Goal: Task Accomplishment & Management: Manage account settings

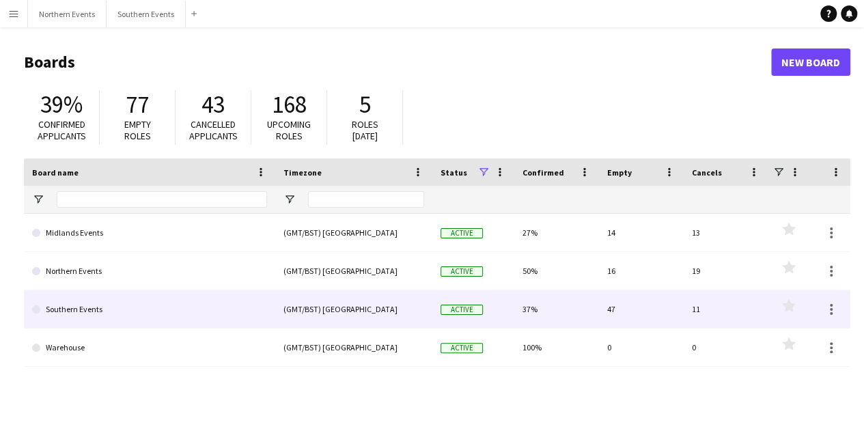
click at [206, 316] on link "Southern Events" at bounding box center [149, 309] width 235 height 38
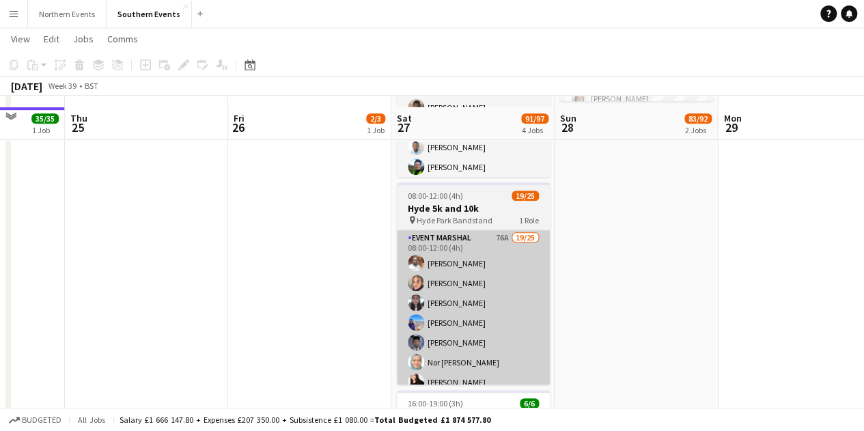
scroll to position [403, 0]
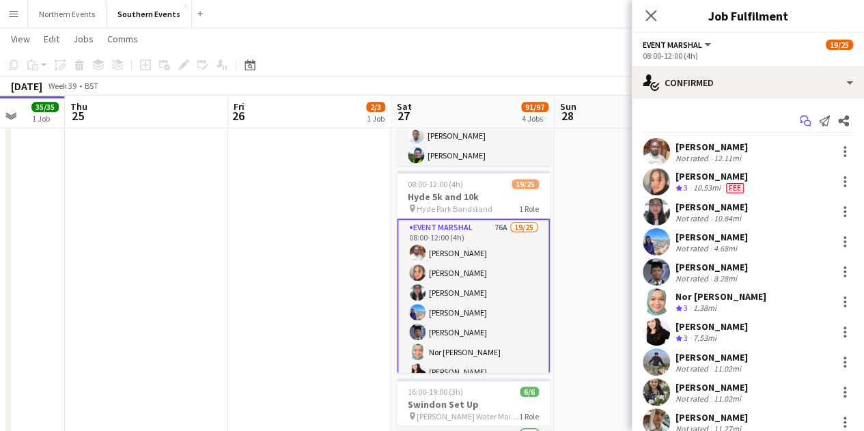
click at [800, 119] on icon "Start chat" at bounding box center [805, 120] width 11 height 11
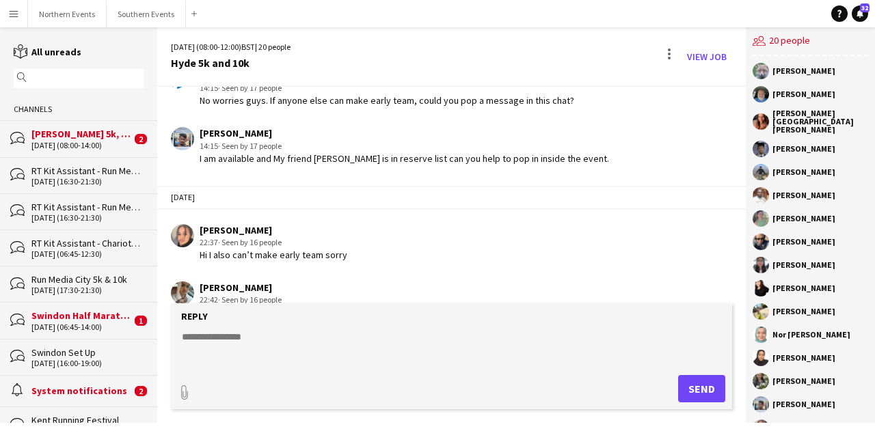
scroll to position [1215, 0]
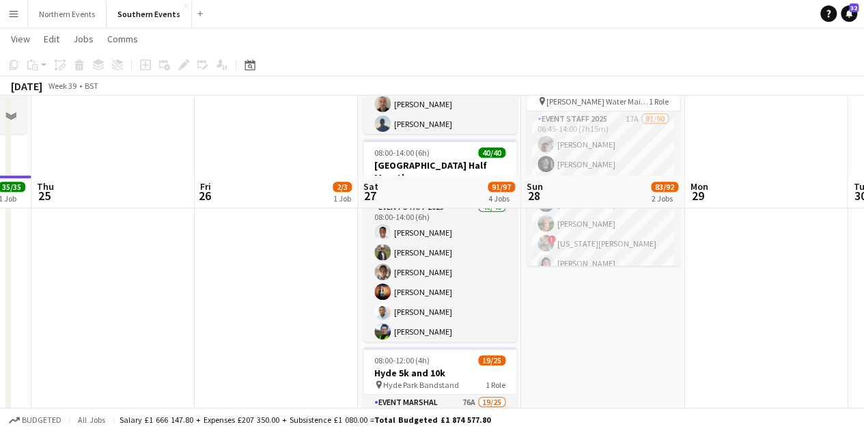
scroll to position [421, 0]
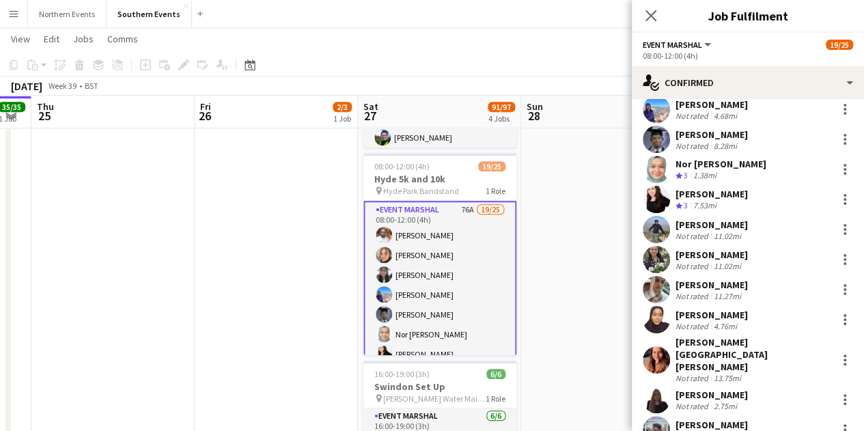
scroll to position [133, 0]
click at [837, 166] on div at bounding box center [845, 169] width 16 height 16
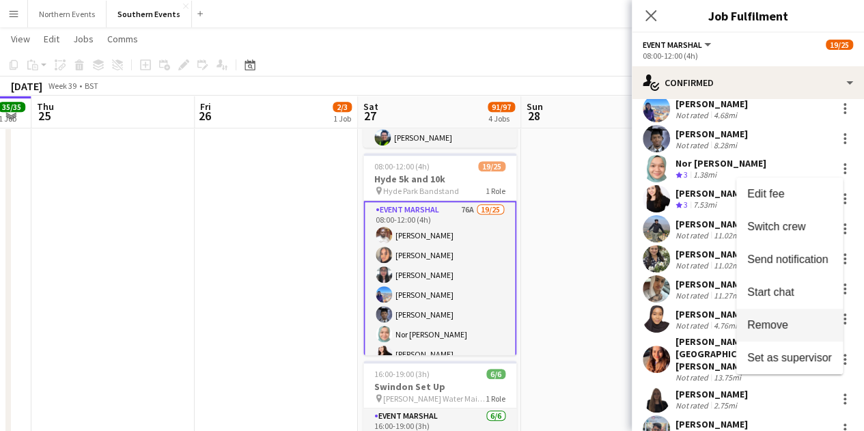
click at [789, 330] on span "Remove" at bounding box center [790, 324] width 85 height 12
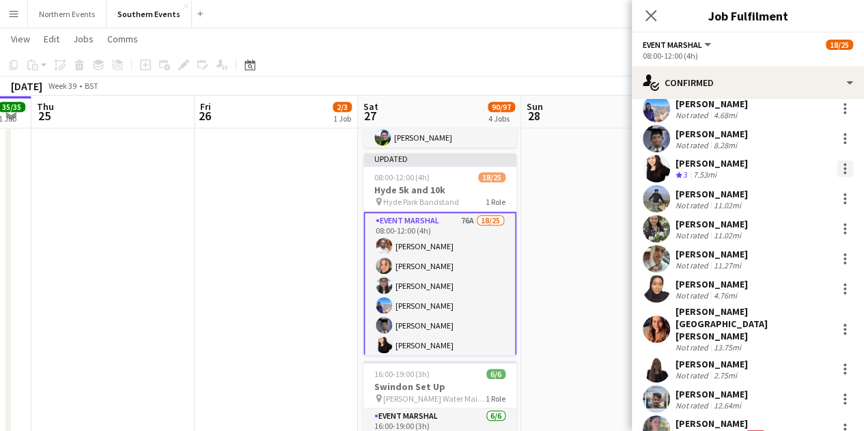
click at [844, 172] on div at bounding box center [845, 173] width 3 height 3
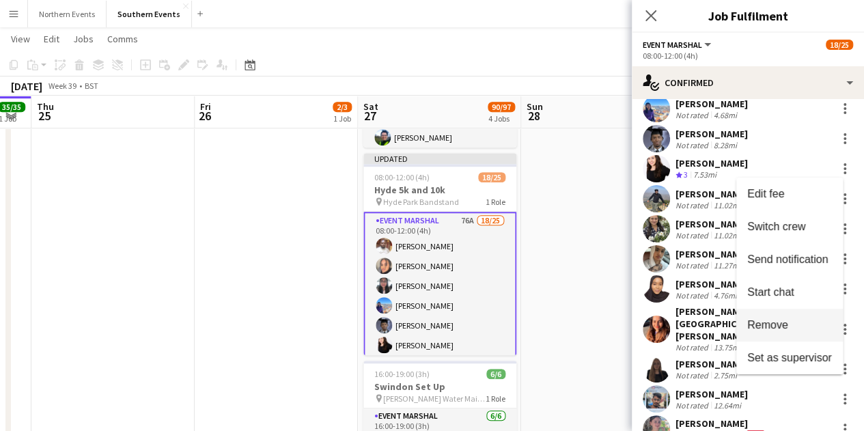
click at [783, 323] on span "Remove" at bounding box center [768, 324] width 41 height 12
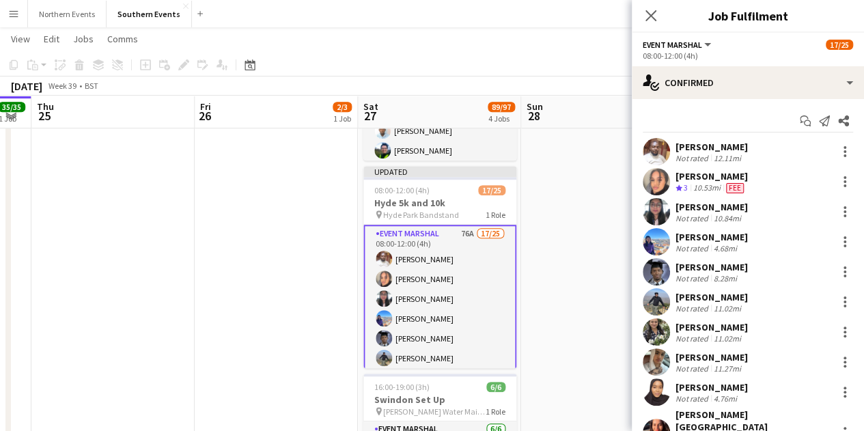
scroll to position [407, 0]
click at [656, 16] on icon "Close pop-in" at bounding box center [650, 15] width 13 height 13
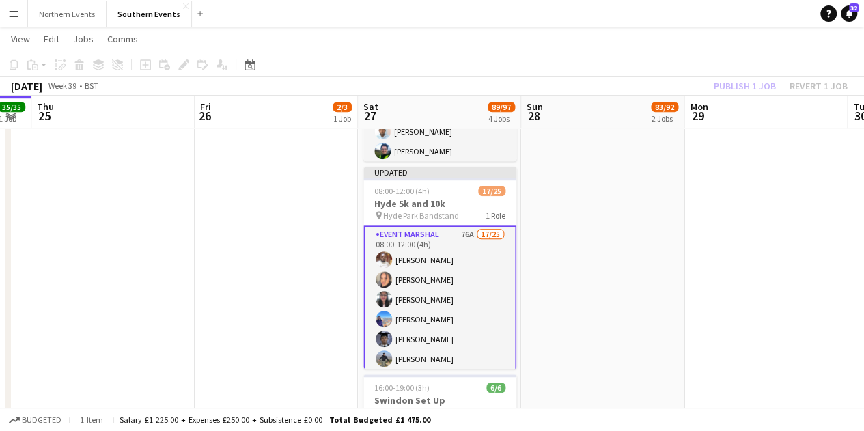
click at [743, 83] on div "Publish 1 job Revert 1 job" at bounding box center [781, 86] width 167 height 18
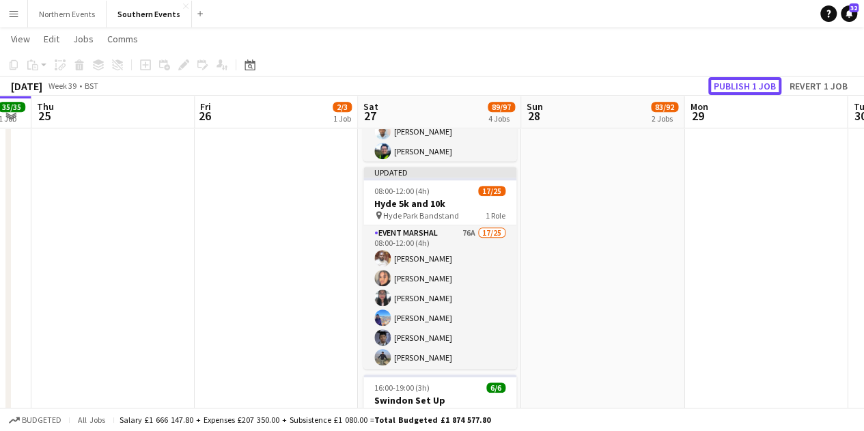
click at [743, 83] on button "Publish 1 job" at bounding box center [745, 86] width 73 height 18
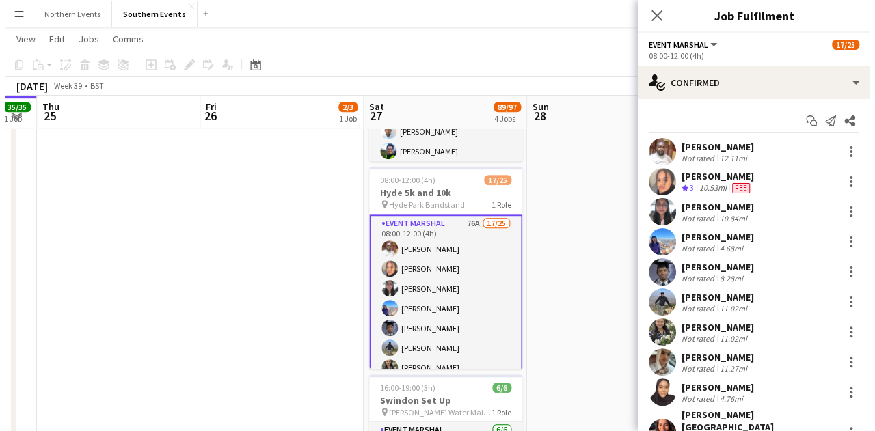
scroll to position [0, 0]
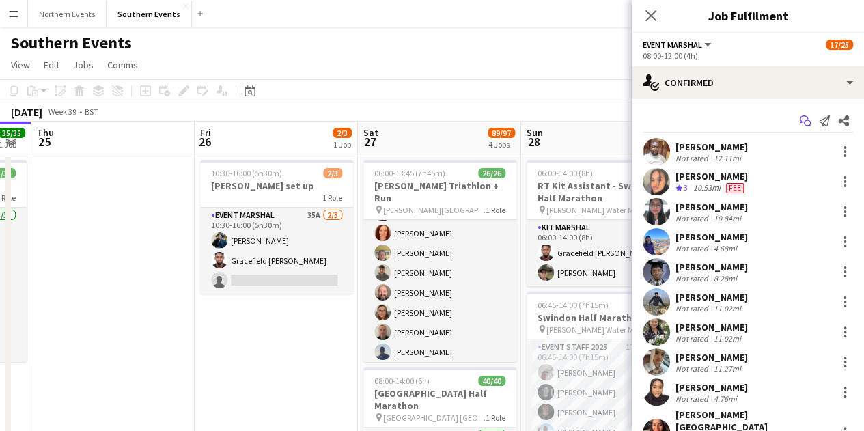
click at [800, 124] on icon "Start chat" at bounding box center [805, 120] width 11 height 11
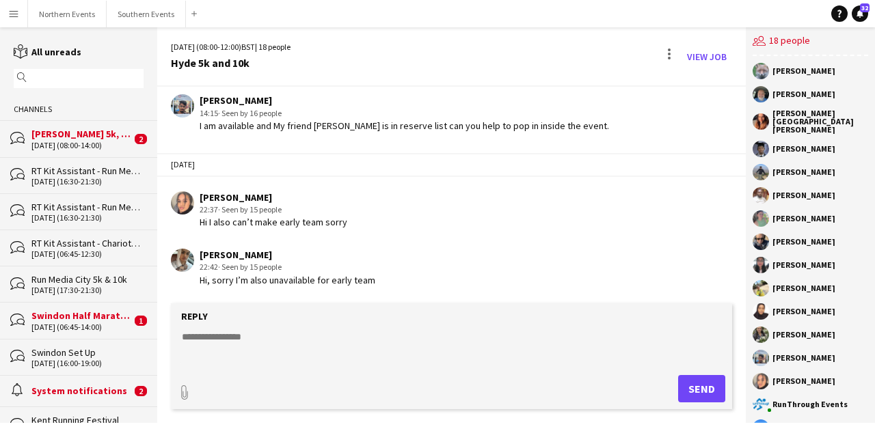
scroll to position [1215, 0]
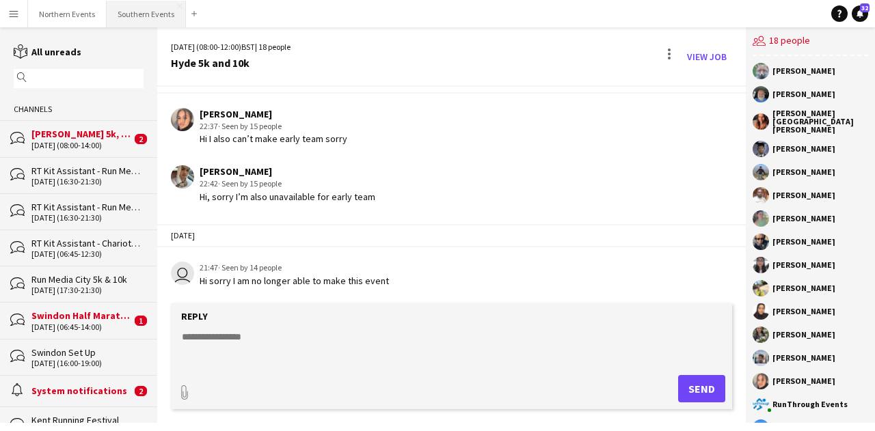
click at [141, 17] on button "Southern Events Close" at bounding box center [146, 14] width 79 height 27
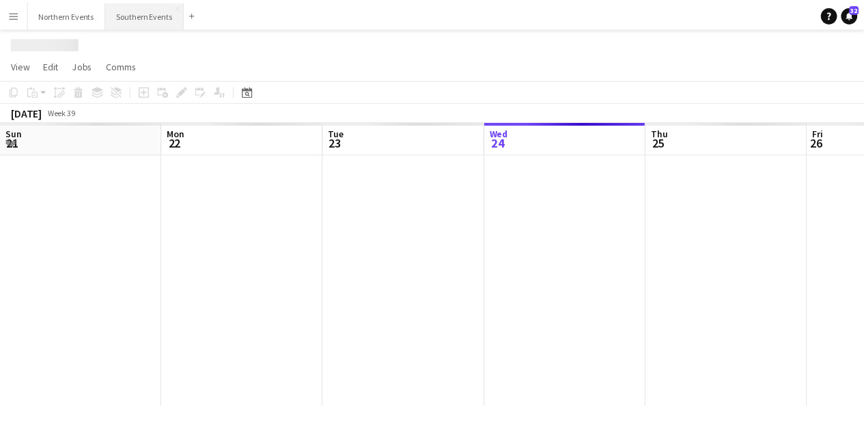
scroll to position [0, 327]
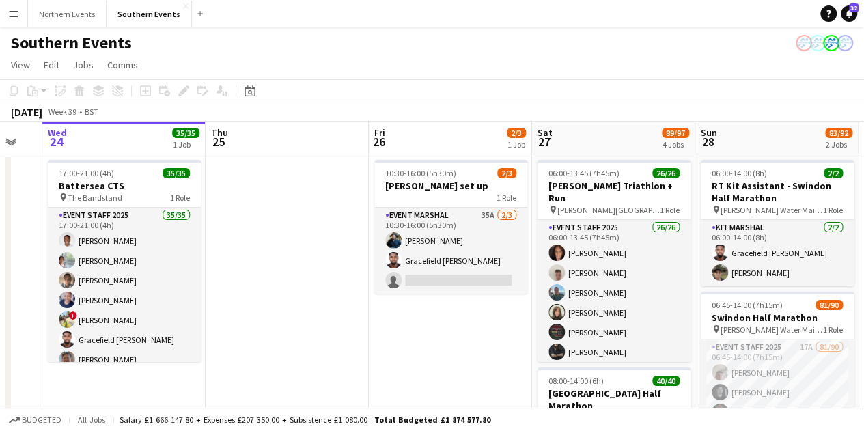
drag, startPoint x: 356, startPoint y: 311, endPoint x: 271, endPoint y: 291, distance: 87.7
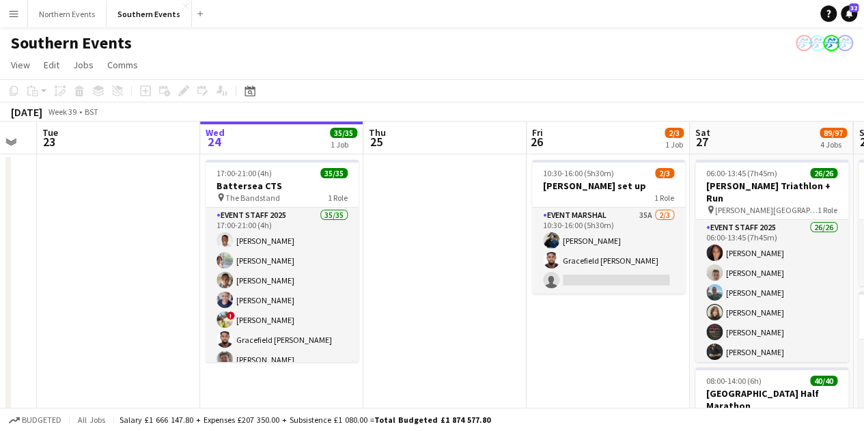
scroll to position [0, 454]
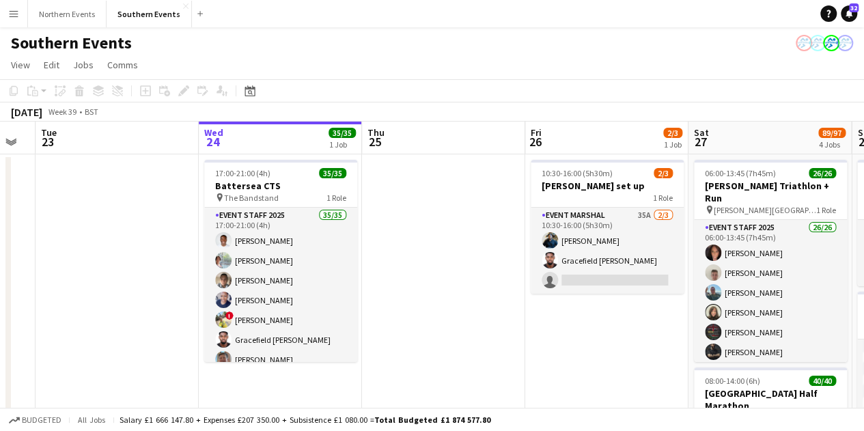
drag, startPoint x: 276, startPoint y: 321, endPoint x: 433, endPoint y: 296, distance: 158.4
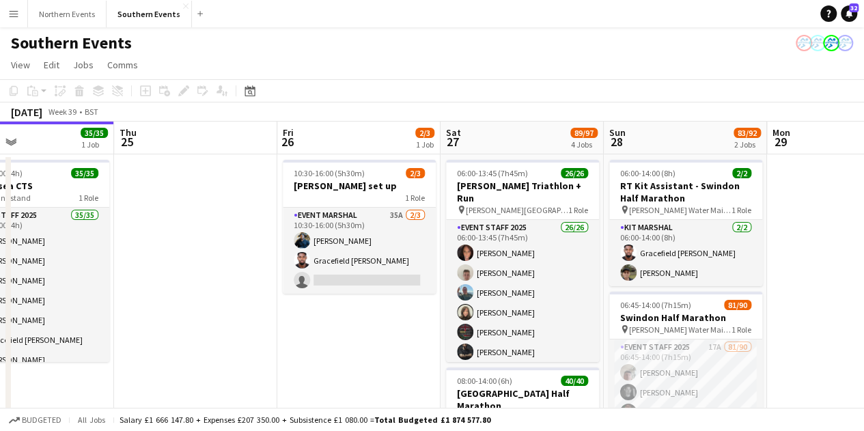
drag, startPoint x: 480, startPoint y: 319, endPoint x: 232, endPoint y: 285, distance: 250.4
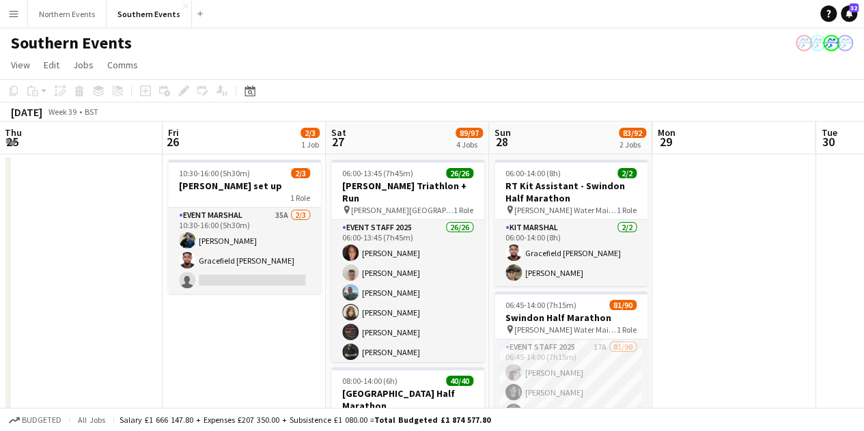
scroll to position [0, 506]
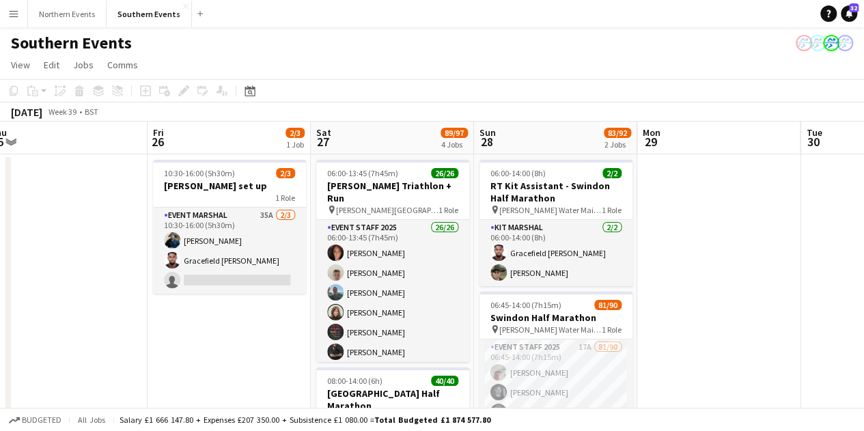
drag, startPoint x: 407, startPoint y: 323, endPoint x: 277, endPoint y: 318, distance: 129.3
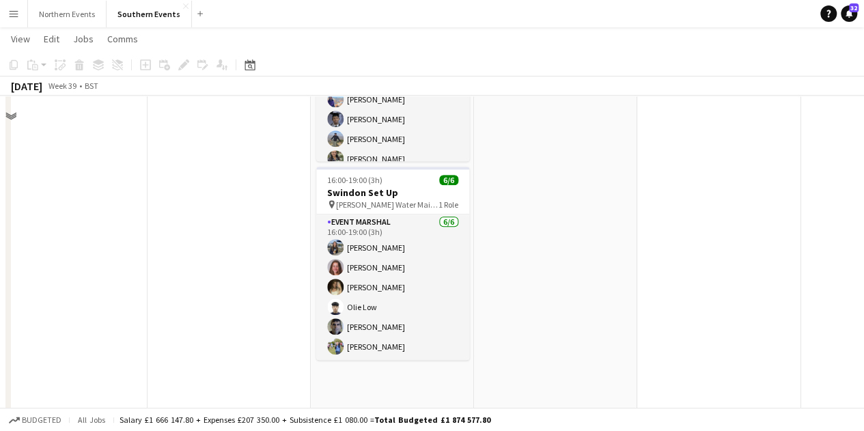
scroll to position [410, 0]
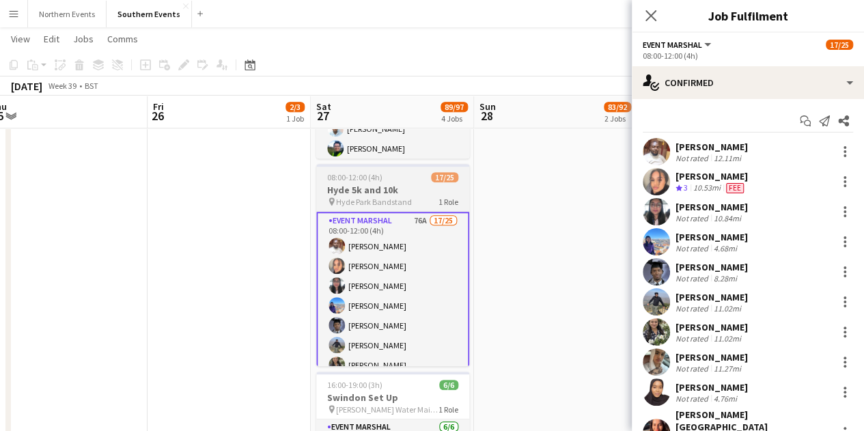
click at [364, 192] on h3 "Hyde 5k and 10k" at bounding box center [392, 190] width 153 height 12
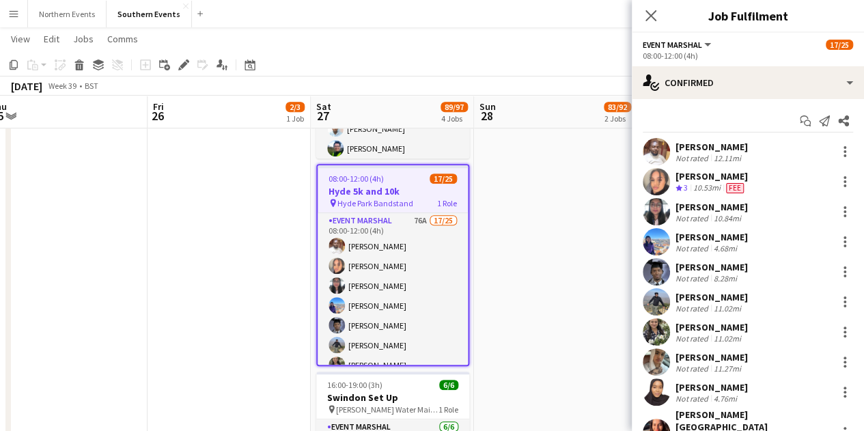
click at [411, 193] on h3 "Hyde 5k and 10k" at bounding box center [393, 191] width 150 height 12
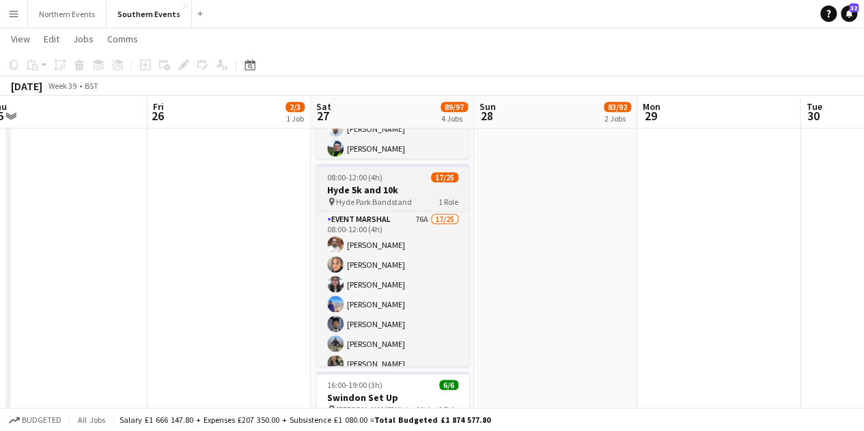
click at [411, 193] on h3 "Hyde 5k and 10k" at bounding box center [392, 190] width 153 height 12
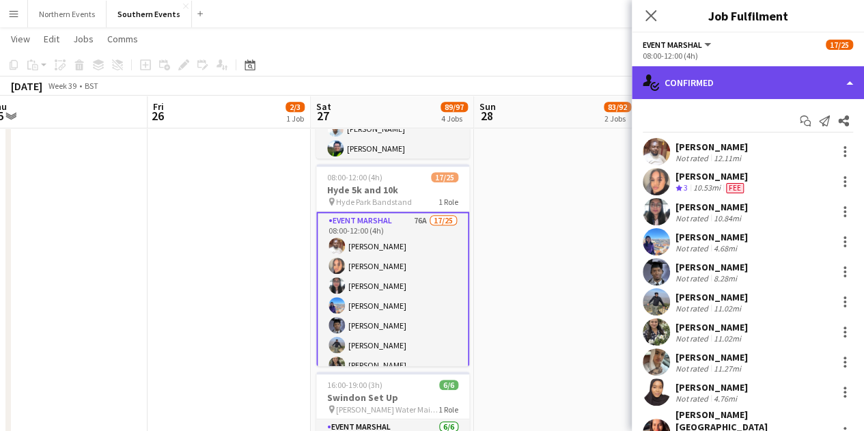
click at [748, 88] on div "single-neutral-actions-check-2 Confirmed" at bounding box center [748, 82] width 232 height 33
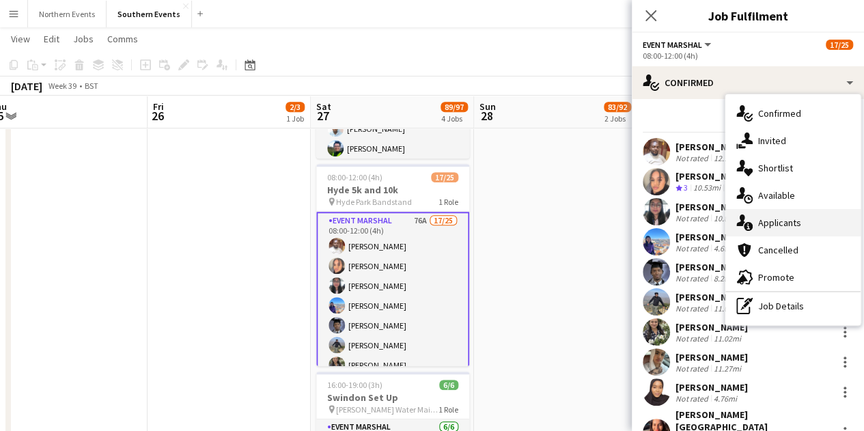
click at [781, 217] on span "Applicants" at bounding box center [780, 223] width 43 height 12
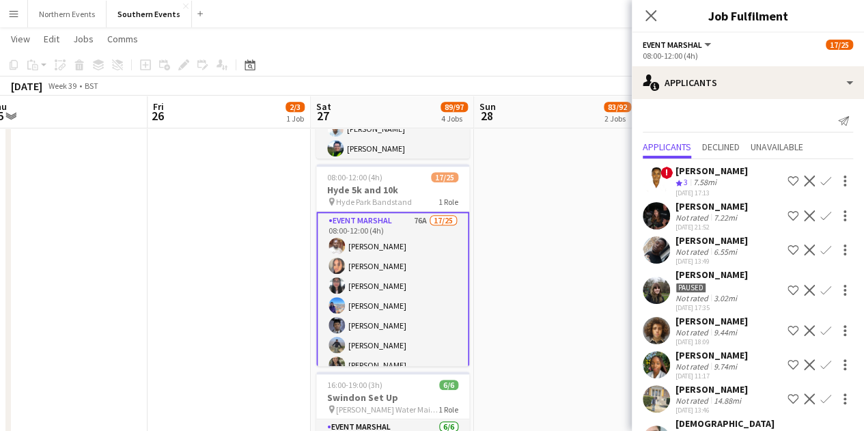
click at [670, 288] on app-user-avatar at bounding box center [656, 290] width 27 height 27
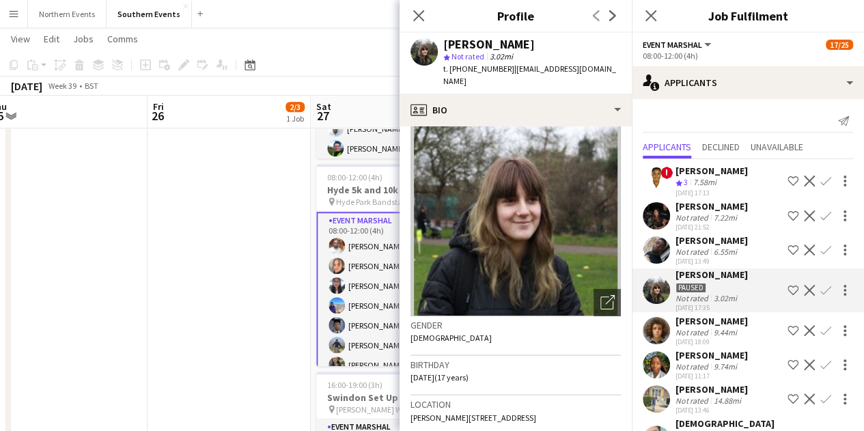
scroll to position [0, 0]
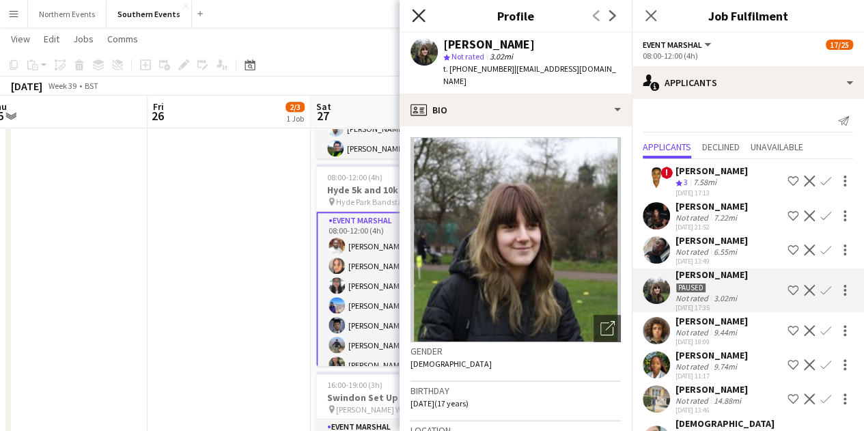
click at [418, 18] on icon "Close pop-in" at bounding box center [418, 15] width 13 height 13
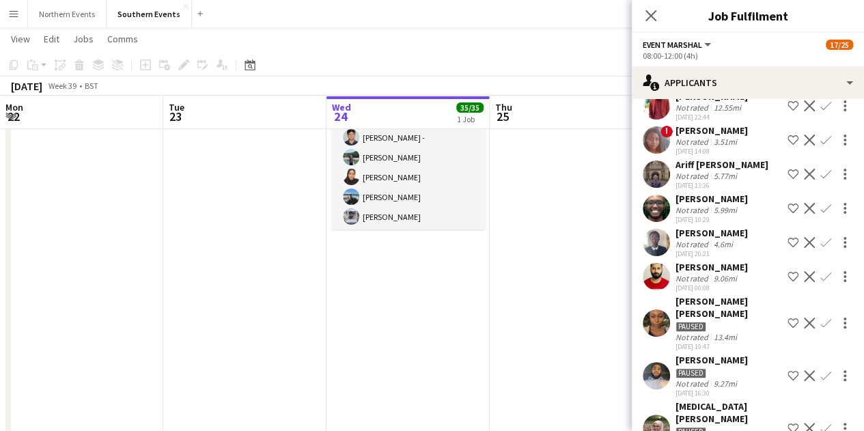
scroll to position [276, 0]
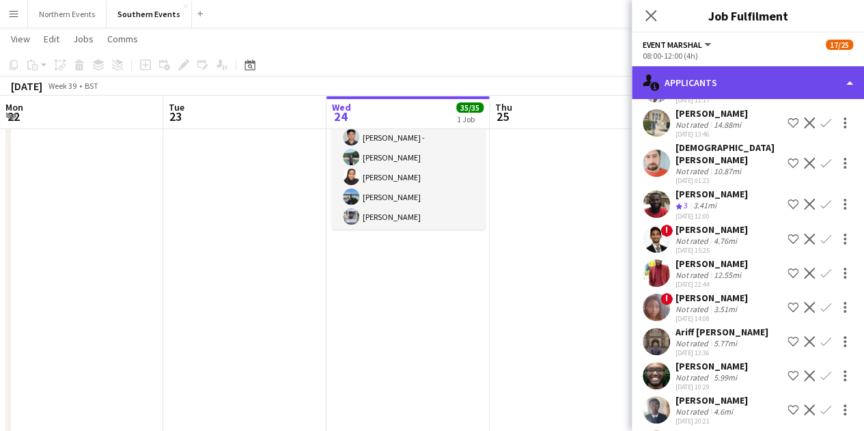
click at [715, 90] on div "single-neutral-actions-information Applicants" at bounding box center [748, 82] width 232 height 33
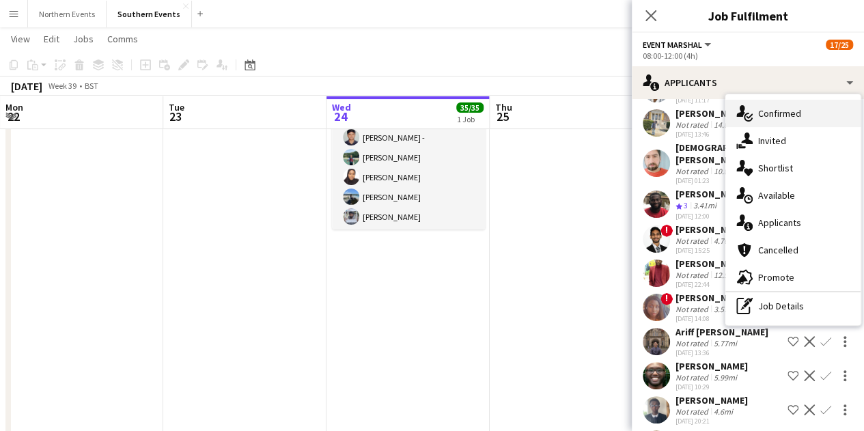
click at [737, 109] on icon "single-neutral-actions-check-2" at bounding box center [745, 113] width 16 height 16
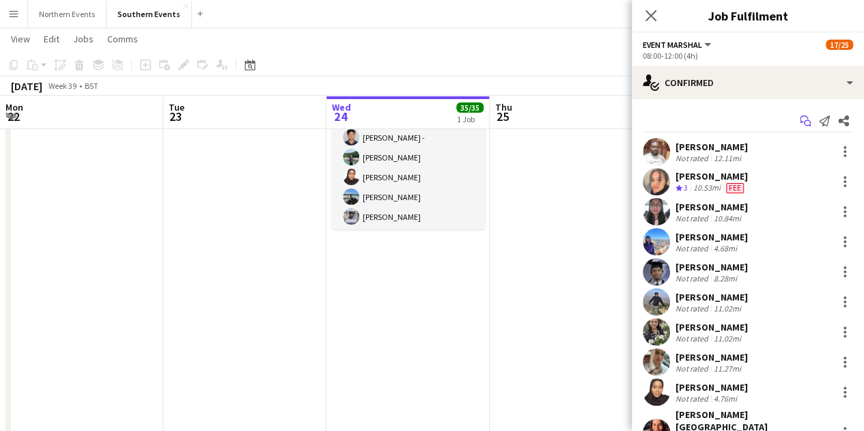
click at [800, 119] on icon "Start chat" at bounding box center [805, 120] width 11 height 11
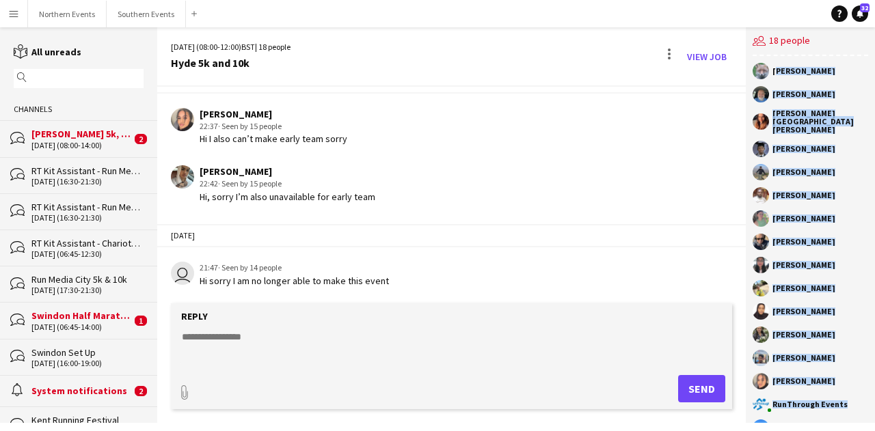
scroll to position [64, 0]
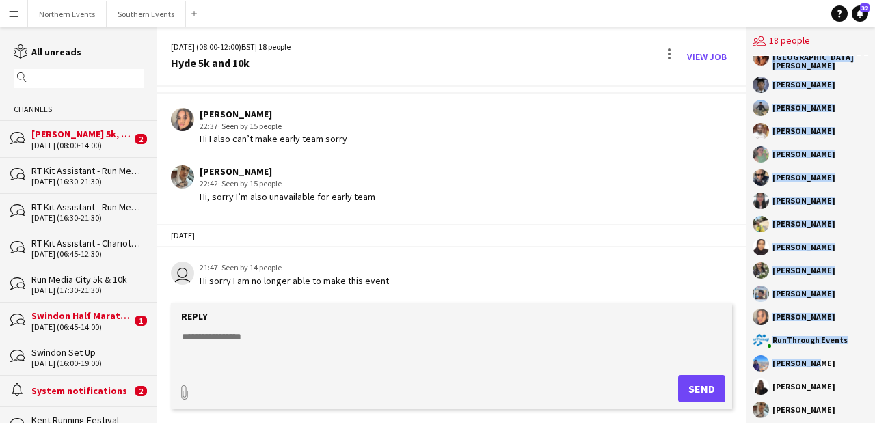
drag, startPoint x: 772, startPoint y: 70, endPoint x: 826, endPoint y: 404, distance: 338.4
click at [826, 404] on div "stephanie gold John Beard Namita Ghanasham Sheth Javian Carvalho kamlesh Gajera…" at bounding box center [810, 239] width 129 height 367
copy div "stephanie gold John Beard Namita Ghanasham Sheth Javian Carvalho kamlesh Gajera…"
click at [824, 392] on app-chat-member "[PERSON_NAME]" at bounding box center [809, 390] width 115 height 23
click at [839, 136] on app-chat-member "Kenneth Odii" at bounding box center [809, 134] width 115 height 23
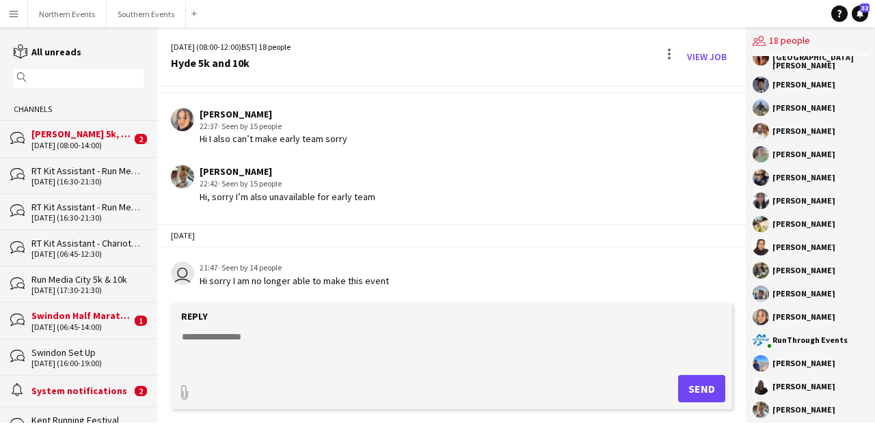
scroll to position [0, 0]
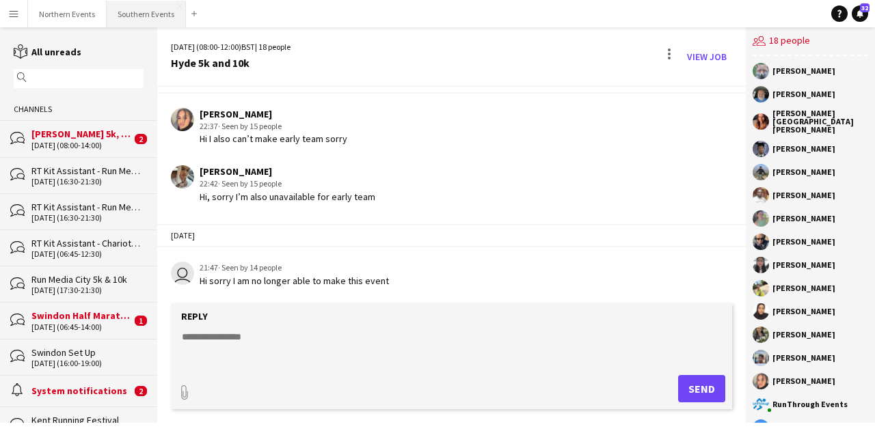
click at [124, 10] on button "Southern Events Close" at bounding box center [146, 14] width 79 height 27
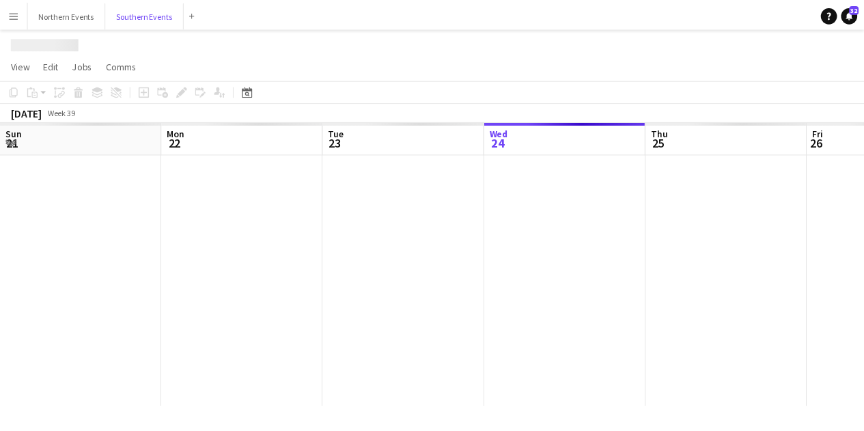
scroll to position [0, 327]
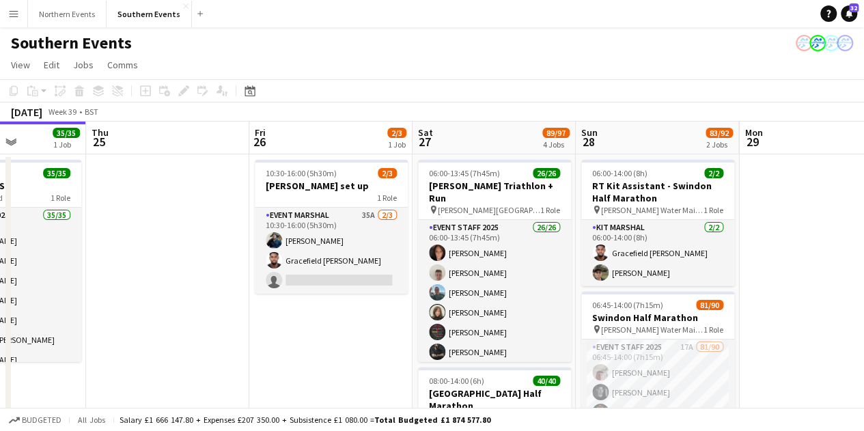
drag, startPoint x: 615, startPoint y: 342, endPoint x: 373, endPoint y: 321, distance: 242.8
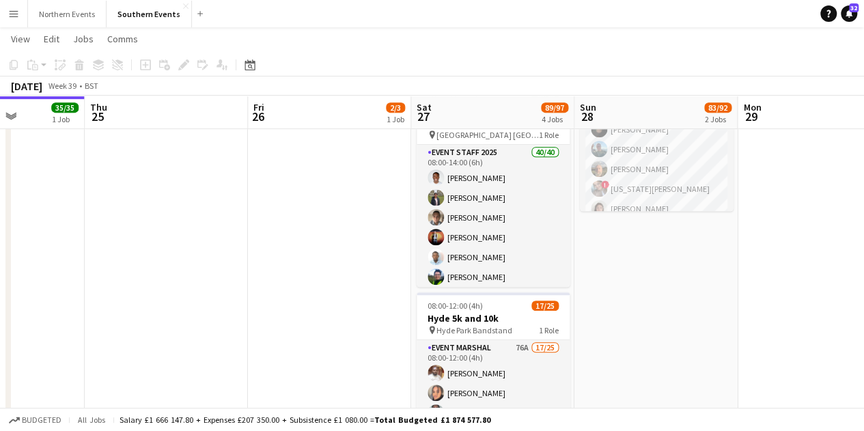
scroll to position [410, 0]
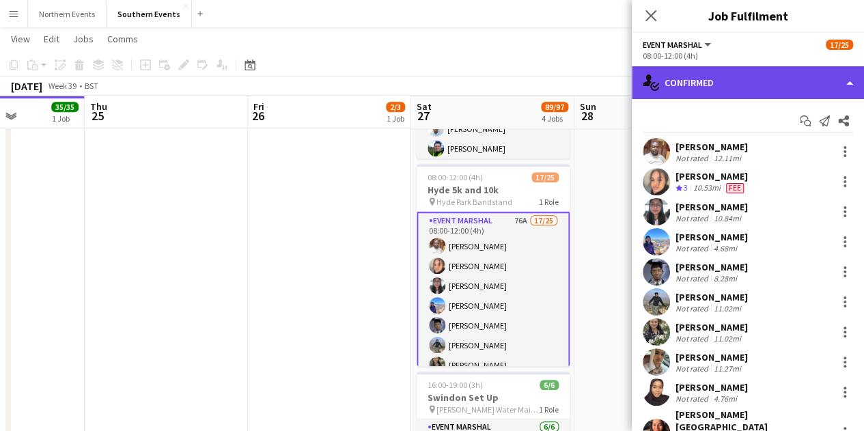
click at [750, 80] on div "single-neutral-actions-check-2 Confirmed" at bounding box center [748, 82] width 232 height 33
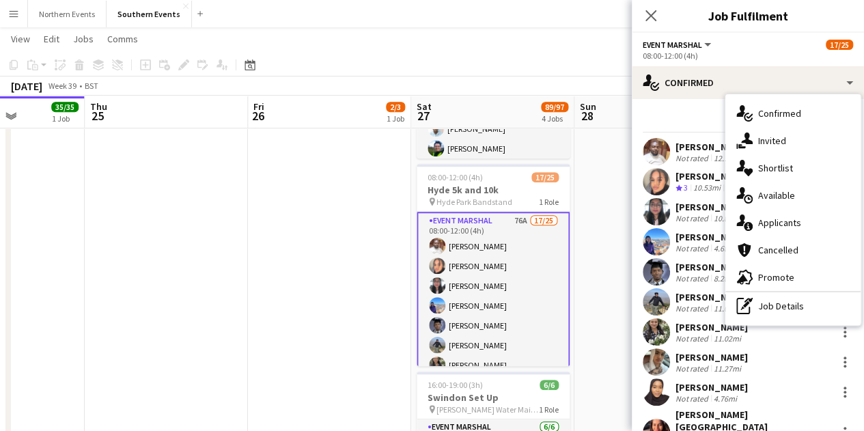
click at [679, 111] on div "Start chat Send notification Share" at bounding box center [748, 121] width 210 height 23
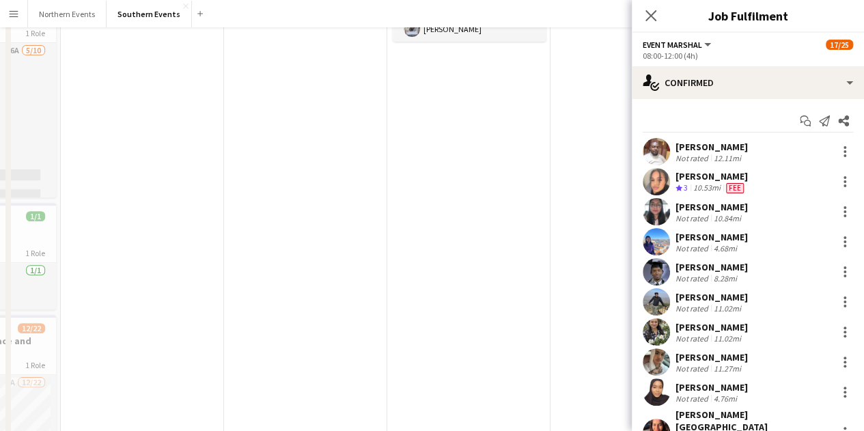
scroll to position [0, 428]
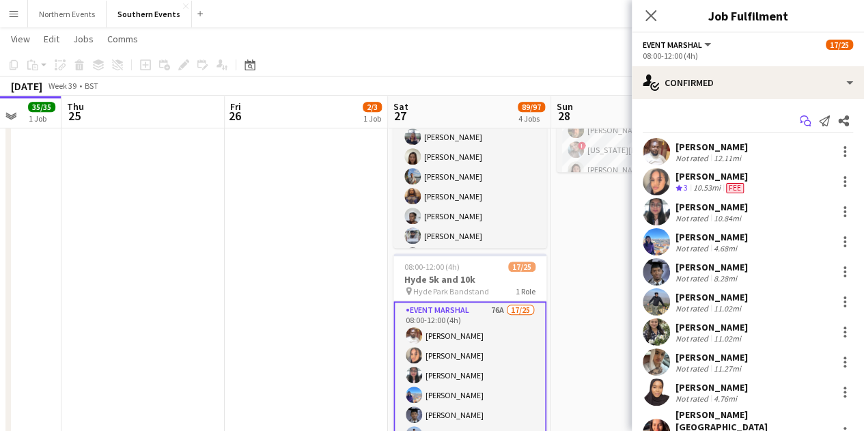
click at [800, 120] on icon "Start chat" at bounding box center [805, 120] width 11 height 11
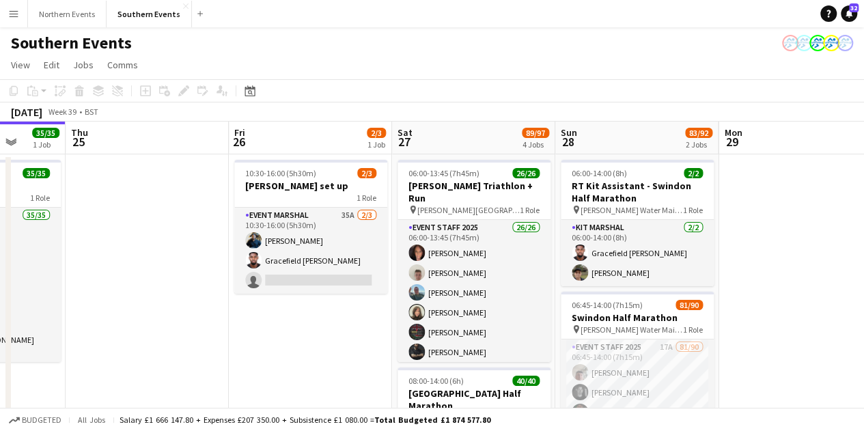
scroll to position [0, 653]
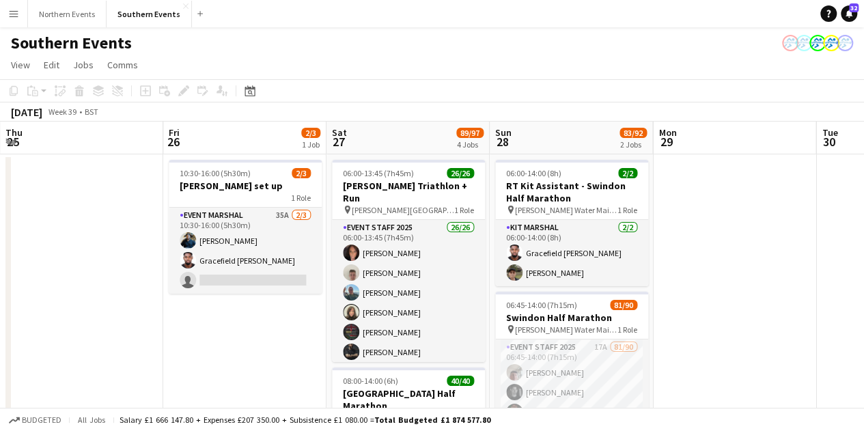
drag, startPoint x: 580, startPoint y: 360, endPoint x: 256, endPoint y: 342, distance: 324.4
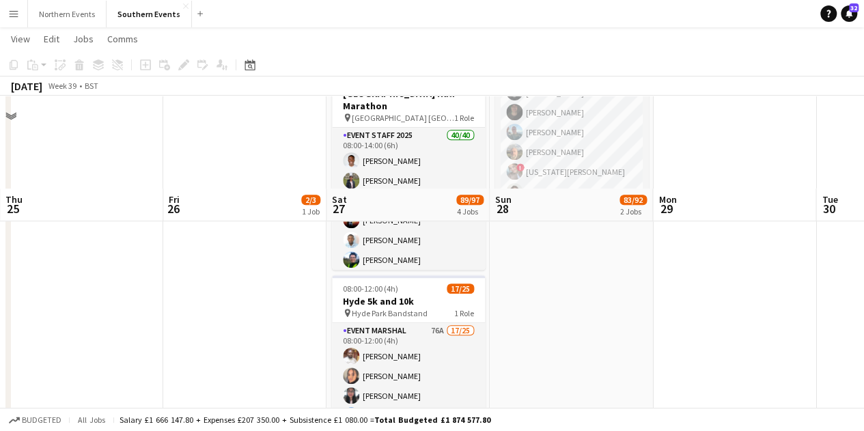
scroll to position [410, 0]
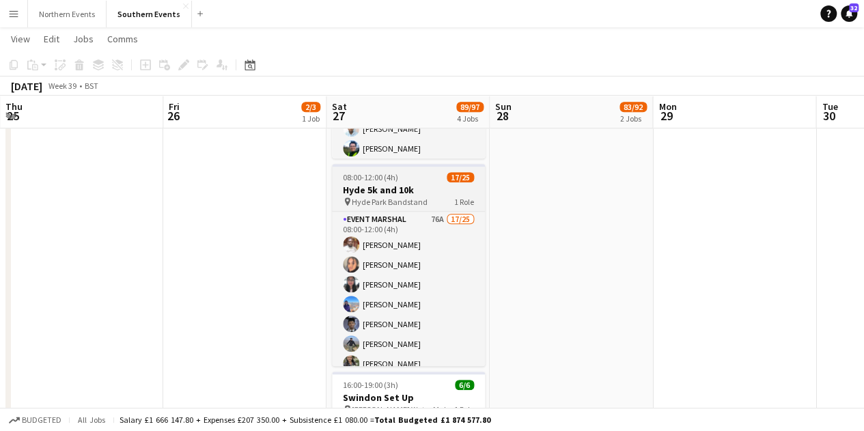
click at [437, 200] on div "pin Hyde Park Bandstand 1 Role" at bounding box center [408, 201] width 153 height 11
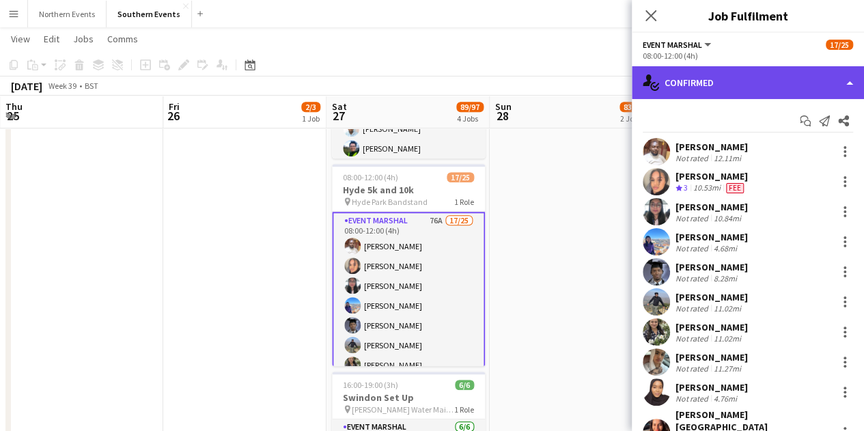
click at [800, 87] on div "single-neutral-actions-check-2 Confirmed" at bounding box center [748, 82] width 232 height 33
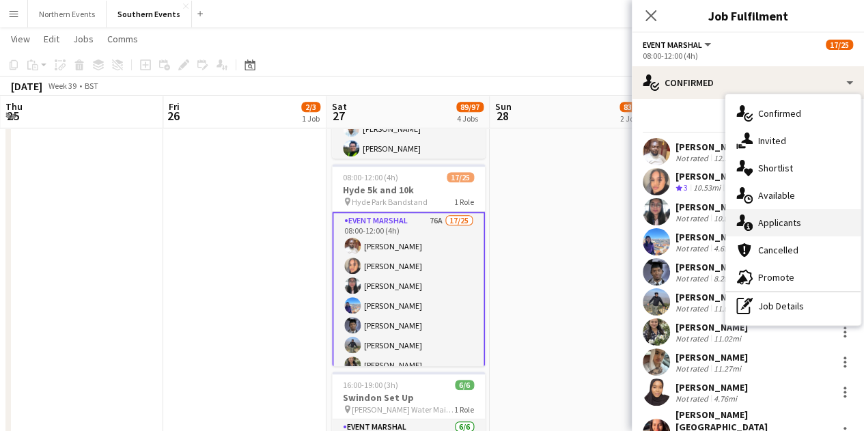
click at [795, 215] on div "single-neutral-actions-information Applicants" at bounding box center [793, 222] width 135 height 27
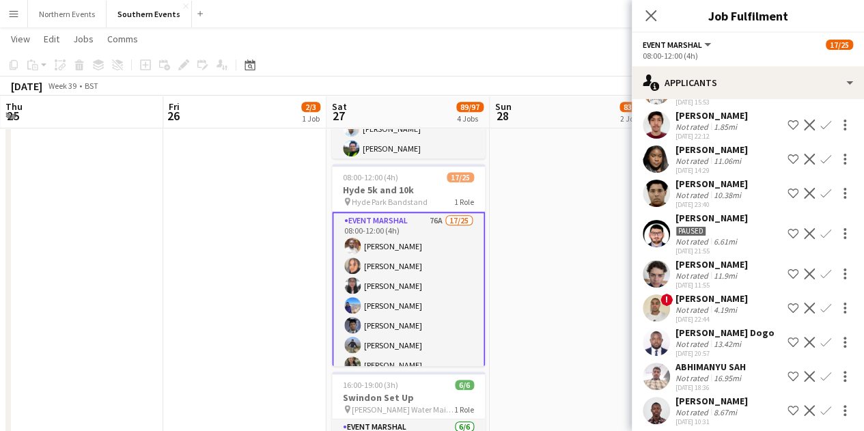
scroll to position [1230, 0]
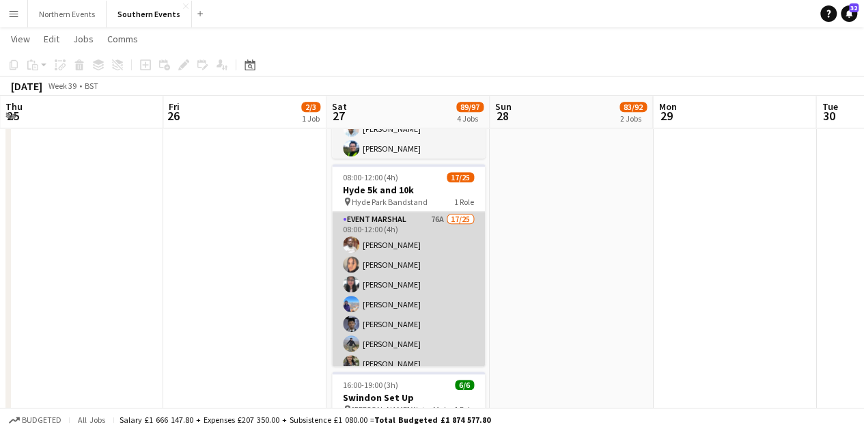
scroll to position [0, 653]
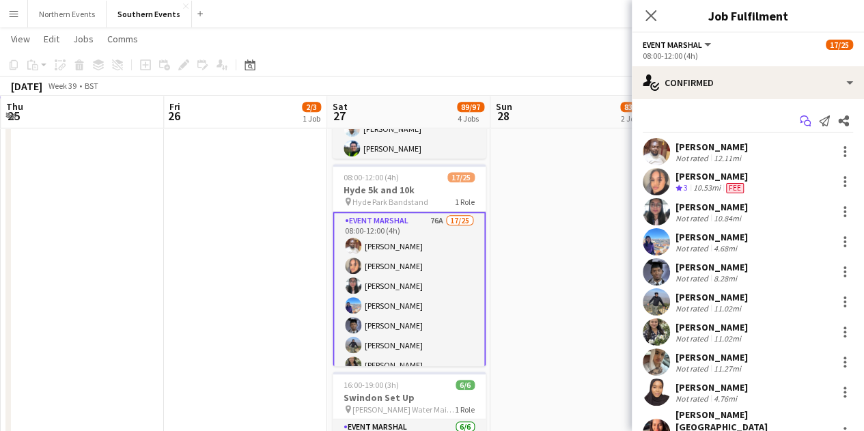
click at [800, 123] on icon "Start chat" at bounding box center [805, 120] width 11 height 11
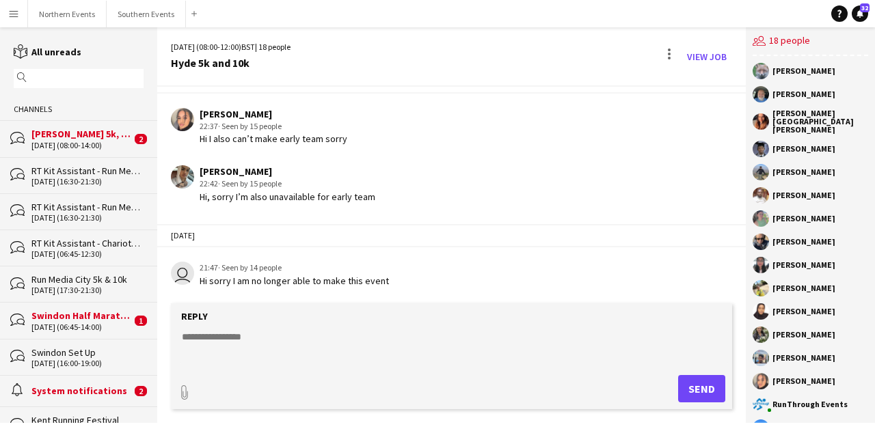
scroll to position [64, 0]
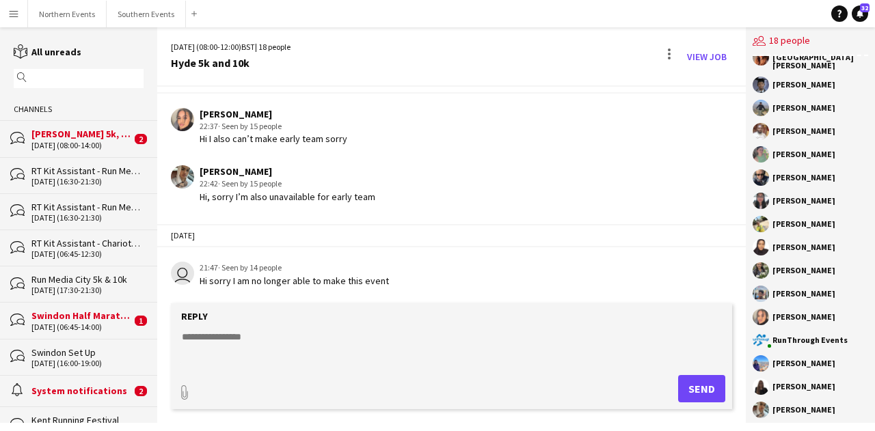
click at [761, 262] on app-user-avatar at bounding box center [760, 270] width 16 height 16
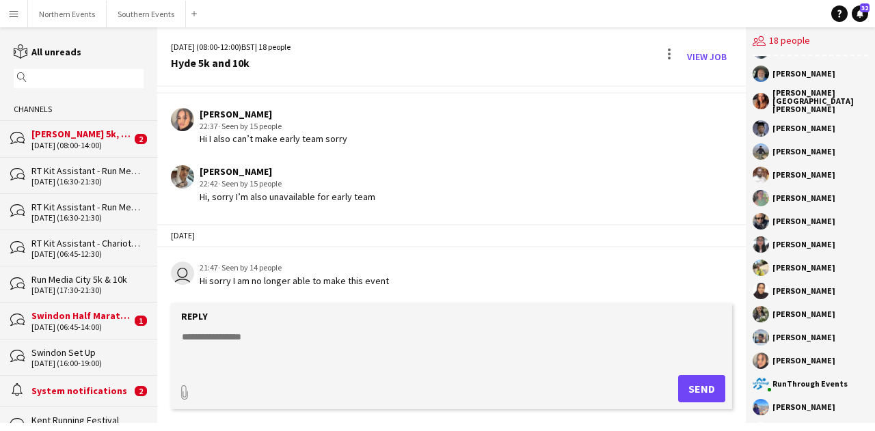
scroll to position [0, 0]
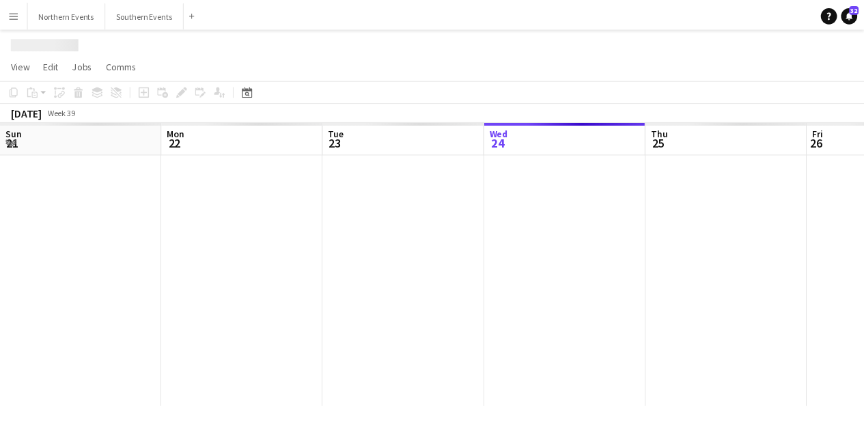
scroll to position [0, 327]
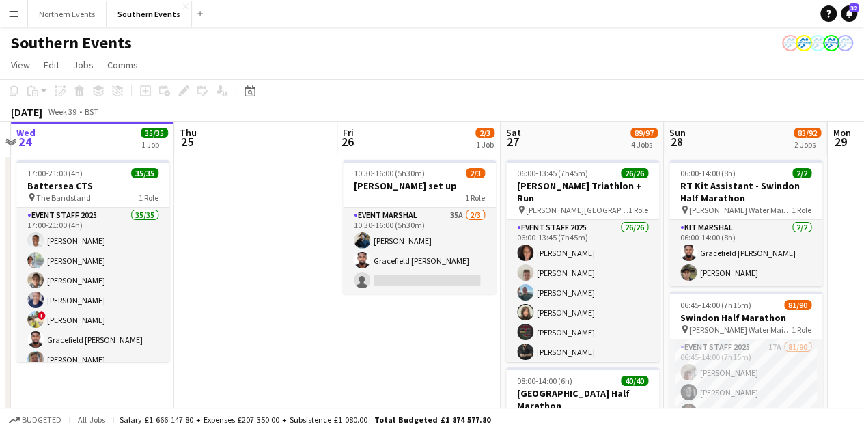
drag, startPoint x: 409, startPoint y: 275, endPoint x: 268, endPoint y: 282, distance: 140.9
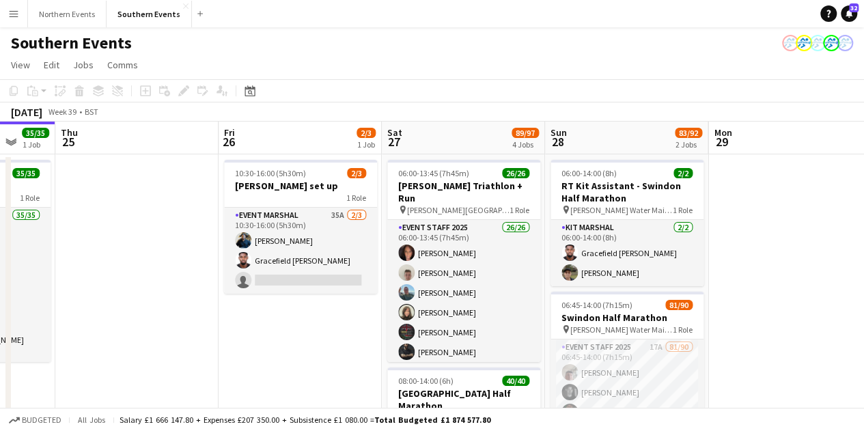
drag, startPoint x: 338, startPoint y: 364, endPoint x: 297, endPoint y: 355, distance: 42.1
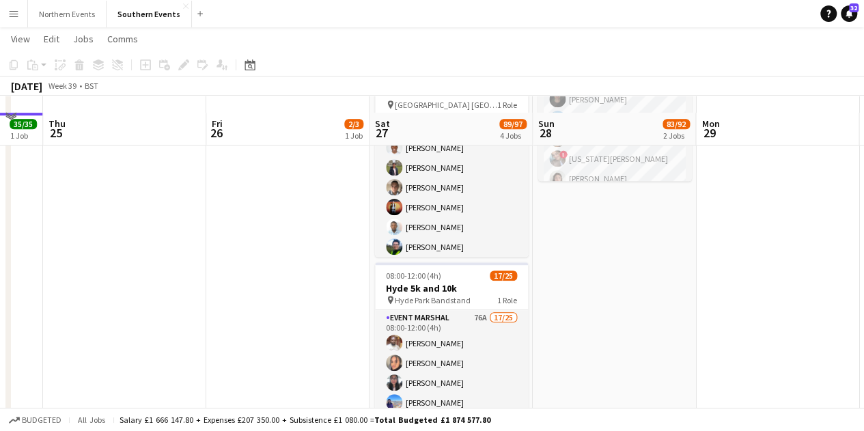
scroll to position [342, 0]
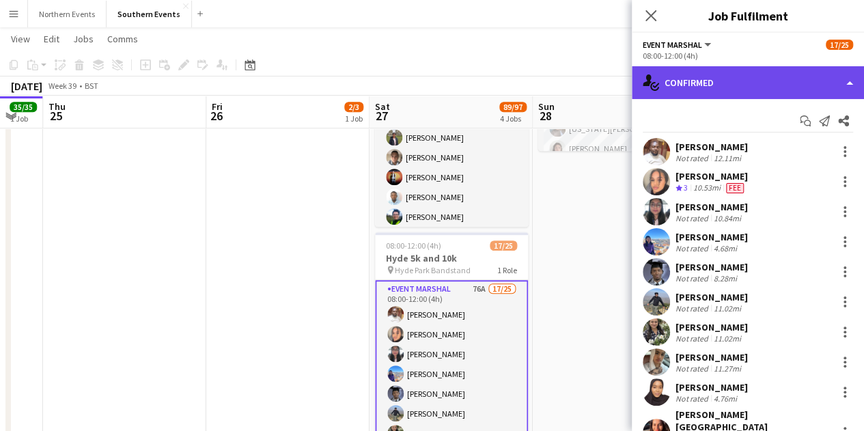
click at [716, 92] on div "single-neutral-actions-check-2 Confirmed" at bounding box center [748, 82] width 232 height 33
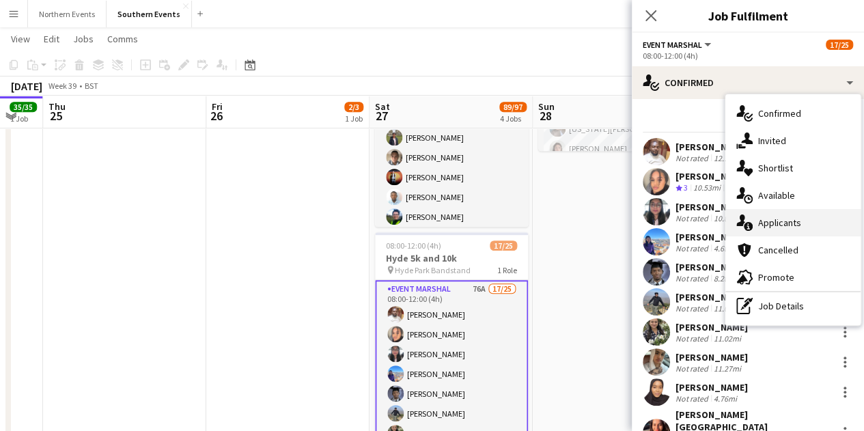
click at [780, 226] on span "Applicants" at bounding box center [780, 223] width 43 height 12
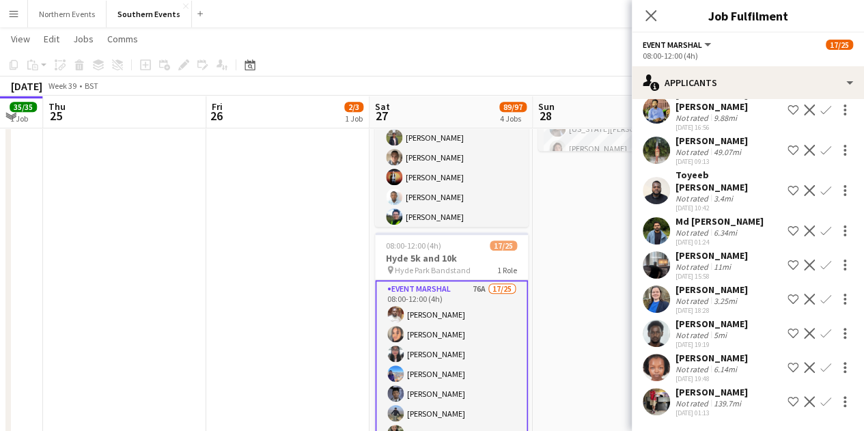
scroll to position [1985, 0]
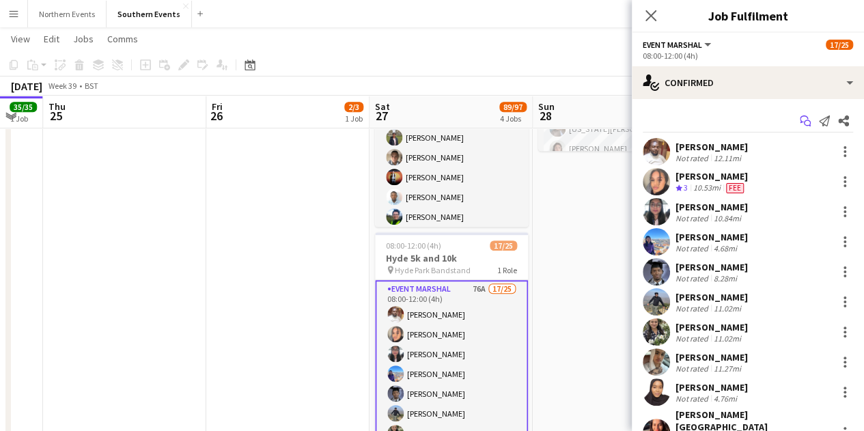
click at [796, 118] on app-icon "Start chat" at bounding box center [805, 120] width 19 height 19
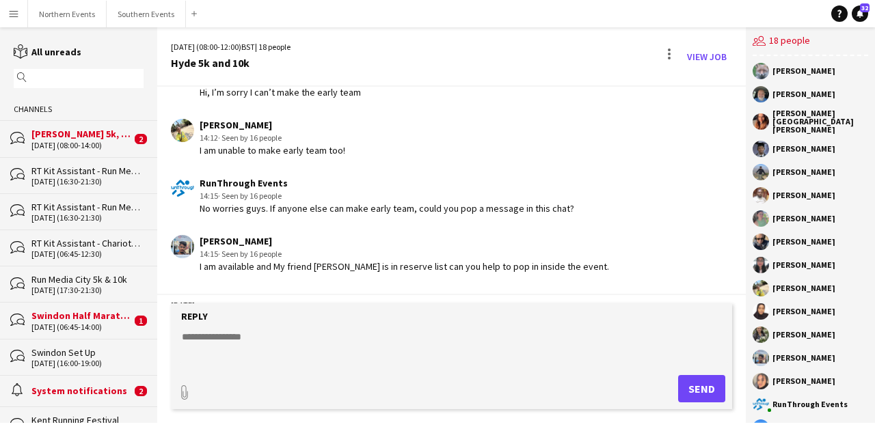
scroll to position [1010, 0]
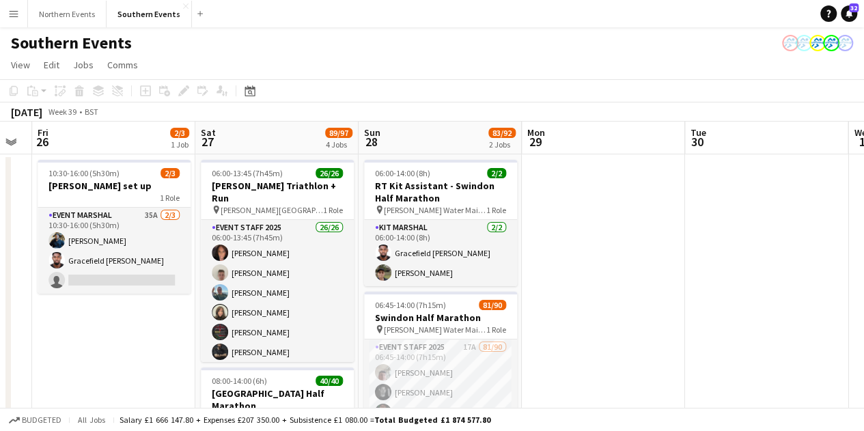
scroll to position [0, 498]
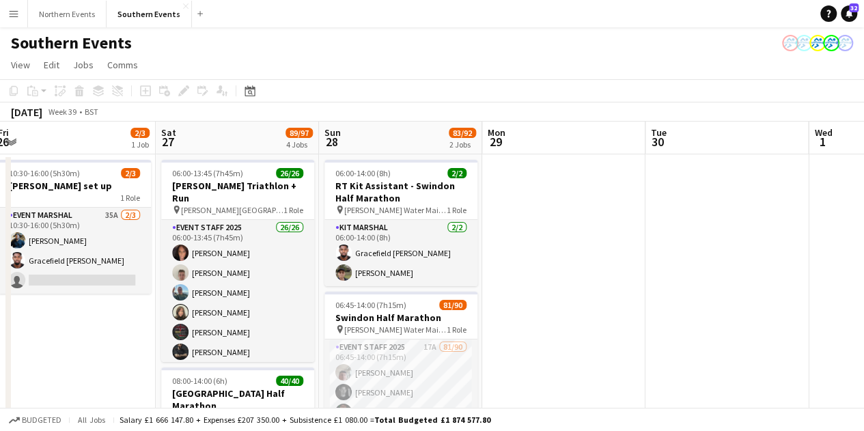
drag, startPoint x: 575, startPoint y: 323, endPoint x: 79, endPoint y: 281, distance: 498.0
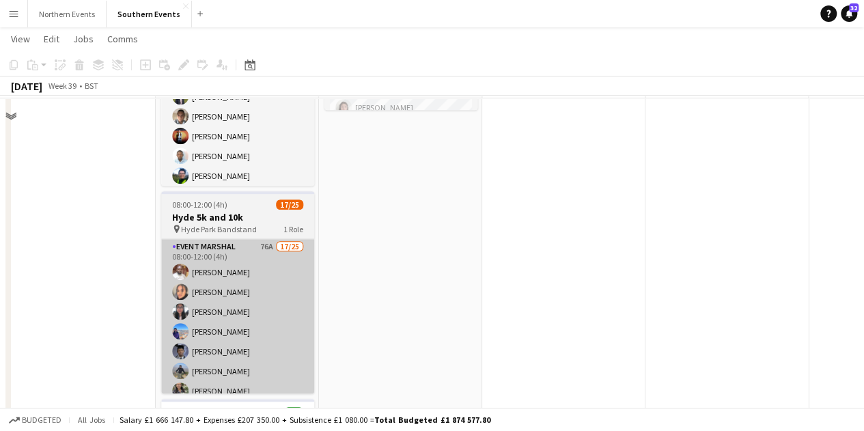
scroll to position [410, 0]
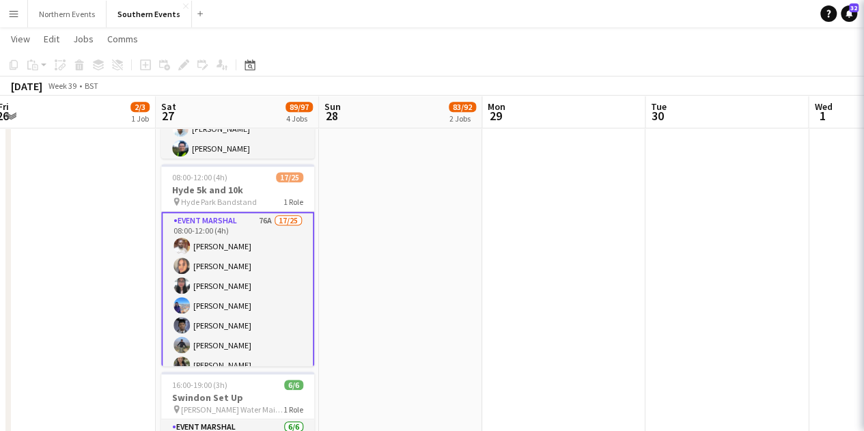
scroll to position [0, 497]
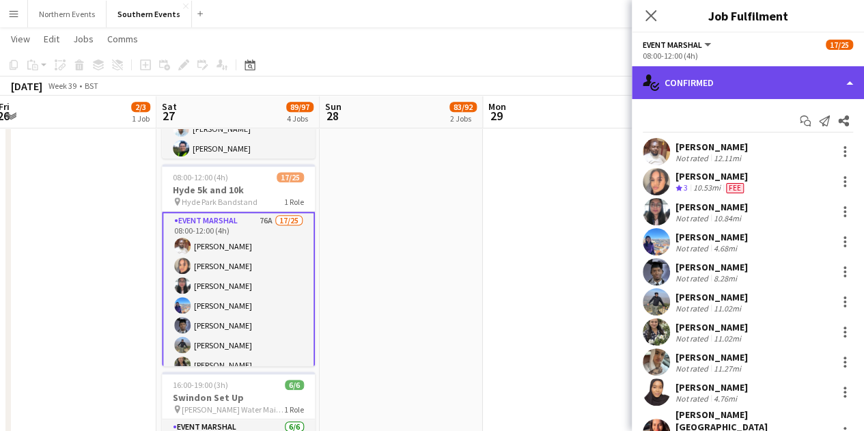
click at [764, 70] on div "single-neutral-actions-check-2 Confirmed" at bounding box center [748, 82] width 232 height 33
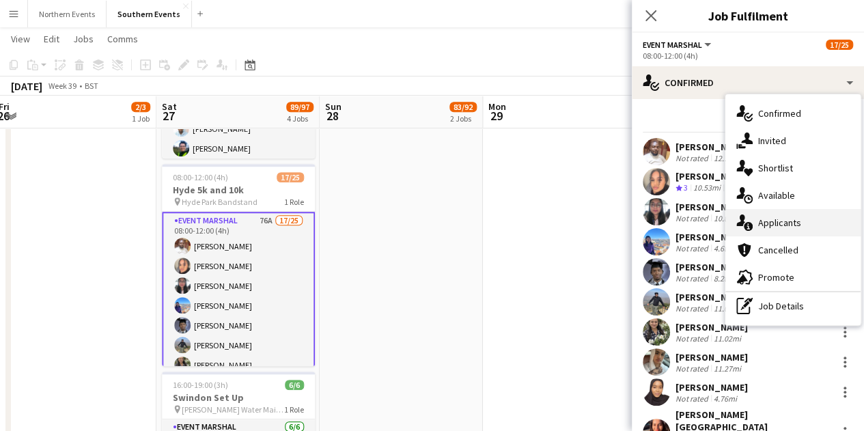
click at [789, 219] on span "Applicants" at bounding box center [780, 223] width 43 height 12
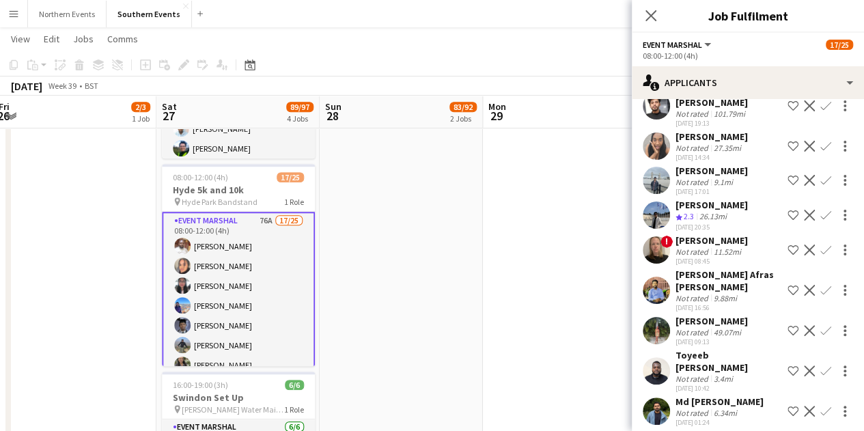
scroll to position [1777, 0]
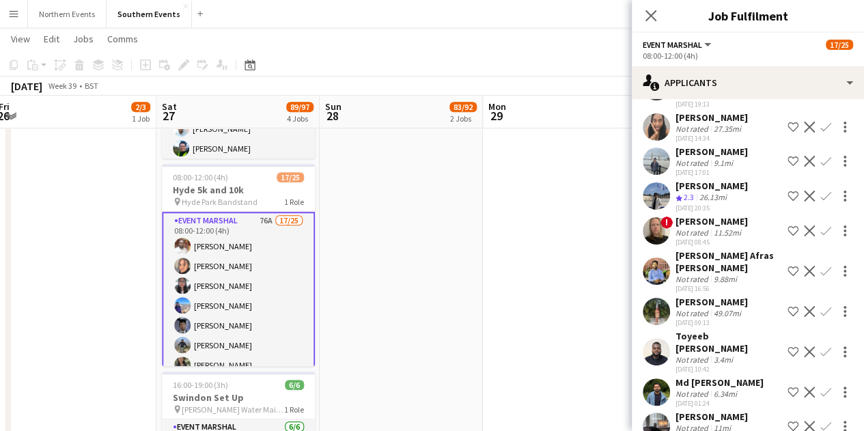
click at [670, 217] on span "!" at bounding box center [667, 223] width 12 height 12
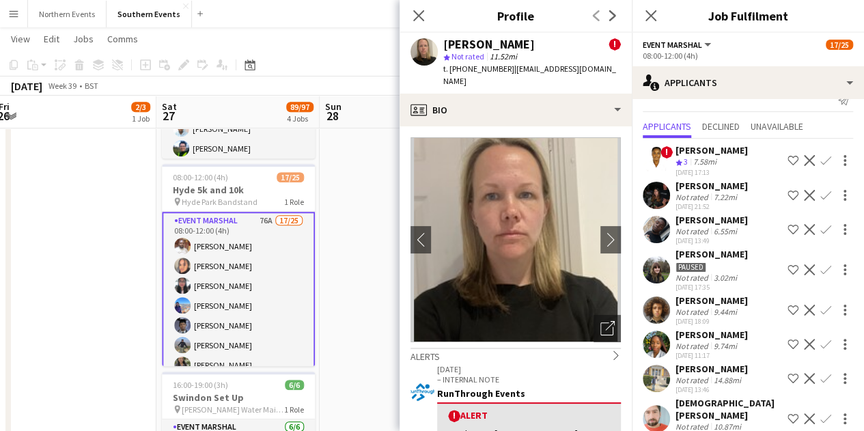
scroll to position [0, 0]
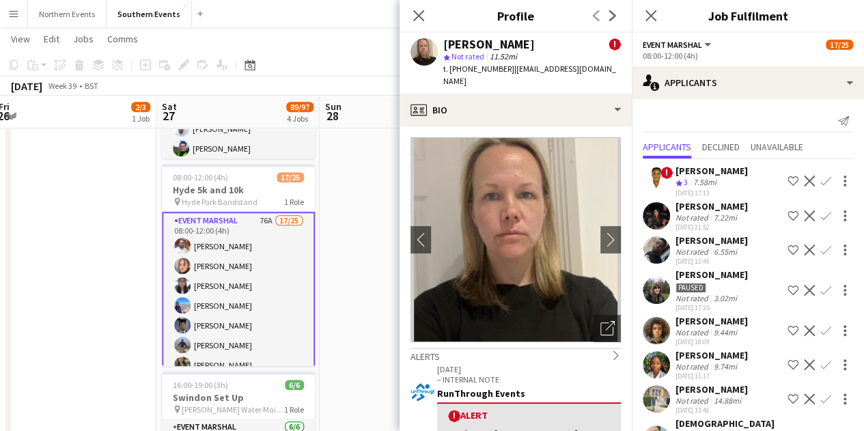
click at [714, 179] on div "7.58mi" at bounding box center [705, 183] width 29 height 12
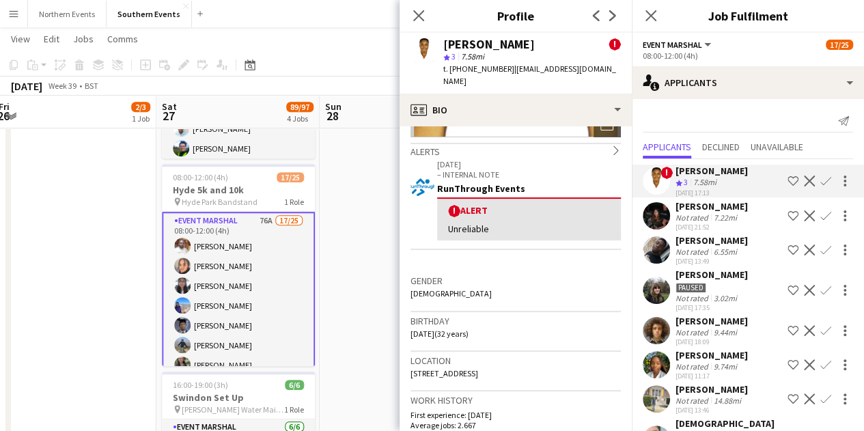
scroll to position [342, 0]
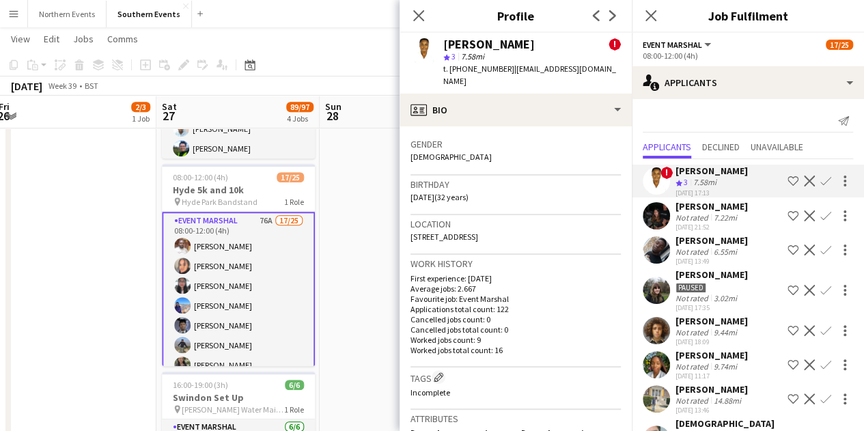
click at [719, 218] on div "7.22mi" at bounding box center [725, 218] width 29 height 10
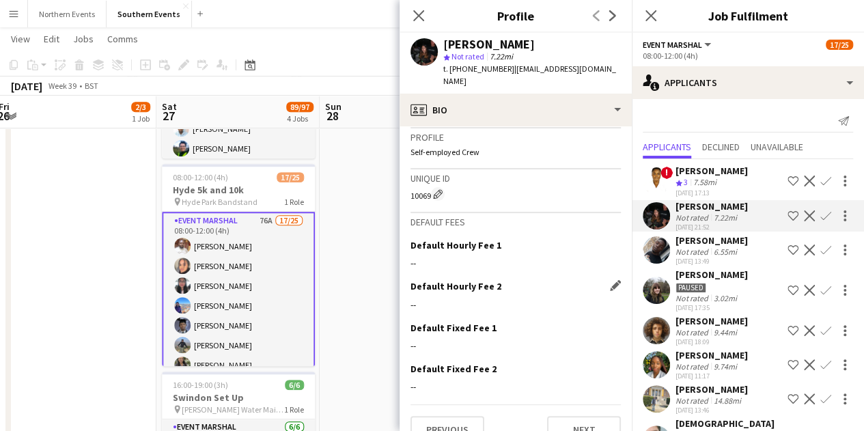
scroll to position [425, 0]
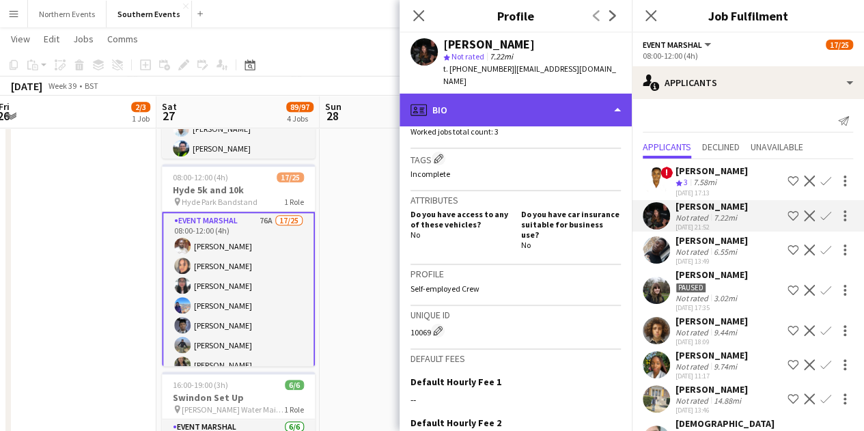
click at [510, 100] on div "profile Bio" at bounding box center [516, 110] width 232 height 33
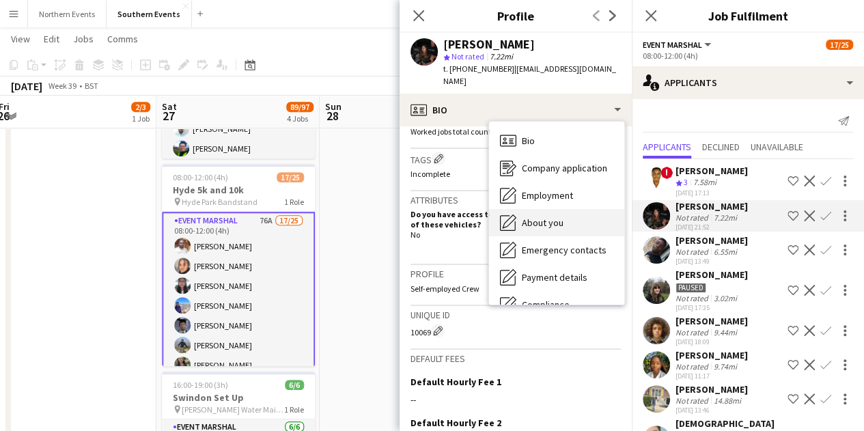
click at [567, 209] on div "About you About you" at bounding box center [556, 222] width 135 height 27
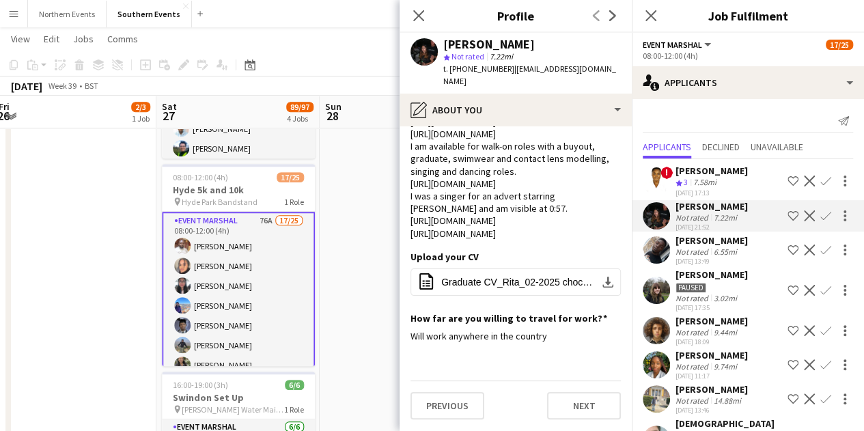
scroll to position [0, 0]
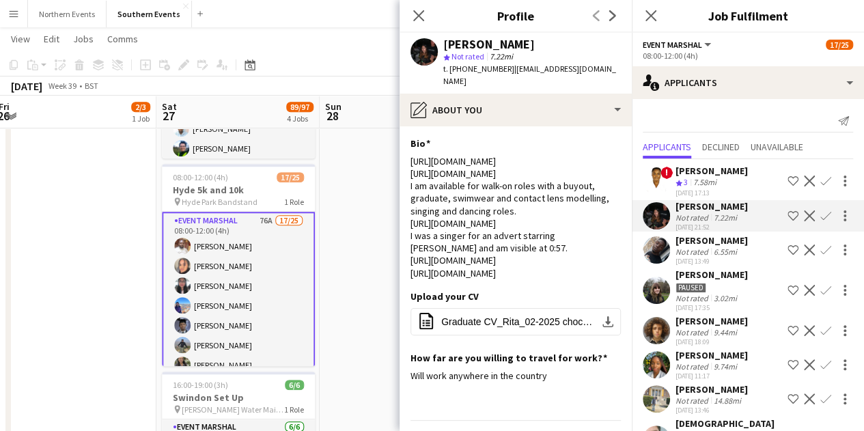
click at [687, 210] on div "Rita Minhas" at bounding box center [712, 206] width 72 height 12
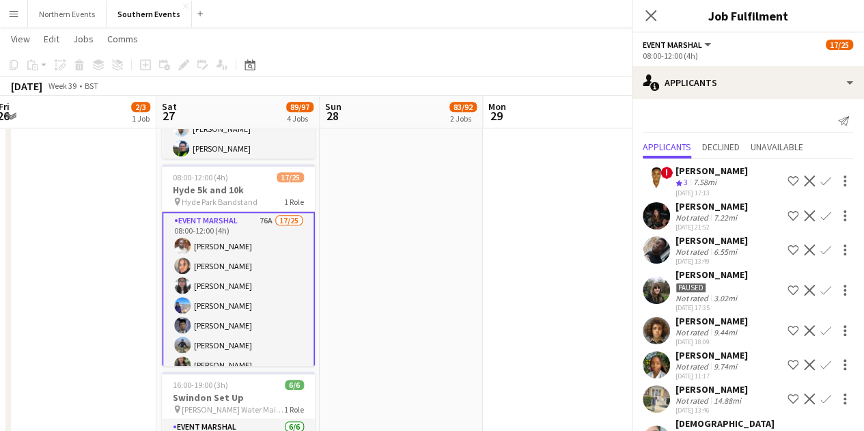
click at [687, 210] on div "Rita Minhas" at bounding box center [712, 206] width 72 height 12
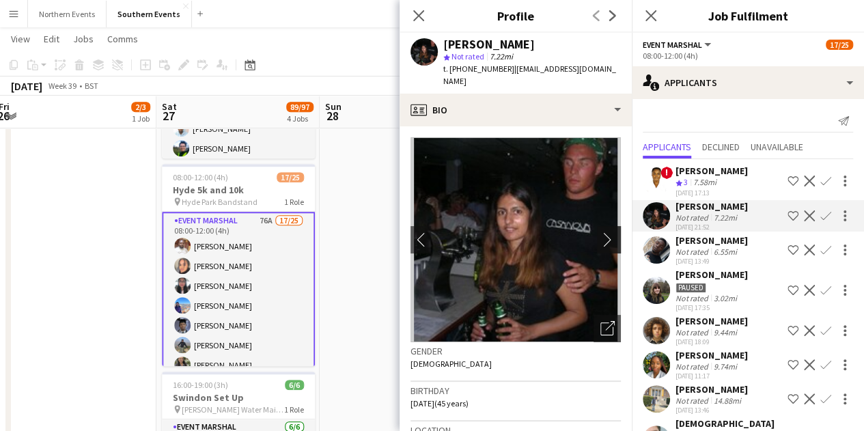
click at [601, 232] on app-icon "chevron-right" at bounding box center [611, 239] width 21 height 14
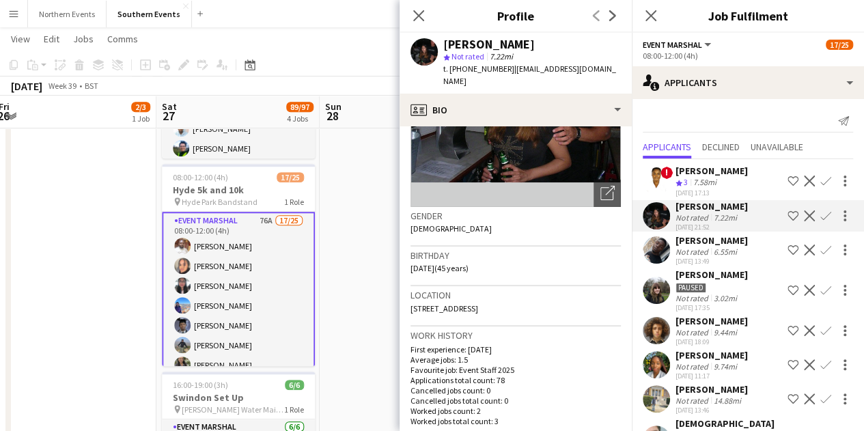
scroll to position [137, 0]
click at [695, 239] on div "[PERSON_NAME]" at bounding box center [712, 240] width 72 height 12
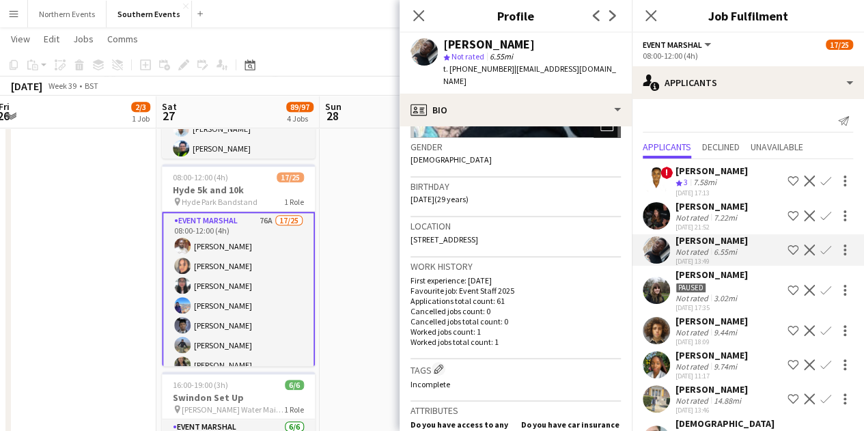
scroll to position [205, 0]
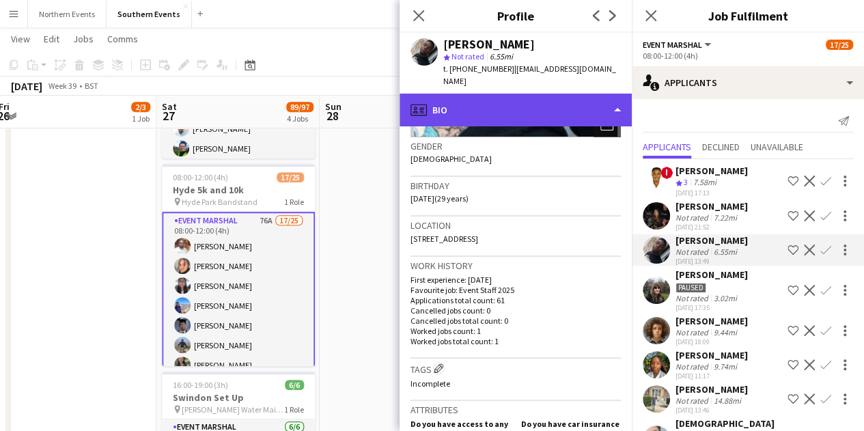
click at [446, 94] on div "profile Bio" at bounding box center [516, 110] width 232 height 33
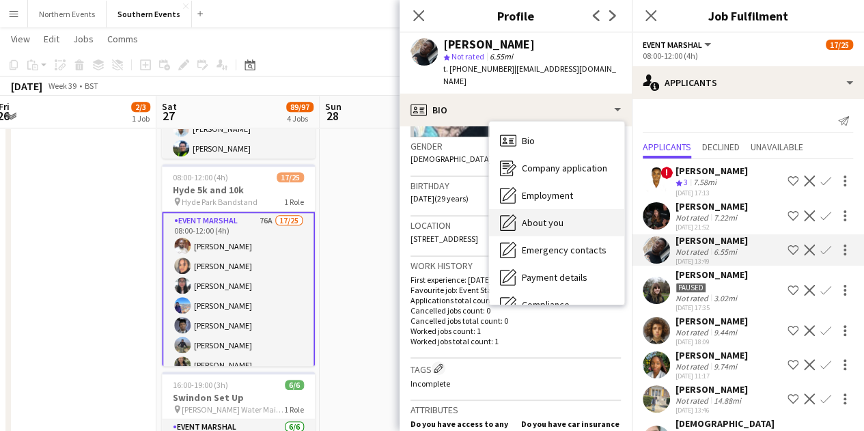
click at [567, 209] on div "About you About you" at bounding box center [556, 222] width 135 height 27
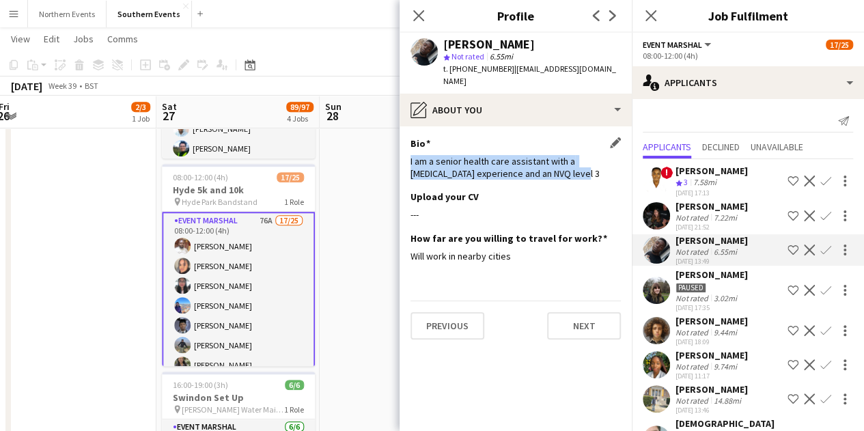
drag, startPoint x: 409, startPoint y: 147, endPoint x: 586, endPoint y: 162, distance: 178.3
click at [586, 162] on app-section-data-types "Bio Edit this field I am a senior health care assistant with a phlebotomy exper…" at bounding box center [516, 278] width 232 height 305
click at [562, 163] on div "I am a senior health care assistant with a phlebotomy experience and an NVQ lev…" at bounding box center [516, 167] width 210 height 25
drag, startPoint x: 409, startPoint y: 148, endPoint x: 580, endPoint y: 159, distance: 171.2
click at [580, 159] on app-section-data-types "Bio Edit this field I am a senior health care assistant with a phlebotomy exper…" at bounding box center [516, 278] width 232 height 305
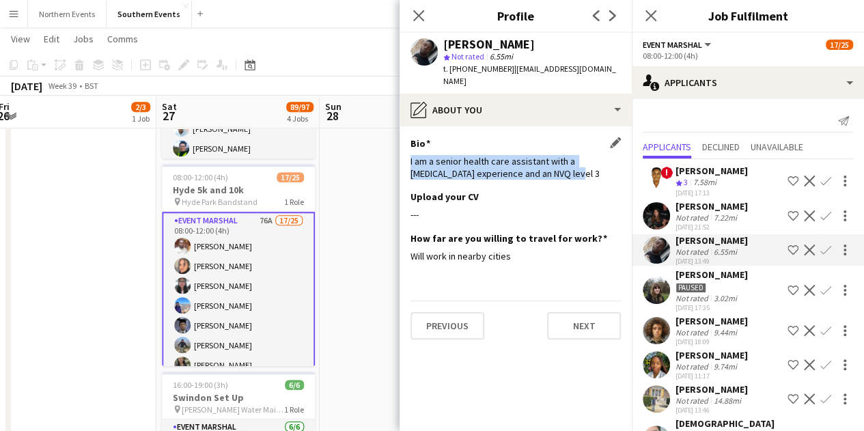
click at [580, 159] on div "I am a senior health care assistant with a phlebotomy experience and an NVQ lev…" at bounding box center [516, 167] width 210 height 25
drag, startPoint x: 580, startPoint y: 160, endPoint x: 418, endPoint y: 155, distance: 161.4
click at [418, 155] on div "I am a senior health care assistant with a phlebotomy experience and an NVQ lev…" at bounding box center [516, 167] width 210 height 25
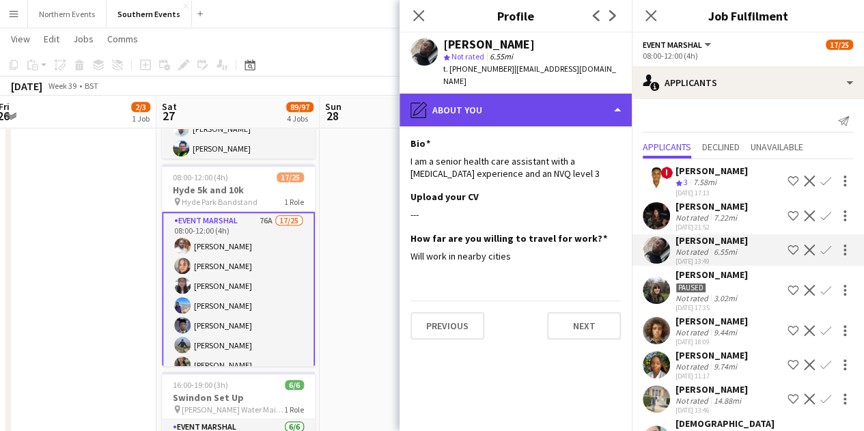
click at [570, 102] on div "pencil4 About you" at bounding box center [516, 110] width 232 height 33
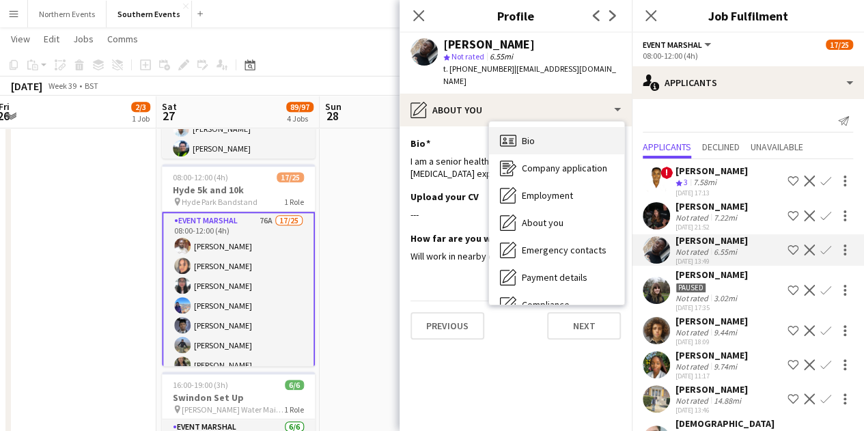
click at [571, 127] on div "Bio Bio" at bounding box center [556, 140] width 135 height 27
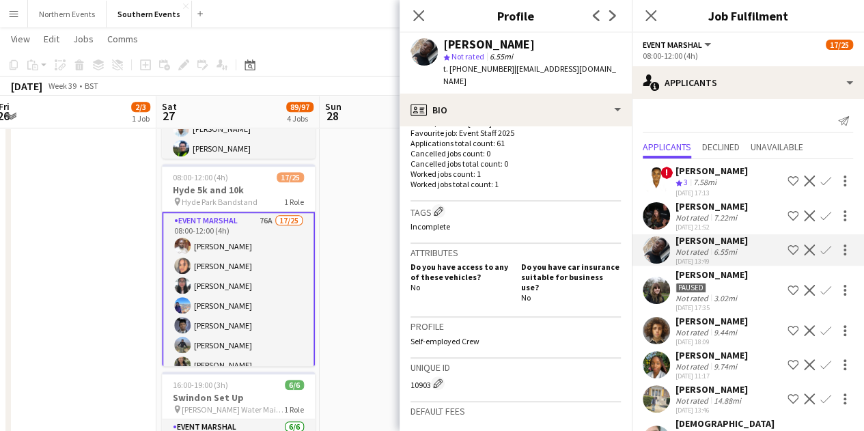
scroll to position [410, 0]
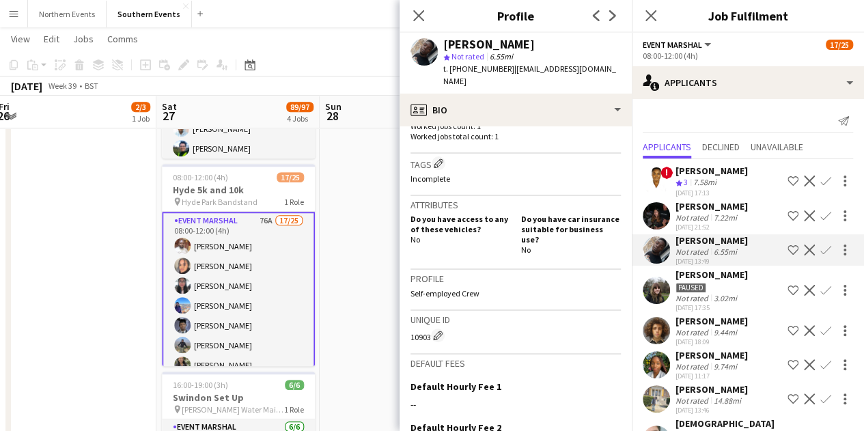
click at [698, 278] on div "Isabel Gosling" at bounding box center [712, 275] width 72 height 12
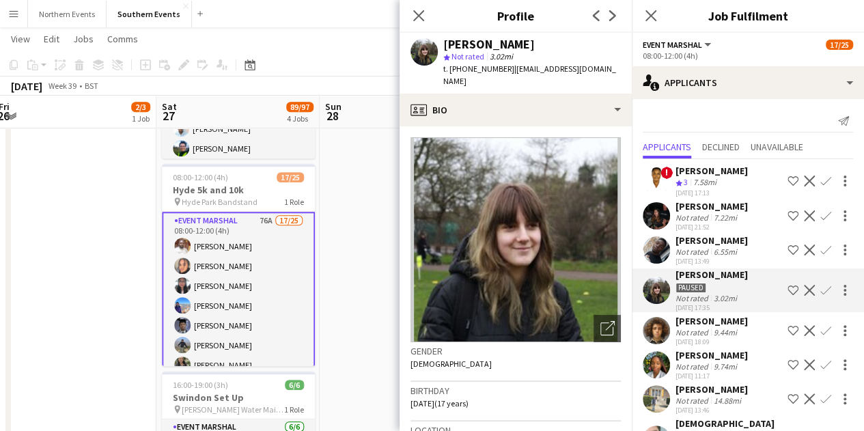
click at [723, 327] on div "9.44mi" at bounding box center [725, 332] width 29 height 10
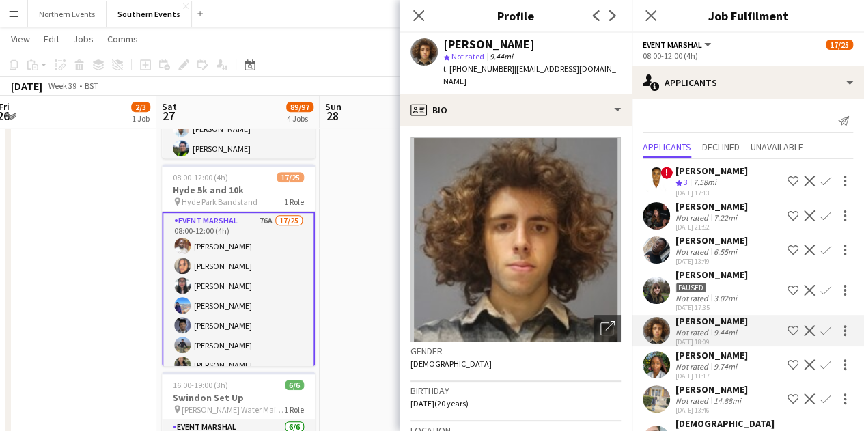
scroll to position [137, 0]
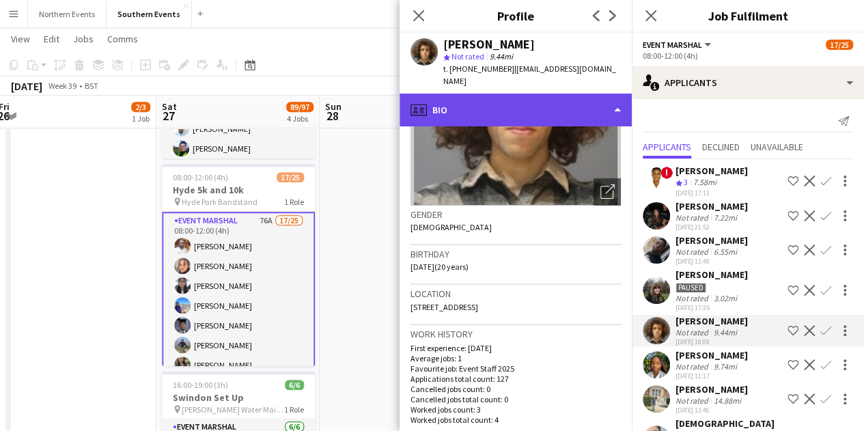
click at [519, 94] on div "profile Bio" at bounding box center [516, 110] width 232 height 33
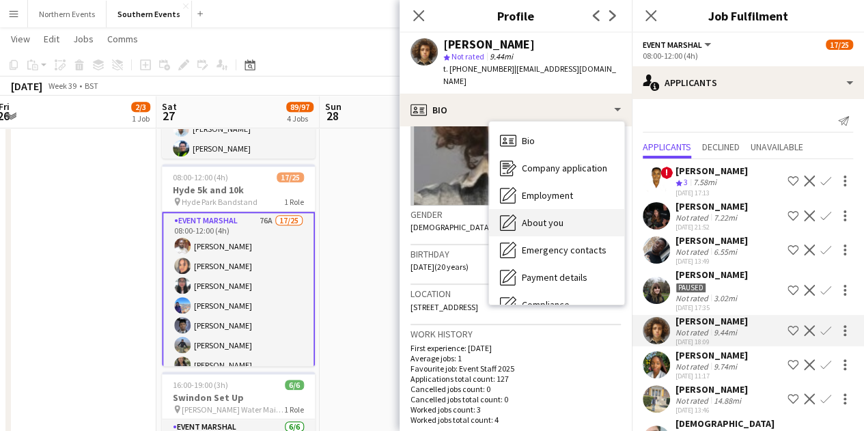
click at [566, 209] on div "About you About you" at bounding box center [556, 222] width 135 height 27
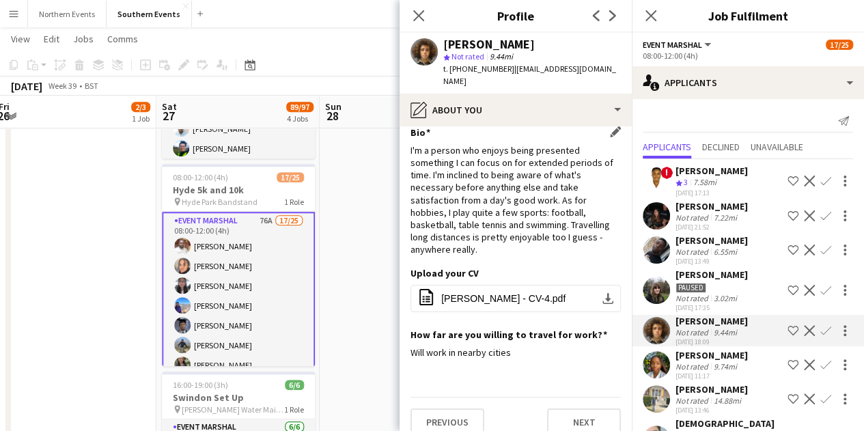
scroll to position [14, 0]
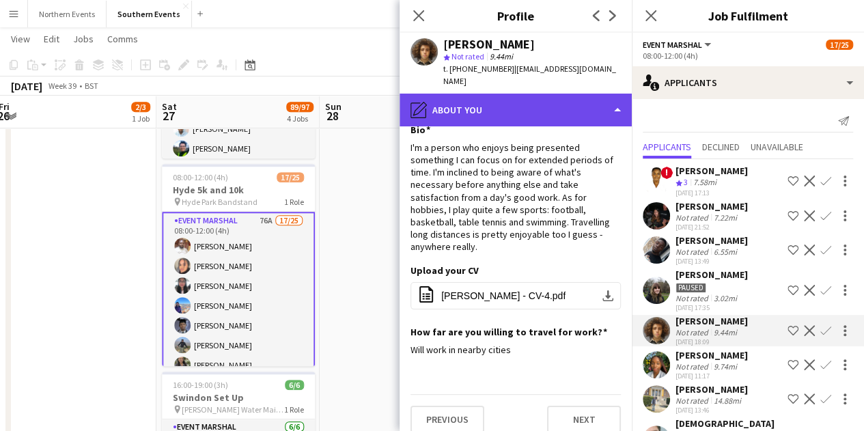
click at [536, 96] on div "pencil4 About you" at bounding box center [516, 110] width 232 height 33
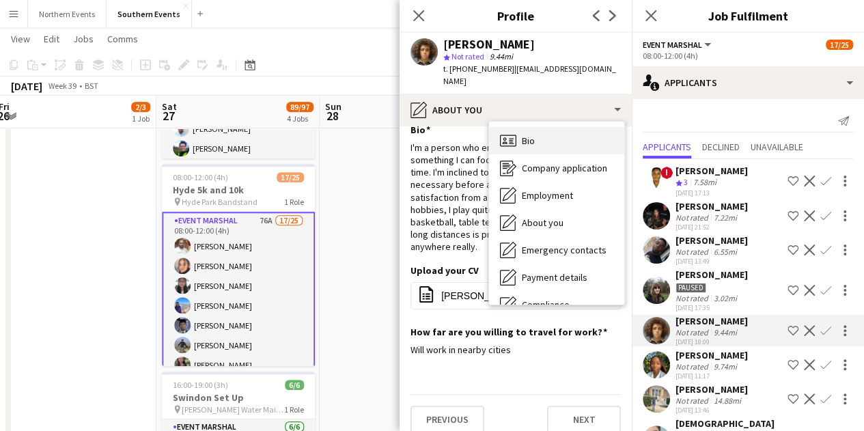
click at [532, 127] on div "Bio Bio" at bounding box center [556, 140] width 135 height 27
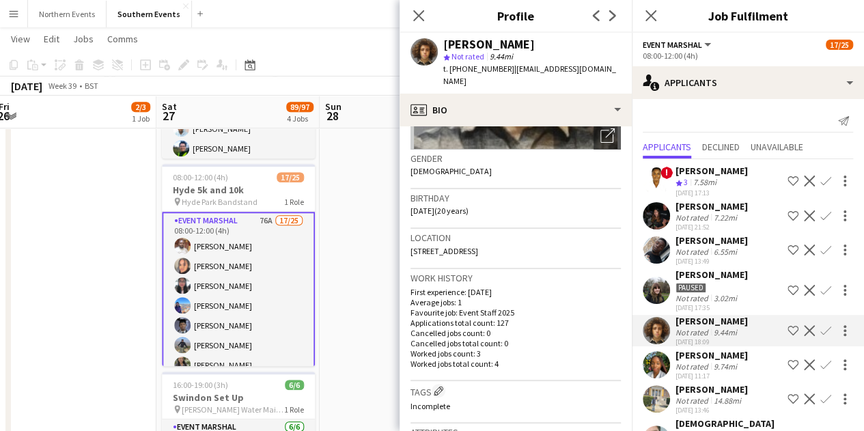
scroll to position [137, 0]
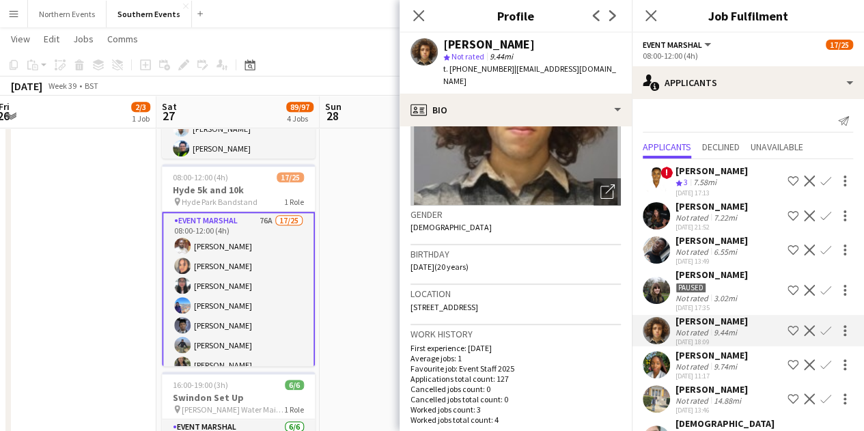
click at [715, 375] on div "07-06-2025 11:17" at bounding box center [712, 376] width 72 height 9
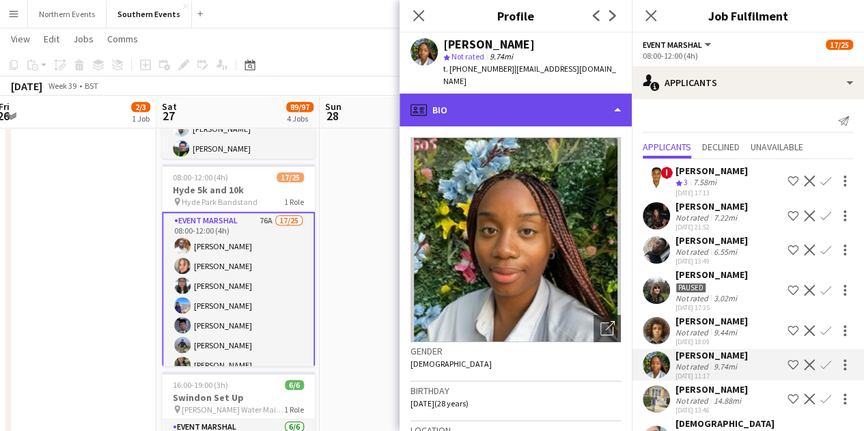
click at [517, 100] on div "profile Bio" at bounding box center [516, 110] width 232 height 33
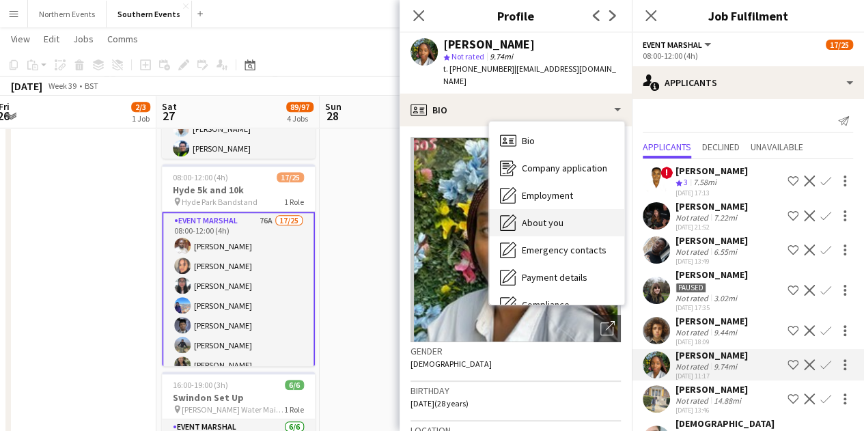
click at [558, 209] on div "About you About you" at bounding box center [556, 222] width 135 height 27
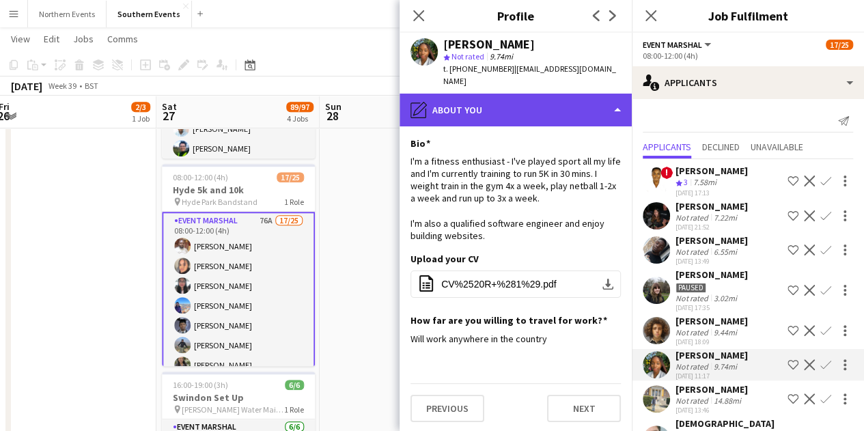
click at [487, 94] on div "pencil4 About you" at bounding box center [516, 110] width 232 height 33
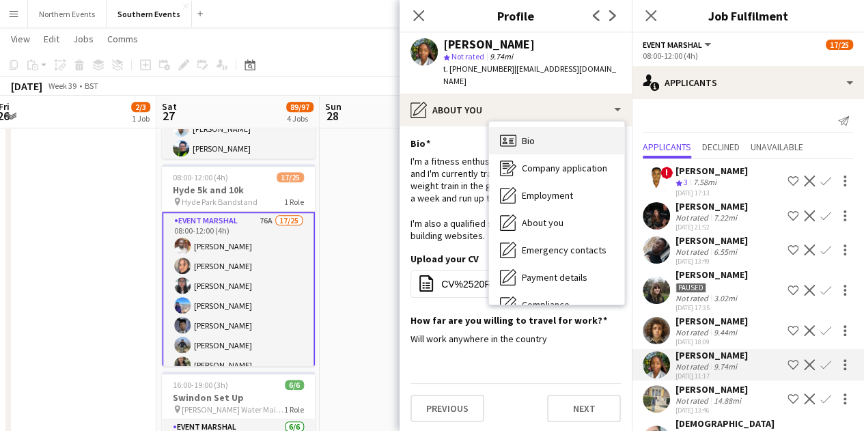
click at [523, 135] on span "Bio" at bounding box center [528, 141] width 13 height 12
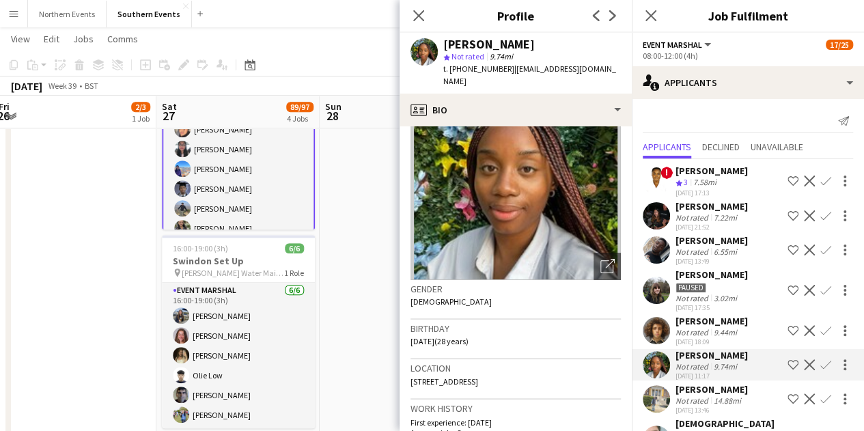
scroll to position [0, 0]
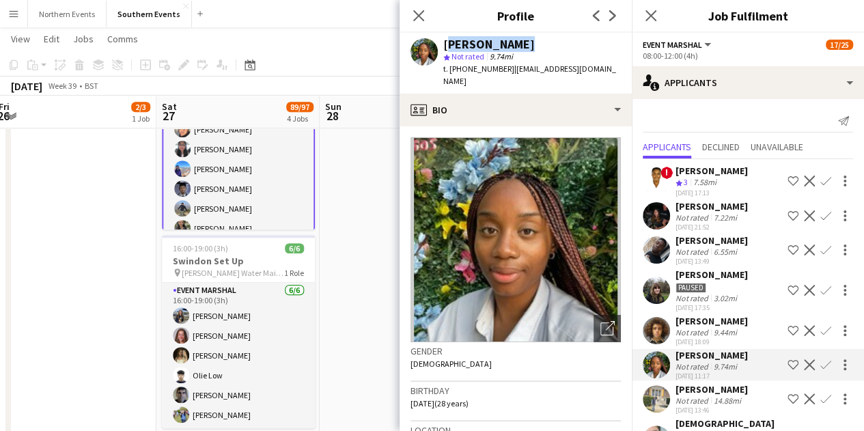
drag, startPoint x: 444, startPoint y: 44, endPoint x: 534, endPoint y: 49, distance: 90.3
click at [534, 49] on div "[PERSON_NAME]" at bounding box center [533, 44] width 178 height 12
copy div "[PERSON_NAME]"
click at [821, 364] on app-icon "Confirm" at bounding box center [826, 364] width 11 height 11
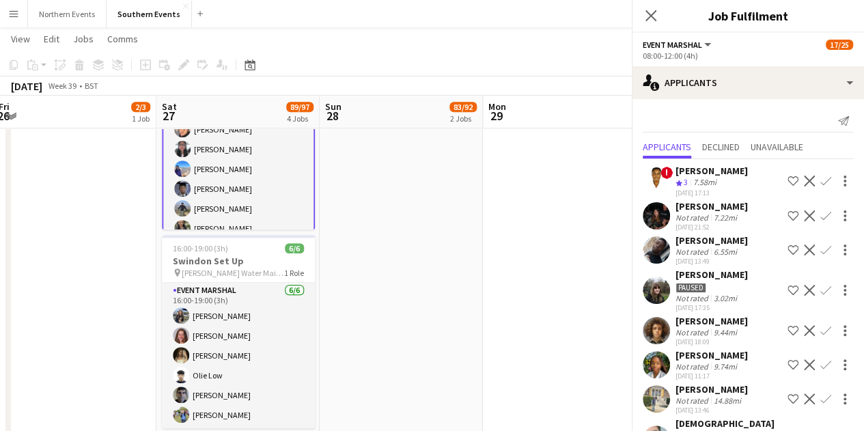
scroll to position [189, 0]
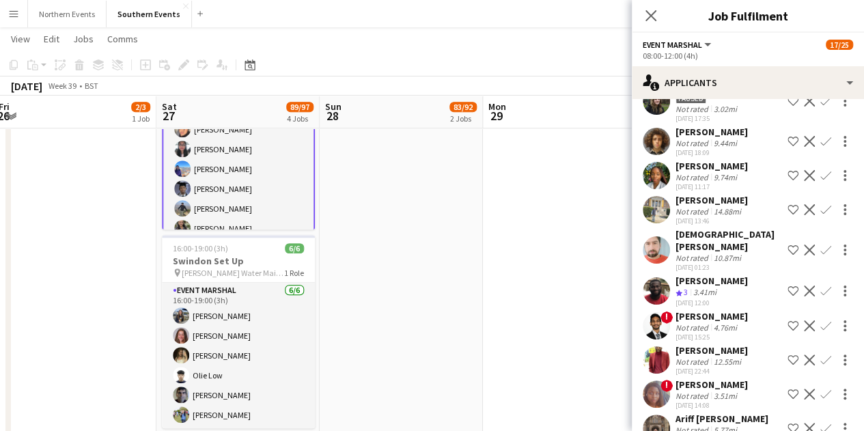
click at [821, 174] on app-icon "Confirm" at bounding box center [826, 175] width 11 height 11
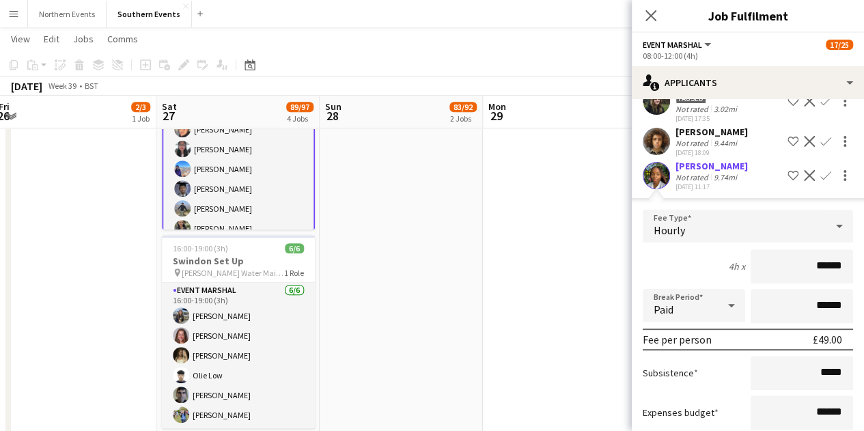
click at [700, 174] on div "Not rated" at bounding box center [694, 177] width 36 height 10
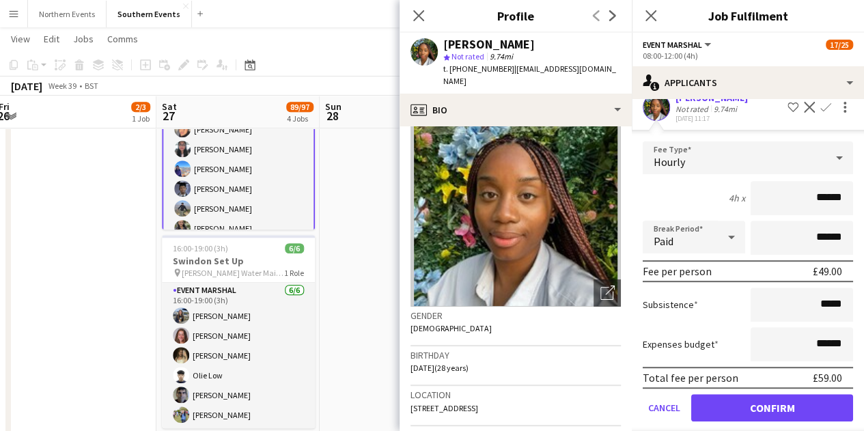
scroll to position [0, 0]
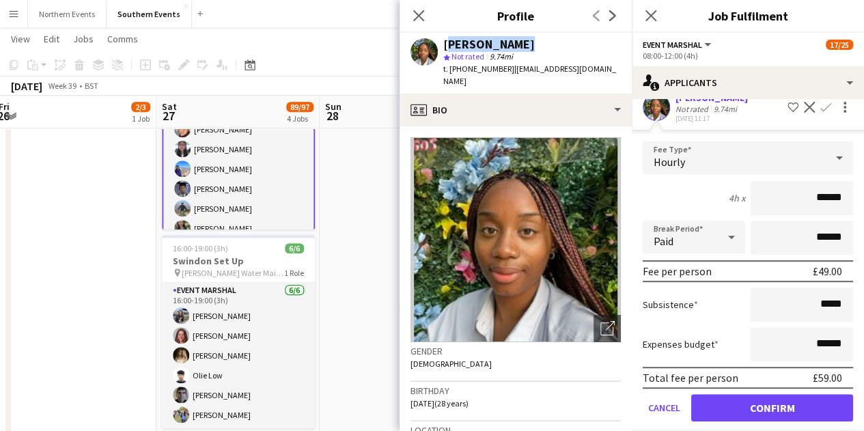
drag, startPoint x: 443, startPoint y: 43, endPoint x: 532, endPoint y: 40, distance: 88.9
click at [532, 40] on div "[PERSON_NAME]" at bounding box center [533, 44] width 178 height 12
copy div "[PERSON_NAME]"
click at [558, 40] on div "[PERSON_NAME]" at bounding box center [533, 44] width 178 height 12
click at [473, 39] on div "[PERSON_NAME]" at bounding box center [490, 44] width 92 height 12
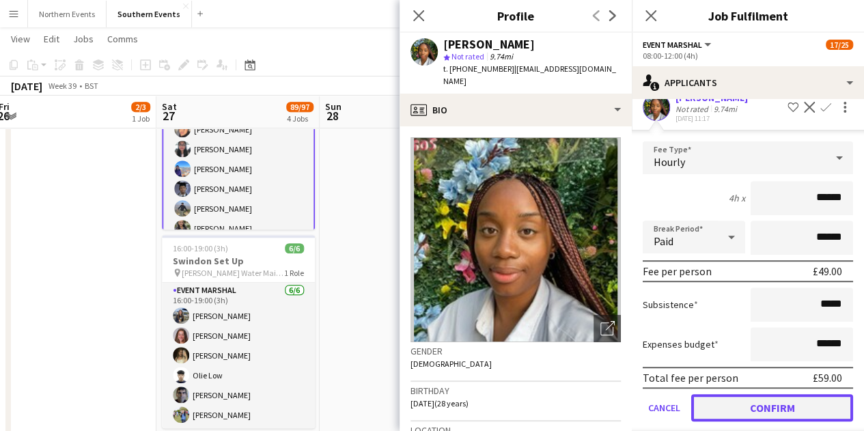
click at [812, 412] on button "Confirm" at bounding box center [773, 407] width 162 height 27
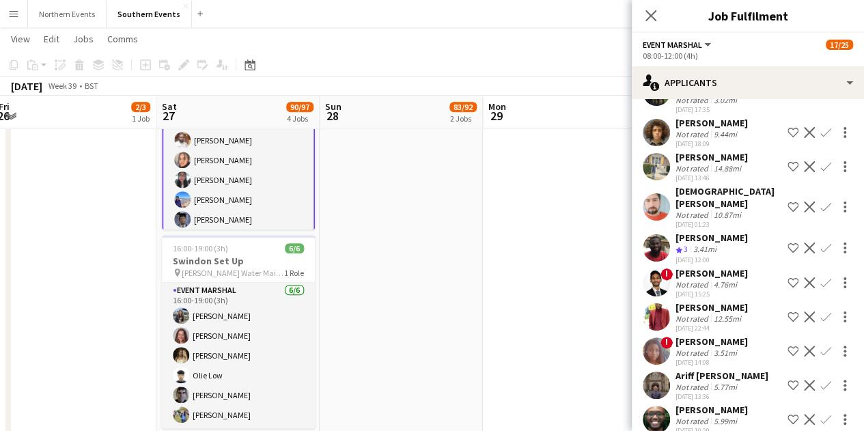
scroll to position [121, 0]
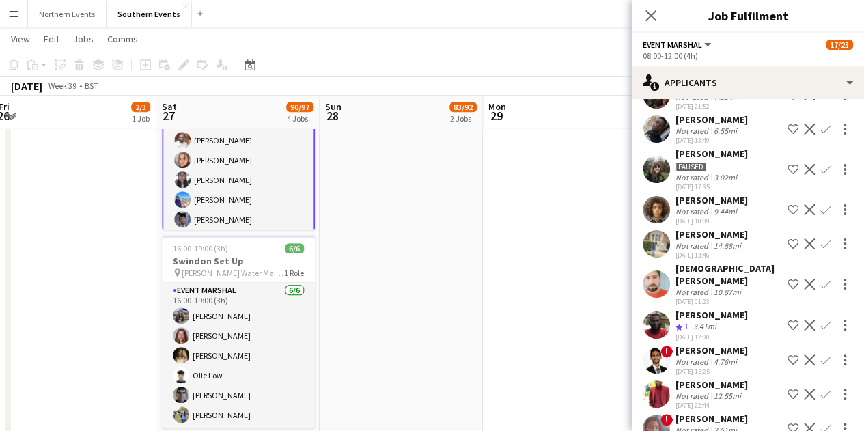
click at [724, 241] on div "14.88mi" at bounding box center [727, 246] width 33 height 10
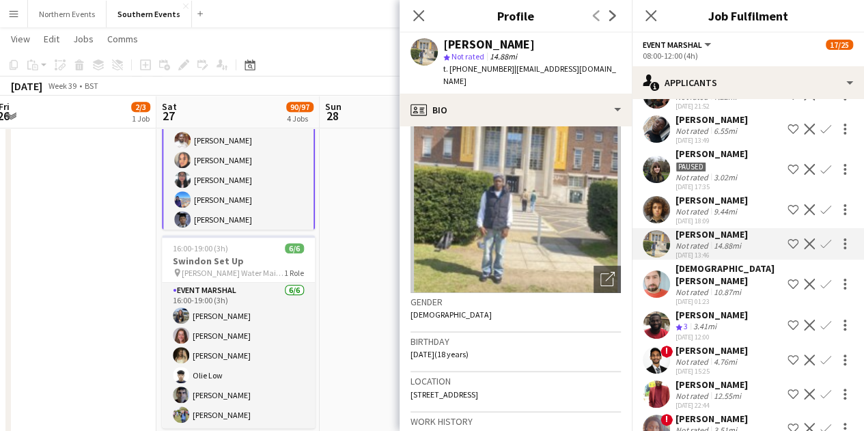
scroll to position [0, 0]
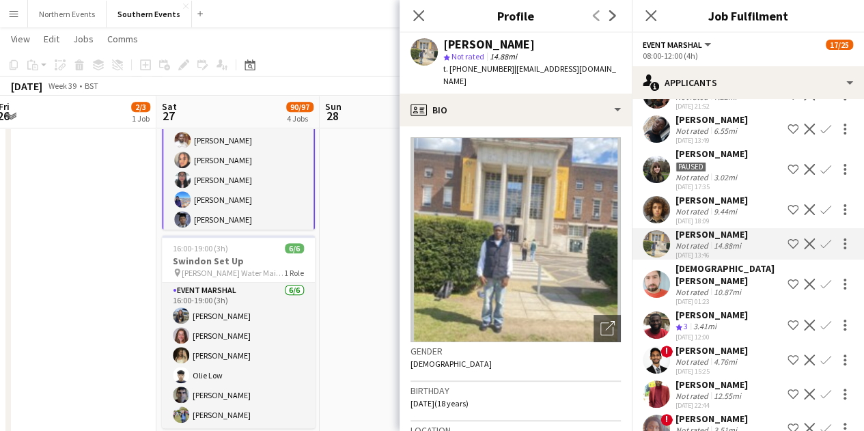
click at [677, 274] on div "Muhammad Awais Zafar" at bounding box center [729, 274] width 107 height 25
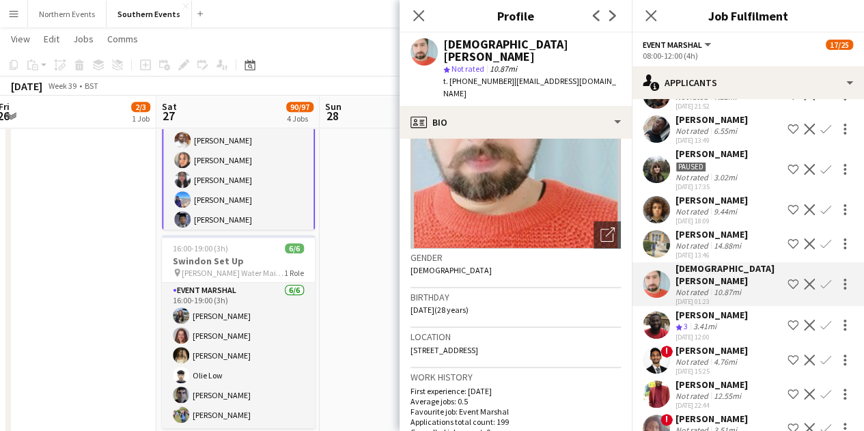
scroll to position [273, 0]
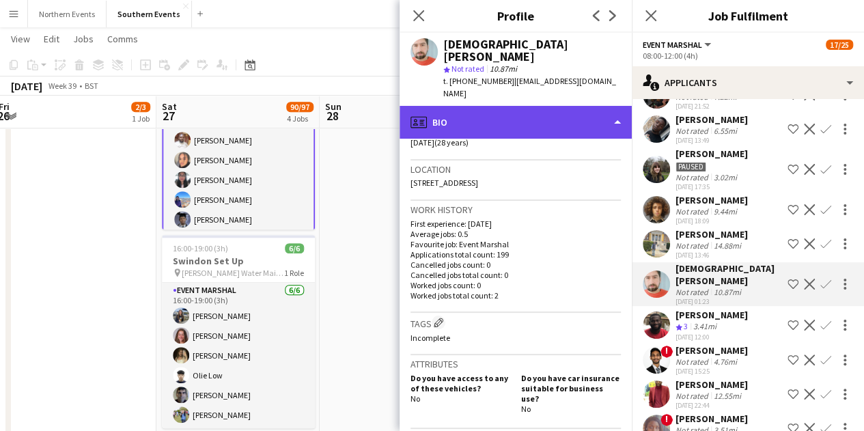
click at [494, 106] on div "profile Bio" at bounding box center [516, 122] width 232 height 33
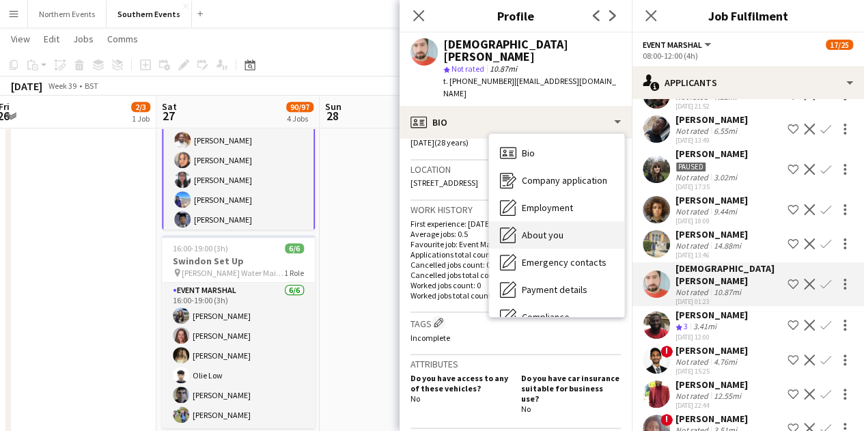
click at [532, 229] on span "About you" at bounding box center [543, 235] width 42 height 12
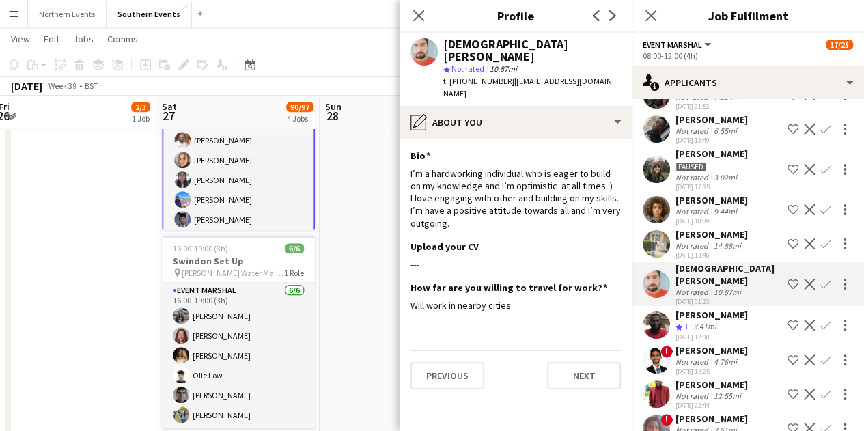
click at [745, 243] on div "Sultan Adetunji Not rated 14.88mi 07-06-2025 13:46 Shortlist crew Decline Confi…" at bounding box center [748, 243] width 232 height 31
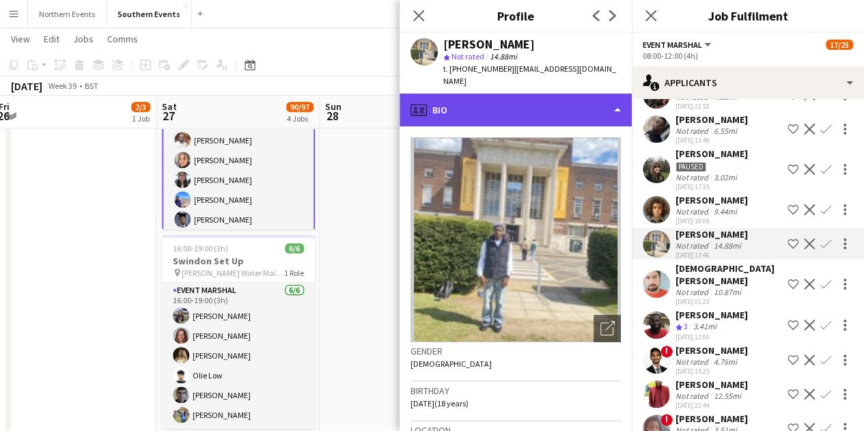
click at [502, 109] on div "profile Bio" at bounding box center [516, 110] width 232 height 33
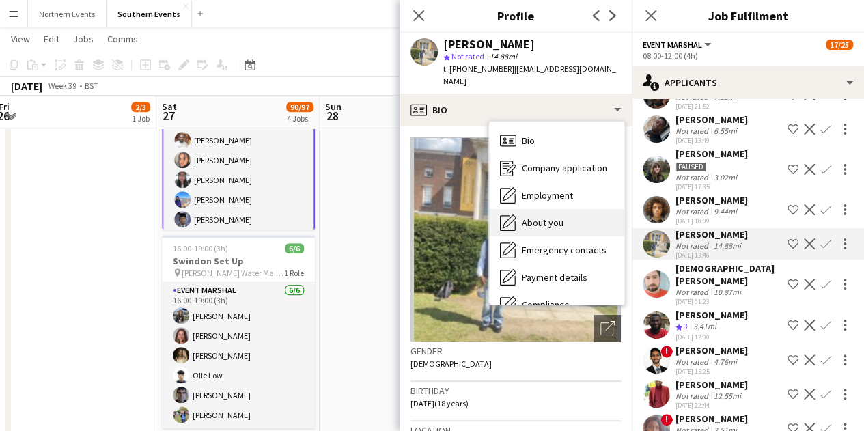
click at [517, 209] on div "About you About you" at bounding box center [556, 222] width 135 height 27
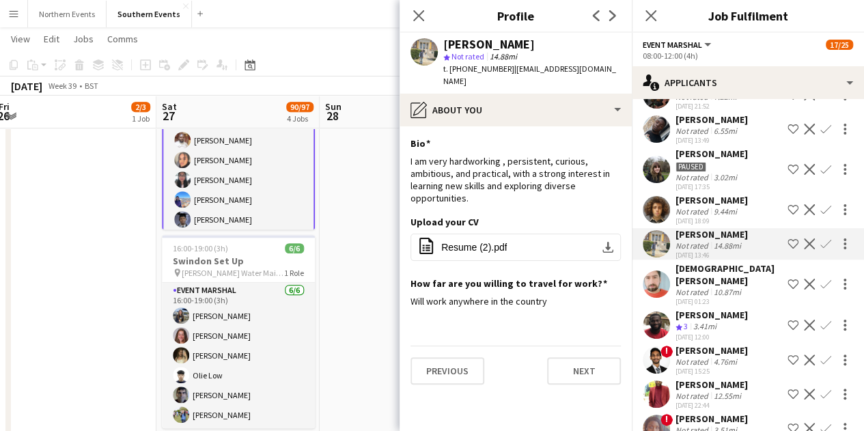
click at [729, 281] on div "Muhammad Awais Zafar" at bounding box center [729, 274] width 107 height 25
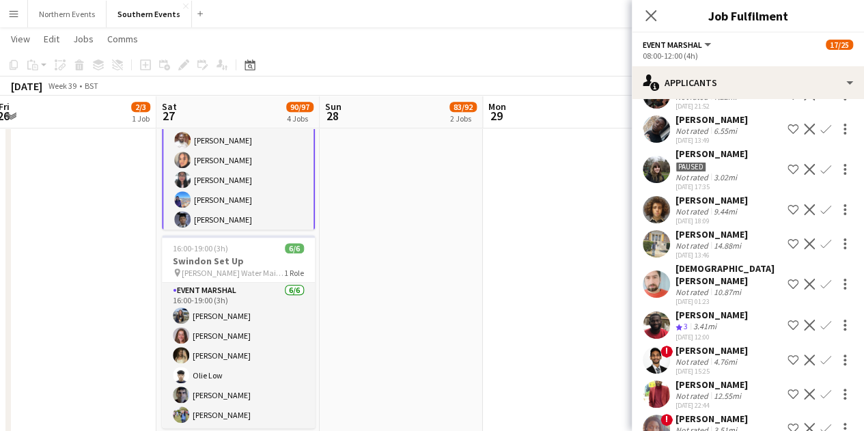
click at [716, 316] on div "[PERSON_NAME]" at bounding box center [712, 315] width 72 height 12
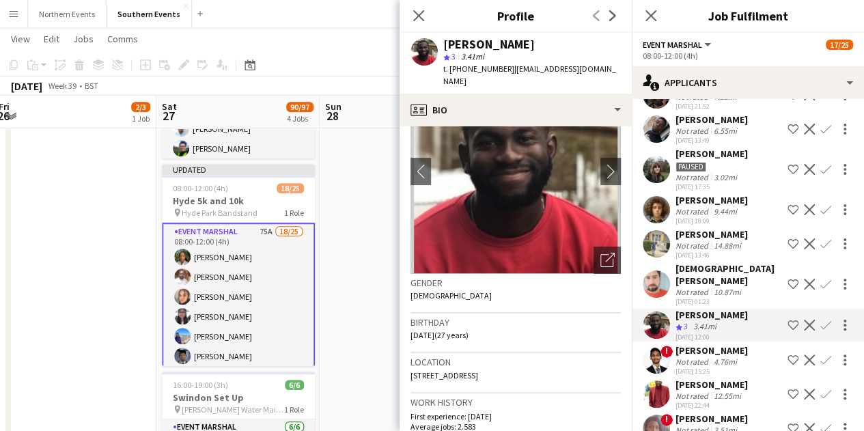
scroll to position [0, 0]
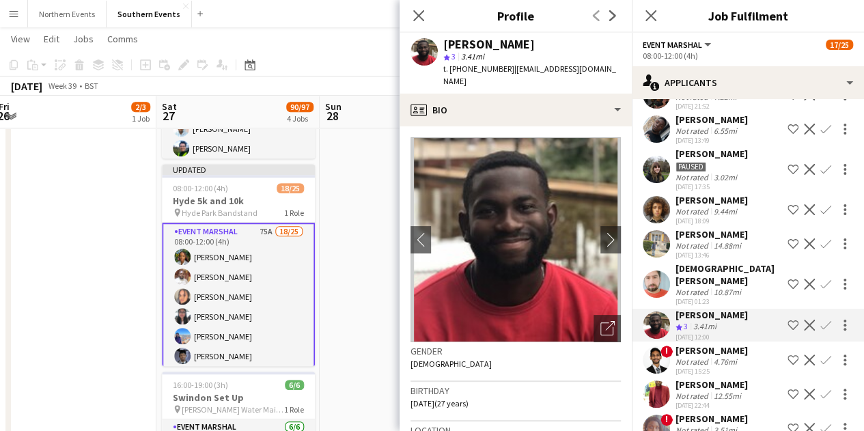
click at [834, 329] on div at bounding box center [843, 325] width 19 height 16
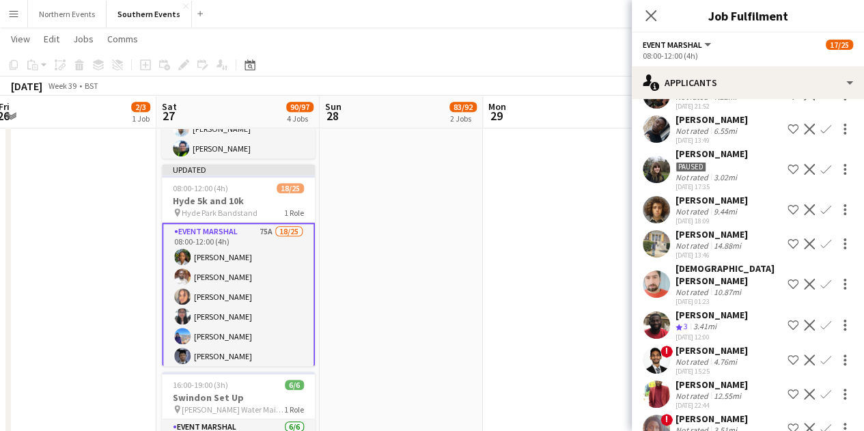
click at [821, 330] on app-icon "Confirm" at bounding box center [826, 325] width 11 height 11
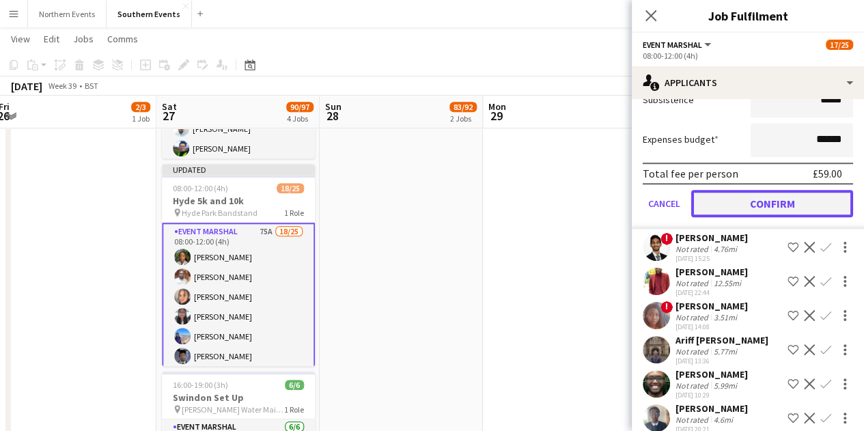
click at [748, 217] on button "Confirm" at bounding box center [773, 203] width 162 height 27
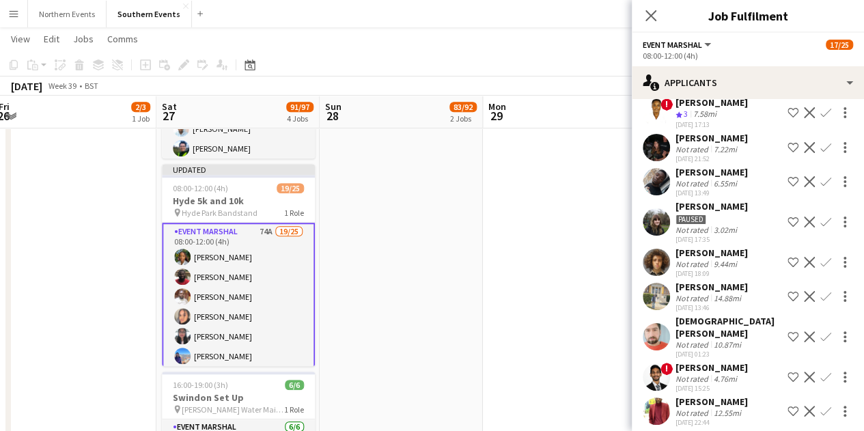
scroll to position [205, 0]
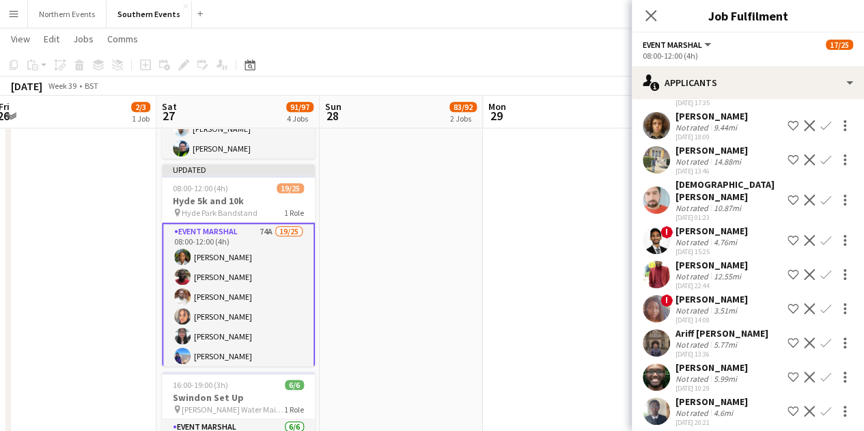
click at [716, 266] on div "Uthman Kabba" at bounding box center [712, 265] width 72 height 12
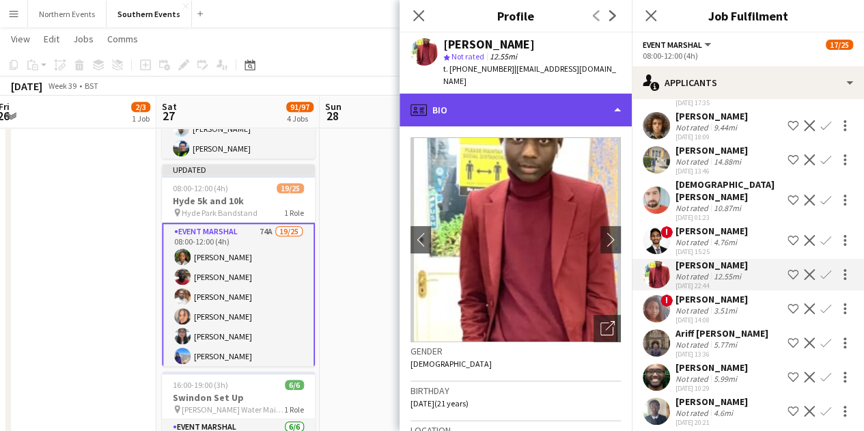
click at [504, 105] on div "profile Bio" at bounding box center [516, 110] width 232 height 33
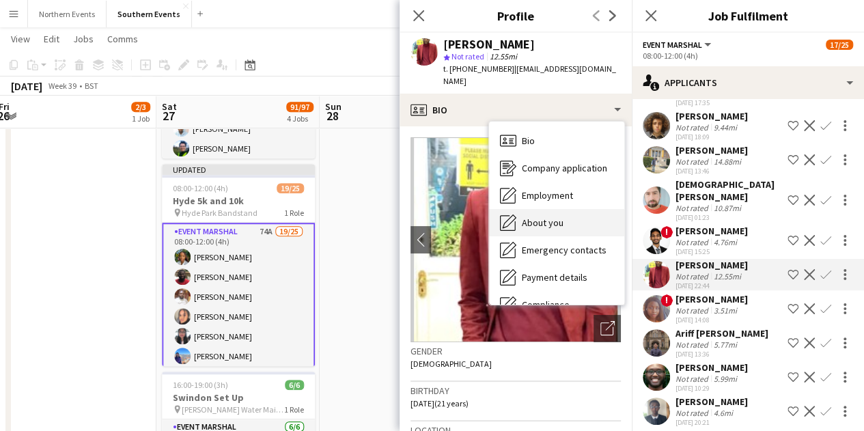
click at [563, 209] on div "About you About you" at bounding box center [556, 222] width 135 height 27
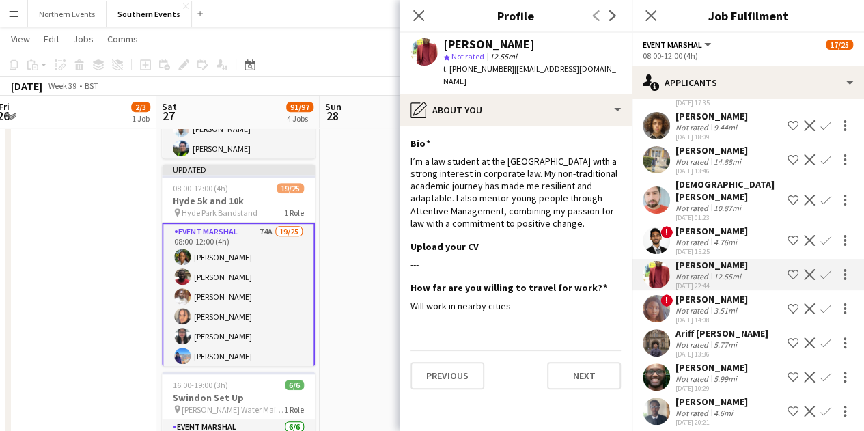
click at [737, 310] on div "3.51mi" at bounding box center [725, 310] width 29 height 10
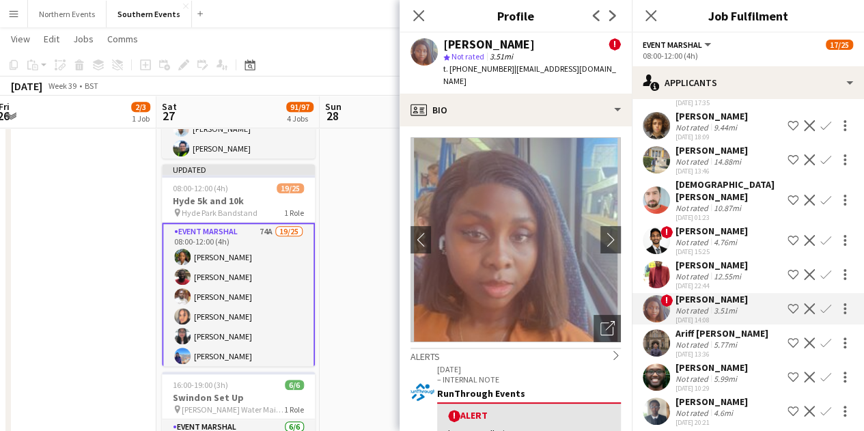
scroll to position [68, 0]
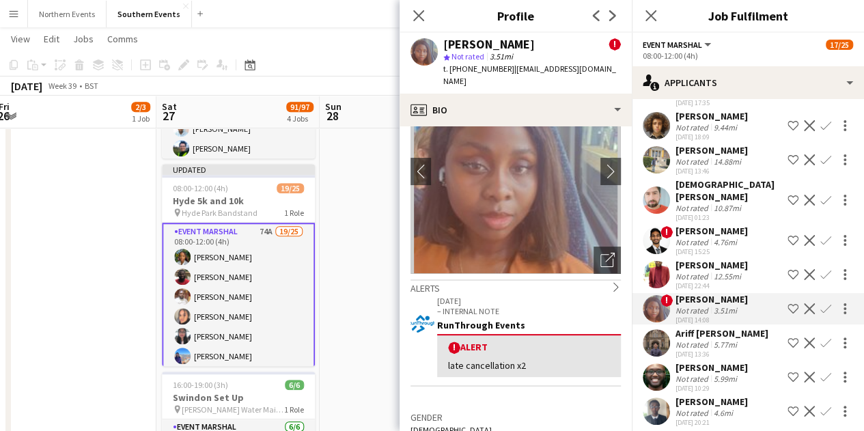
click at [690, 333] on div "Ariff [PERSON_NAME]" at bounding box center [722, 333] width 93 height 12
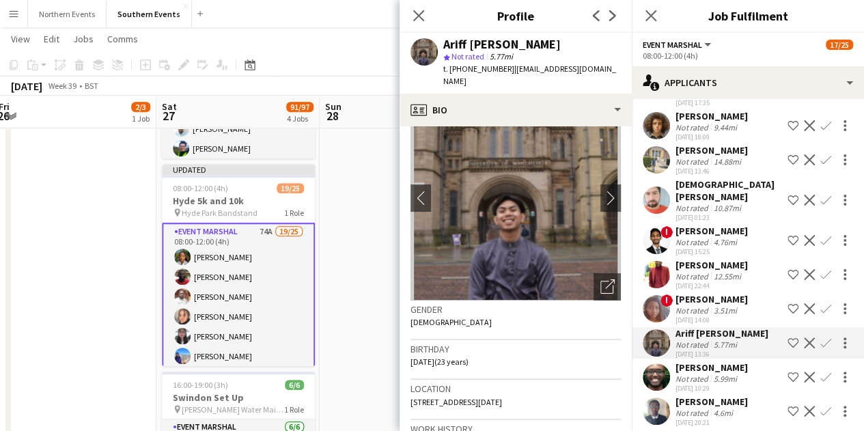
scroll to position [0, 0]
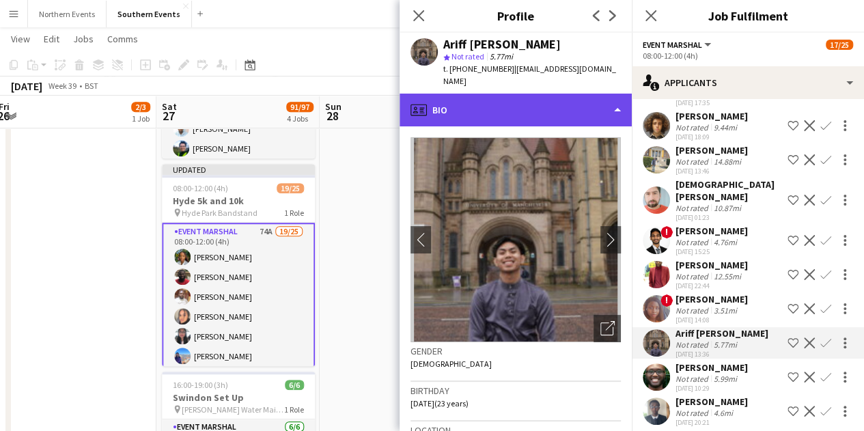
click at [517, 94] on div "profile Bio" at bounding box center [516, 110] width 232 height 33
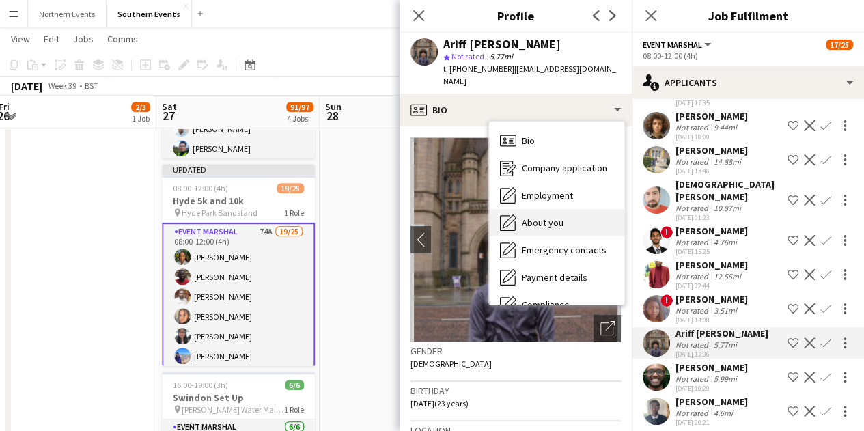
click at [547, 217] on span "About you" at bounding box center [543, 223] width 42 height 12
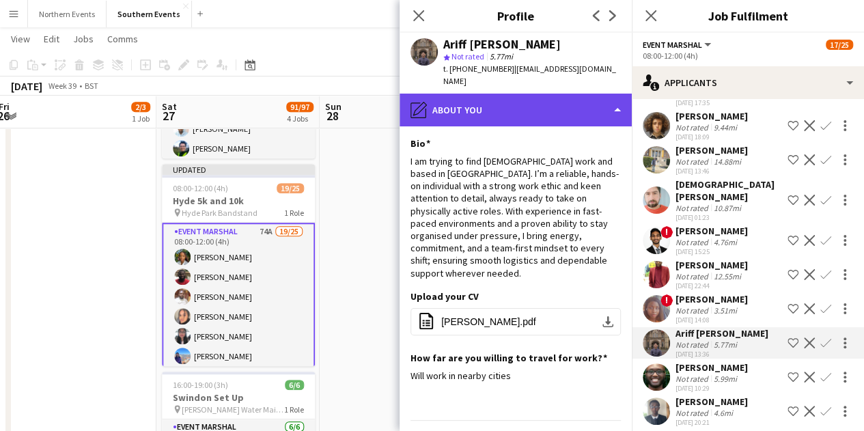
click at [500, 99] on div "pencil4 About you" at bounding box center [516, 110] width 232 height 33
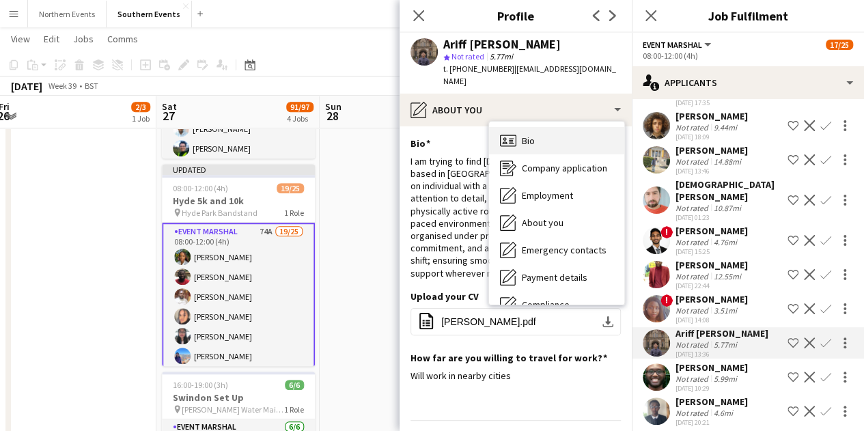
click at [506, 133] on icon "Bio" at bounding box center [508, 141] width 16 height 16
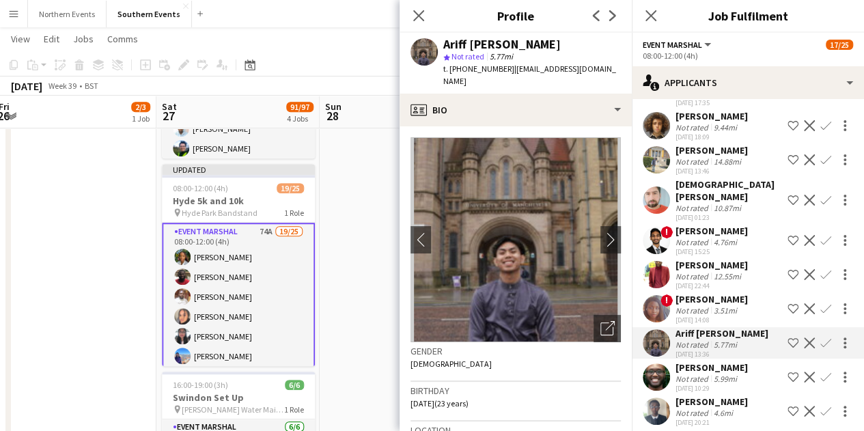
scroll to position [205, 0]
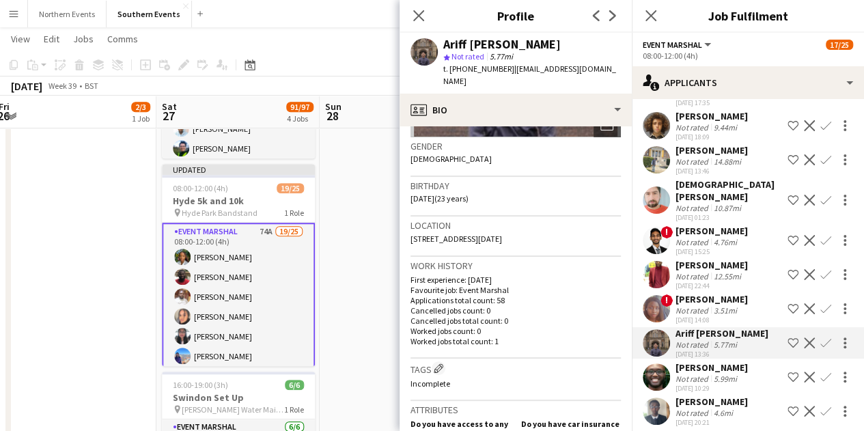
click at [733, 340] on div "Ariff [PERSON_NAME]" at bounding box center [722, 333] width 93 height 12
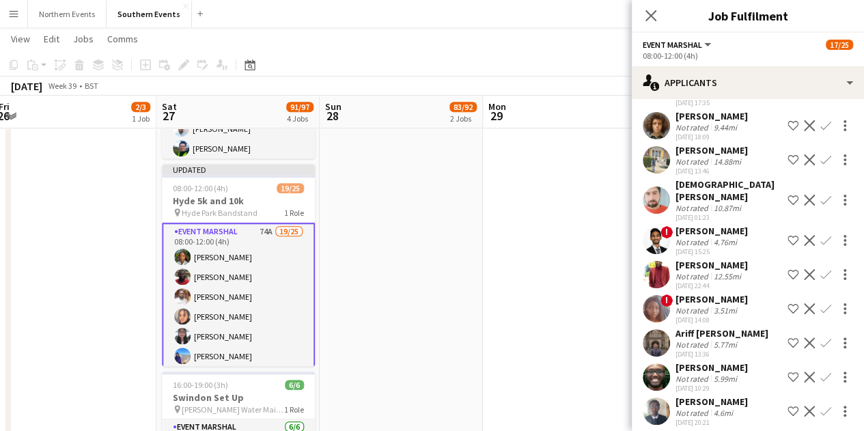
click at [733, 340] on div "Ariff [PERSON_NAME]" at bounding box center [722, 333] width 93 height 12
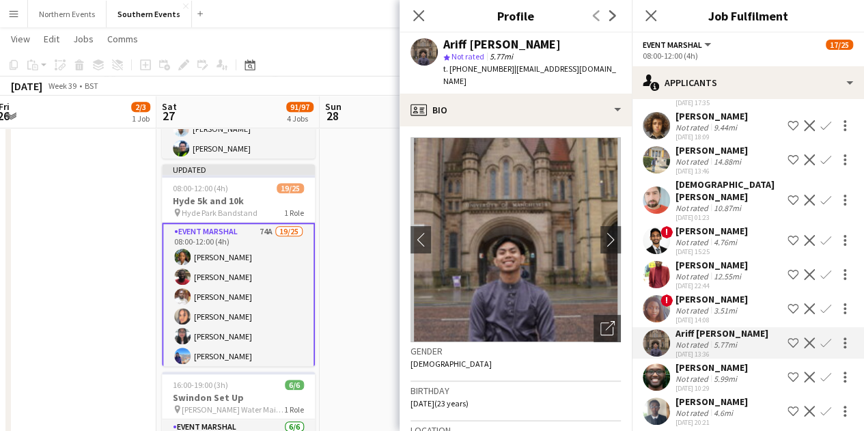
click at [821, 347] on app-icon "Confirm" at bounding box center [826, 343] width 11 height 11
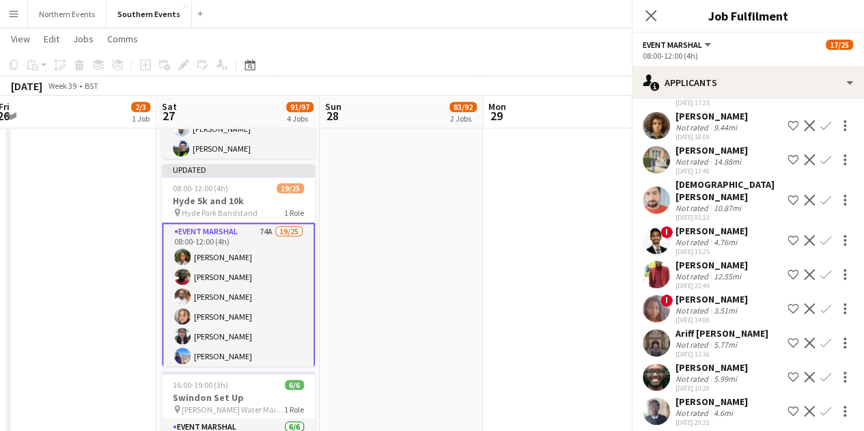
scroll to position [235, 0]
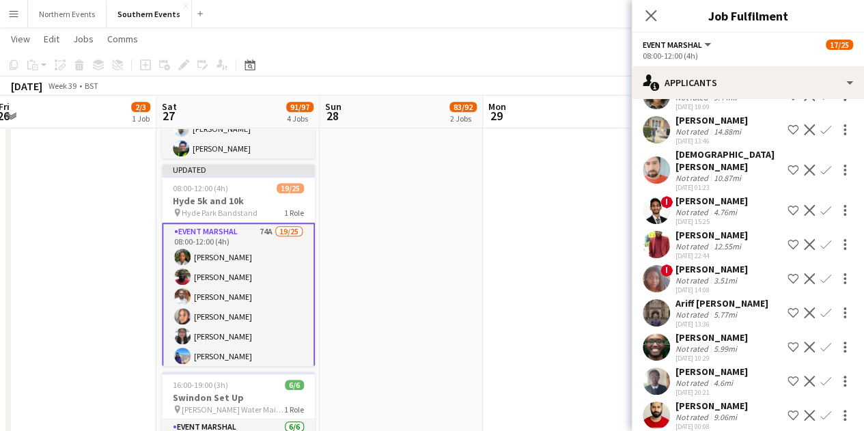
click at [821, 316] on app-icon "Confirm" at bounding box center [826, 313] width 11 height 11
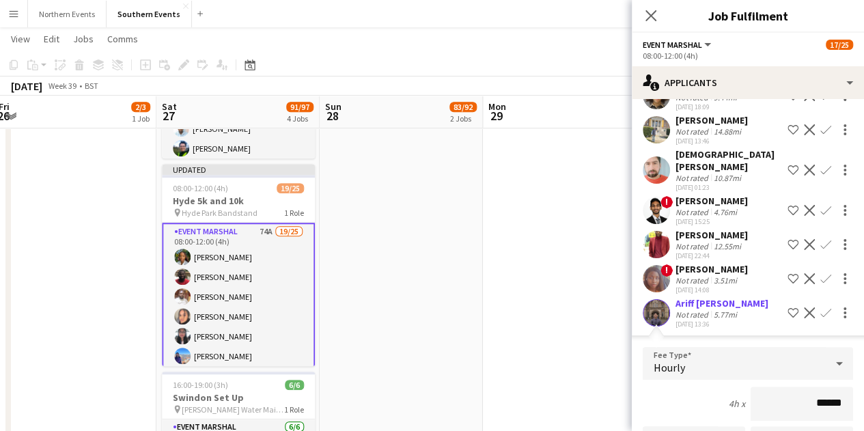
scroll to position [440, 0]
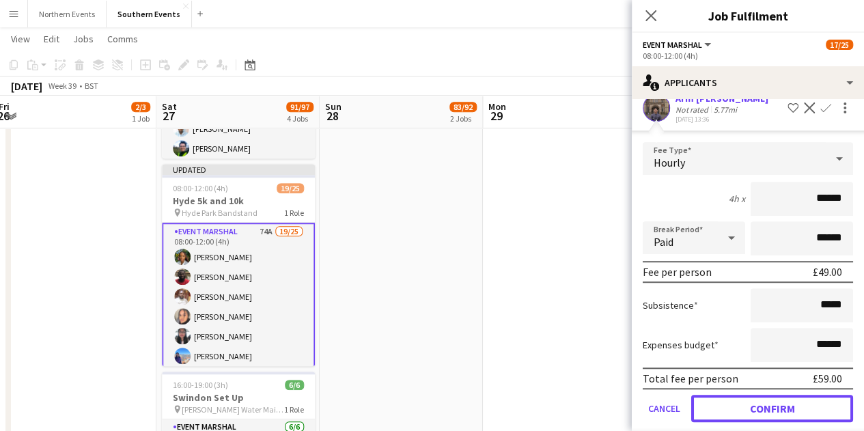
click at [765, 414] on button "Confirm" at bounding box center [773, 408] width 162 height 27
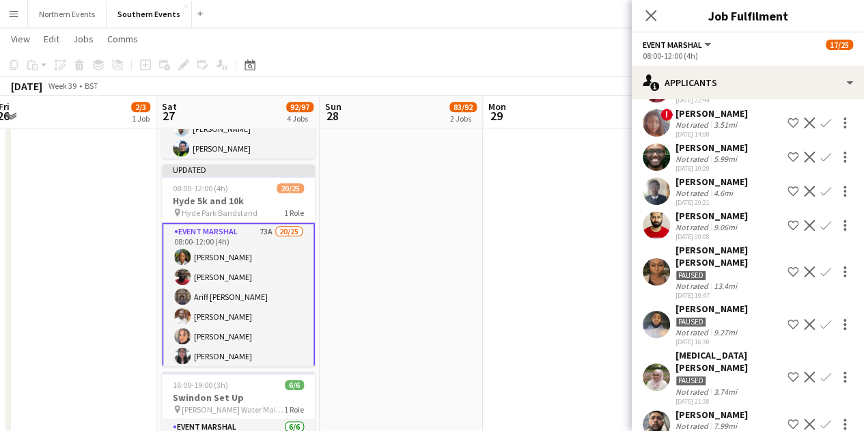
scroll to position [372, 0]
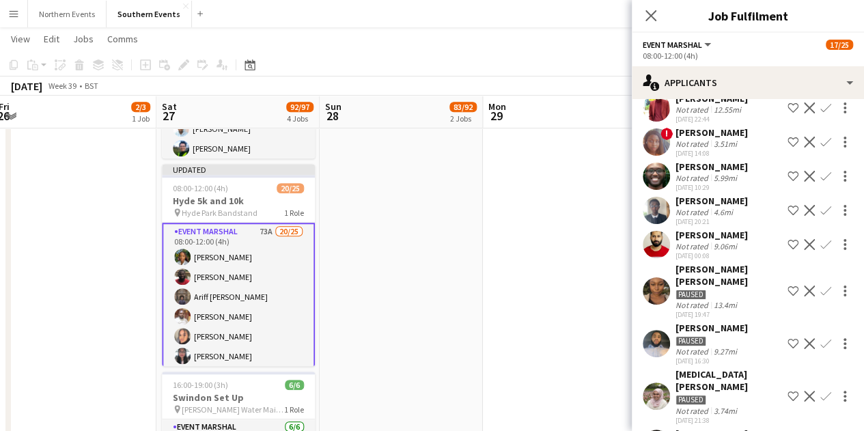
click at [698, 177] on div "Not rated" at bounding box center [694, 178] width 36 height 10
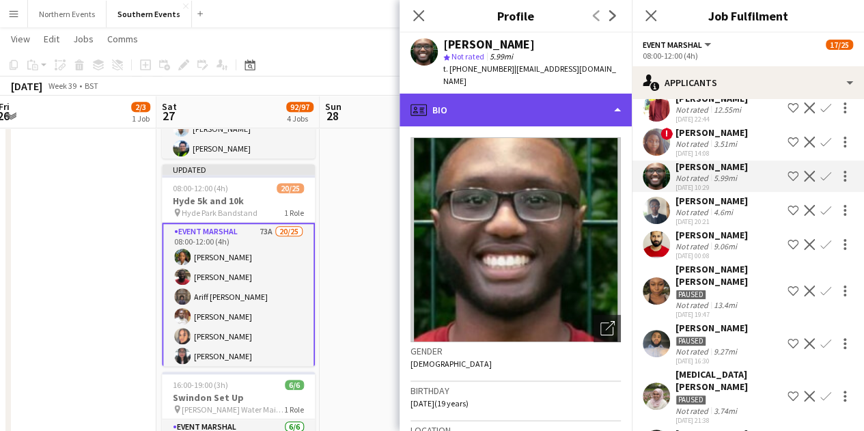
click at [503, 94] on div "profile Bio" at bounding box center [516, 110] width 232 height 33
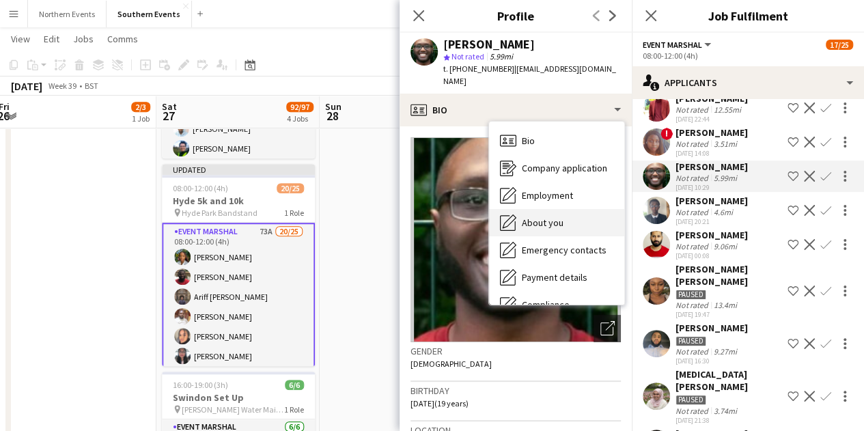
click at [551, 217] on span "About you" at bounding box center [543, 223] width 42 height 12
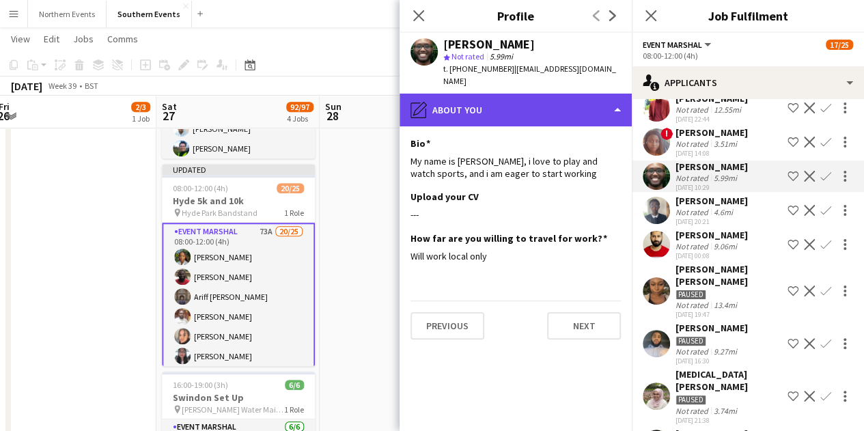
click at [532, 94] on div "pencil4 About you" at bounding box center [516, 110] width 232 height 33
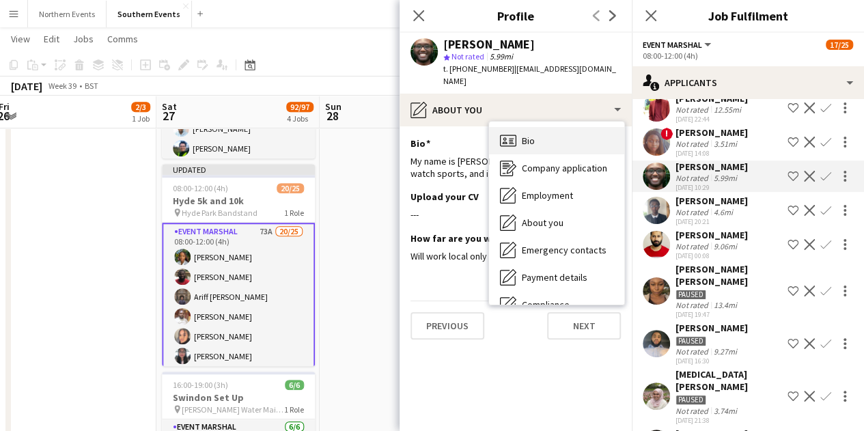
click at [541, 131] on div "Bio Bio" at bounding box center [556, 140] width 135 height 27
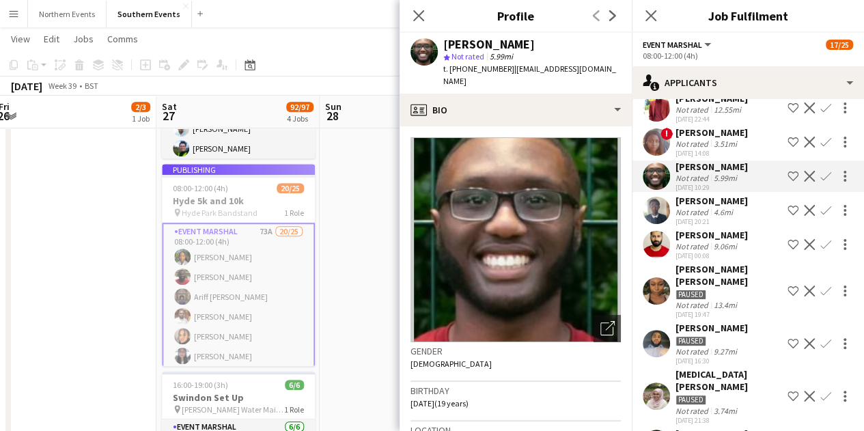
scroll to position [0, 0]
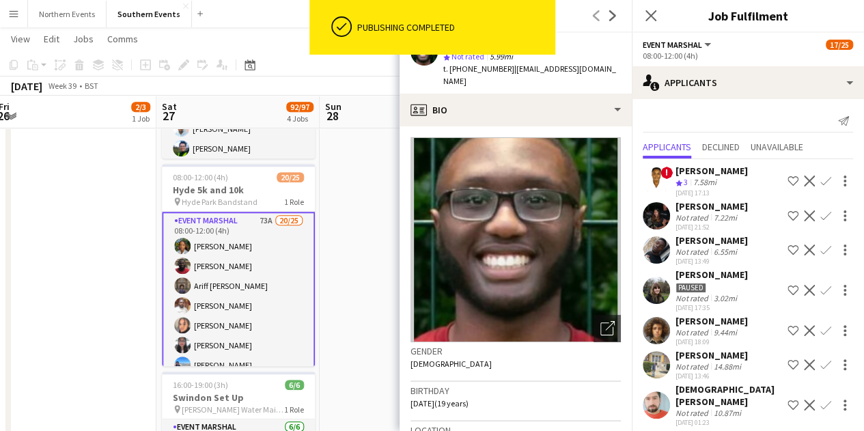
click at [711, 208] on div "Rita Minhas" at bounding box center [712, 206] width 72 height 12
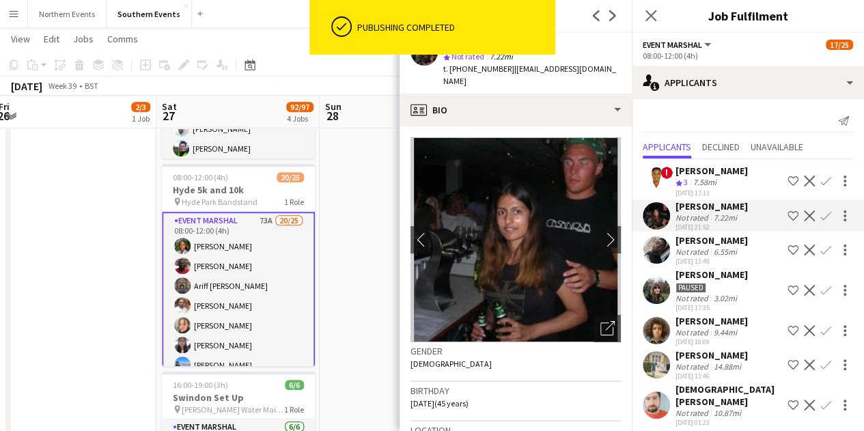
click at [723, 250] on div "6.55mi" at bounding box center [725, 252] width 29 height 10
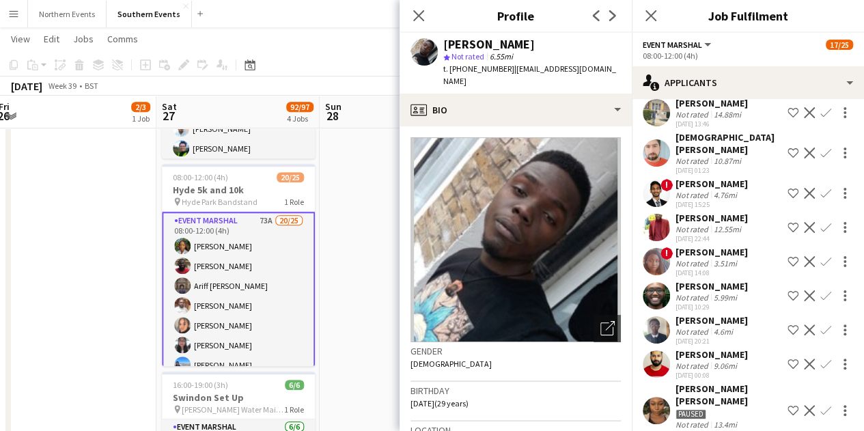
scroll to position [273, 0]
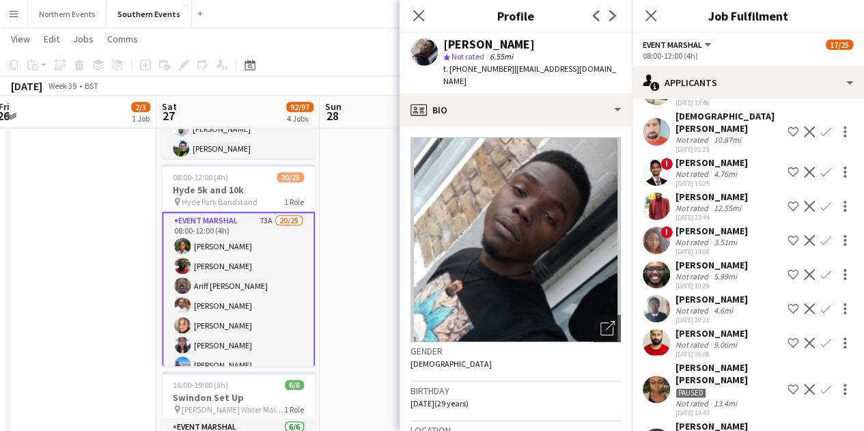
click at [711, 260] on div "Solanie Wundeh" at bounding box center [712, 265] width 72 height 12
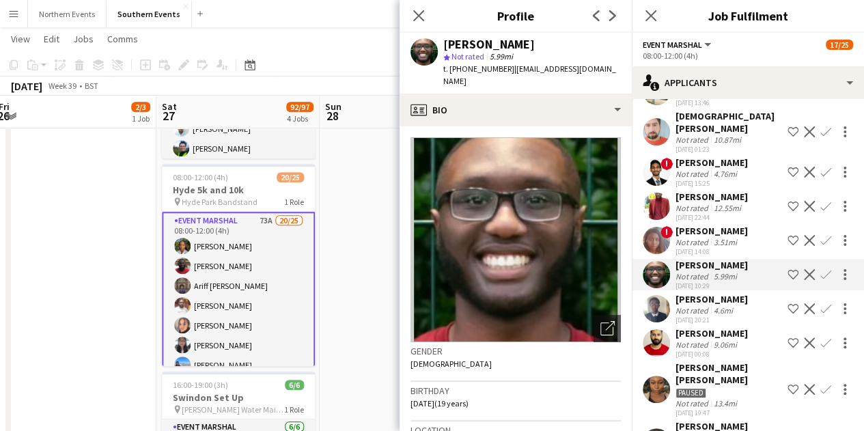
click at [707, 301] on div "Muhanad Abdirahman" at bounding box center [712, 299] width 72 height 12
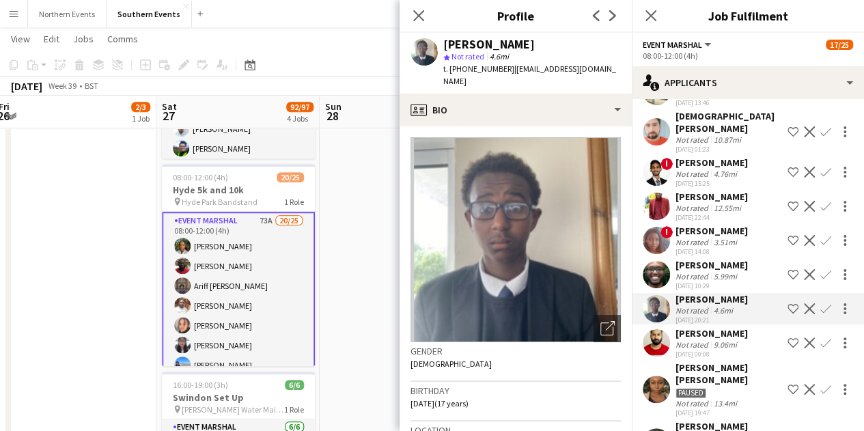
scroll to position [342, 0]
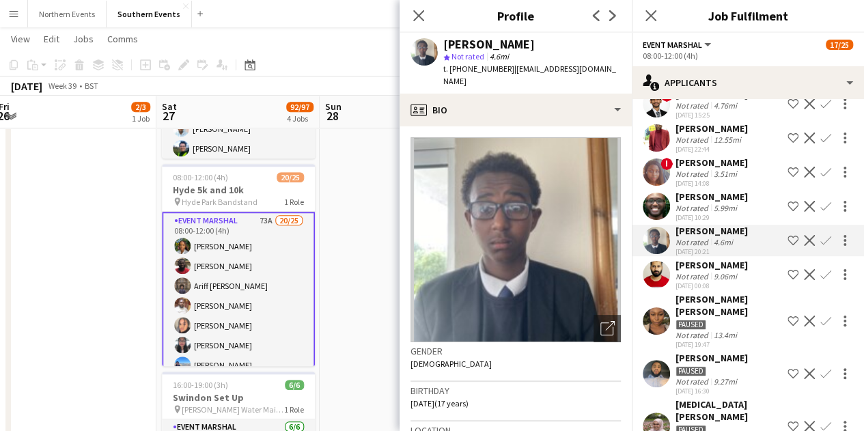
drag, startPoint x: 731, startPoint y: 264, endPoint x: 742, endPoint y: 270, distance: 13.1
click at [742, 270] on div "Saqlain Manzoor Not rated 9.06mi 28-06-2025 00:08" at bounding box center [712, 274] width 72 height 31
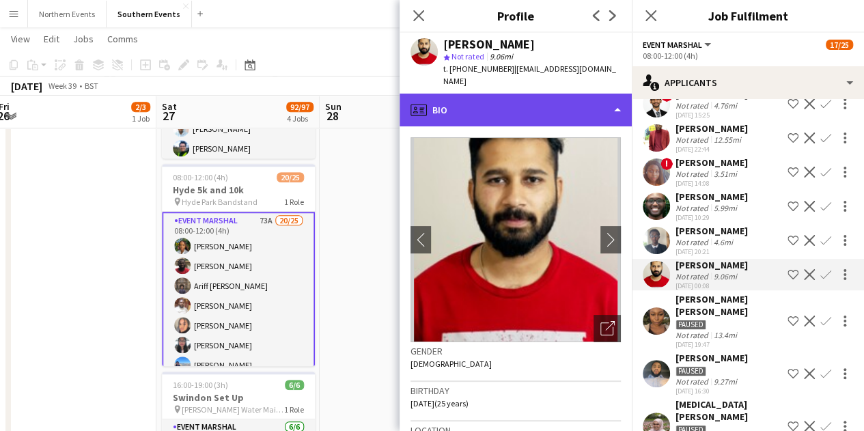
click at [458, 97] on div "profile Bio" at bounding box center [516, 110] width 232 height 33
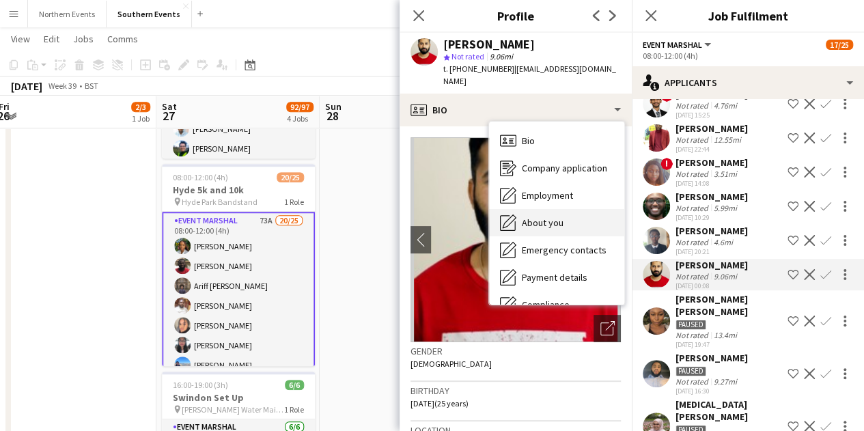
click at [551, 217] on span "About you" at bounding box center [543, 223] width 42 height 12
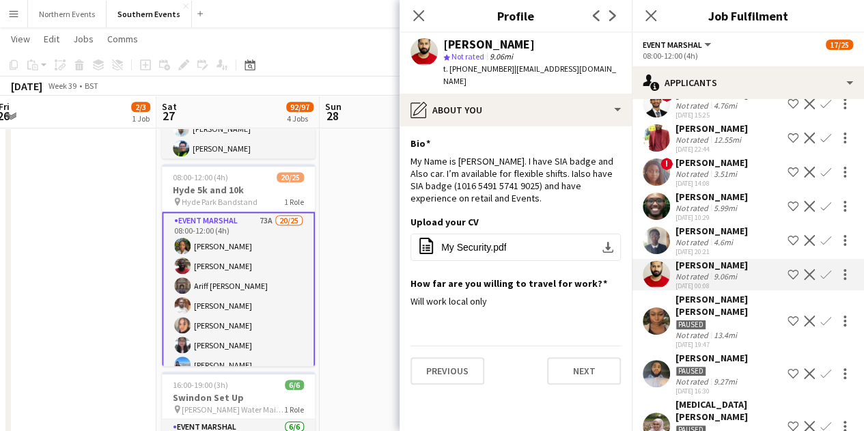
click at [708, 318] on div "Paused" at bounding box center [729, 324] width 107 height 12
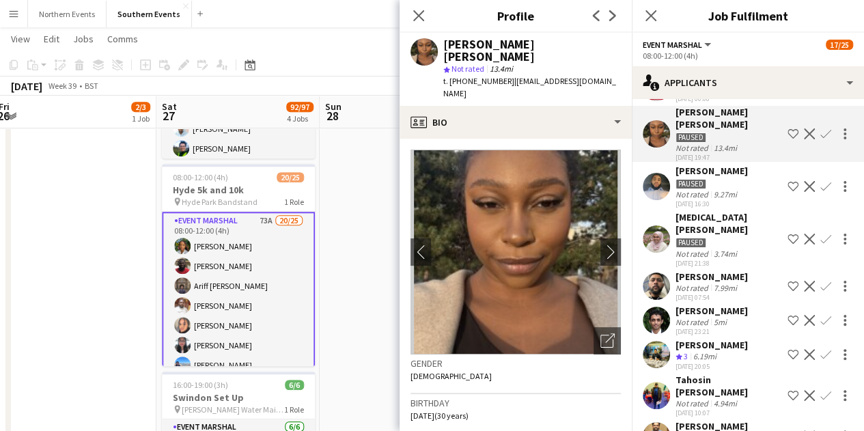
scroll to position [547, 0]
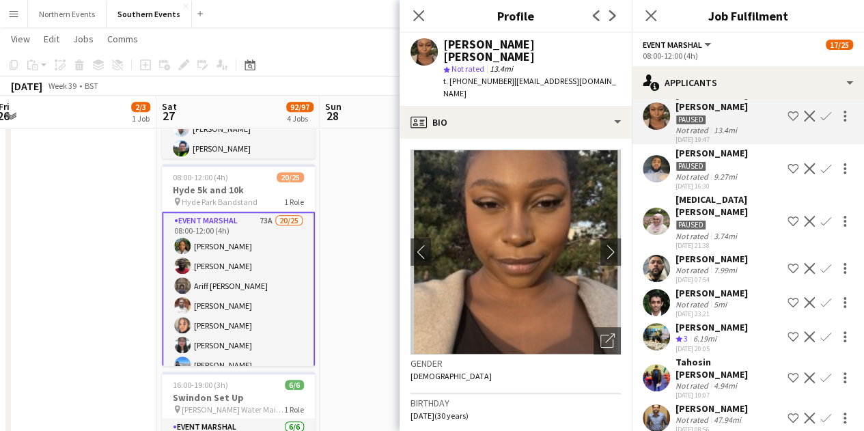
click at [722, 265] on div "7.99mi" at bounding box center [725, 270] width 29 height 10
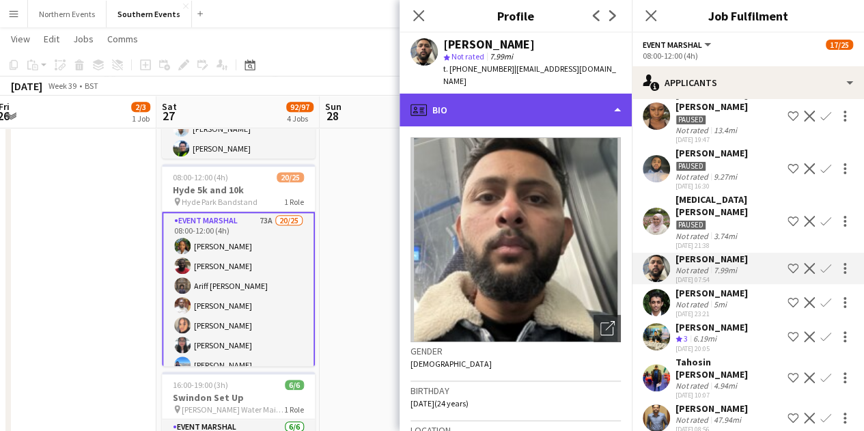
click at [492, 105] on div "profile Bio" at bounding box center [516, 110] width 232 height 33
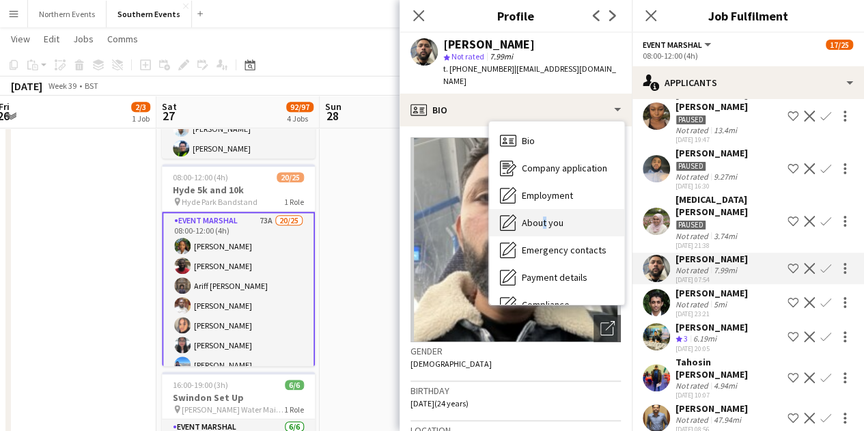
click at [540, 217] on span "About you" at bounding box center [543, 223] width 42 height 12
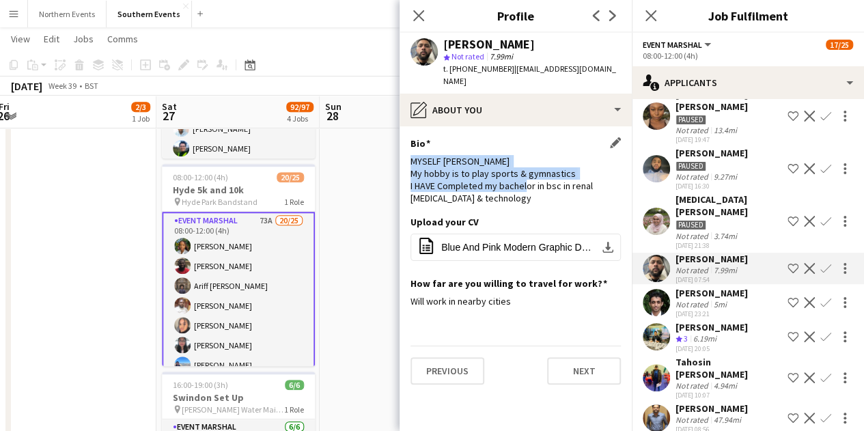
drag, startPoint x: 407, startPoint y: 146, endPoint x: 528, endPoint y: 170, distance: 123.4
click at [528, 170] on app-section-data-types "Bio Edit this field MYSELF Bhavya Patel My hobby is to play sports & gymnastics…" at bounding box center [516, 278] width 232 height 305
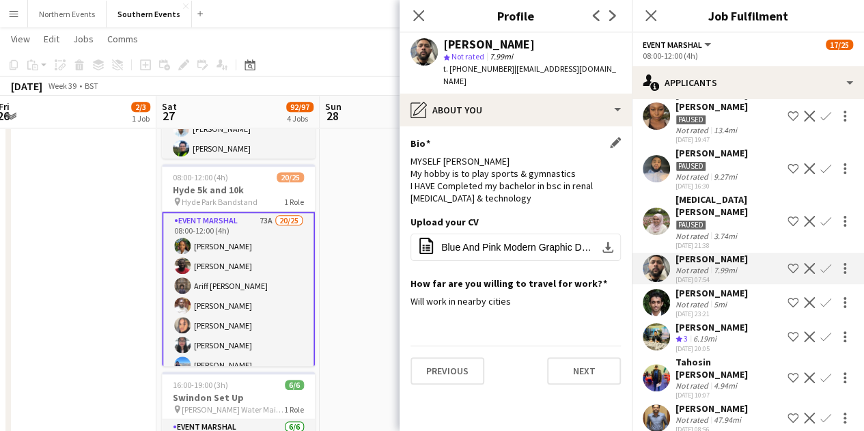
click at [510, 183] on div "MYSELF Bhavya Patel My hobby is to play sports & gymnastics I HAVE Completed my…" at bounding box center [516, 180] width 210 height 50
click at [687, 299] on div "Not rated" at bounding box center [694, 304] width 36 height 10
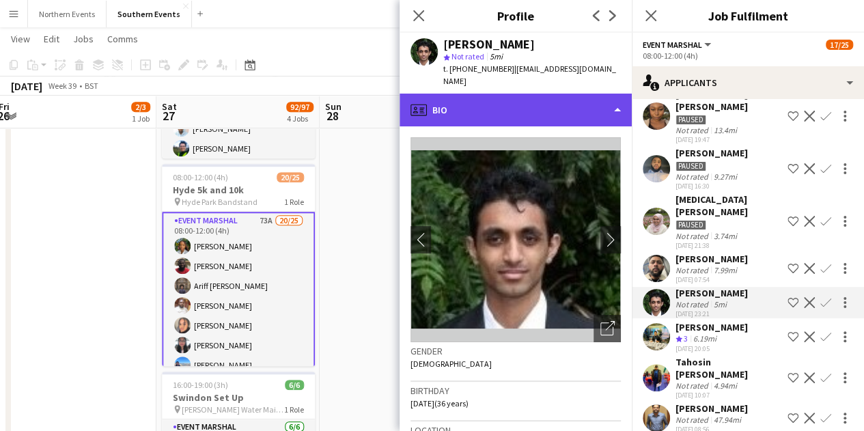
click at [556, 105] on div "profile Bio" at bounding box center [516, 110] width 232 height 33
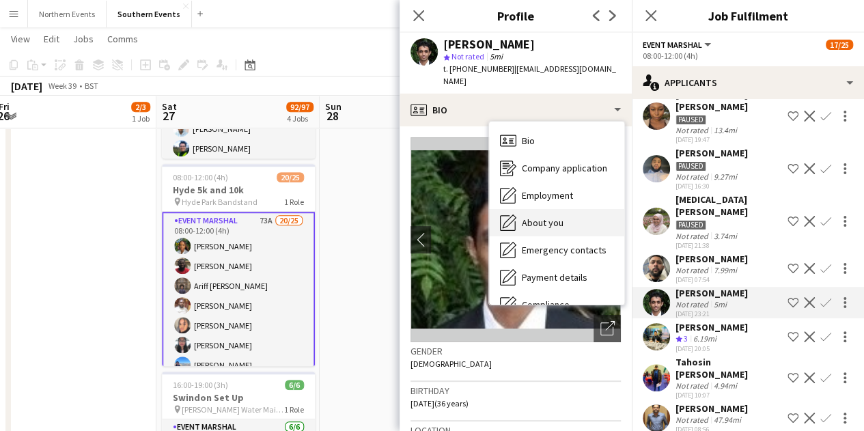
click at [582, 209] on div "About you About you" at bounding box center [556, 222] width 135 height 27
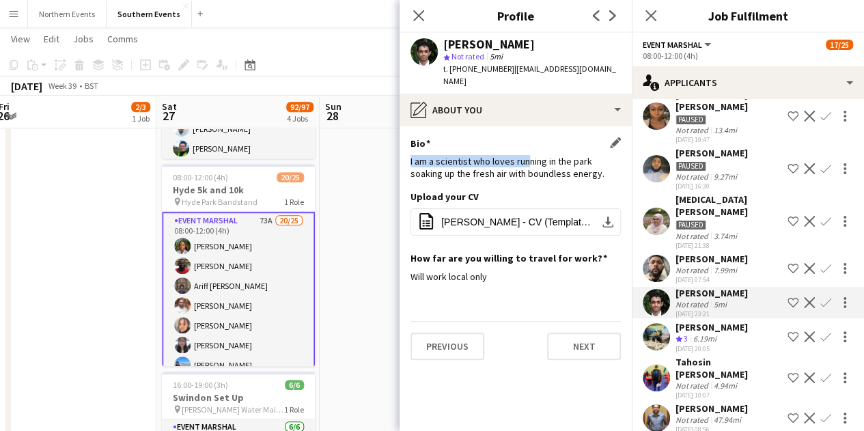
drag, startPoint x: 411, startPoint y: 148, endPoint x: 525, endPoint y: 141, distance: 114.3
click at [525, 141] on div "Bio Edit this field I am a scientist who loves running in the park soaking up t…" at bounding box center [516, 164] width 210 height 54
click at [526, 141] on div "Bio Edit this field I am a scientist who loves running in the park soaking up t…" at bounding box center [516, 164] width 210 height 54
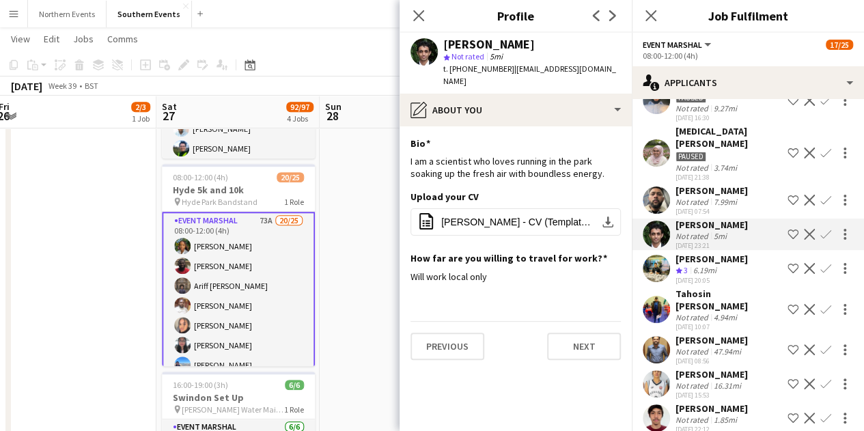
click at [724, 231] on div "5mi" at bounding box center [720, 236] width 18 height 10
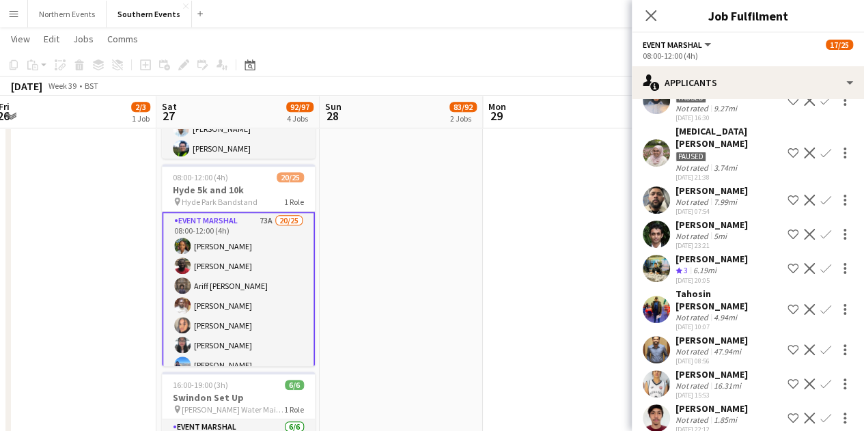
click at [724, 231] on div "5mi" at bounding box center [720, 236] width 18 height 10
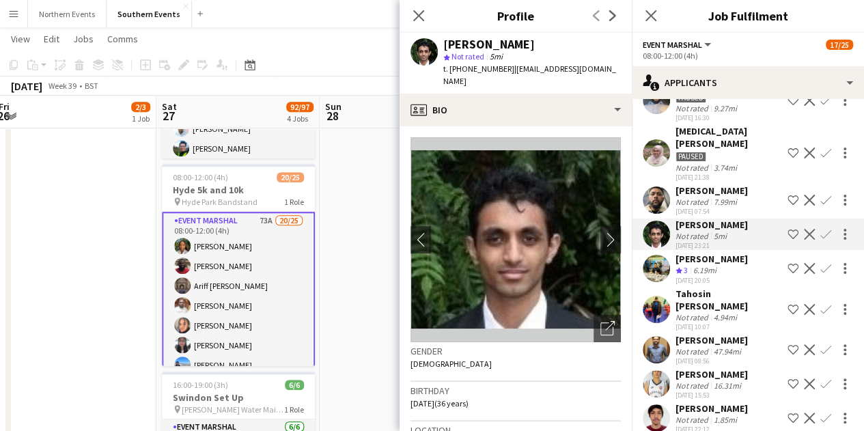
click at [726, 253] on div "Ali Saroosh Crew rating 3 6.19mi 07-07-2025 20:05 Shortlist crew Decline Confirm" at bounding box center [748, 269] width 232 height 33
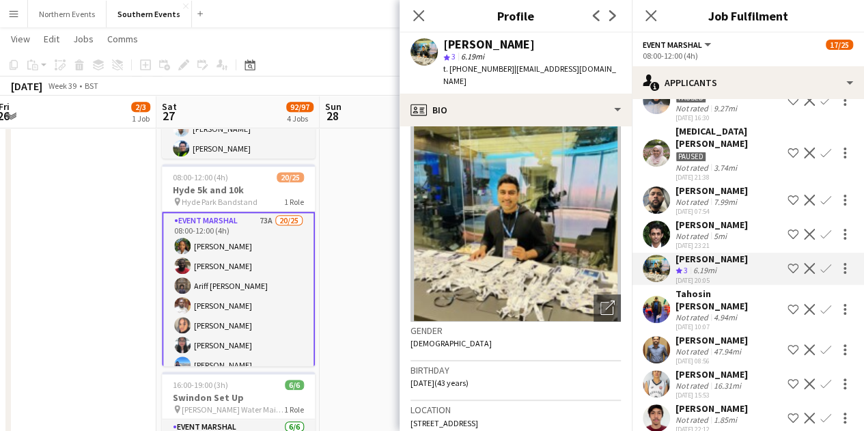
scroll to position [0, 0]
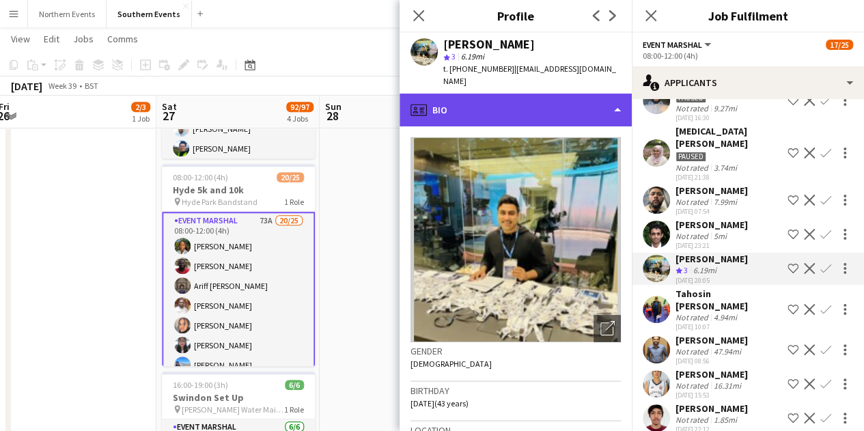
click at [533, 94] on div "profile Bio" at bounding box center [516, 110] width 232 height 33
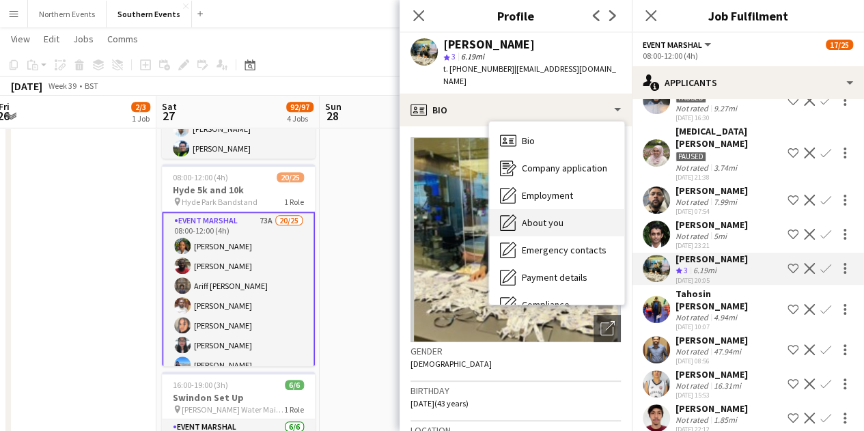
click at [567, 221] on div "About you About you" at bounding box center [556, 222] width 135 height 27
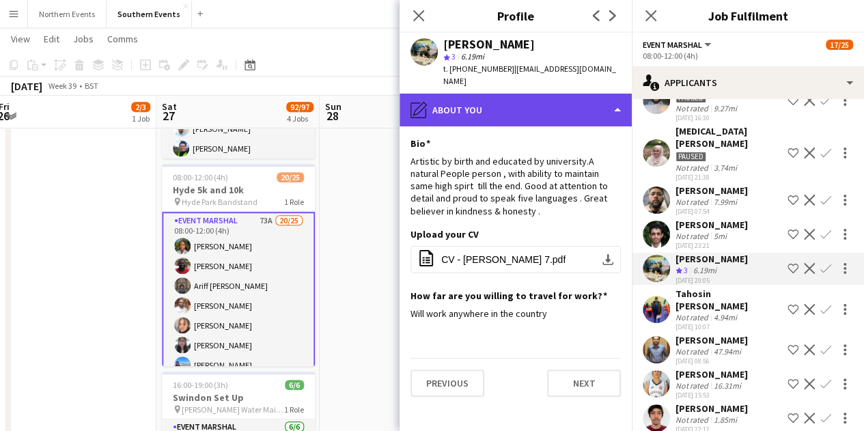
click at [488, 94] on div "pencil4 About you" at bounding box center [516, 110] width 232 height 33
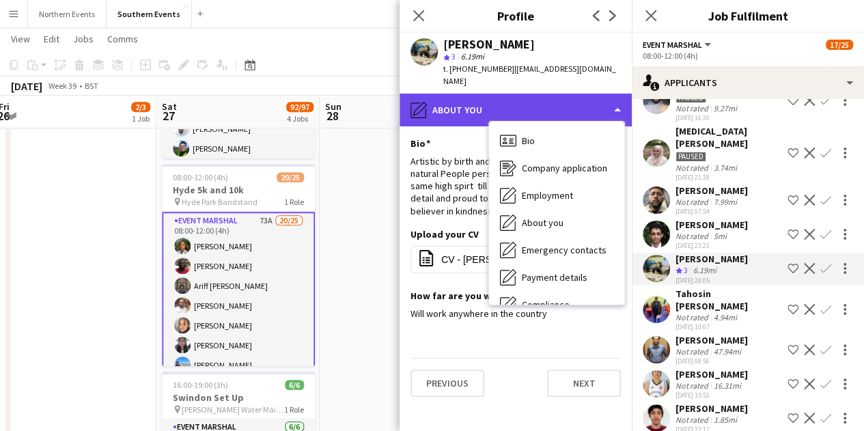
click at [488, 94] on div "pencil4 About you" at bounding box center [516, 110] width 232 height 33
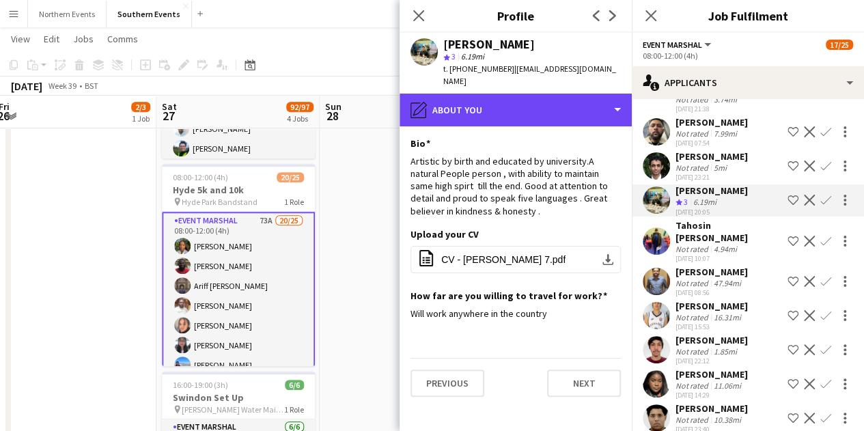
scroll to position [615, 0]
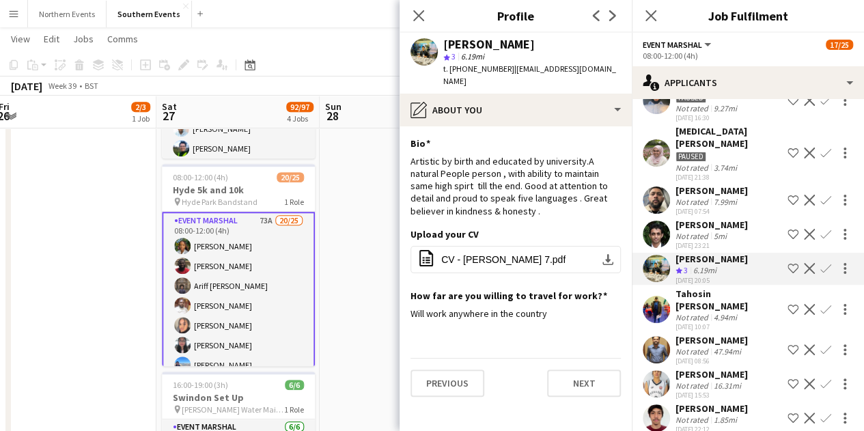
click at [707, 253] on div "[PERSON_NAME]" at bounding box center [712, 259] width 72 height 12
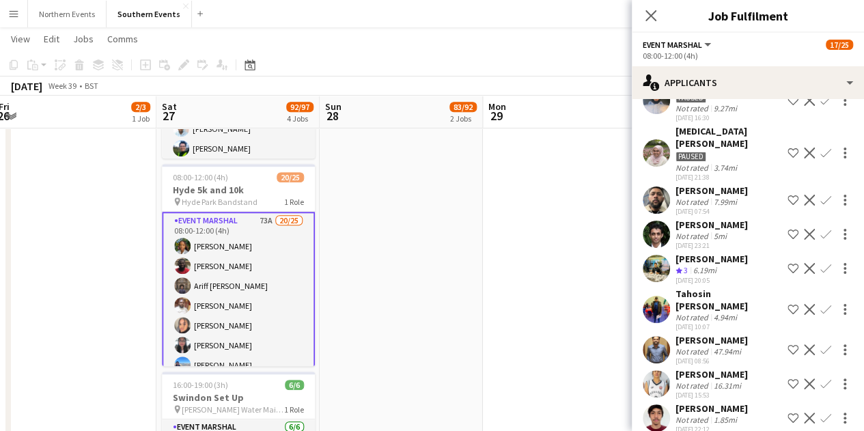
click at [707, 253] on div "[PERSON_NAME]" at bounding box center [712, 259] width 72 height 12
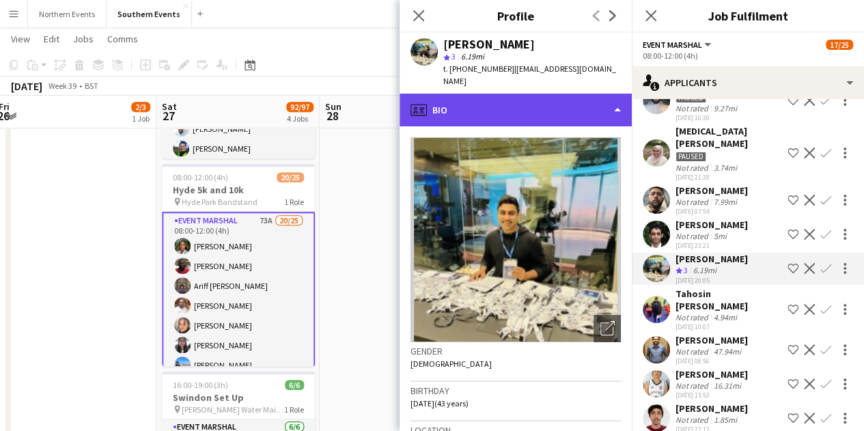
click at [522, 94] on div "profile Bio" at bounding box center [516, 110] width 232 height 33
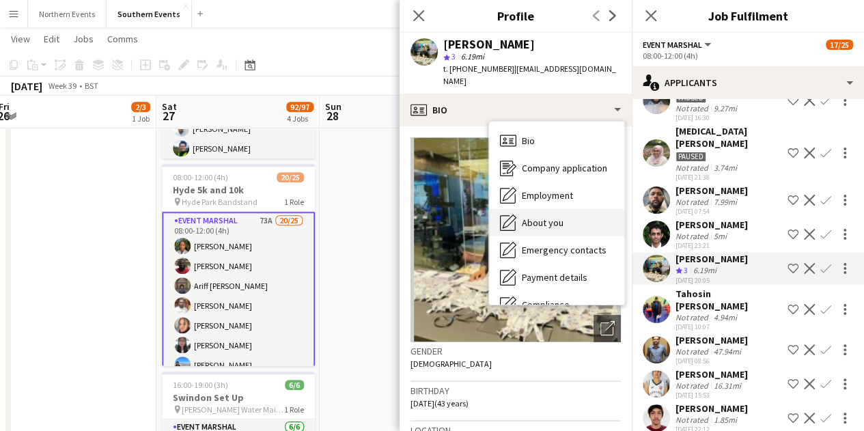
click at [554, 217] on span "About you" at bounding box center [543, 223] width 42 height 12
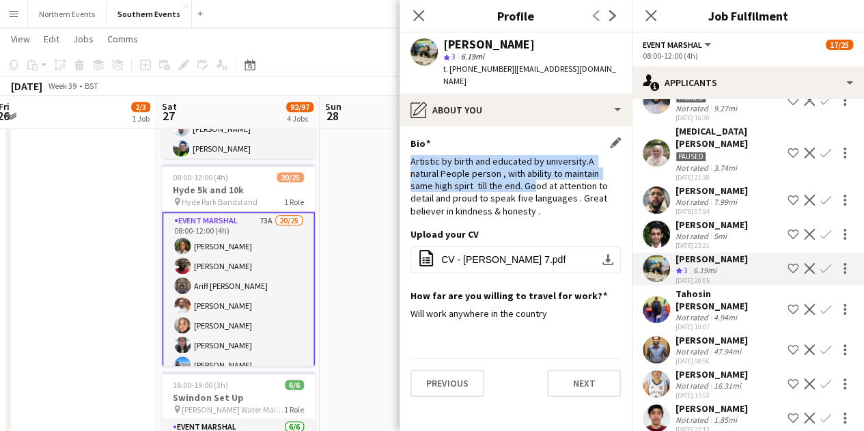
drag, startPoint x: 410, startPoint y: 148, endPoint x: 492, endPoint y: 177, distance: 86.9
click at [492, 177] on app-section-data-types "Bio Edit this field Artistic by birth and educated by university.A natural Peop…" at bounding box center [516, 278] width 232 height 305
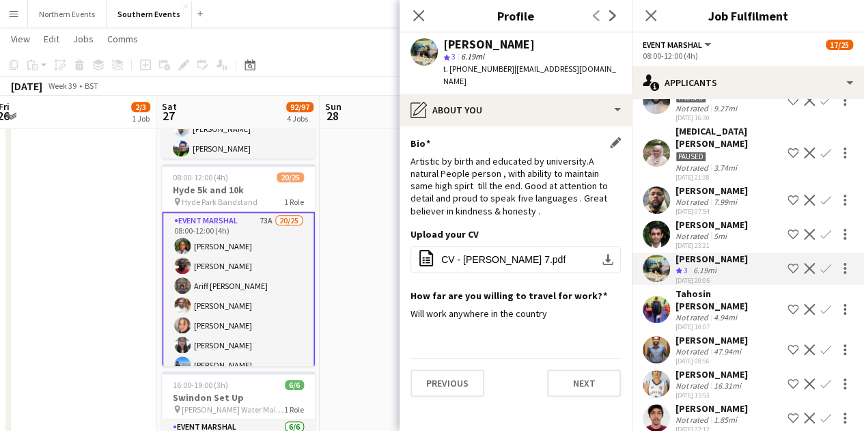
click at [506, 215] on div "Bio Edit this field Artistic by birth and educated by university.A natural Peop…" at bounding box center [516, 182] width 210 height 91
drag, startPoint x: 443, startPoint y: 47, endPoint x: 529, endPoint y: 42, distance: 86.2
click at [529, 42] on div "[PERSON_NAME]" at bounding box center [533, 44] width 178 height 12
copy div "[PERSON_NAME]"
click at [528, 42] on div "[PERSON_NAME]" at bounding box center [533, 44] width 178 height 12
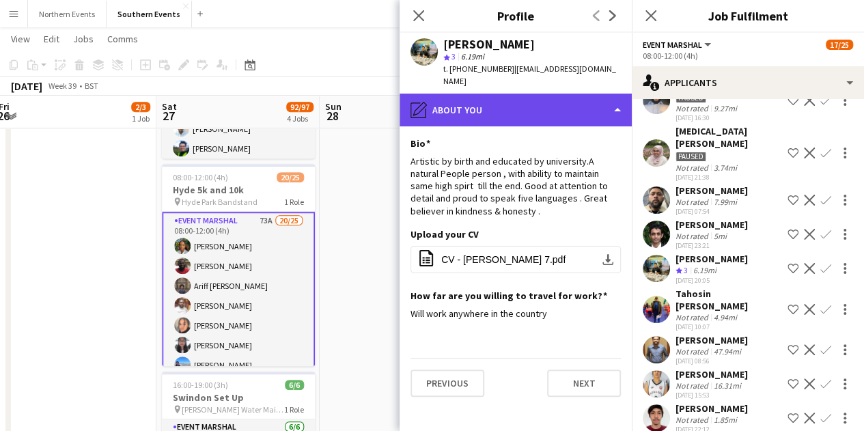
click at [476, 96] on div "pencil4 About you" at bounding box center [516, 110] width 232 height 33
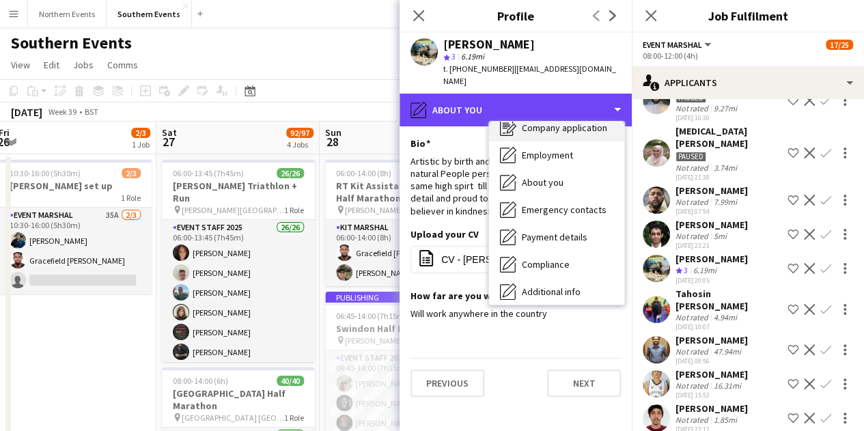
scroll to position [0, 0]
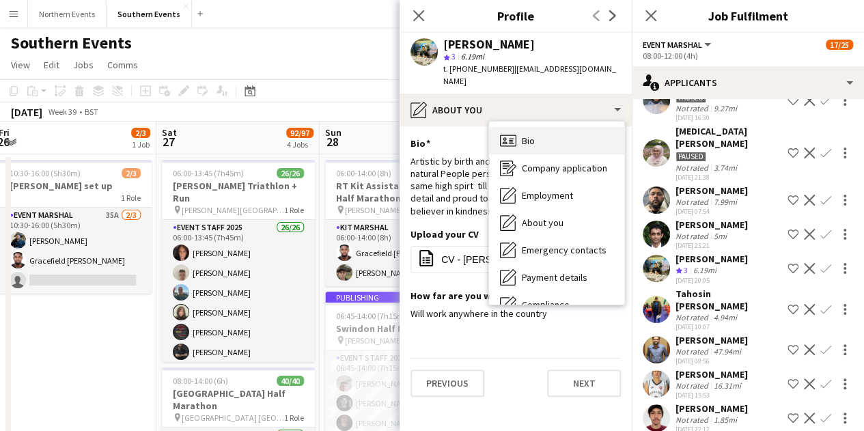
click at [543, 131] on div "Bio Bio" at bounding box center [556, 140] width 135 height 27
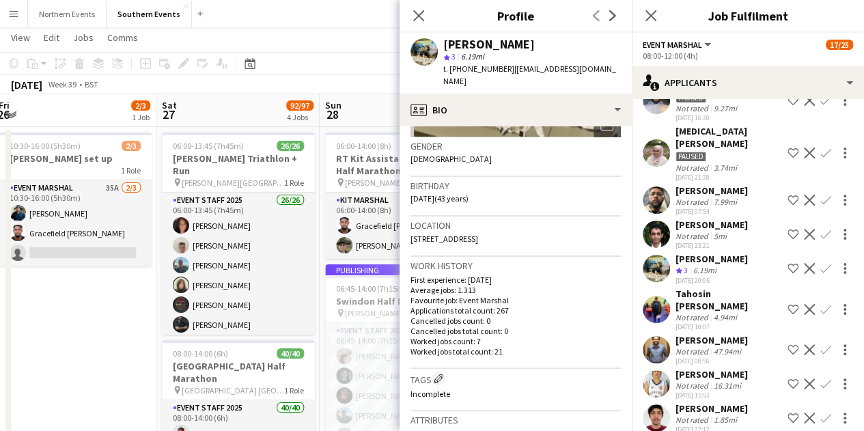
scroll to position [68, 0]
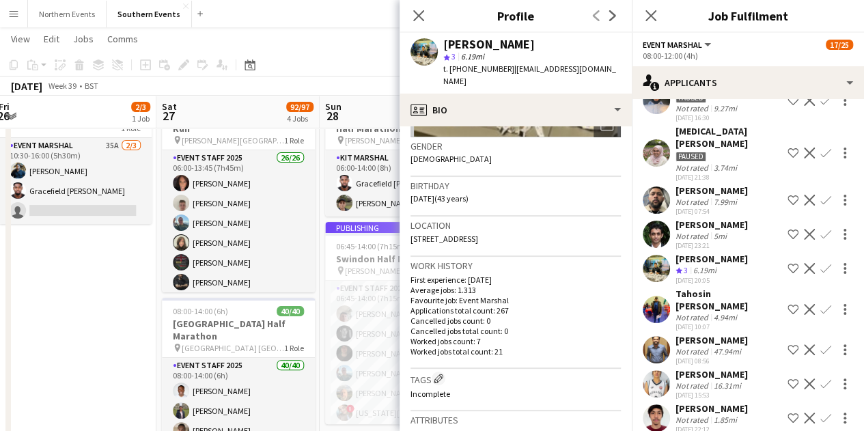
click at [821, 263] on app-icon "Confirm" at bounding box center [826, 268] width 11 height 11
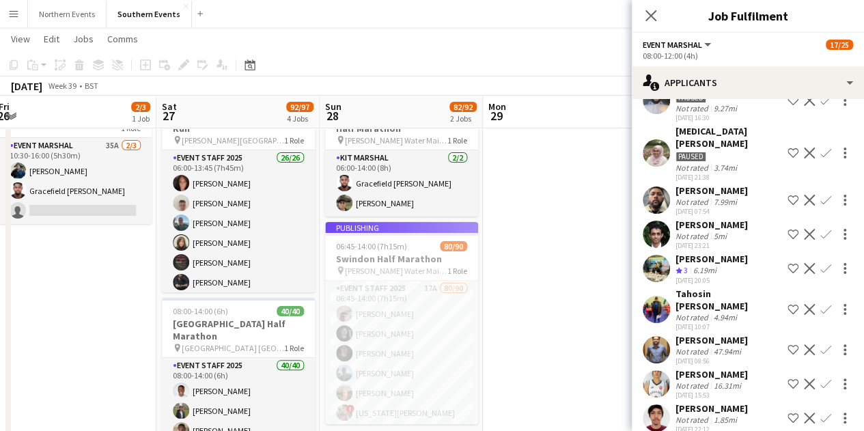
click at [821, 263] on app-icon "Confirm" at bounding box center [826, 268] width 11 height 11
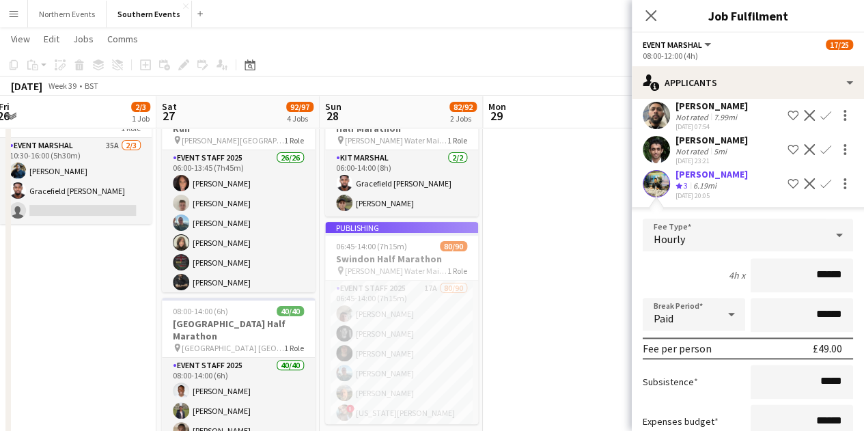
scroll to position [752, 0]
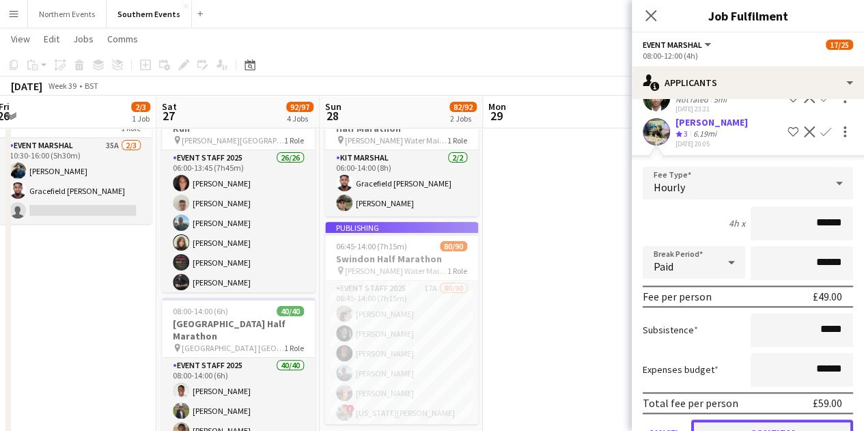
click at [765, 420] on button "Confirm" at bounding box center [773, 433] width 162 height 27
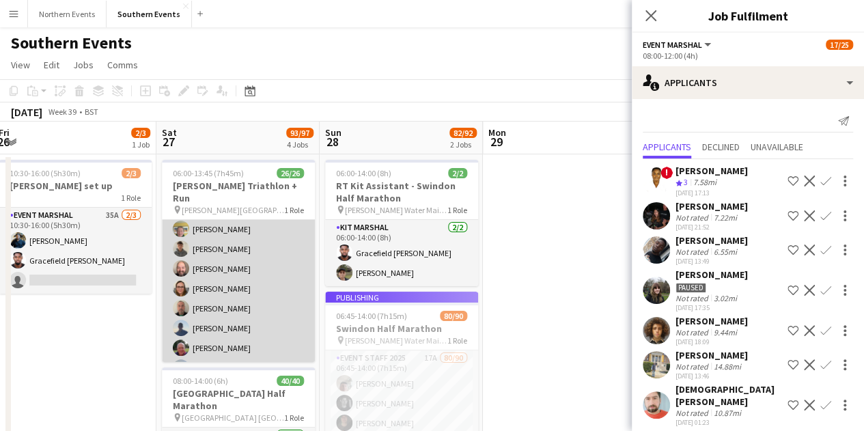
scroll to position [273, 0]
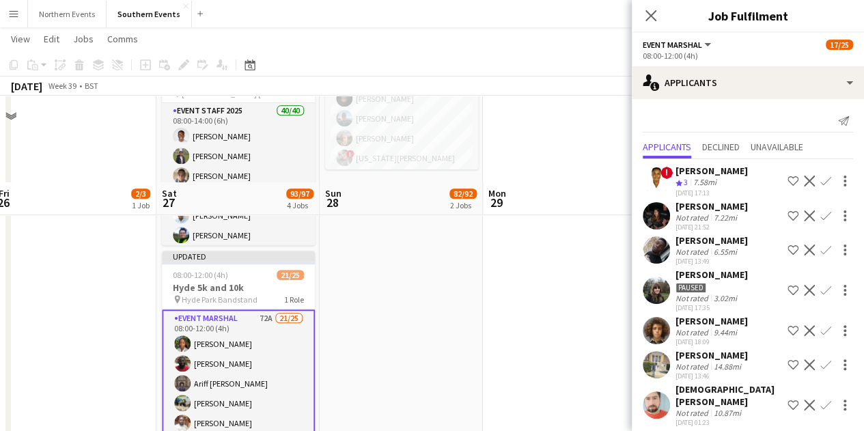
scroll to position [410, 0]
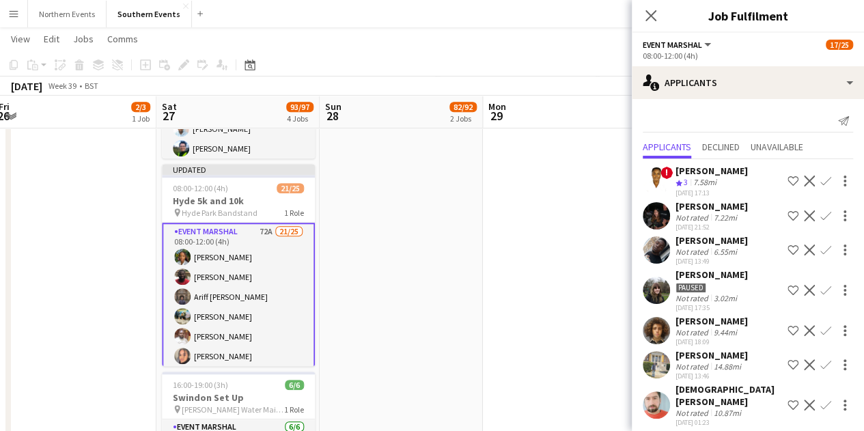
click at [641, 21] on div "Close pop-in" at bounding box center [651, 15] width 38 height 31
click at [652, 20] on icon "Close pop-in" at bounding box center [650, 15] width 13 height 13
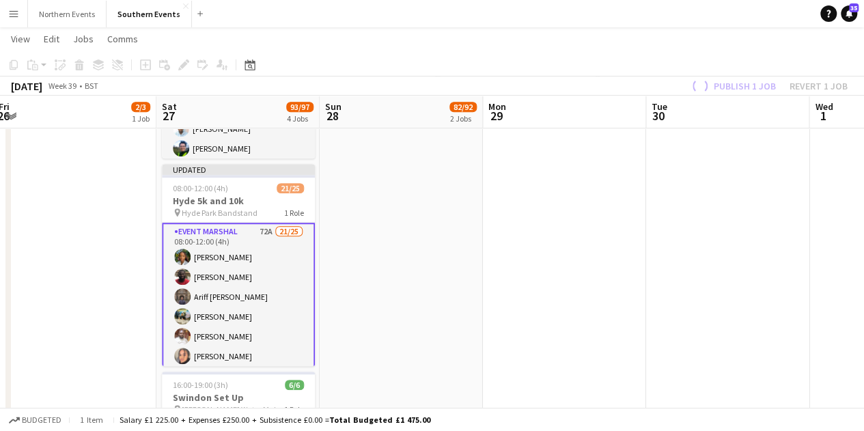
click at [743, 84] on div "Publish 1 job Revert 1 job" at bounding box center [768, 86] width 192 height 18
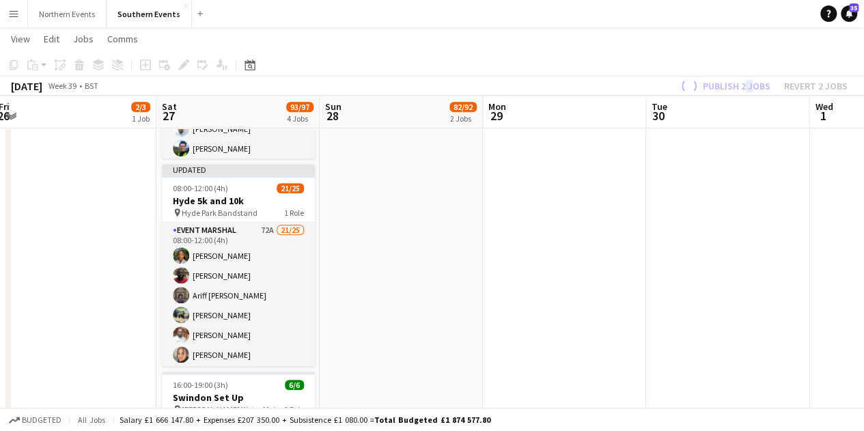
click at [743, 84] on div "Publish 2 jobs Revert 2 jobs" at bounding box center [763, 86] width 203 height 18
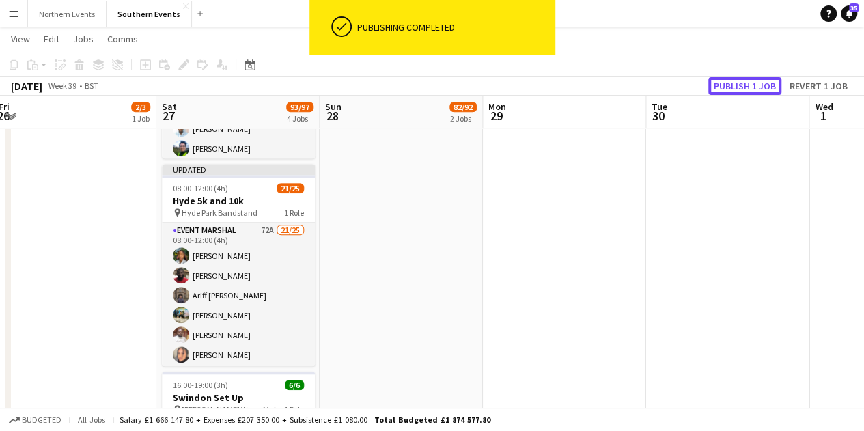
click at [726, 81] on button "Publish 1 job" at bounding box center [745, 86] width 73 height 18
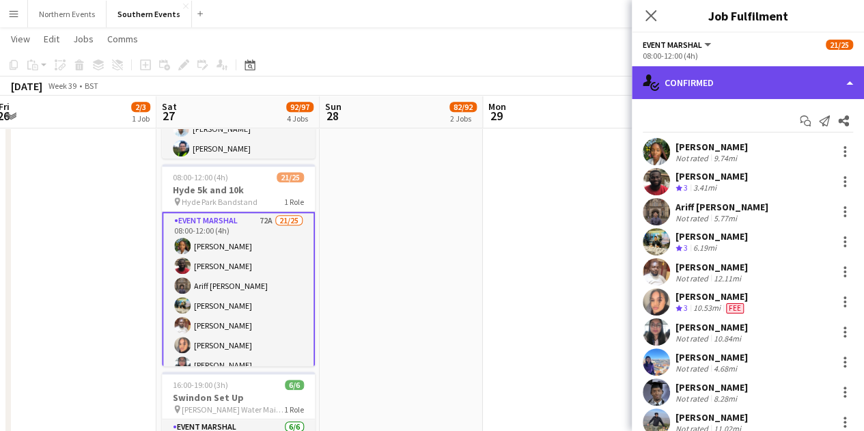
click at [716, 84] on div "single-neutral-actions-check-2 Confirmed" at bounding box center [748, 82] width 232 height 33
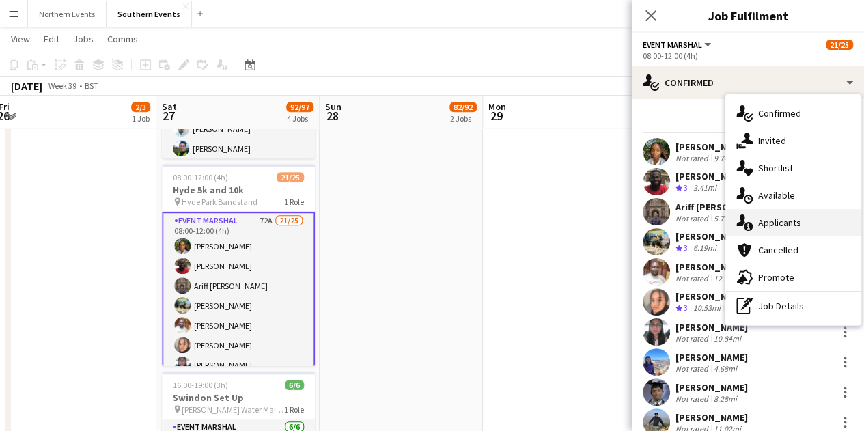
click at [783, 210] on div "single-neutral-actions-information Applicants" at bounding box center [793, 222] width 135 height 27
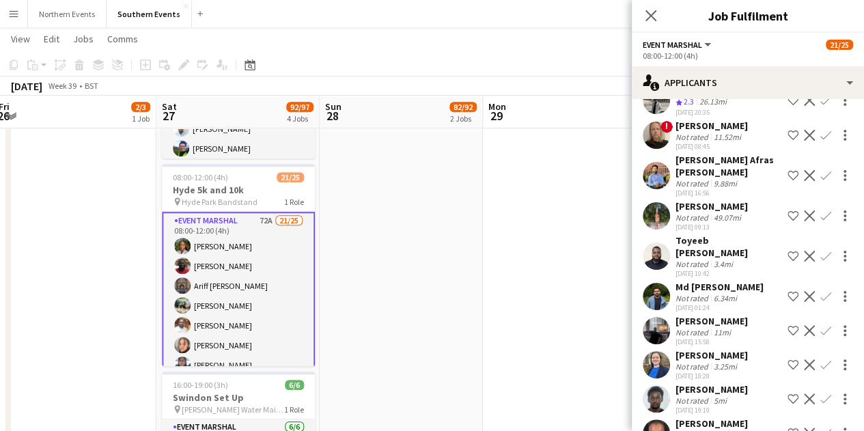
scroll to position [1822, 0]
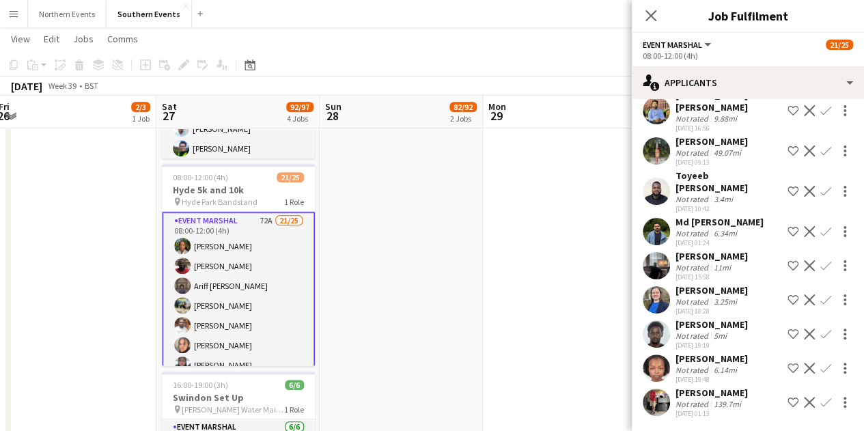
click at [724, 399] on div "139.7mi" at bounding box center [727, 404] width 33 height 10
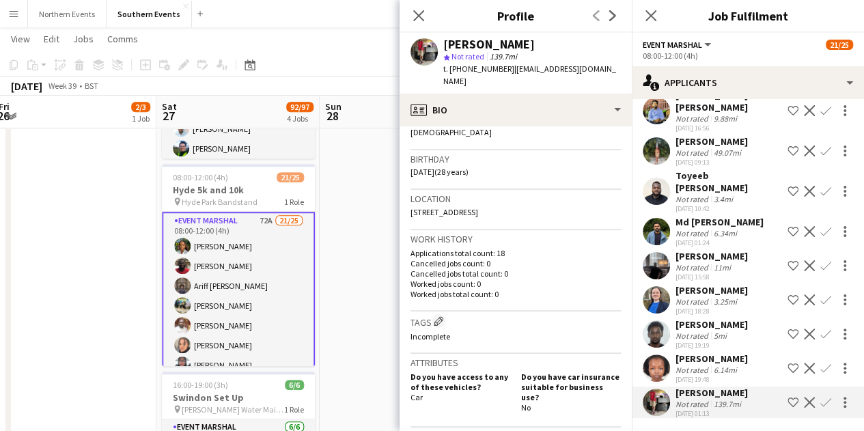
scroll to position [273, 0]
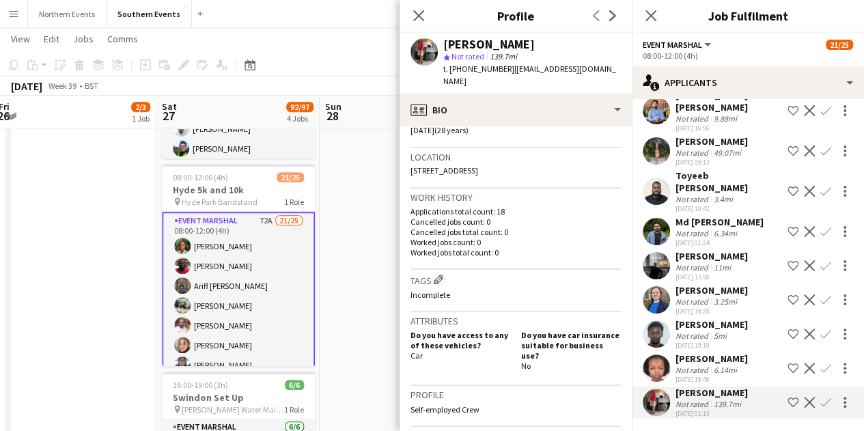
click at [737, 353] on div "Faith Koech" at bounding box center [712, 359] width 72 height 12
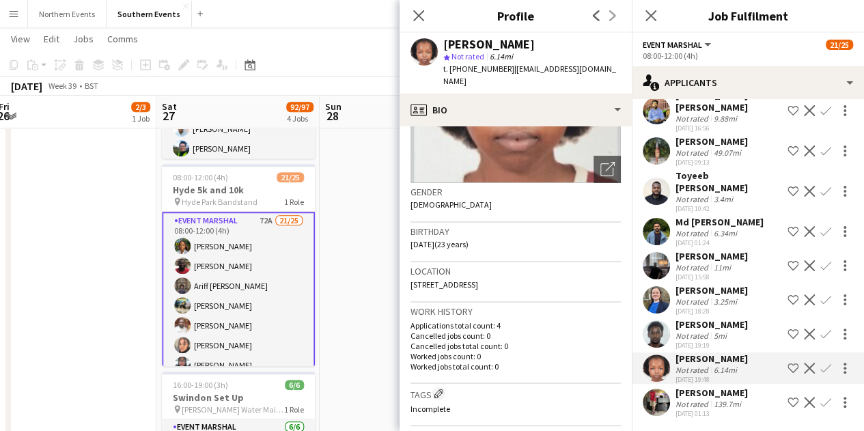
scroll to position [205, 0]
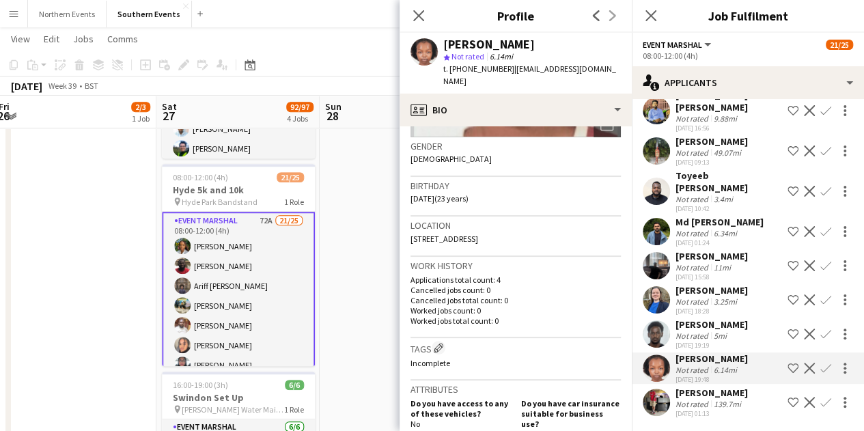
click at [691, 331] on div "Not rated" at bounding box center [694, 336] width 36 height 10
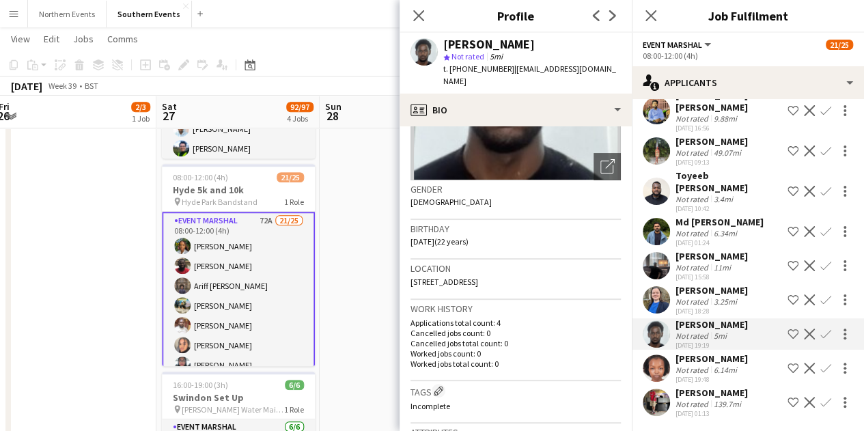
scroll to position [273, 0]
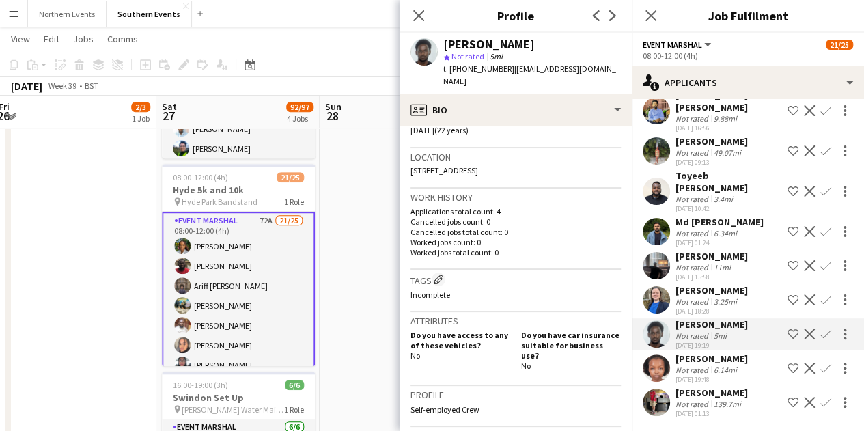
click at [726, 284] on div "[PERSON_NAME]" at bounding box center [712, 290] width 72 height 12
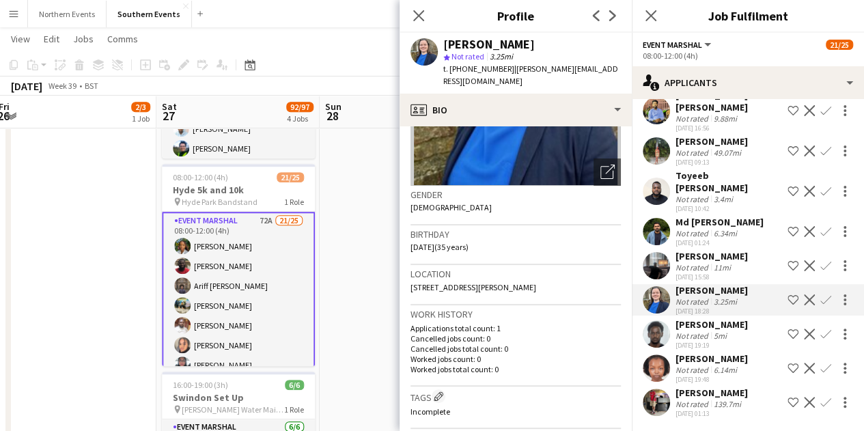
scroll to position [137, 0]
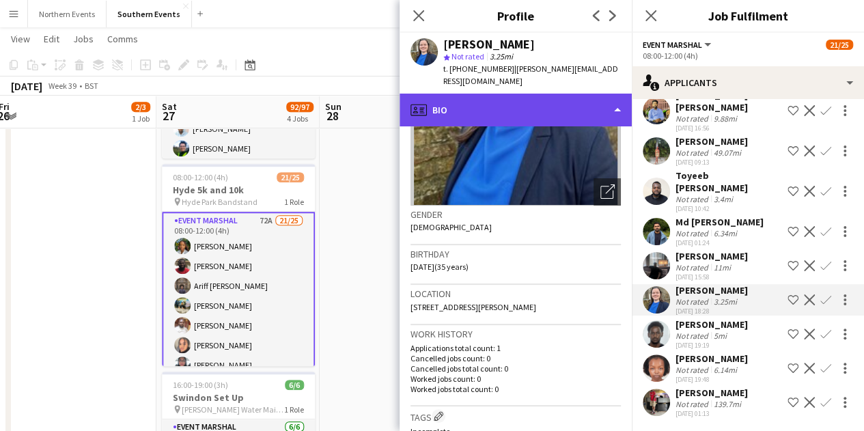
click at [518, 111] on div "profile Bio" at bounding box center [516, 110] width 232 height 33
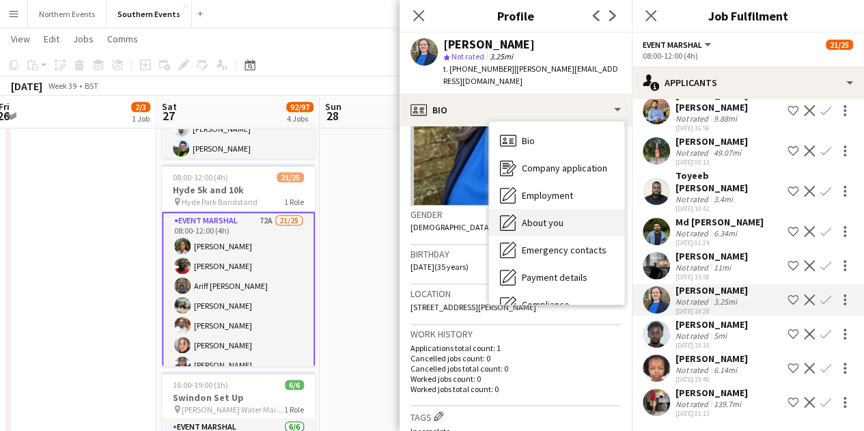
click at [552, 219] on span "About you" at bounding box center [543, 223] width 42 height 12
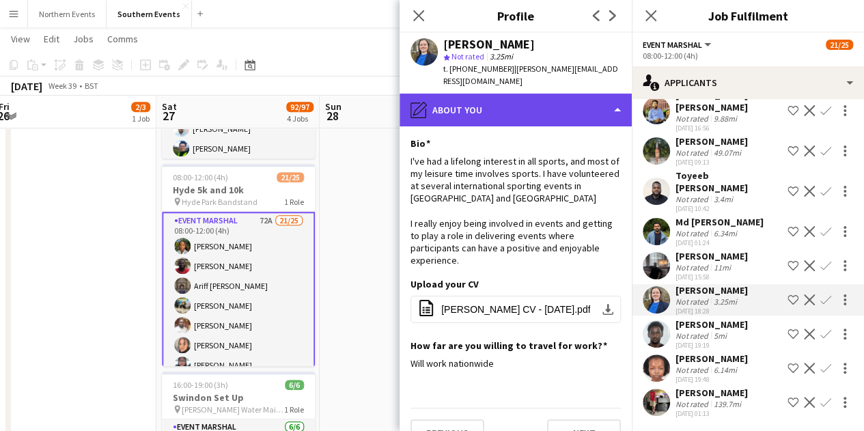
click at [500, 115] on div "pencil4 About you" at bounding box center [516, 110] width 232 height 33
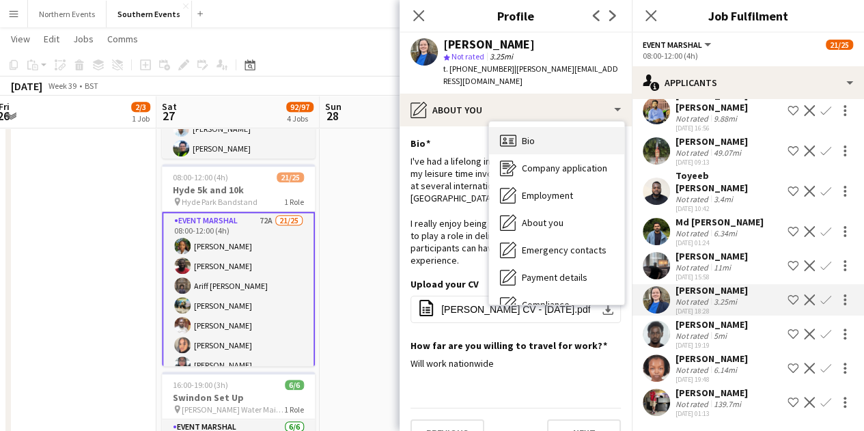
click at [529, 138] on span "Bio" at bounding box center [528, 141] width 13 height 12
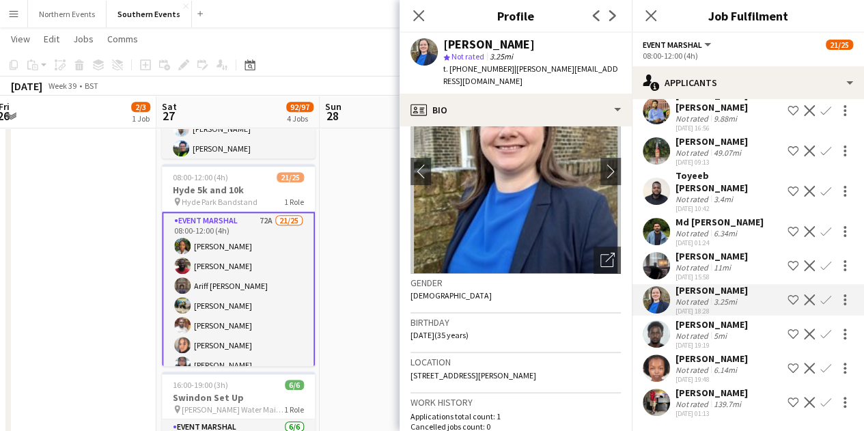
scroll to position [0, 0]
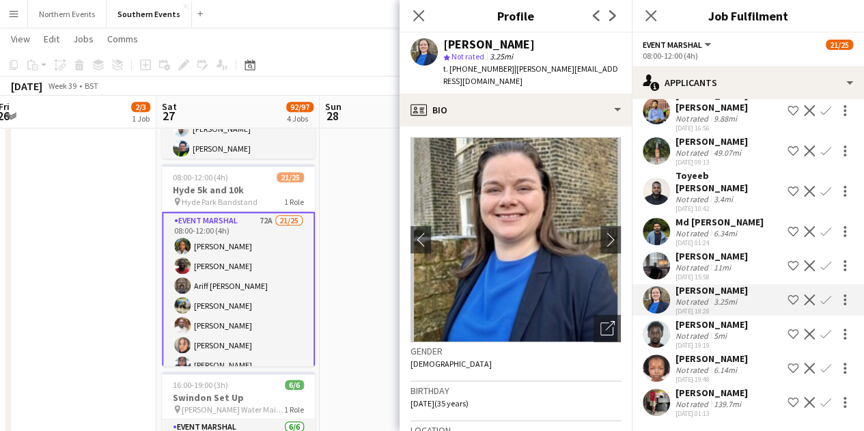
click at [821, 295] on app-icon "Confirm" at bounding box center [826, 300] width 11 height 11
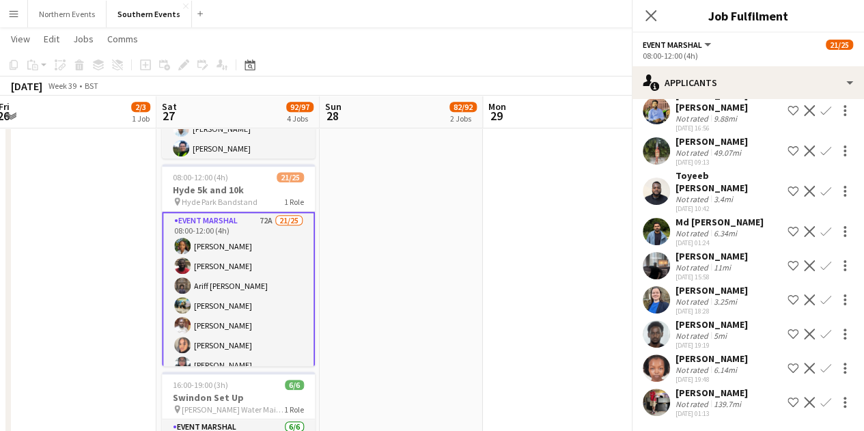
scroll to position [1760, 0]
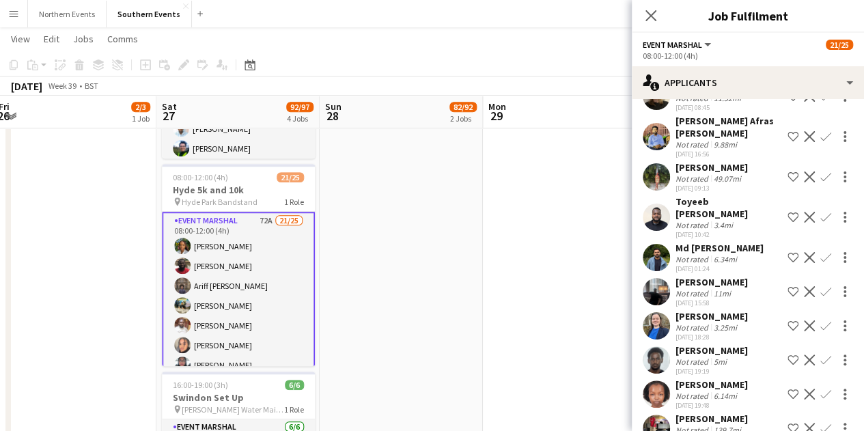
click at [821, 321] on app-icon "Confirm" at bounding box center [826, 326] width 11 height 11
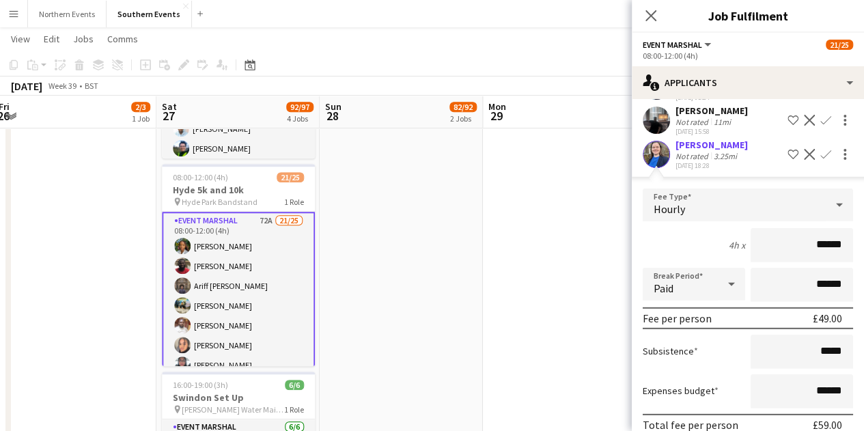
scroll to position [2034, 0]
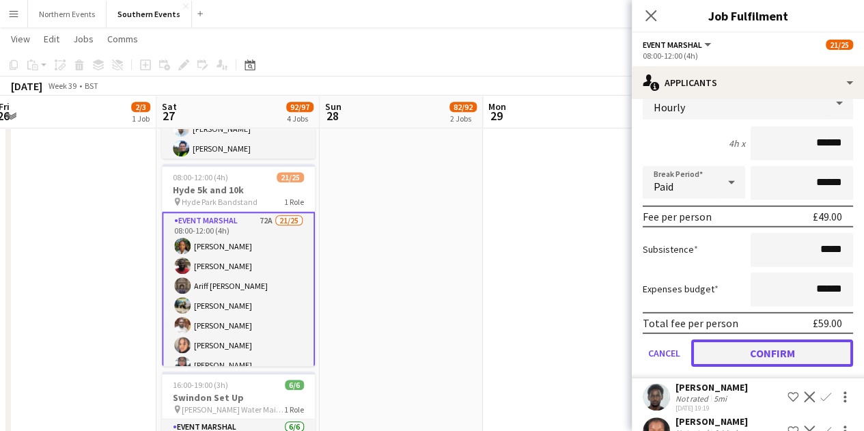
click at [732, 340] on button "Confirm" at bounding box center [773, 353] width 162 height 27
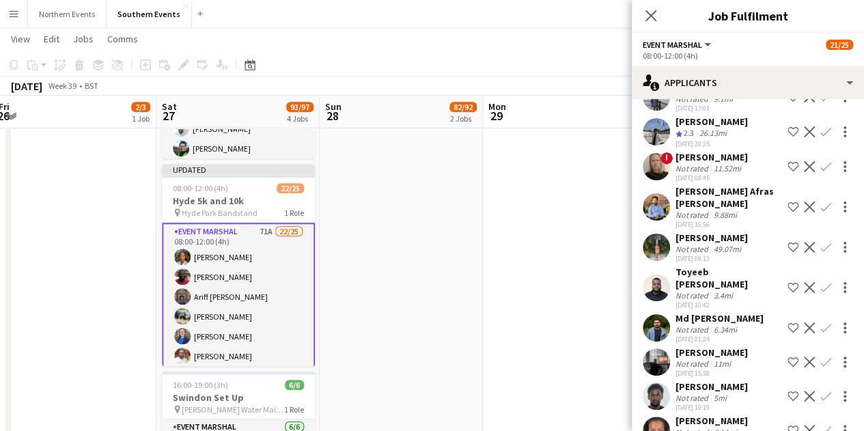
scroll to position [1726, 0]
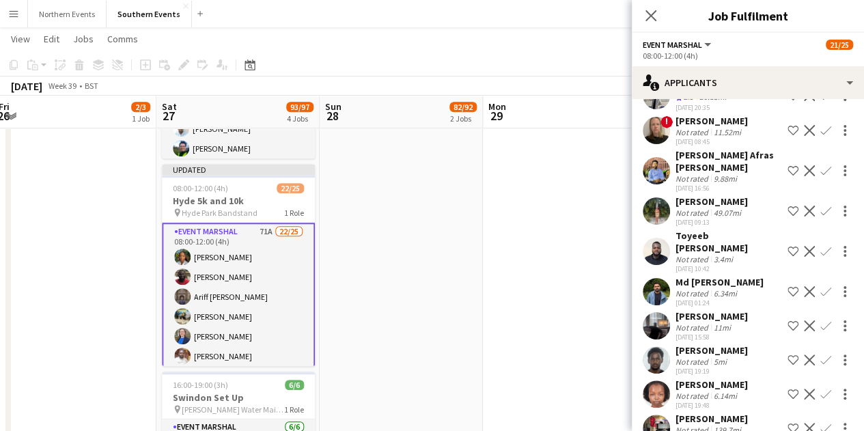
click at [742, 344] on div "Ahmed Hassan Yare" at bounding box center [712, 350] width 72 height 12
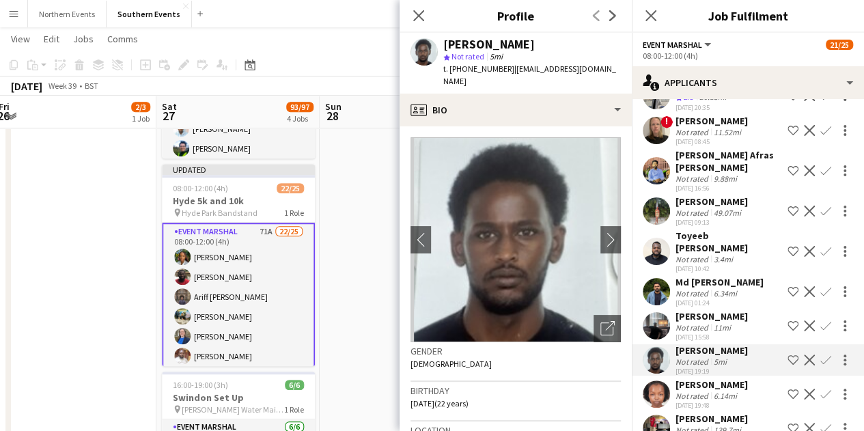
click at [733, 323] on div "Not rated 11mi" at bounding box center [712, 328] width 72 height 10
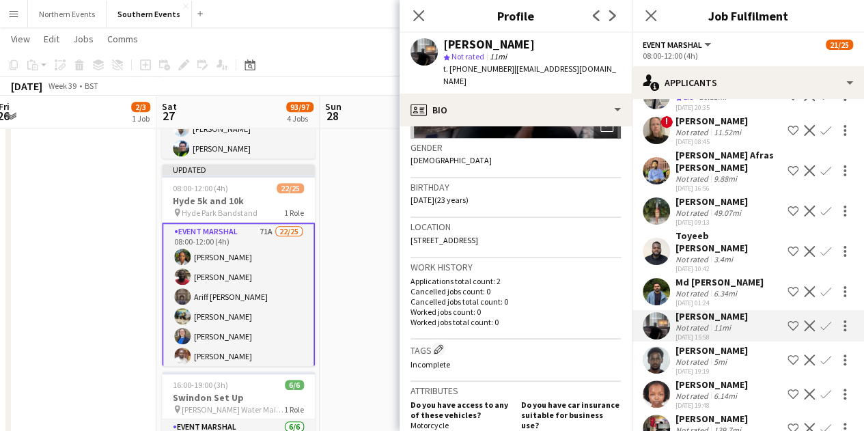
scroll to position [205, 0]
click at [695, 276] on div "Md Abir Hossain" at bounding box center [720, 282] width 88 height 12
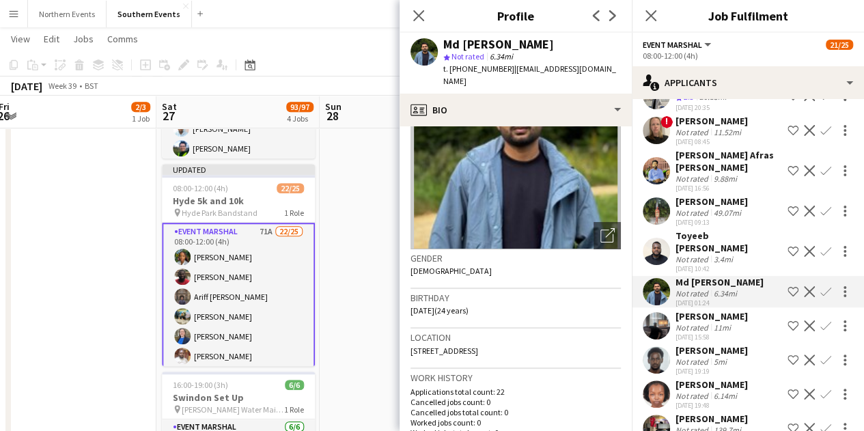
scroll to position [137, 0]
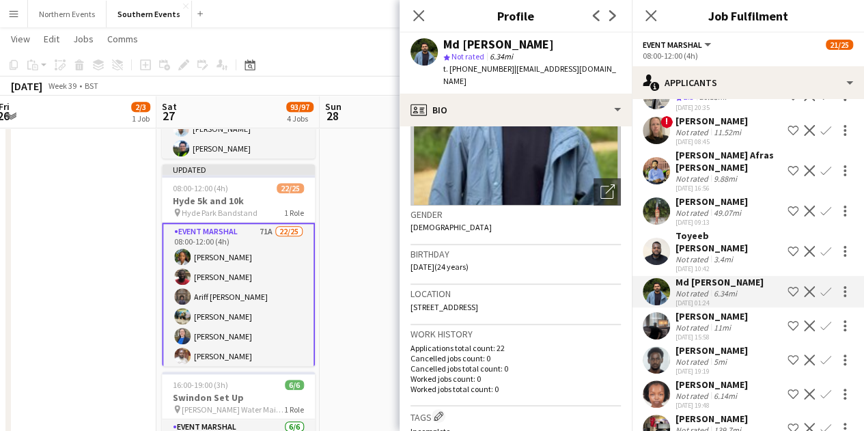
click at [730, 230] on div "Toyeeb [PERSON_NAME]" at bounding box center [729, 242] width 107 height 25
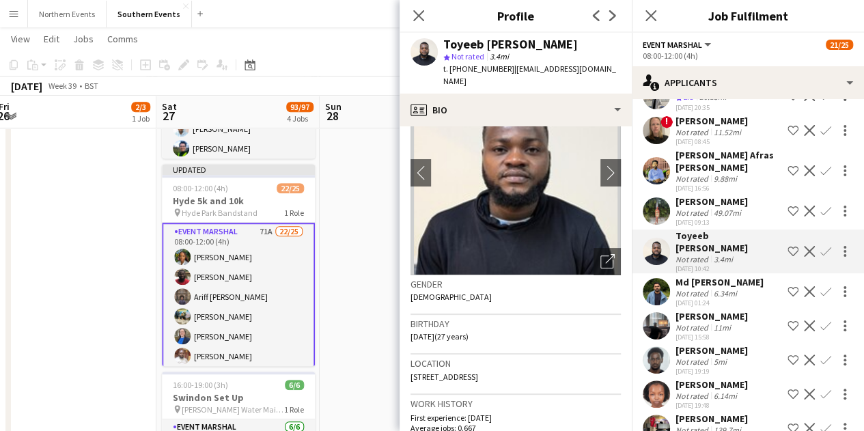
scroll to position [0, 0]
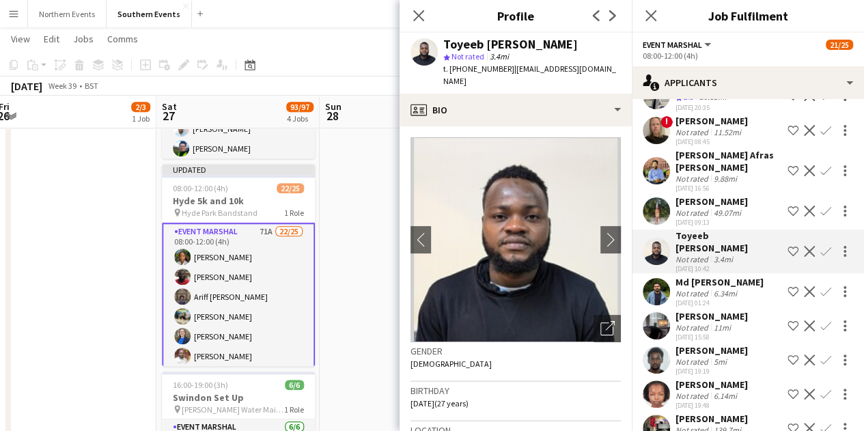
click at [727, 208] on div "49.07mi" at bounding box center [727, 213] width 33 height 10
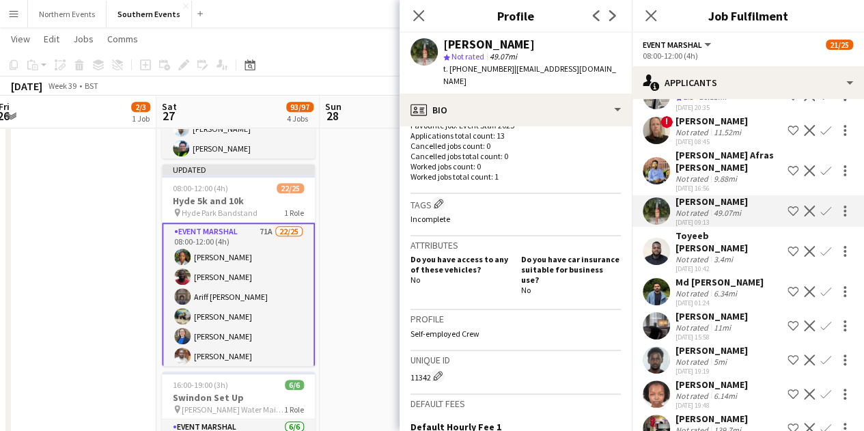
scroll to position [410, 0]
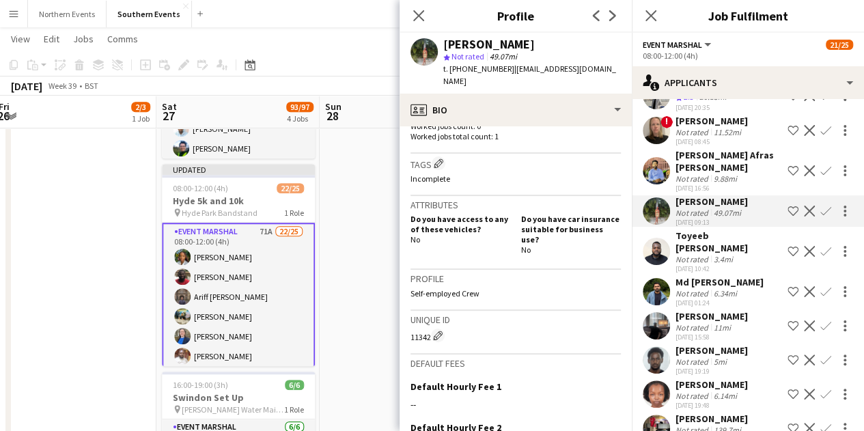
click at [697, 230] on div "Toyeeb [PERSON_NAME]" at bounding box center [729, 242] width 107 height 25
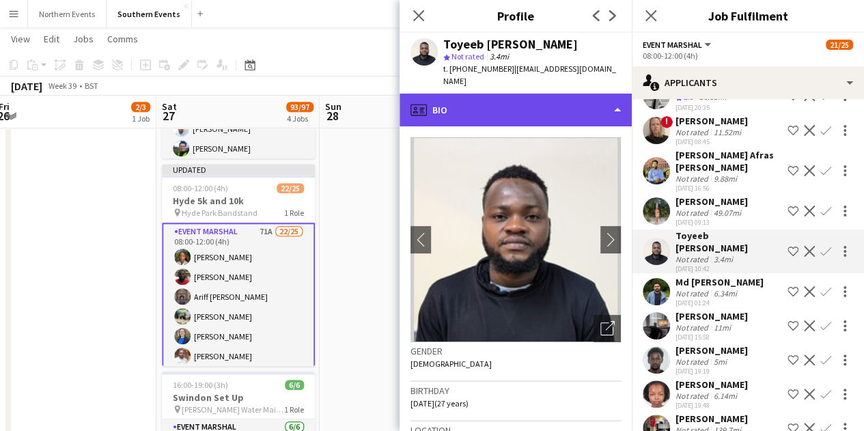
click at [450, 98] on div "profile Bio" at bounding box center [516, 110] width 232 height 33
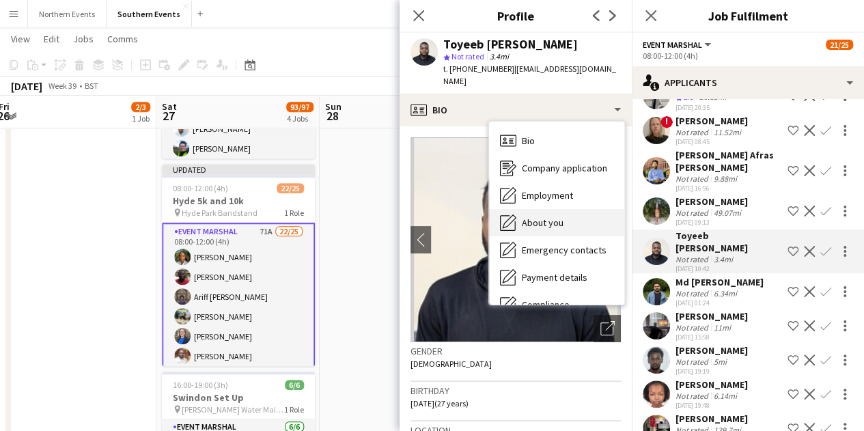
click at [544, 209] on div "About you About you" at bounding box center [556, 222] width 135 height 27
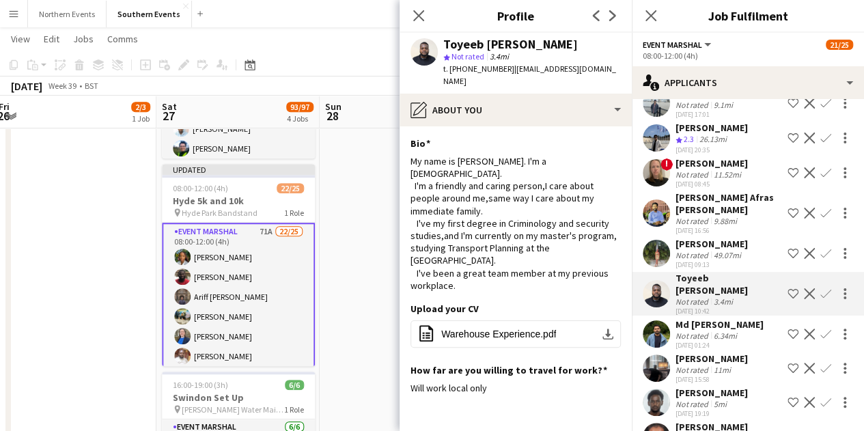
scroll to position [1658, 0]
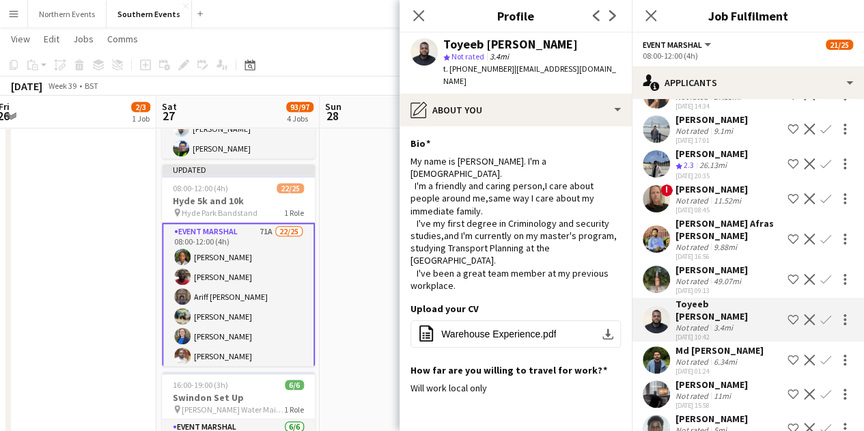
click at [737, 264] on div "Maisie Dalrymple" at bounding box center [712, 270] width 72 height 12
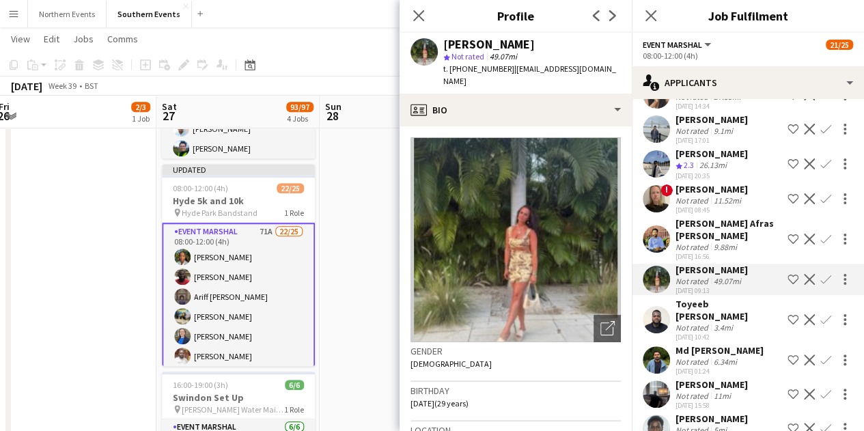
click at [729, 217] on div "Mohamad Afras Muhammadu Ubaidulla" at bounding box center [729, 229] width 107 height 25
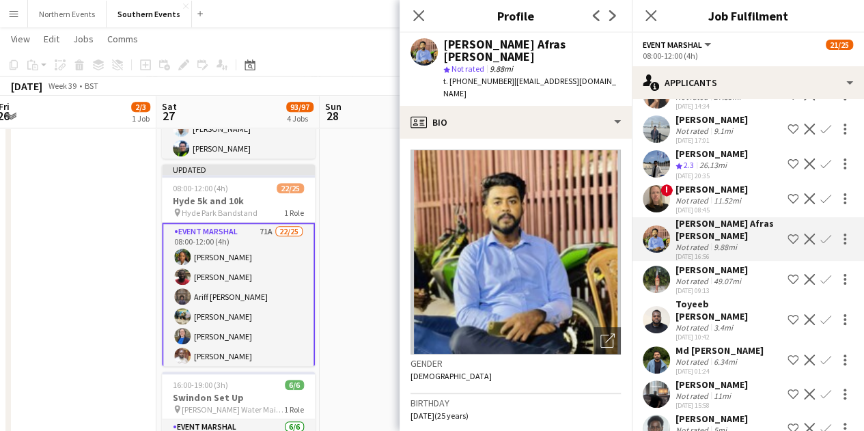
scroll to position [205, 0]
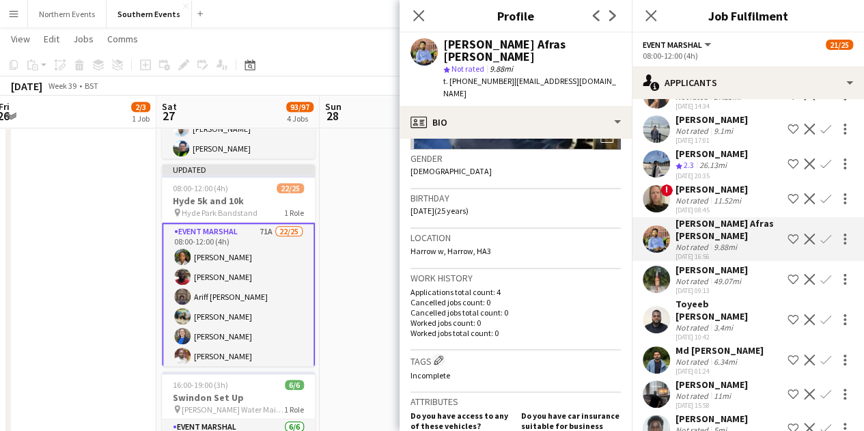
click at [737, 195] on div "11.52mi" at bounding box center [727, 200] width 33 height 10
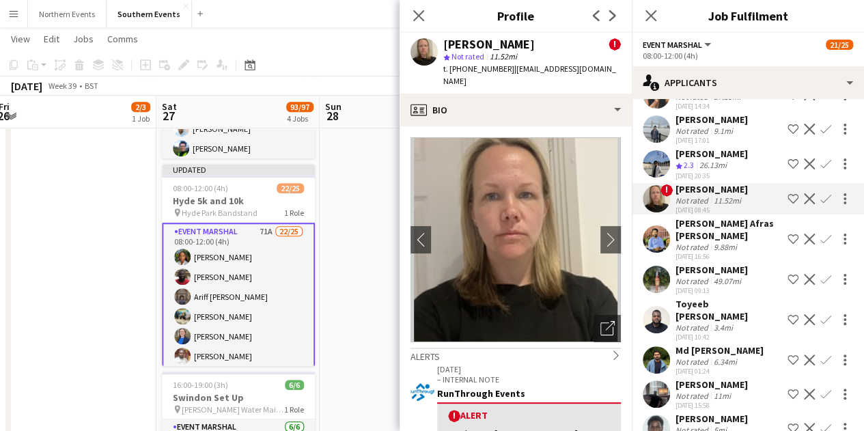
scroll to position [1590, 0]
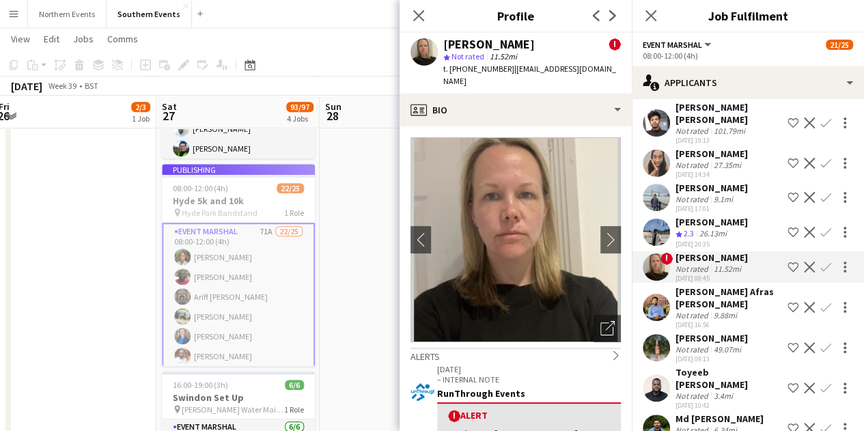
click at [718, 228] on div "26.13mi" at bounding box center [713, 234] width 33 height 12
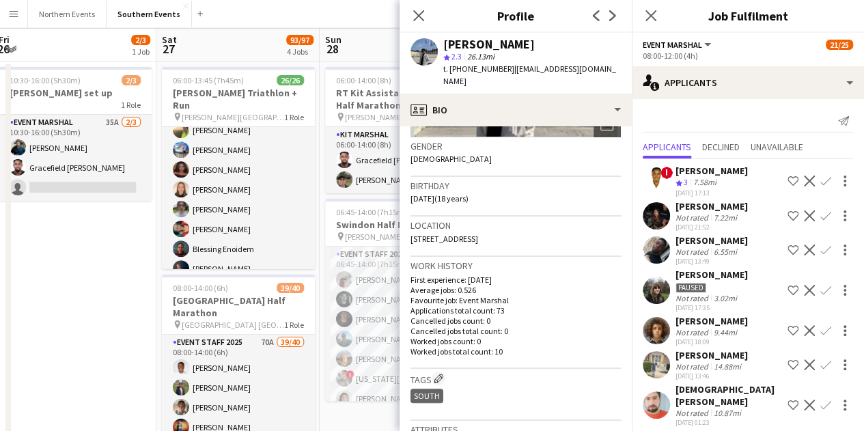
scroll to position [0, 0]
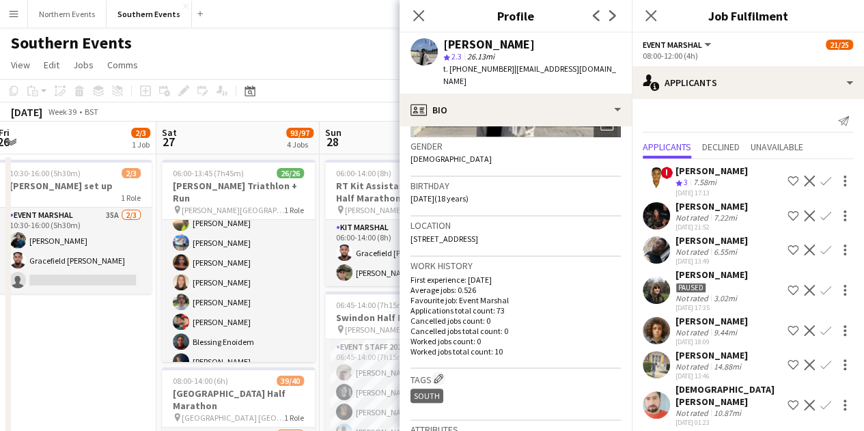
click at [504, 44] on div "Aman Sankla" at bounding box center [490, 44] width 92 height 12
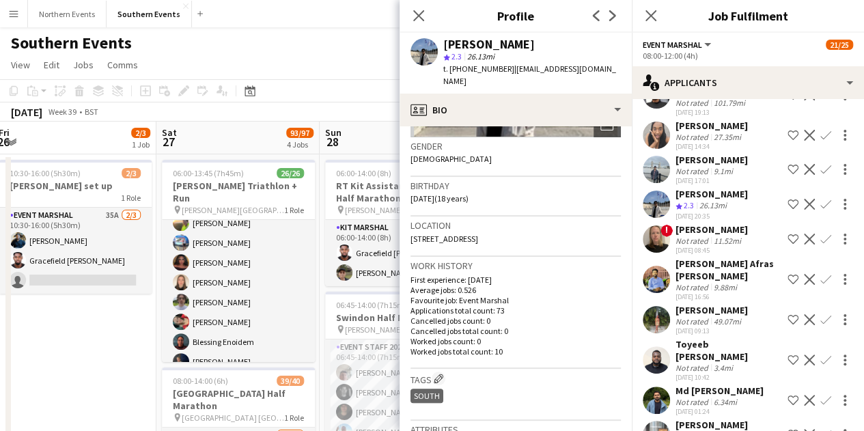
scroll to position [1590, 0]
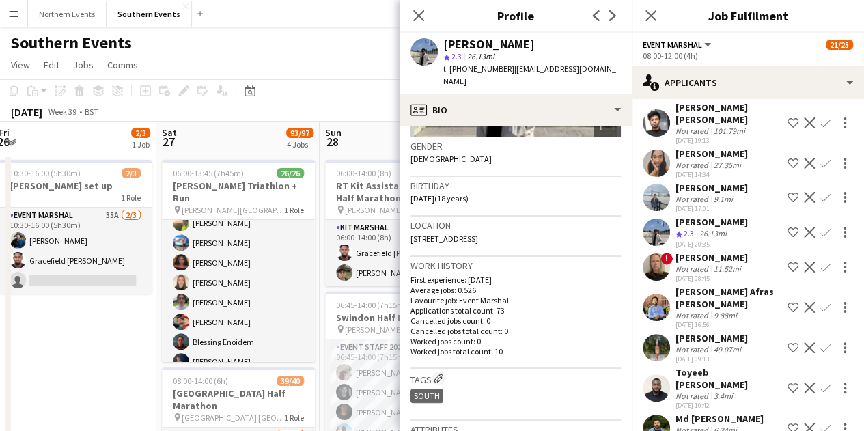
click at [712, 228] on div "26.13mi" at bounding box center [713, 234] width 33 height 12
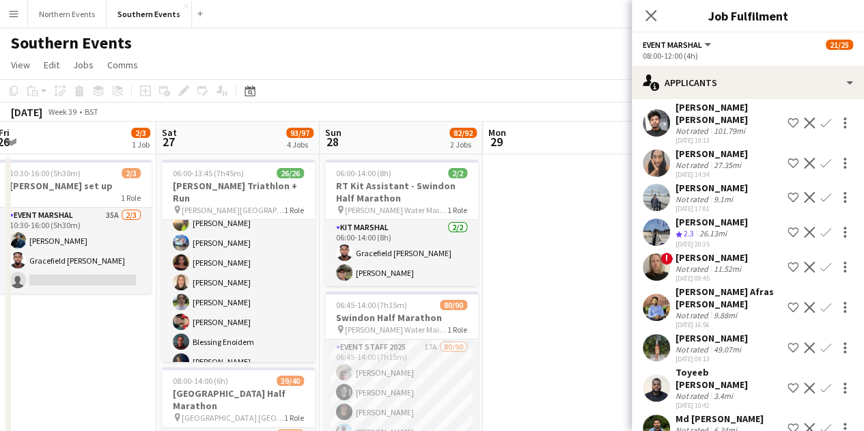
click at [712, 228] on div "26.13mi" at bounding box center [713, 234] width 33 height 12
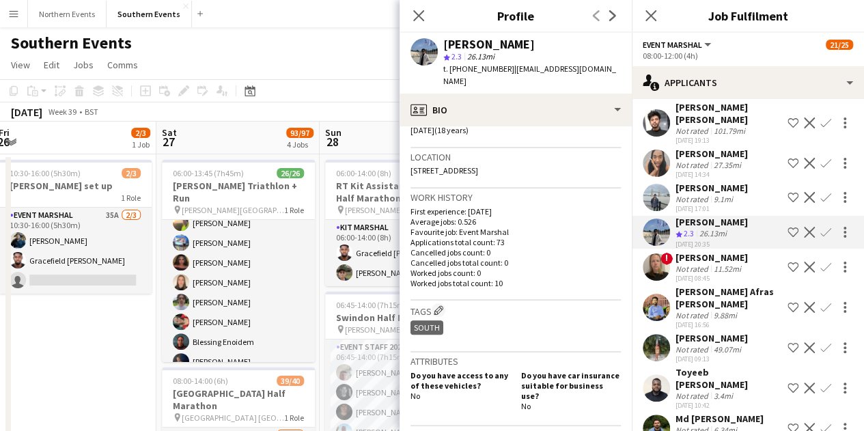
scroll to position [410, 0]
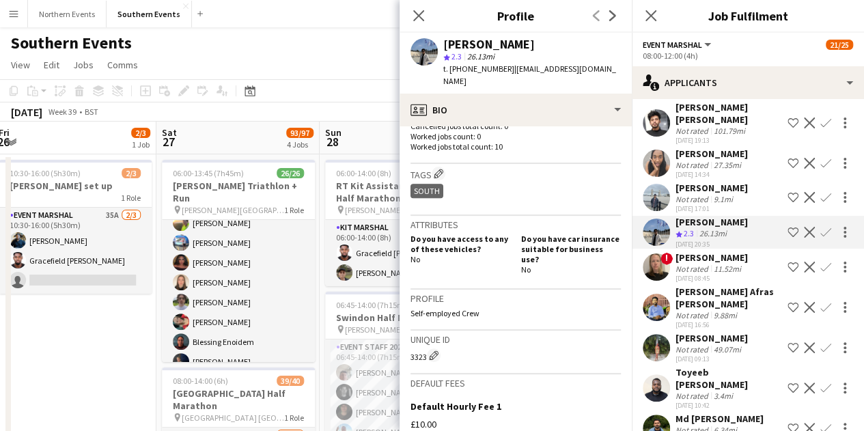
click at [749, 182] on div "Manas buri Not rated 9.1mi 19-09-2025 17:01 Shortlist crew Decline Confirm" at bounding box center [748, 197] width 232 height 31
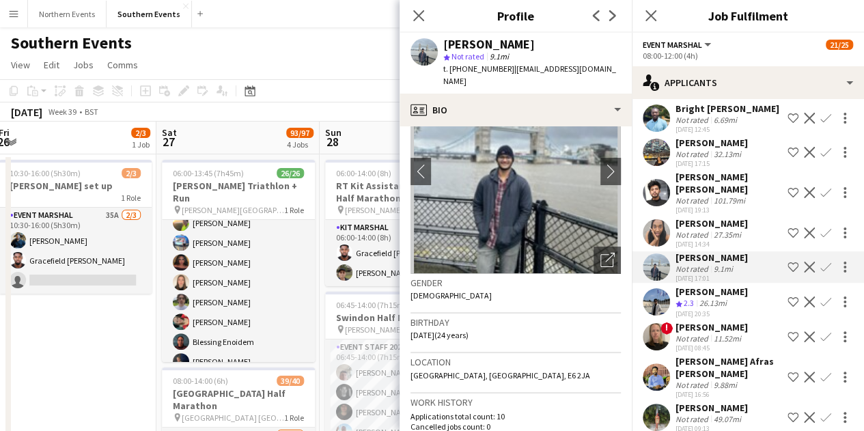
scroll to position [1453, 0]
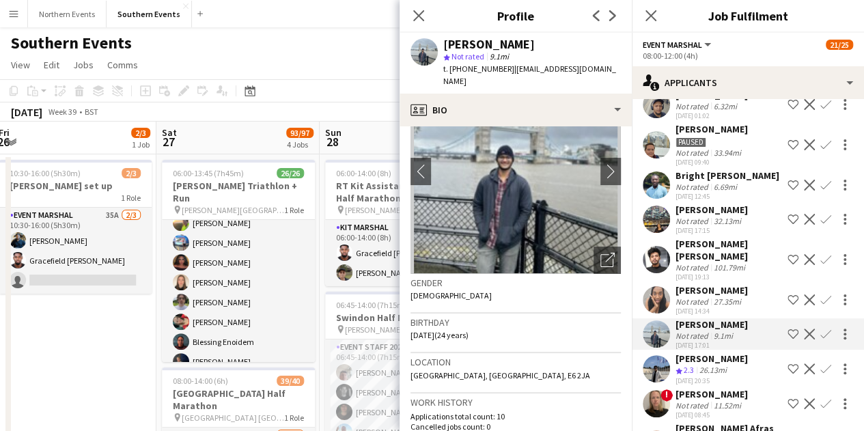
click at [727, 284] on div "[PERSON_NAME]" at bounding box center [712, 290] width 72 height 12
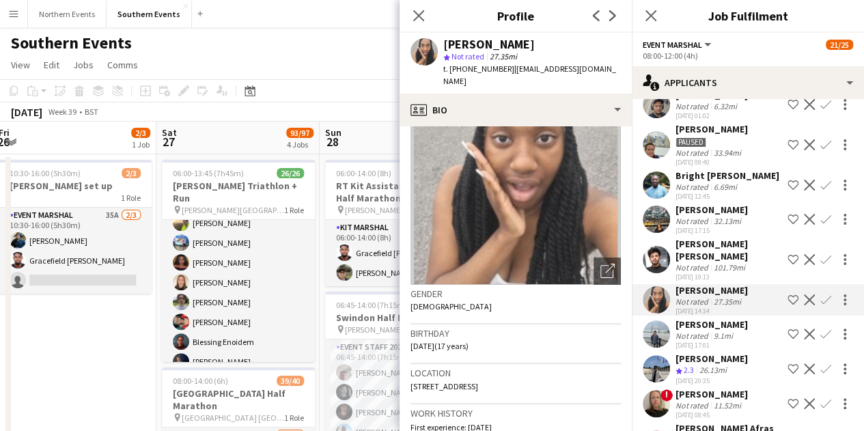
scroll to position [0, 0]
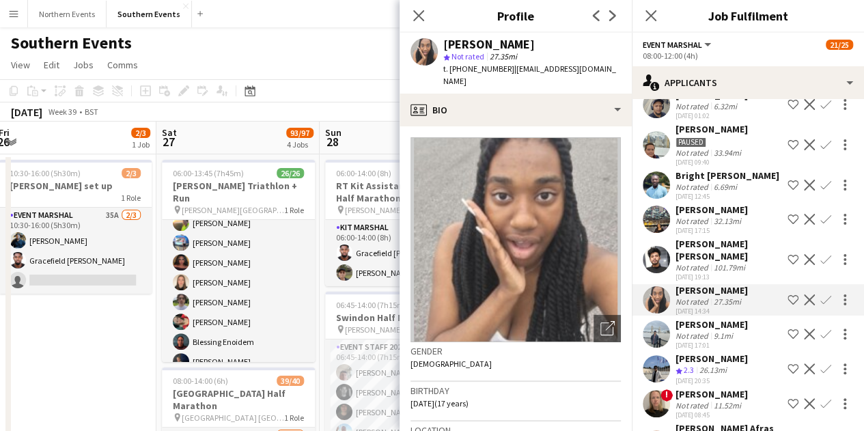
click at [723, 238] on div "Syed Muhammad Mubashir" at bounding box center [729, 250] width 107 height 25
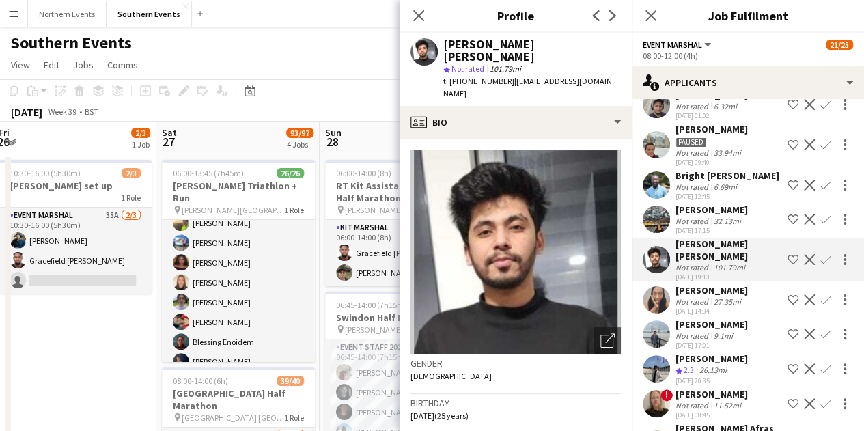
click at [744, 204] on div "[PERSON_NAME]" at bounding box center [712, 210] width 72 height 12
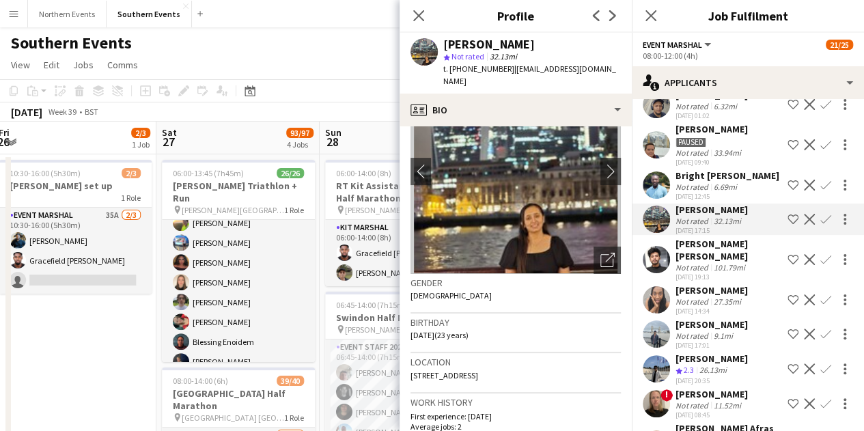
scroll to position [1385, 0]
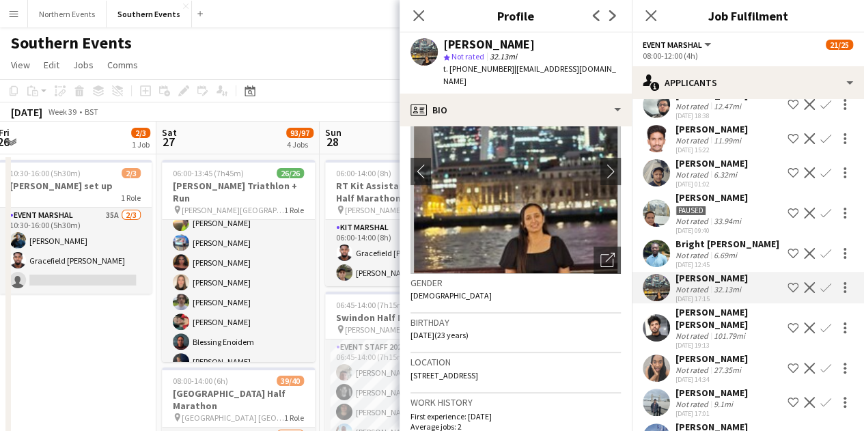
click at [729, 238] on div "Bright [PERSON_NAME]" at bounding box center [728, 244] width 104 height 12
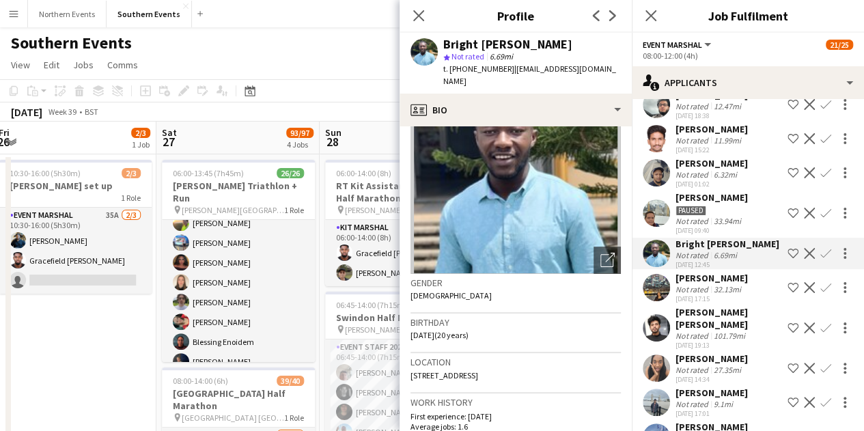
scroll to position [0, 0]
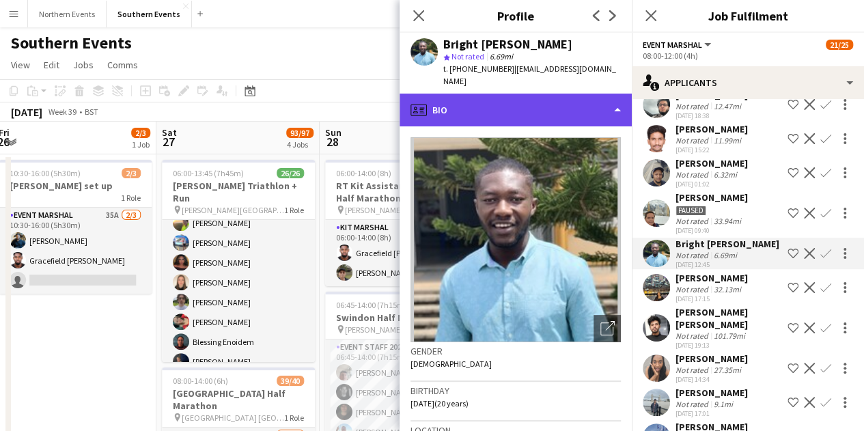
click at [548, 106] on div "profile Bio" at bounding box center [516, 110] width 232 height 33
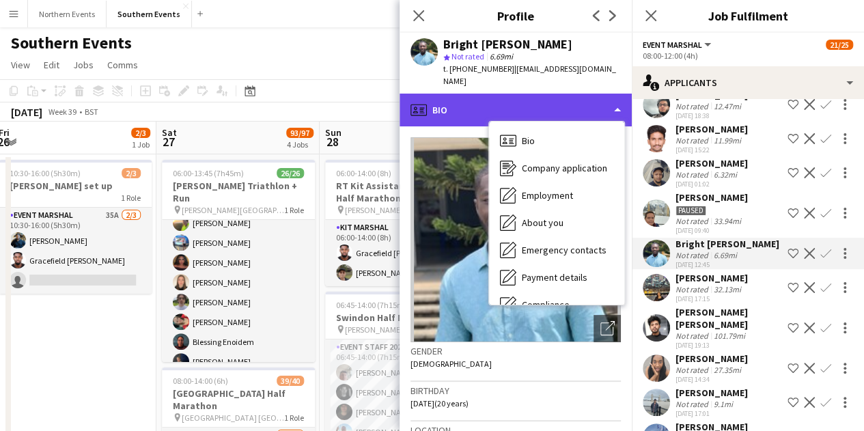
click at [552, 100] on div "profile Bio" at bounding box center [516, 110] width 232 height 33
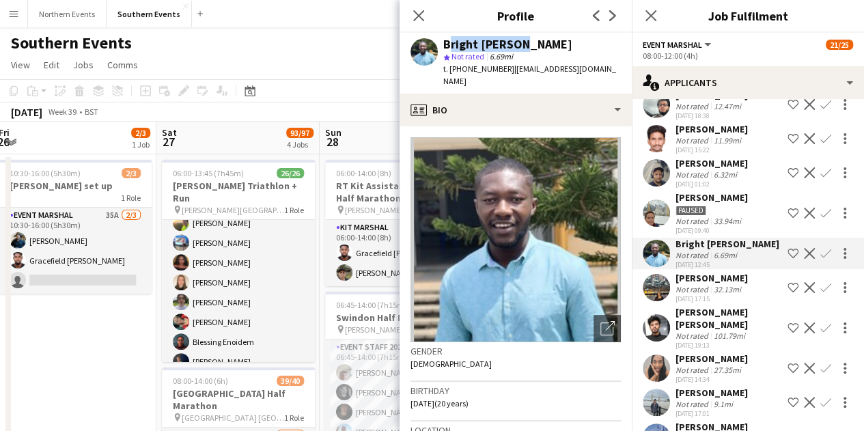
drag, startPoint x: 442, startPoint y: 40, endPoint x: 516, endPoint y: 41, distance: 73.8
click at [516, 41] on div "Bright Adusei star Not rated 6.69mi t. +447957535660 | brightbanahene85@gmail.c…" at bounding box center [516, 63] width 232 height 61
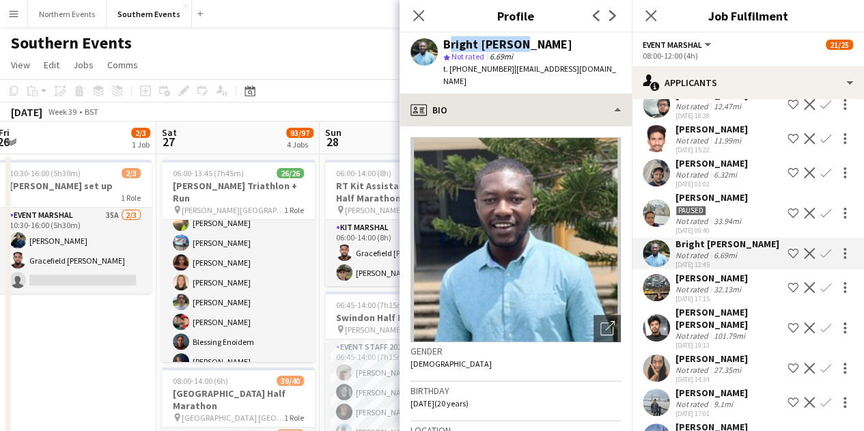
copy div "Bright [PERSON_NAME]"
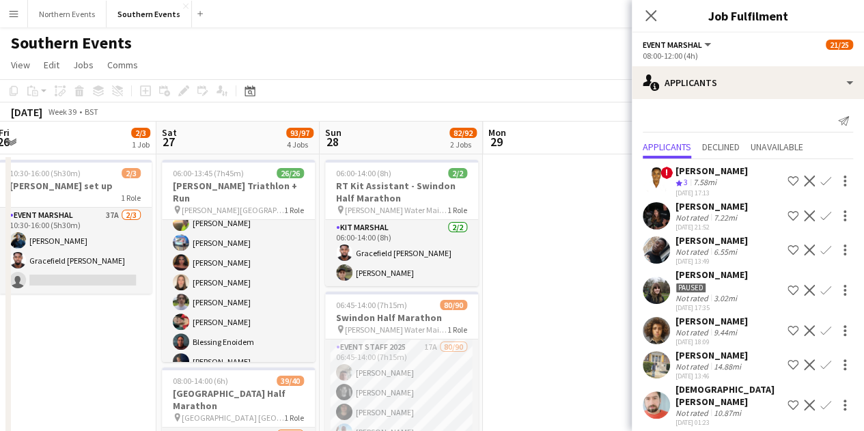
click at [646, 5] on div "Close pop-in" at bounding box center [651, 15] width 38 height 31
click at [651, 11] on icon "Close pop-in" at bounding box center [651, 15] width 11 height 11
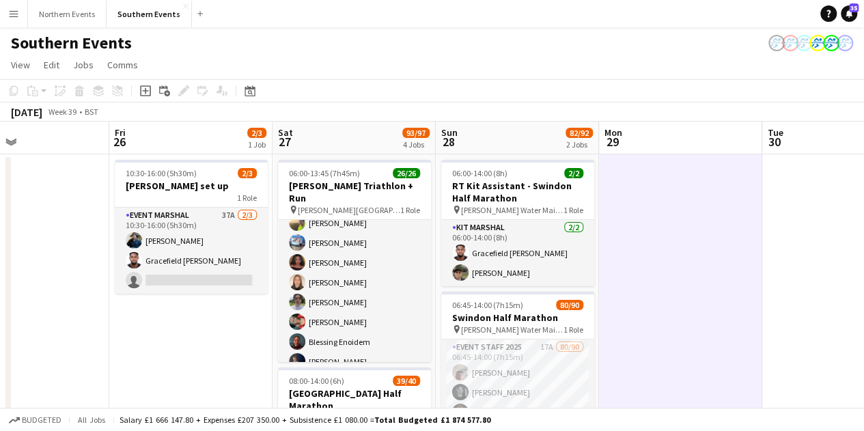
scroll to position [0, 324]
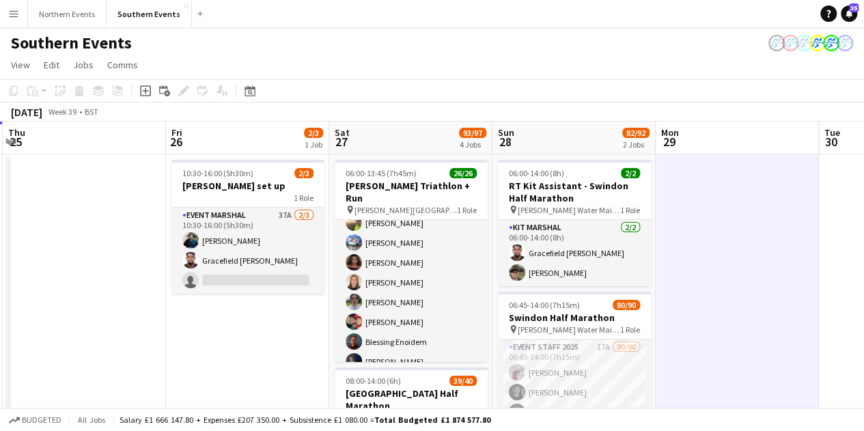
drag, startPoint x: 526, startPoint y: 290, endPoint x: 697, endPoint y: 283, distance: 171.0
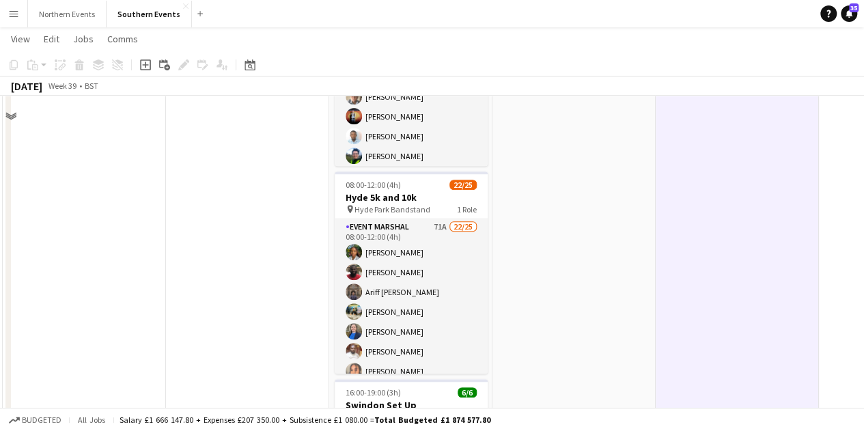
scroll to position [410, 0]
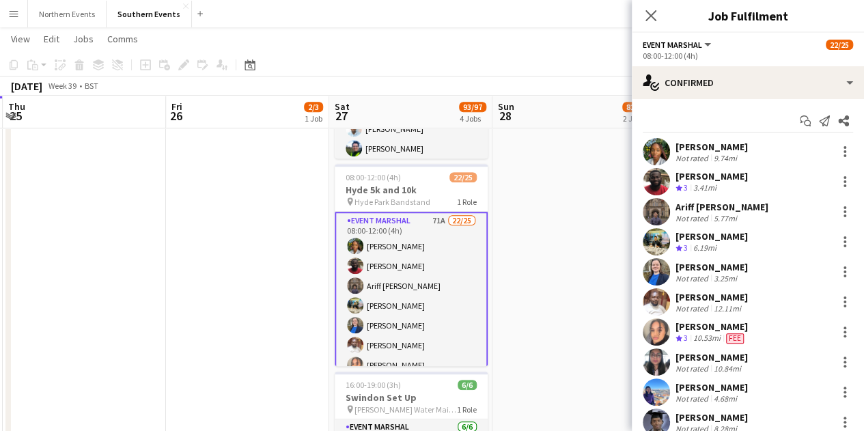
drag, startPoint x: 677, startPoint y: 144, endPoint x: 786, endPoint y: 281, distance: 175.0
copy div "Onome Ogwuda Not rated 9.74mi Samuel Oppong-Nkrumah Crew rating 3 3.41mi Ariff …"
click at [554, 154] on app-date-cell "06:00-14:00 (8h) 2/2 RT Kit Assistant - Swindon Half Marathon pin Coate Water M…" at bounding box center [574, 391] width 163 height 1297
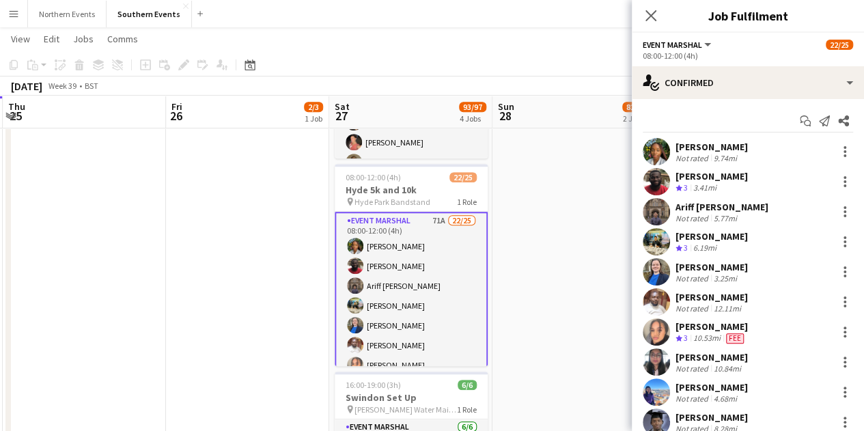
scroll to position [410, 0]
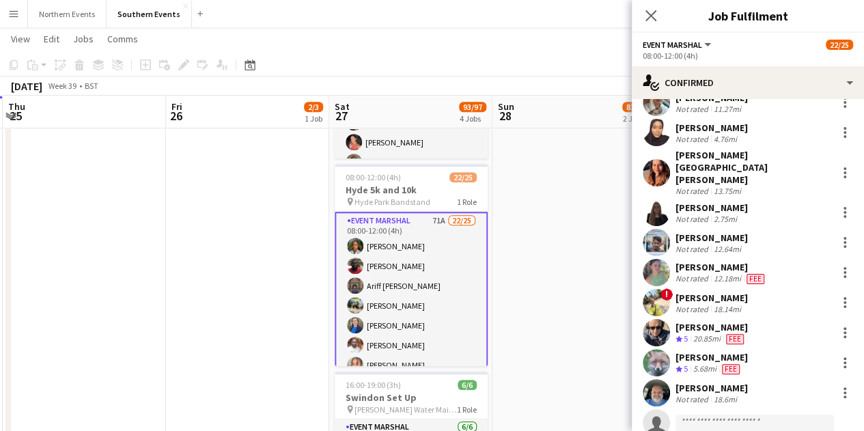
click at [543, 269] on app-date-cell "06:00-14:00 (8h) 2/2 RT Kit Assistant - Swindon Half Marathon pin Coate Water M…" at bounding box center [574, 391] width 163 height 1297
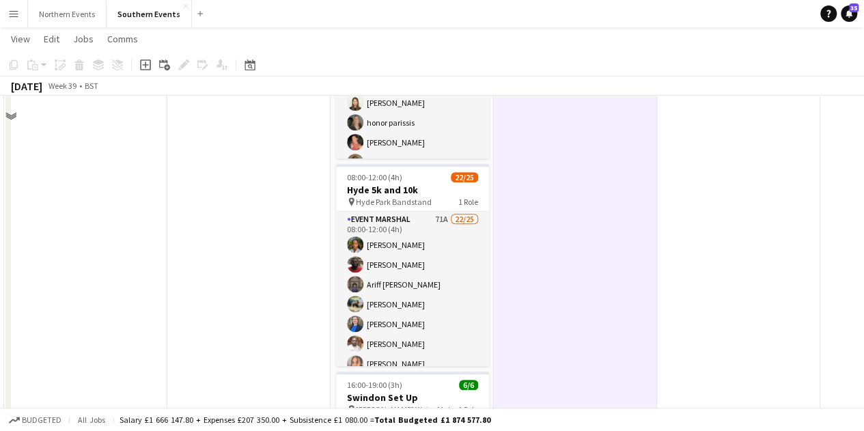
scroll to position [137, 0]
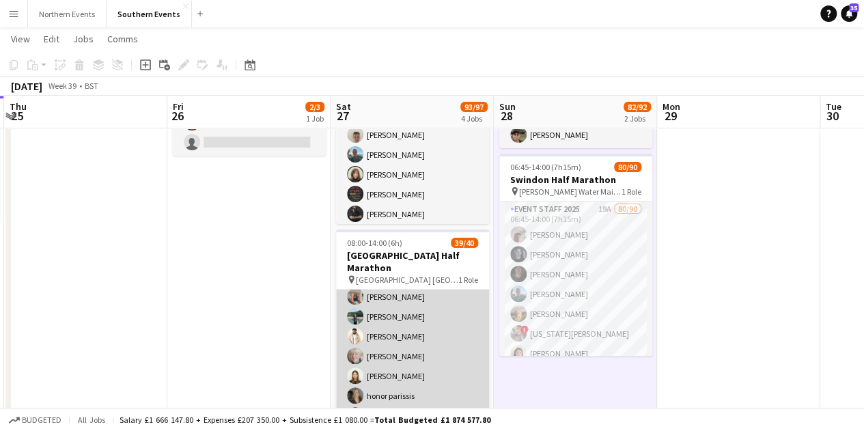
click at [458, 293] on app-card-role "Event Staff 2025 70A 39/40 08:00-14:00 (6h) Ekow Tachie-Mensah Dhanuvarsha Rama…" at bounding box center [412, 192] width 153 height 832
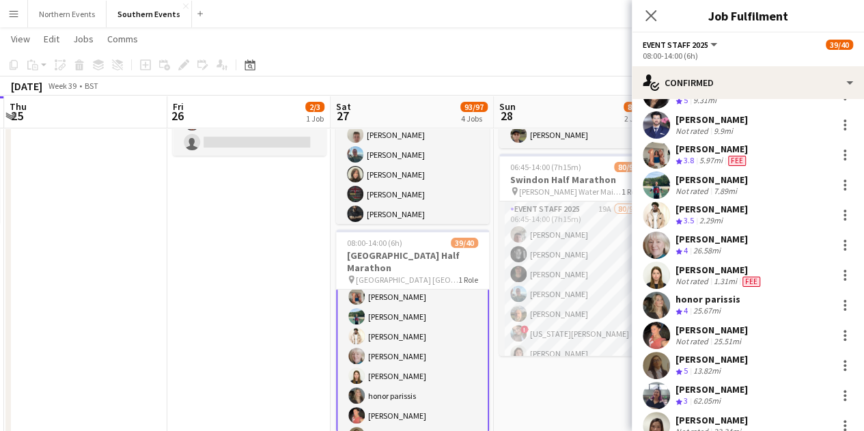
scroll to position [752, 0]
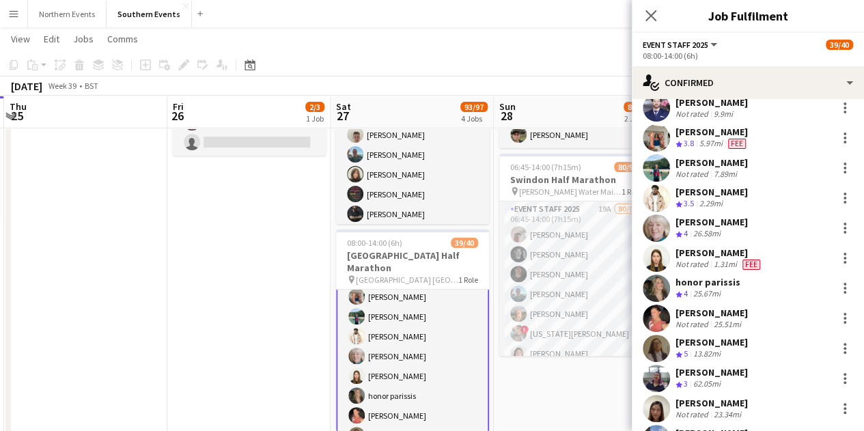
click at [711, 259] on div "1.31mi" at bounding box center [725, 264] width 29 height 11
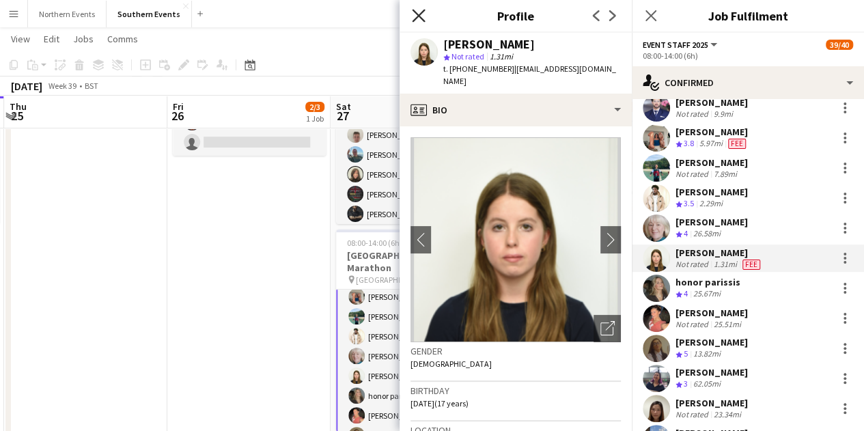
click at [418, 14] on icon at bounding box center [418, 15] width 13 height 13
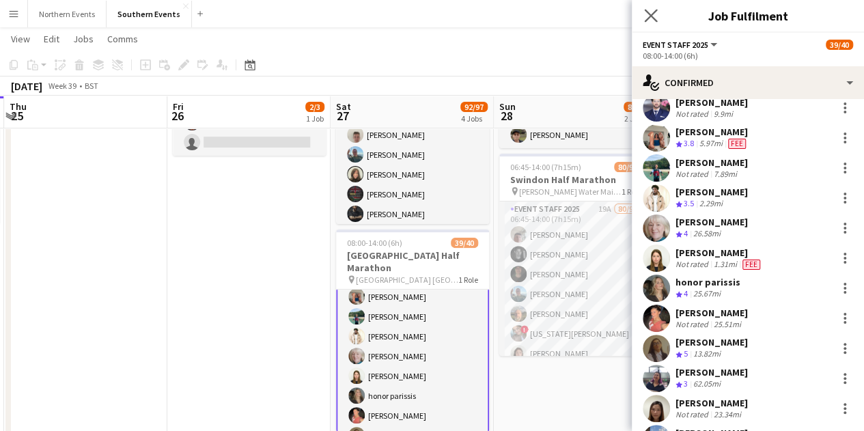
click at [654, 23] on app-icon "Close pop-in" at bounding box center [652, 16] width 20 height 20
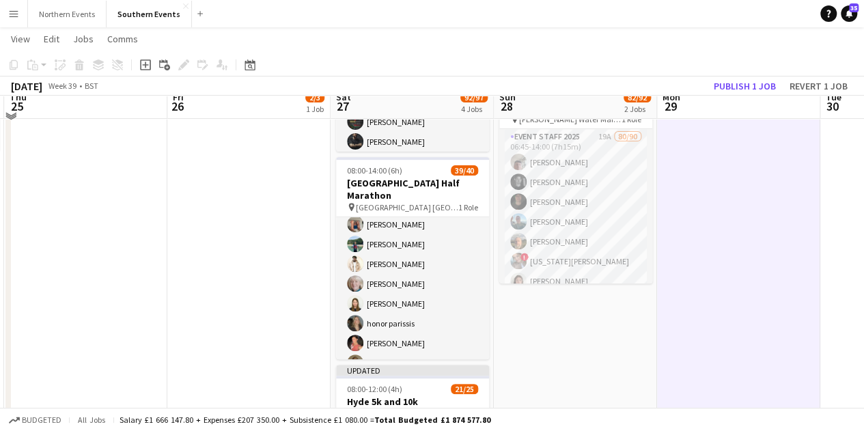
scroll to position [410, 0]
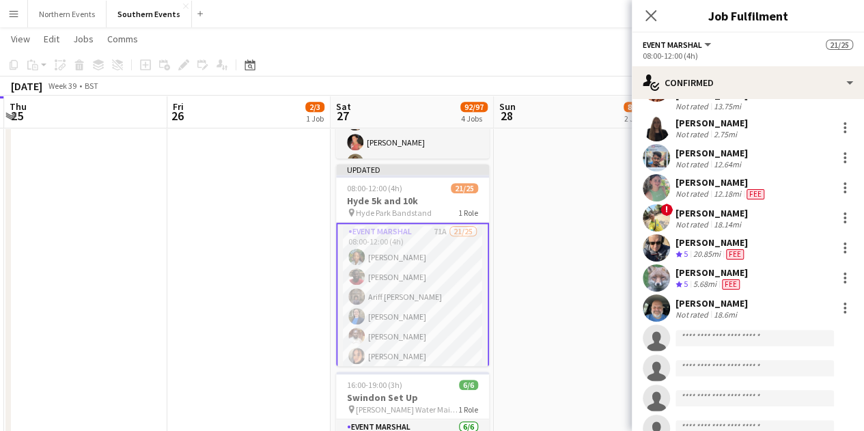
scroll to position [495, 0]
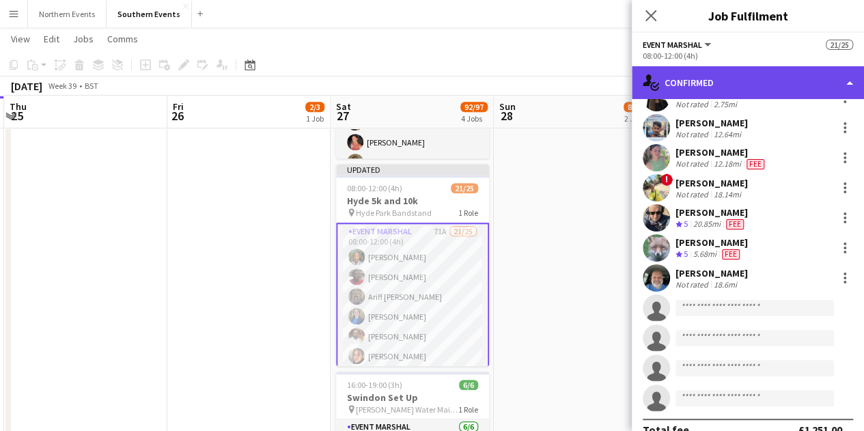
click at [748, 90] on div "single-neutral-actions-check-2 Confirmed" at bounding box center [748, 82] width 232 height 33
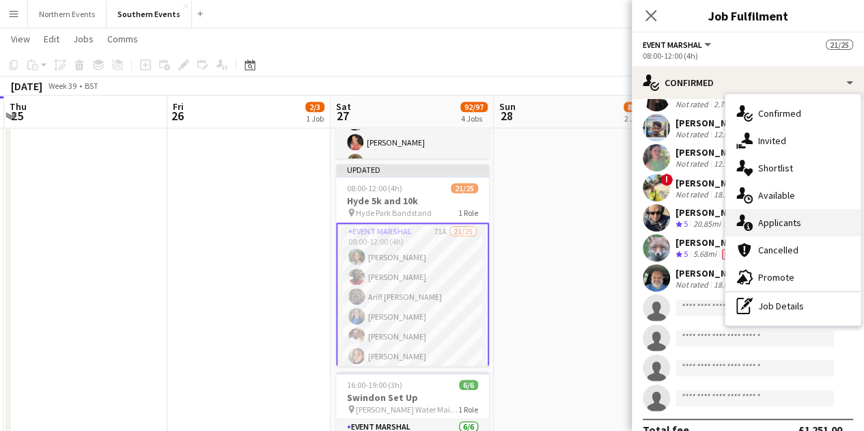
click at [803, 225] on div "single-neutral-actions-information Applicants" at bounding box center [793, 222] width 135 height 27
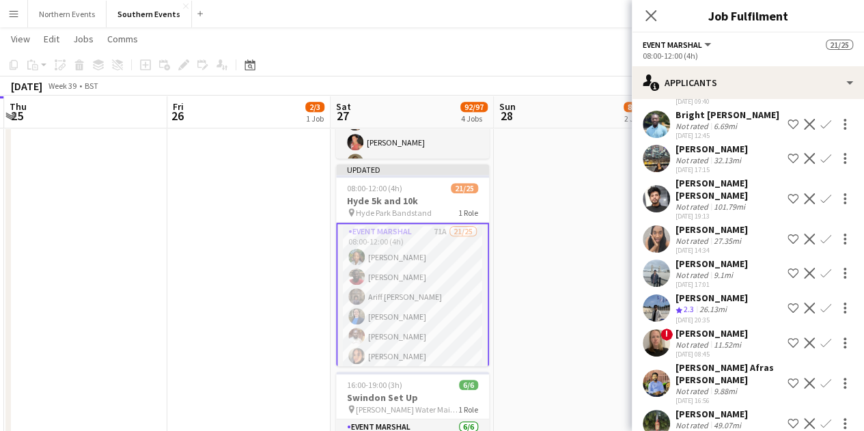
scroll to position [1502, 0]
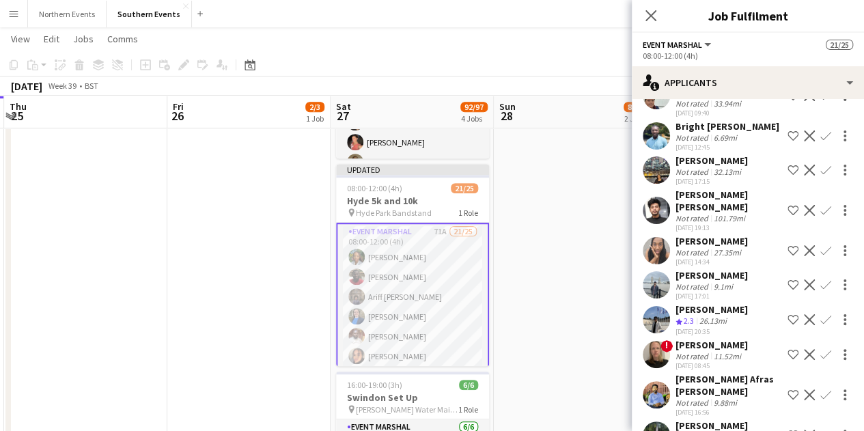
click at [732, 303] on div "Aman Sankla Crew rating 2.3 26.13mi 19-09-2025 20:35 Shortlist crew Decline Con…" at bounding box center [748, 319] width 232 height 33
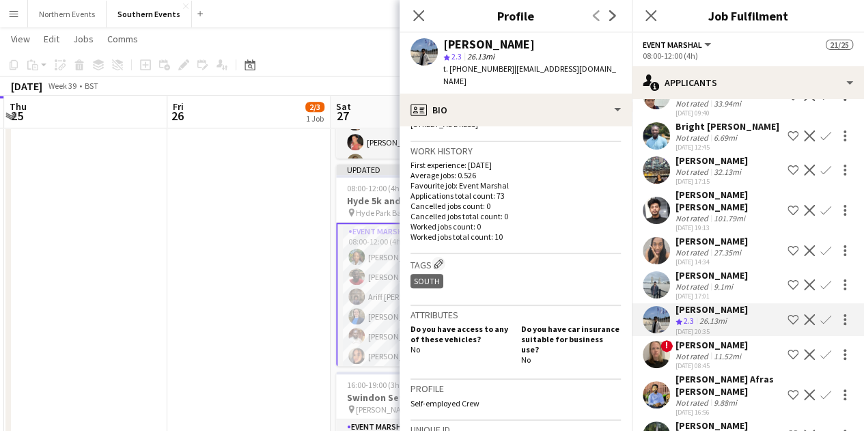
scroll to position [410, 0]
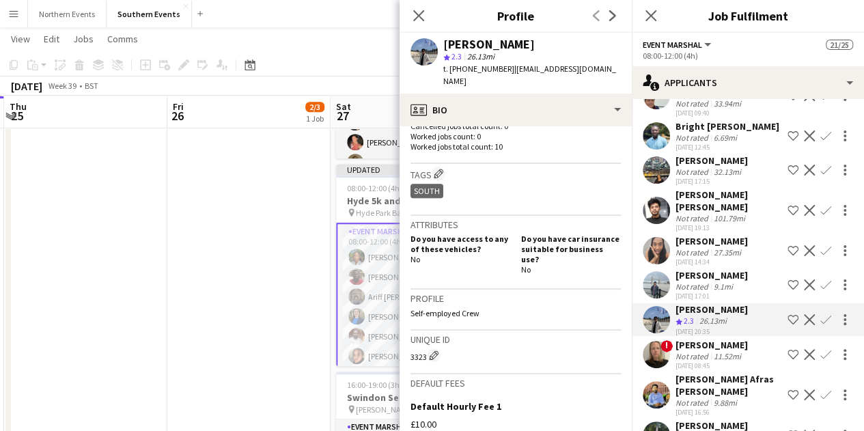
click at [731, 258] on div "18-09-2025 14:34" at bounding box center [712, 262] width 72 height 9
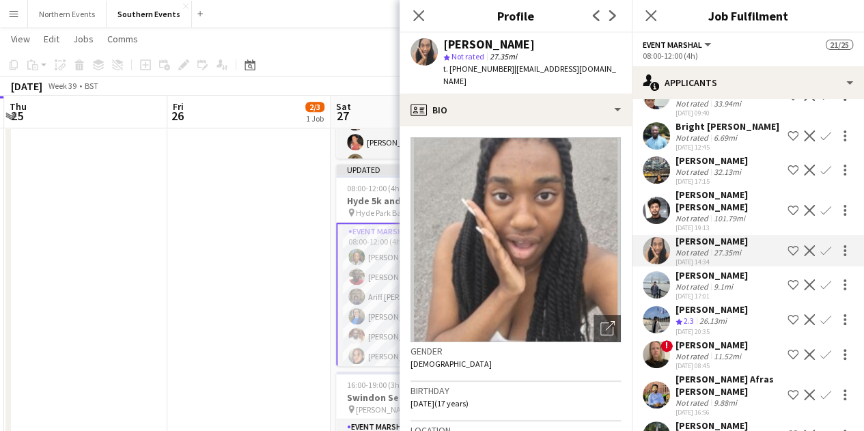
click at [733, 269] on div "Manas buri" at bounding box center [712, 275] width 72 height 12
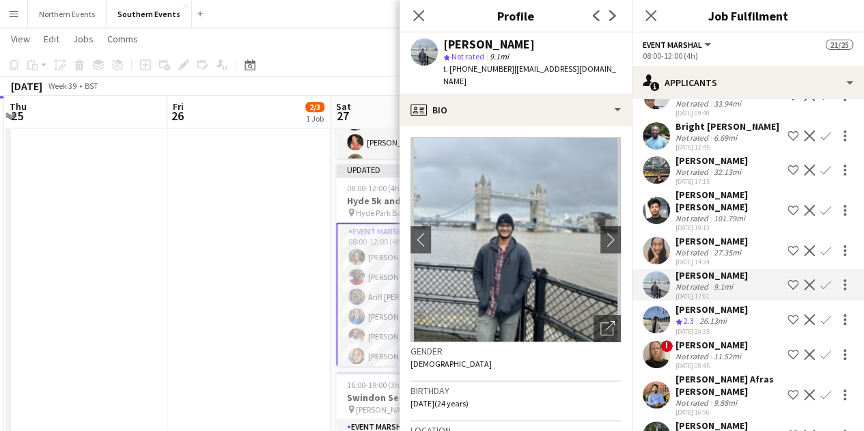
click at [745, 235] on div "Sarah Ndombasi Not rated 27.35mi 18-09-2025 14:34 Shortlist crew Decline Confirm" at bounding box center [748, 250] width 232 height 31
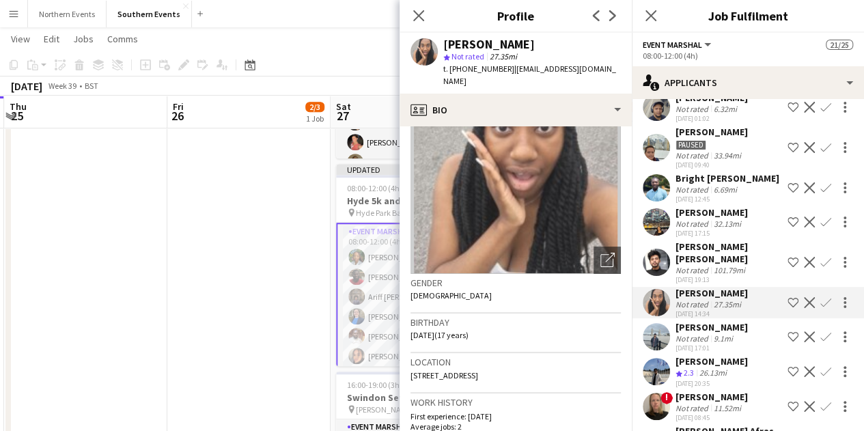
scroll to position [1434, 0]
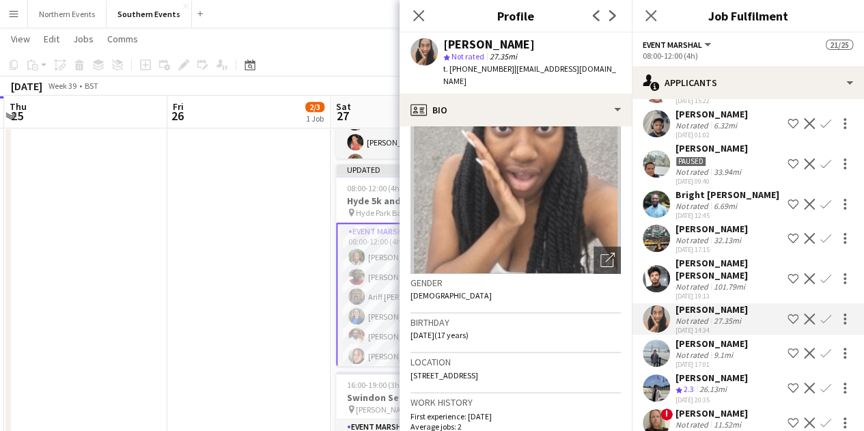
click at [729, 189] on div "Bright [PERSON_NAME]" at bounding box center [728, 195] width 104 height 12
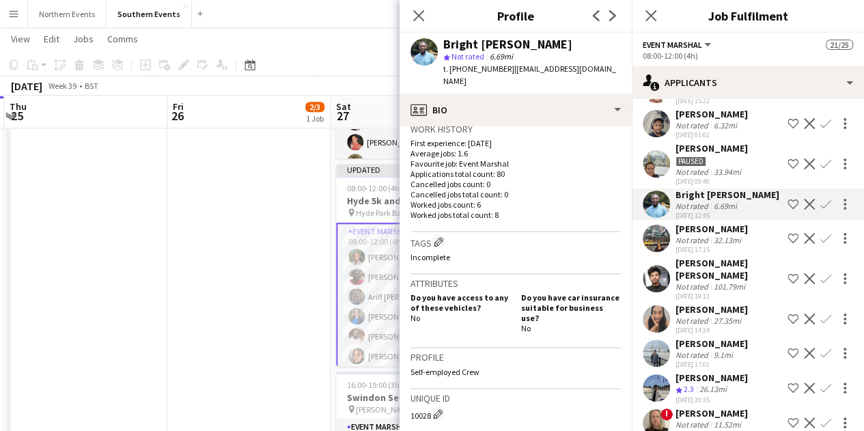
scroll to position [273, 0]
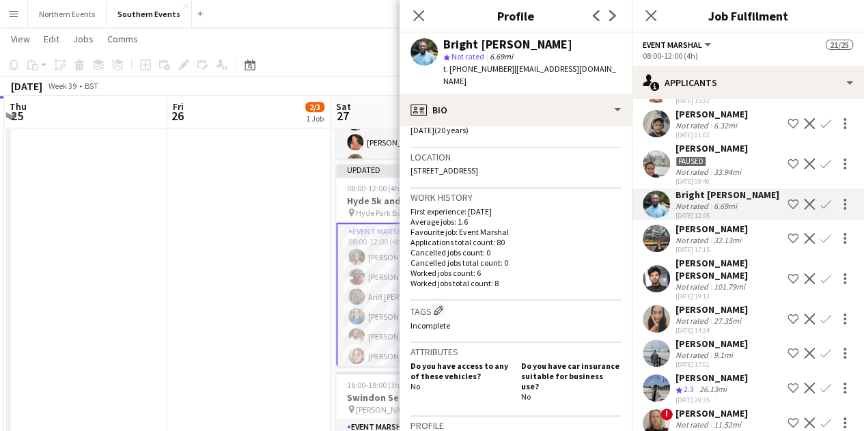
click at [821, 199] on app-icon "Confirm" at bounding box center [826, 204] width 11 height 11
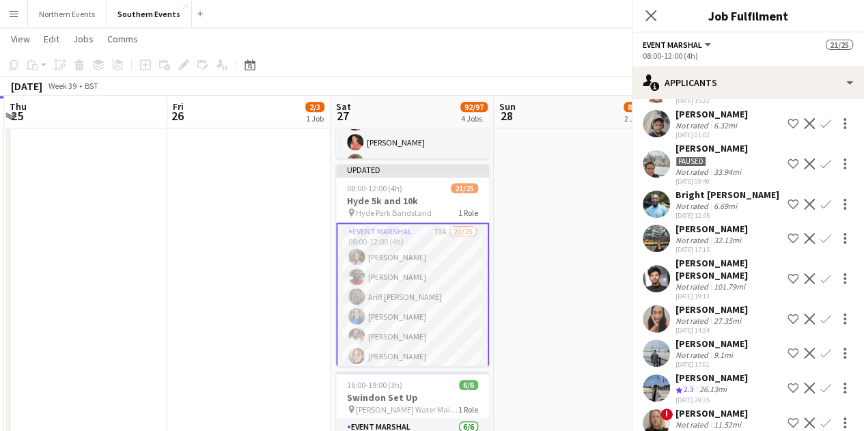
click at [821, 199] on app-icon "Confirm" at bounding box center [826, 204] width 11 height 11
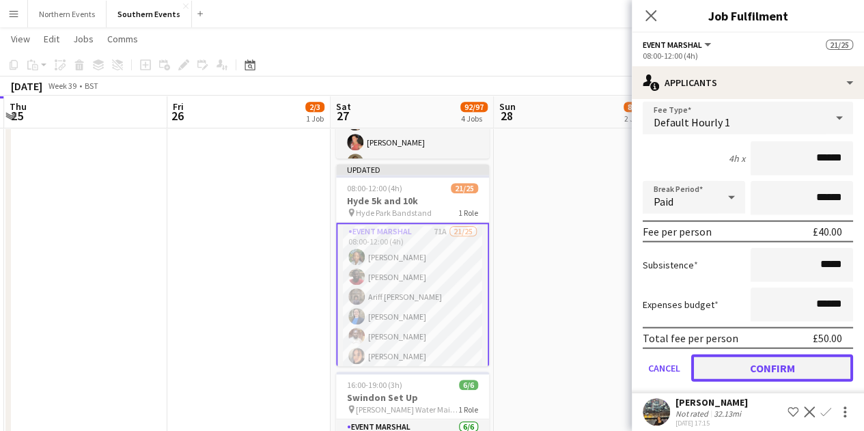
click at [778, 355] on button "Confirm" at bounding box center [773, 368] width 162 height 27
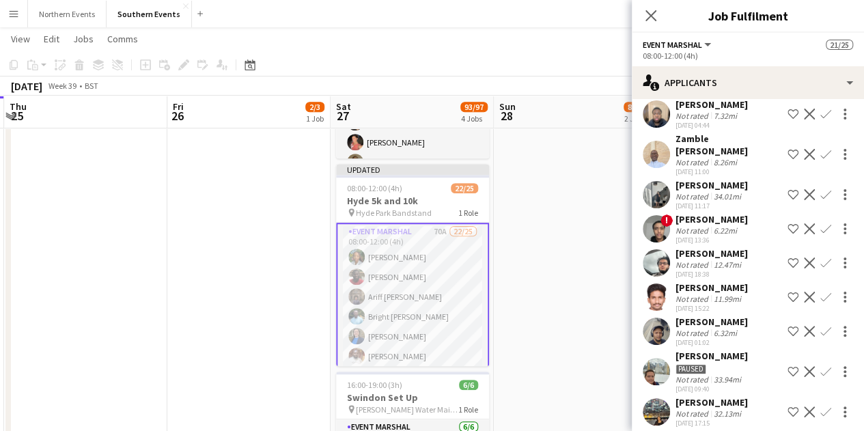
scroll to position [1294, 0]
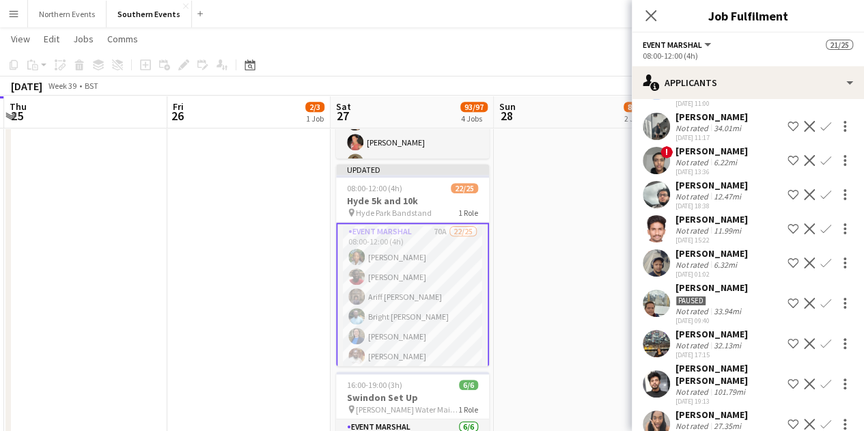
click at [733, 362] on div "Syed Muhammad Mubashir" at bounding box center [729, 374] width 107 height 25
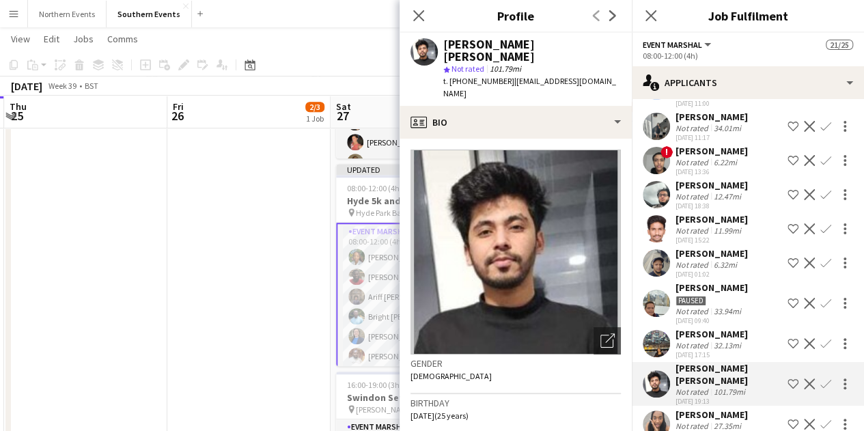
click at [698, 328] on div "[PERSON_NAME]" at bounding box center [712, 334] width 72 height 12
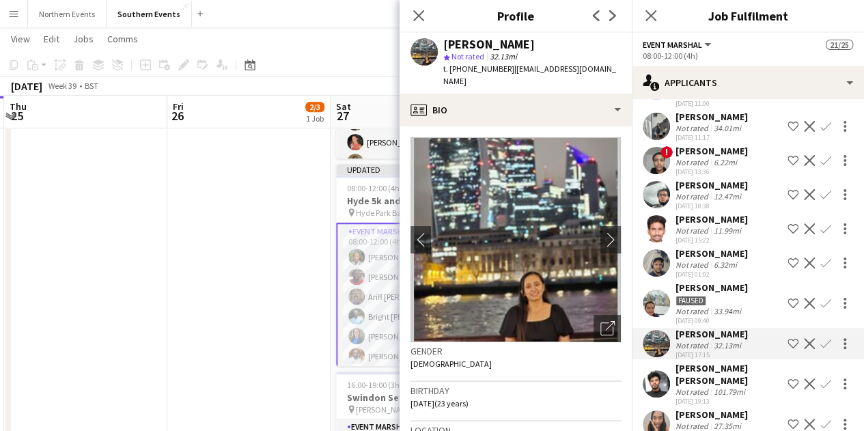
click at [724, 270] on div "14-09-2025 01:02" at bounding box center [712, 274] width 72 height 9
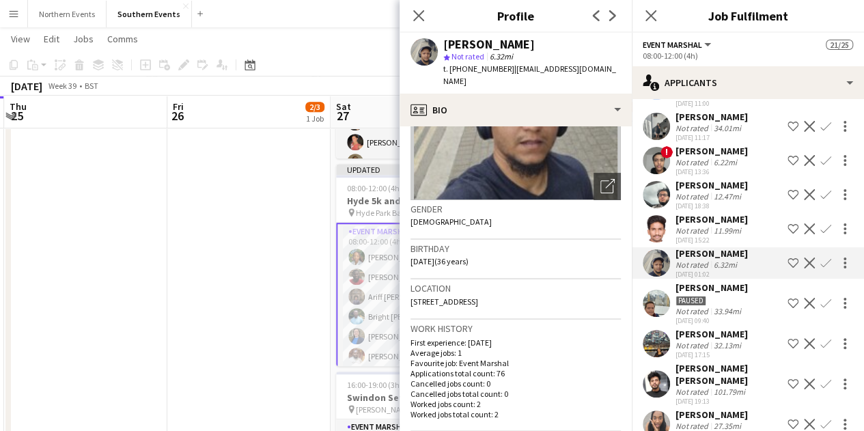
scroll to position [68, 0]
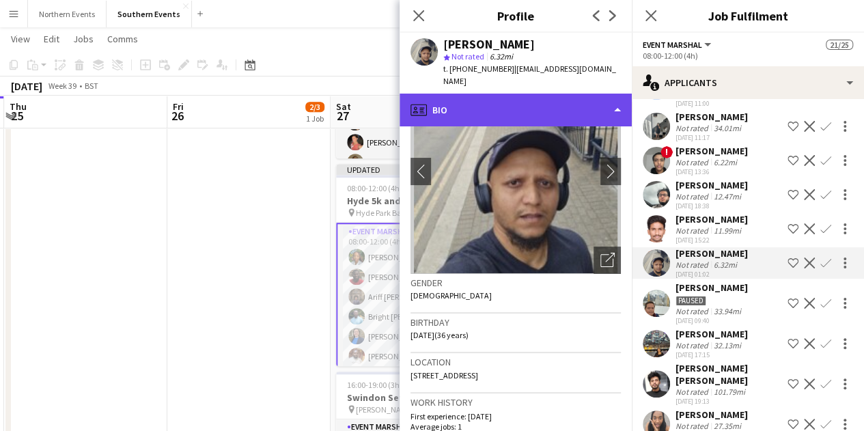
click at [545, 105] on div "profile Bio" at bounding box center [516, 110] width 232 height 33
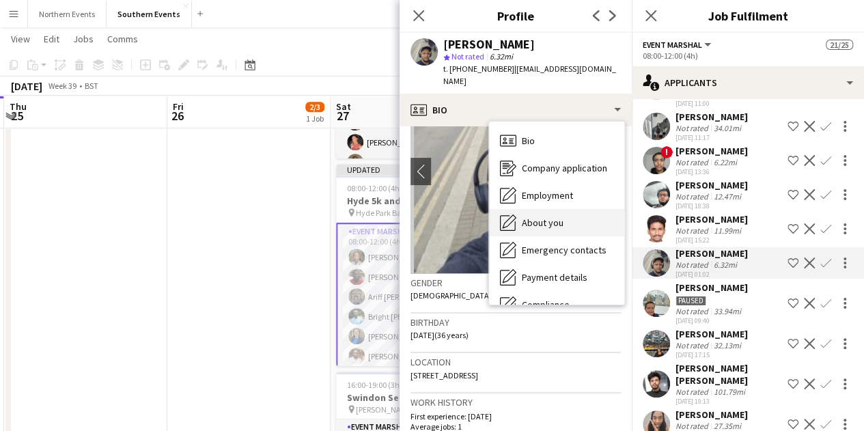
click at [573, 210] on div "About you About you" at bounding box center [556, 222] width 135 height 27
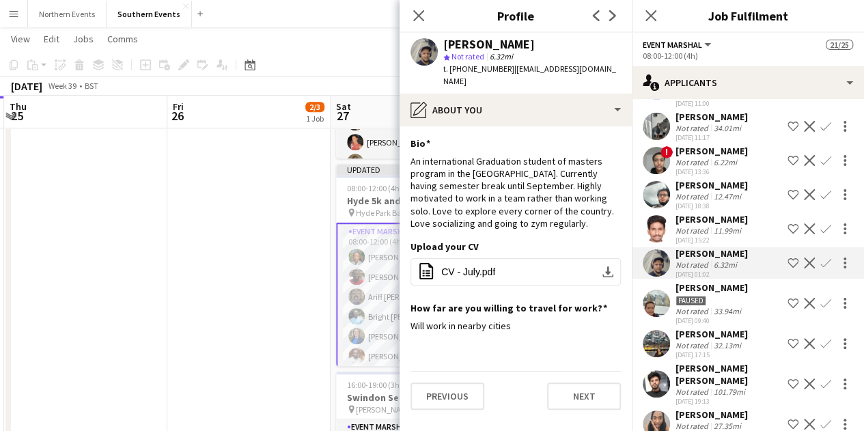
click at [720, 226] on div "11.99mi" at bounding box center [727, 231] width 33 height 10
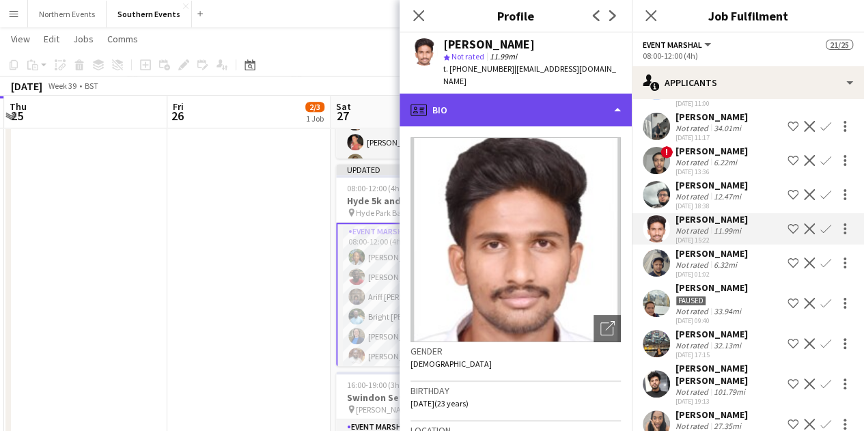
click at [521, 96] on div "profile Bio" at bounding box center [516, 110] width 232 height 33
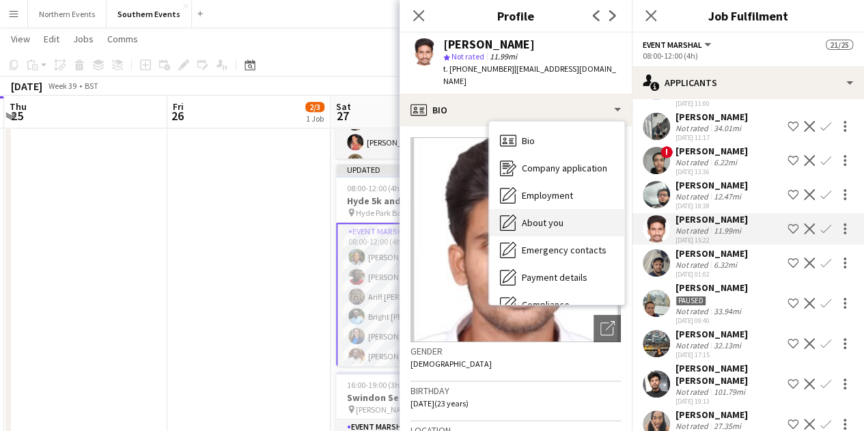
click at [581, 209] on div "About you About you" at bounding box center [556, 222] width 135 height 27
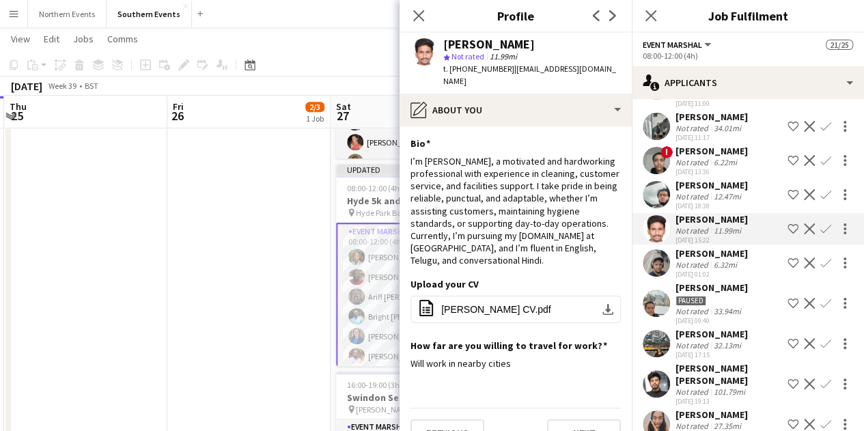
click at [714, 191] on div "12.47mi" at bounding box center [727, 196] width 33 height 10
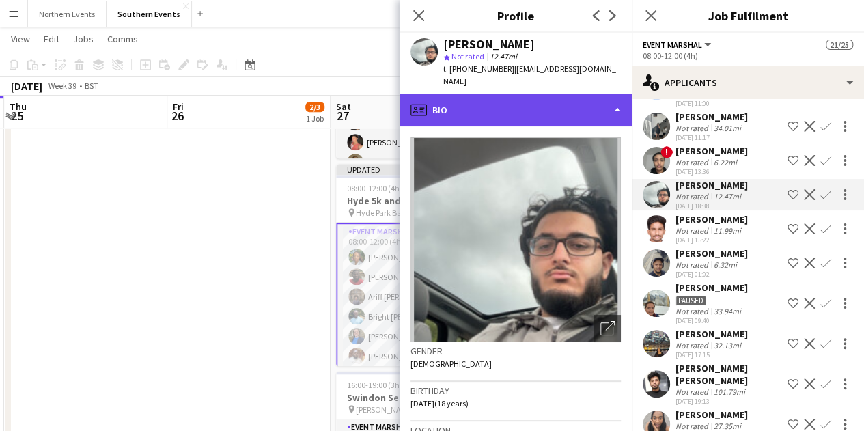
click at [549, 94] on div "profile Bio" at bounding box center [516, 110] width 232 height 33
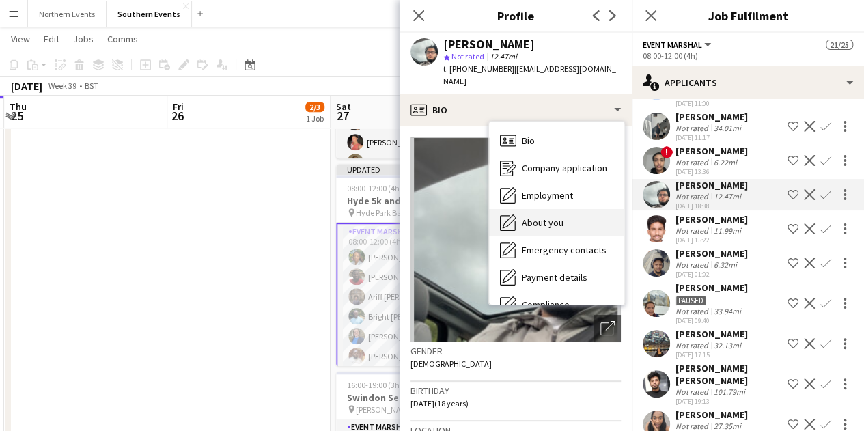
click at [589, 209] on div "About you About you" at bounding box center [556, 222] width 135 height 27
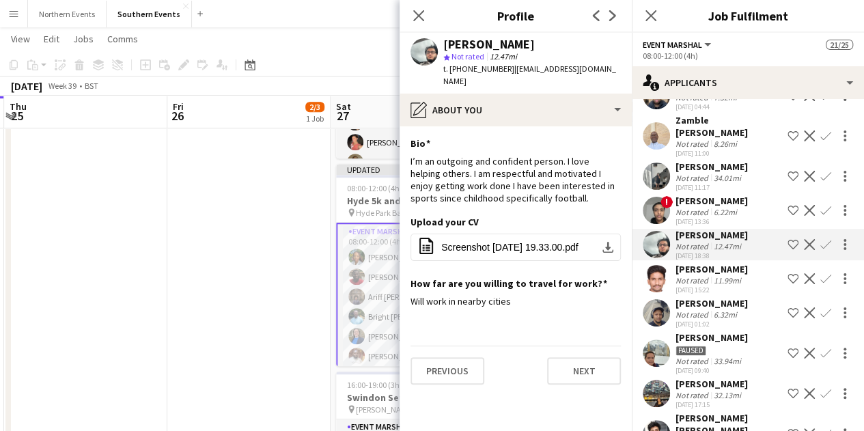
scroll to position [1226, 0]
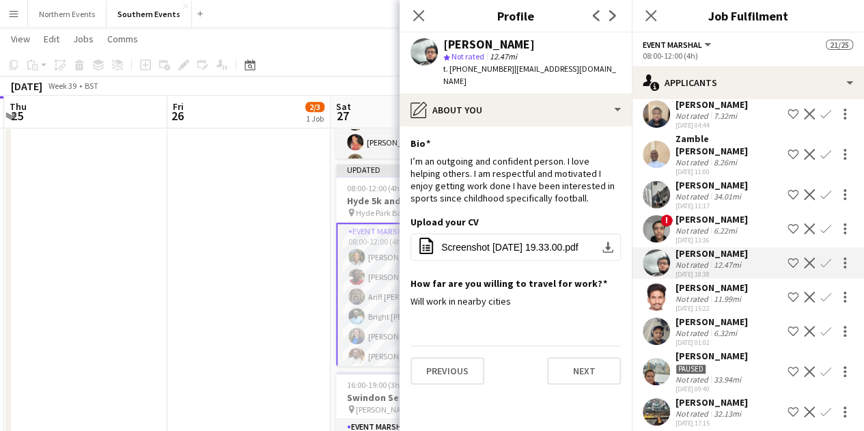
click at [708, 213] on div "Abbaas Hassan" at bounding box center [712, 219] width 72 height 12
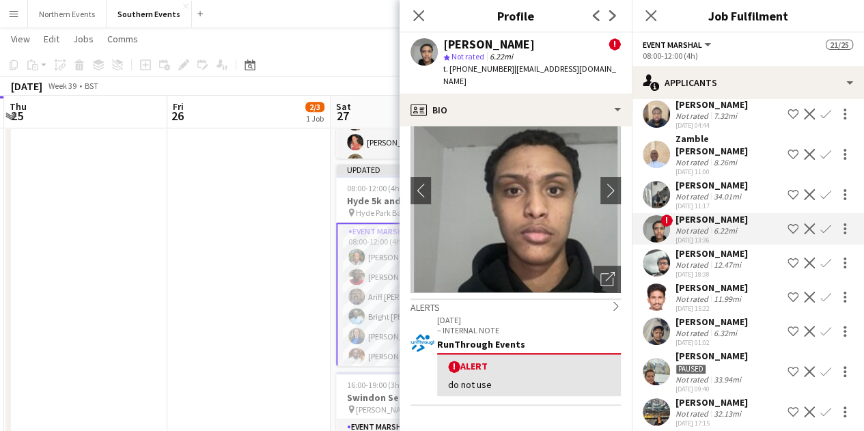
scroll to position [68, 0]
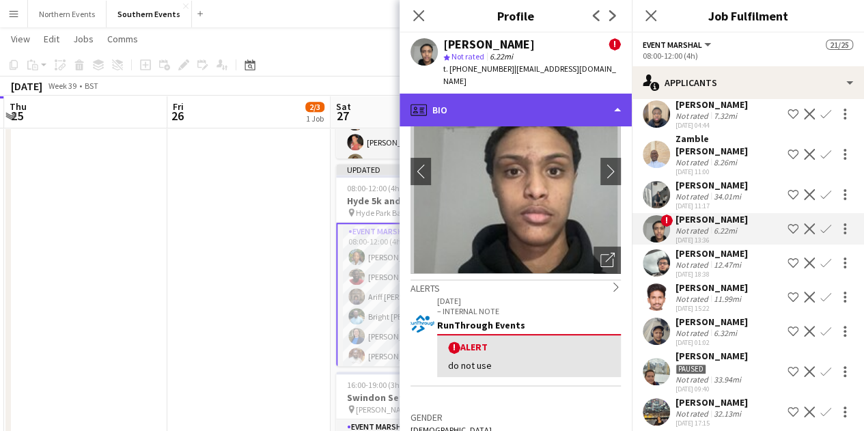
click at [538, 94] on div "profile Bio" at bounding box center [516, 110] width 232 height 33
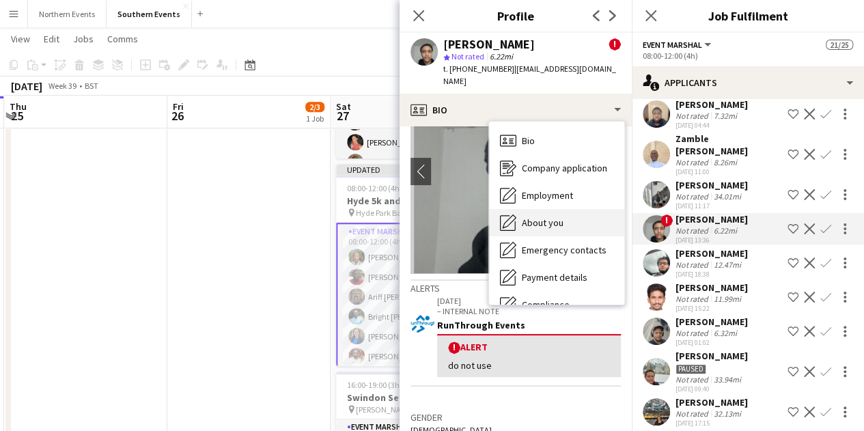
click at [570, 213] on div "About you About you" at bounding box center [556, 222] width 135 height 27
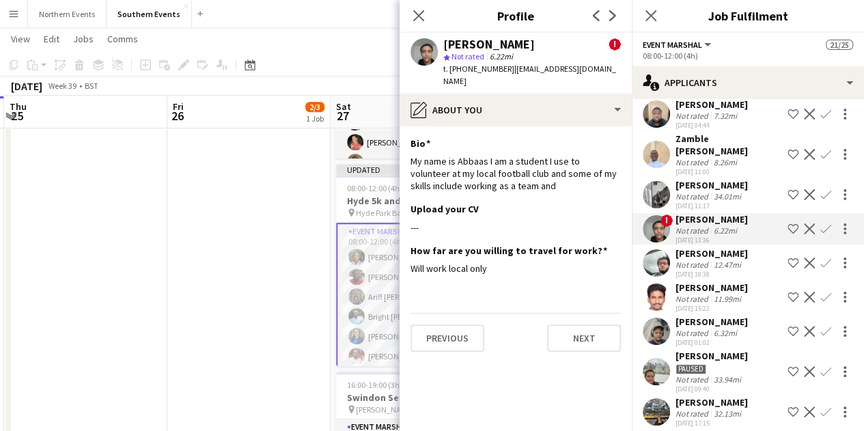
click at [705, 191] on div "Not rated" at bounding box center [694, 196] width 36 height 10
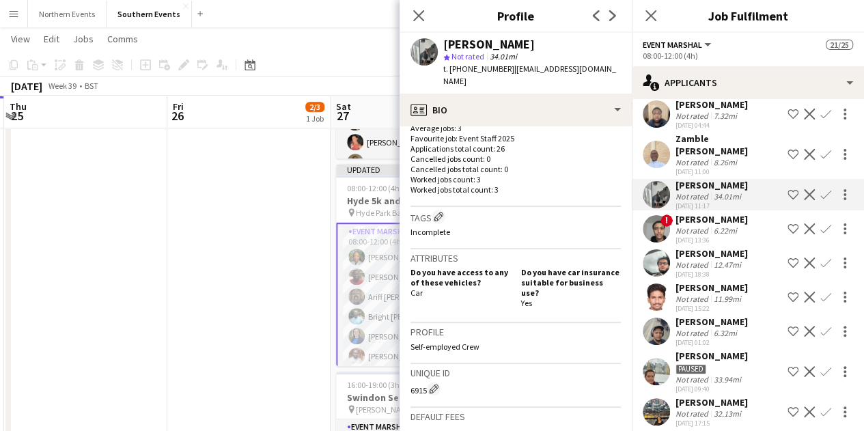
scroll to position [410, 0]
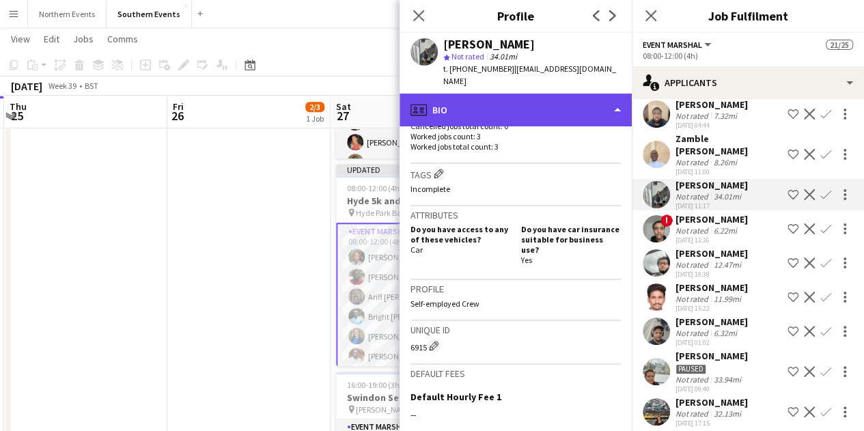
click at [549, 102] on div "profile Bio" at bounding box center [516, 110] width 232 height 33
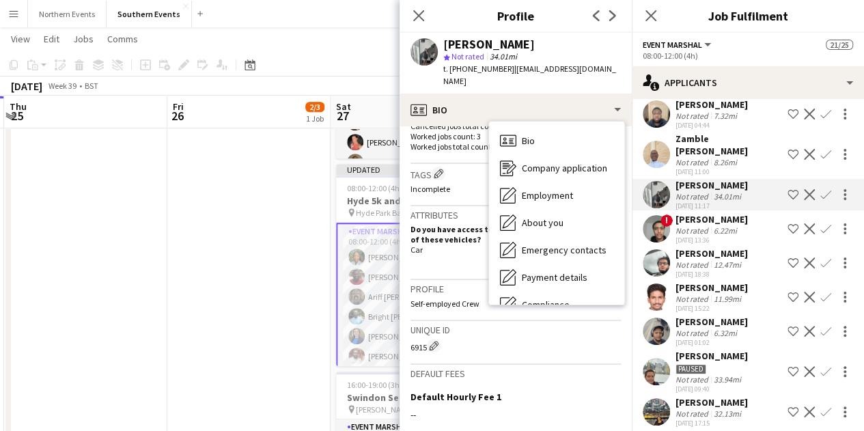
click at [405, 278] on app-crew-profile-bio "Open photos pop-in Gender Female Birthday 16-08-2002 (23 years) Location 7 Clar…" at bounding box center [516, 278] width 232 height 305
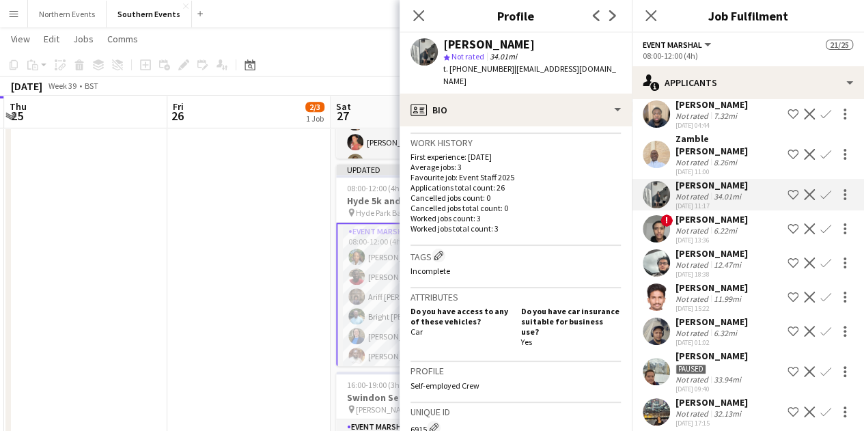
scroll to position [273, 0]
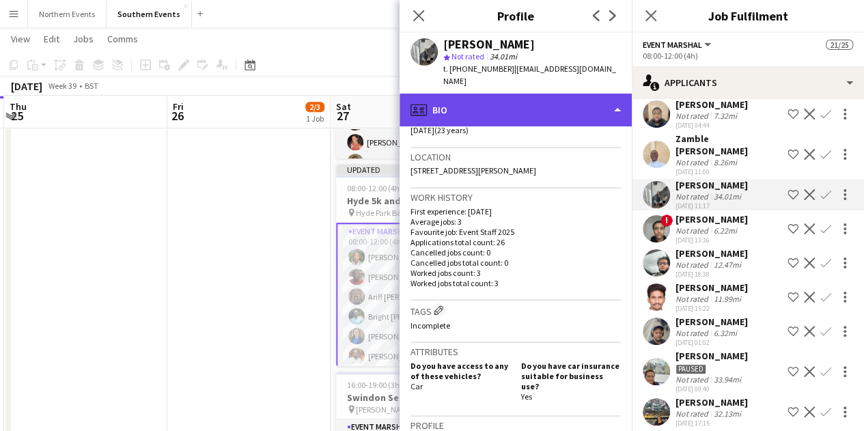
click at [548, 110] on div "profile Bio" at bounding box center [516, 110] width 232 height 33
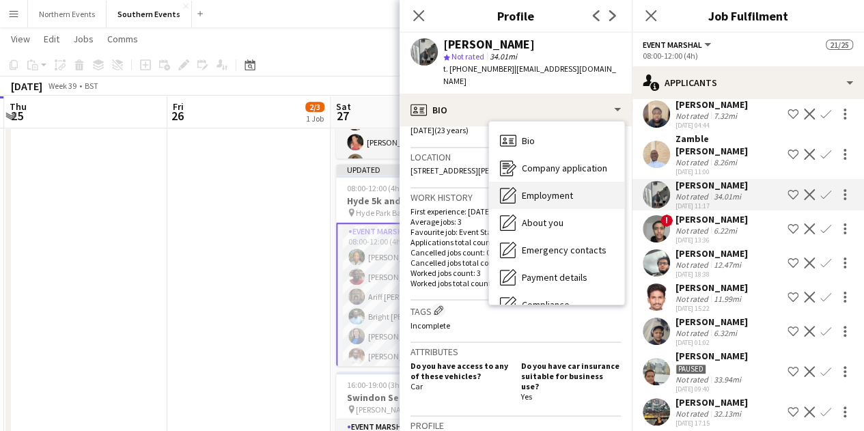
click at [568, 189] on span "Employment" at bounding box center [547, 195] width 51 height 12
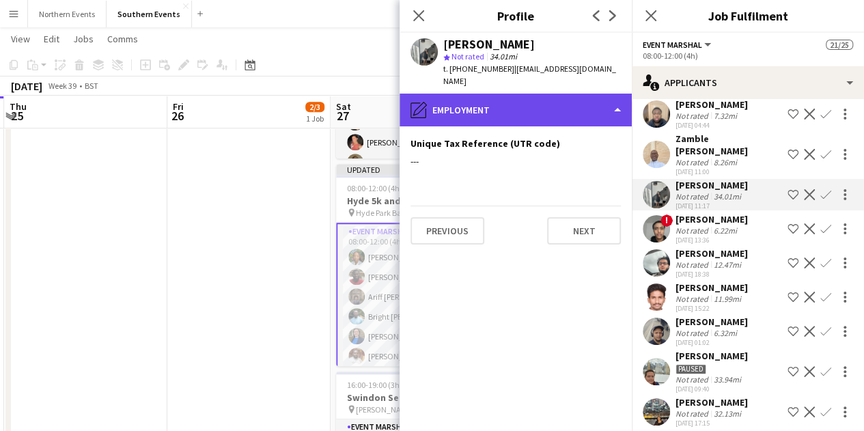
click at [518, 99] on div "pencil4 Employment" at bounding box center [516, 110] width 232 height 33
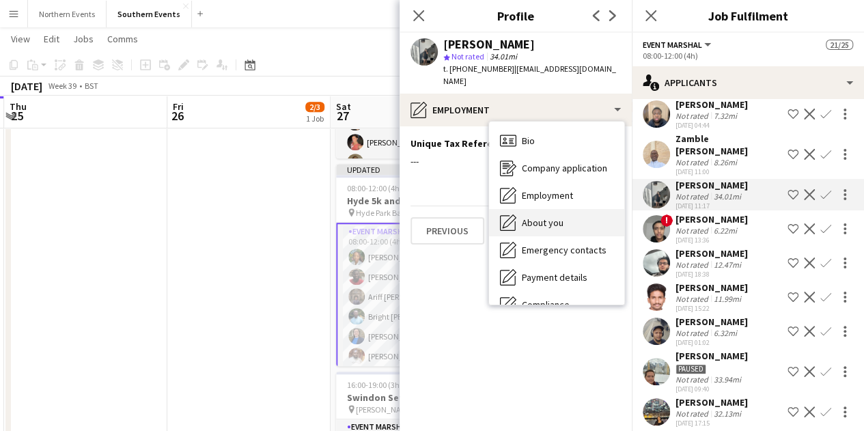
click at [588, 209] on div "About you About you" at bounding box center [556, 222] width 135 height 27
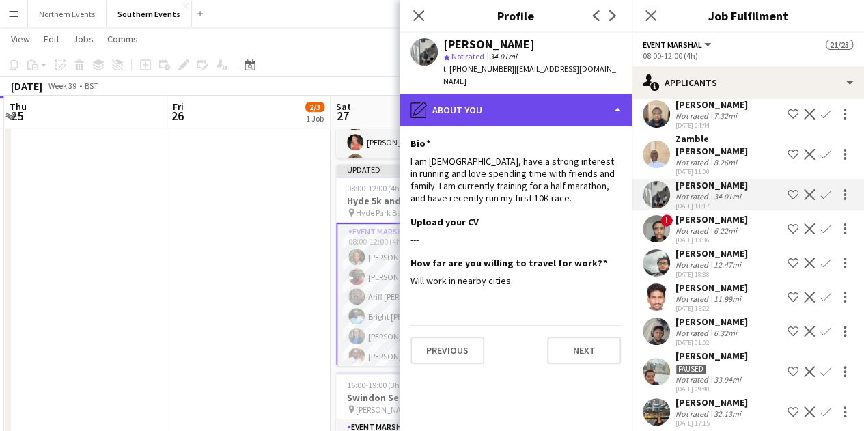
click at [473, 94] on div "pencil4 About you" at bounding box center [516, 110] width 232 height 33
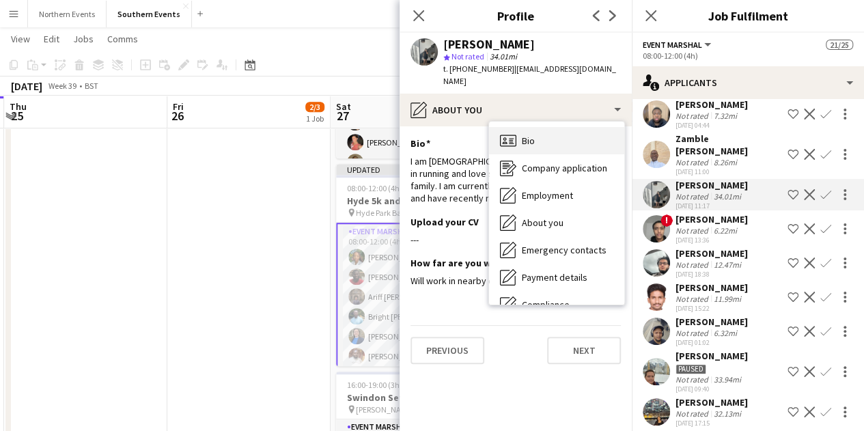
click at [533, 135] on span "Bio" at bounding box center [528, 141] width 13 height 12
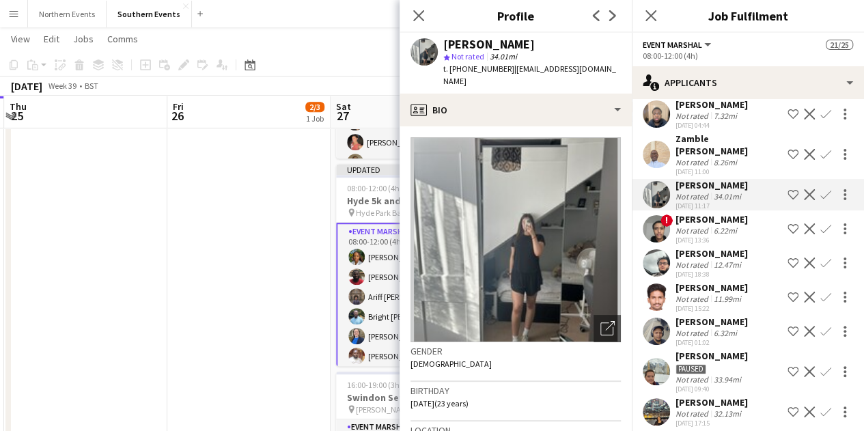
click at [821, 189] on app-icon "Confirm" at bounding box center [826, 194] width 11 height 11
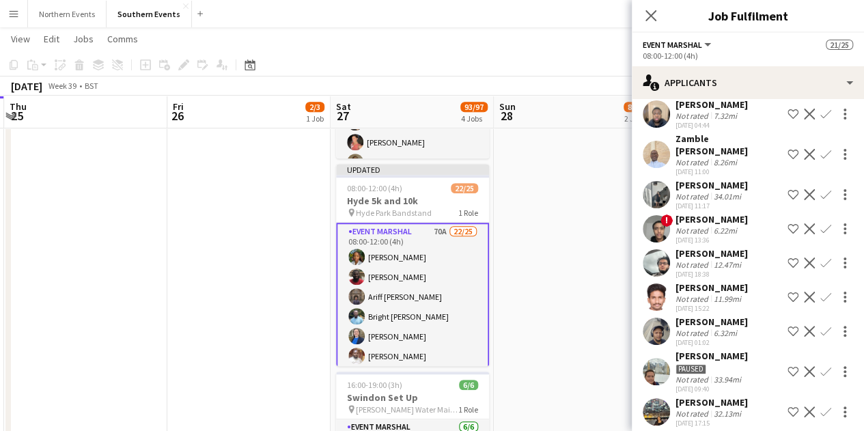
click at [821, 189] on app-icon "Confirm" at bounding box center [826, 194] width 11 height 11
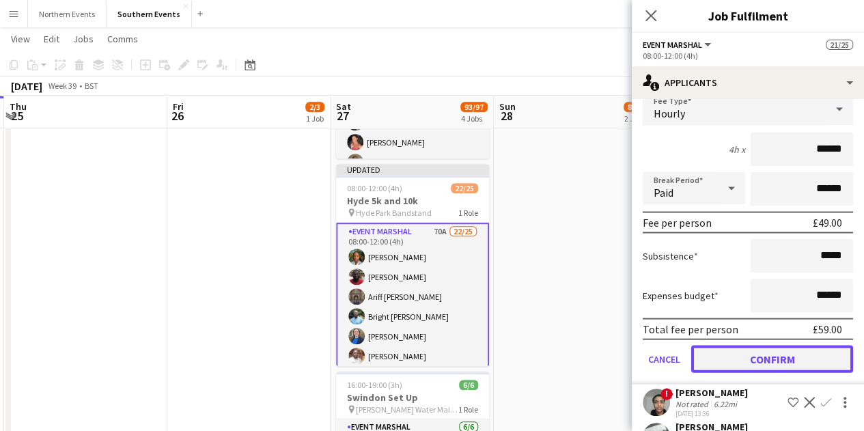
click at [760, 345] on button "Confirm" at bounding box center [773, 358] width 162 height 27
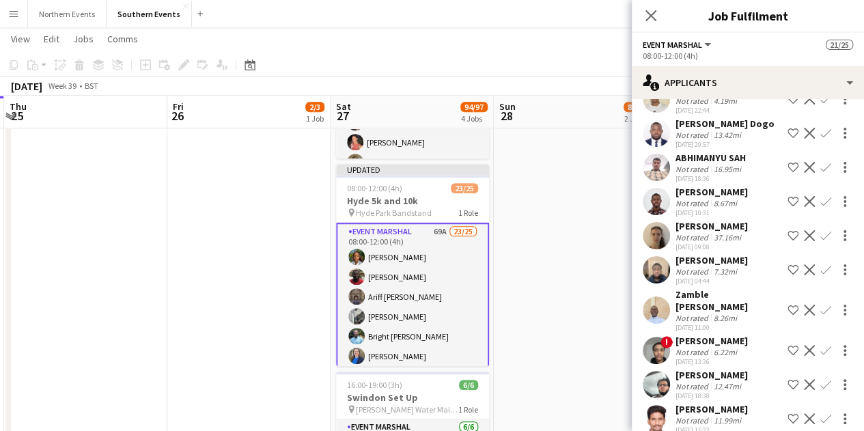
scroll to position [1087, 0]
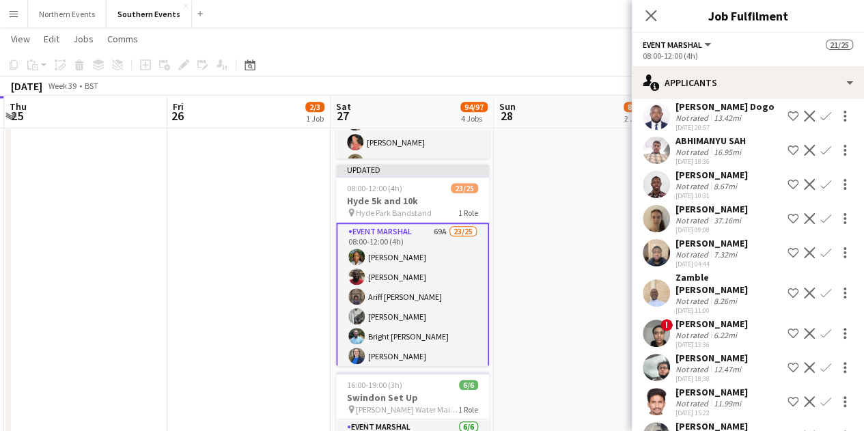
click at [716, 296] on div "8.26mi" at bounding box center [725, 301] width 29 height 10
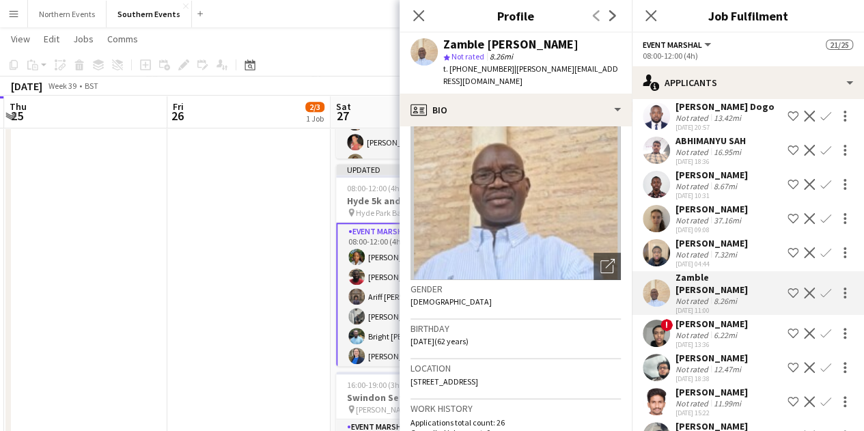
scroll to position [205, 0]
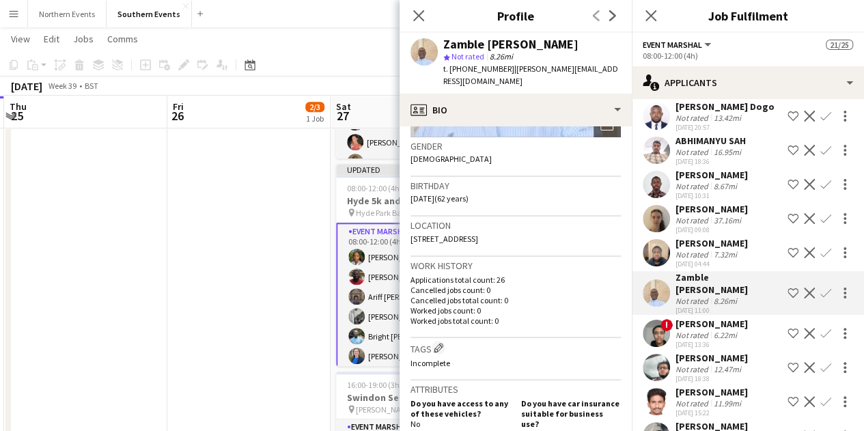
click at [715, 249] on div "7.32mi" at bounding box center [725, 254] width 29 height 10
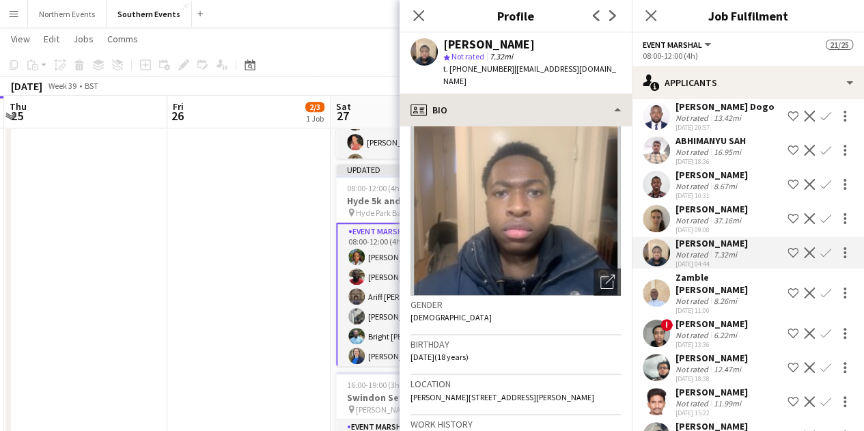
scroll to position [0, 0]
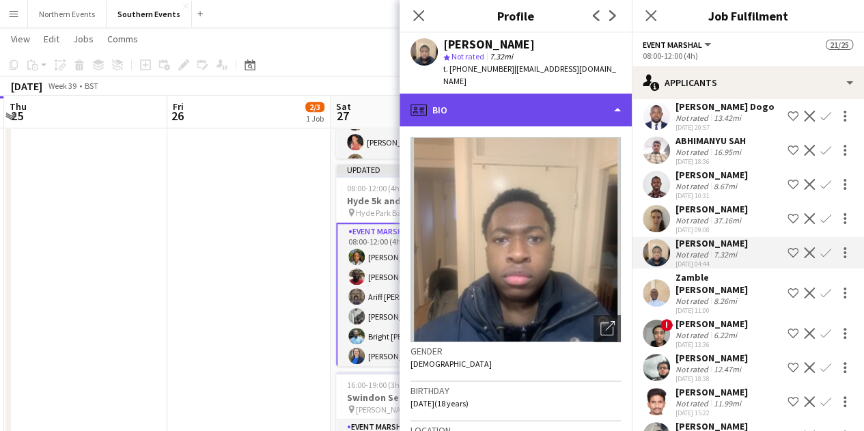
click at [508, 100] on div "profile Bio" at bounding box center [516, 110] width 232 height 33
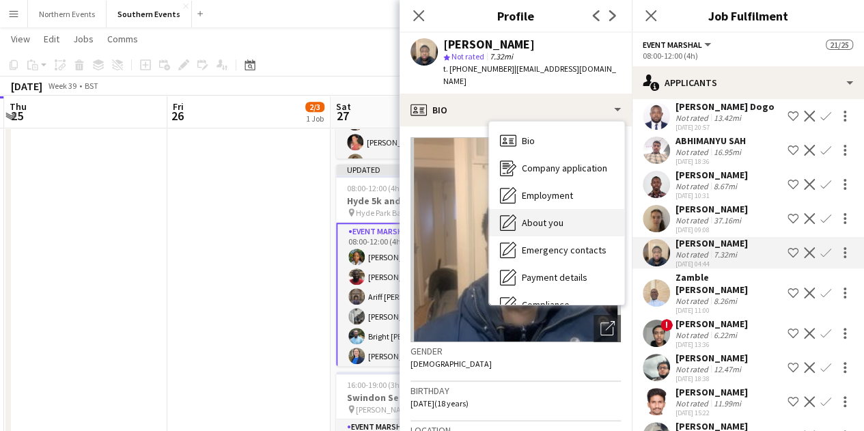
click at [567, 209] on div "About you About you" at bounding box center [556, 222] width 135 height 27
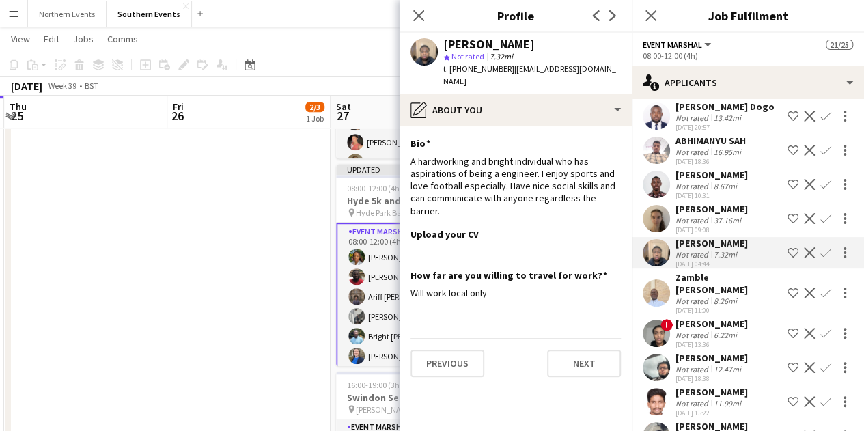
click at [709, 215] on div "Not rated" at bounding box center [694, 220] width 36 height 10
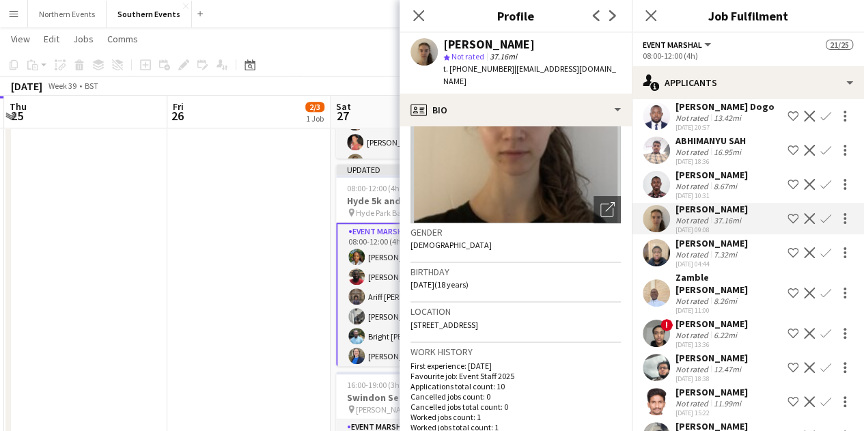
scroll to position [68, 0]
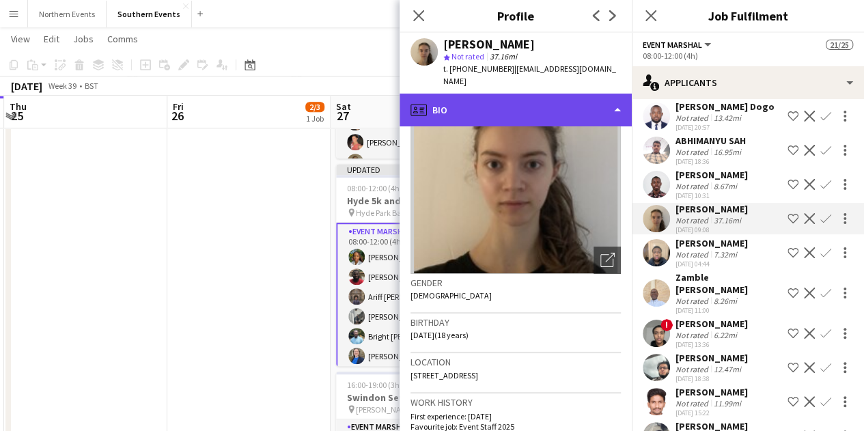
click at [558, 101] on div "profile Bio" at bounding box center [516, 110] width 232 height 33
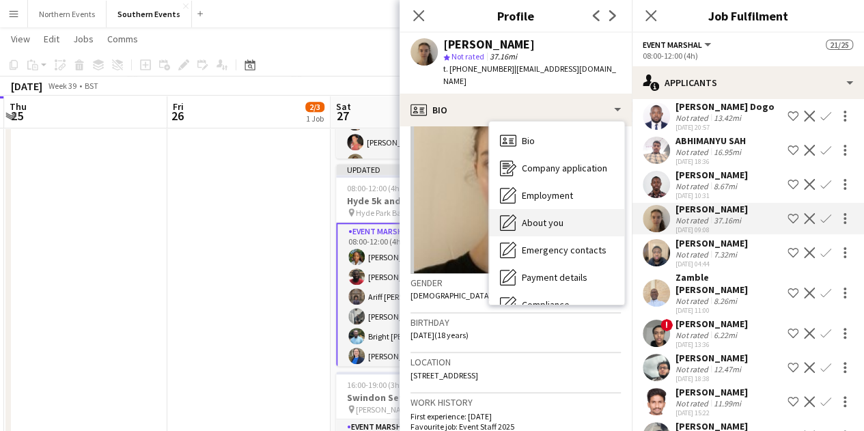
click at [575, 209] on div "About you About you" at bounding box center [556, 222] width 135 height 27
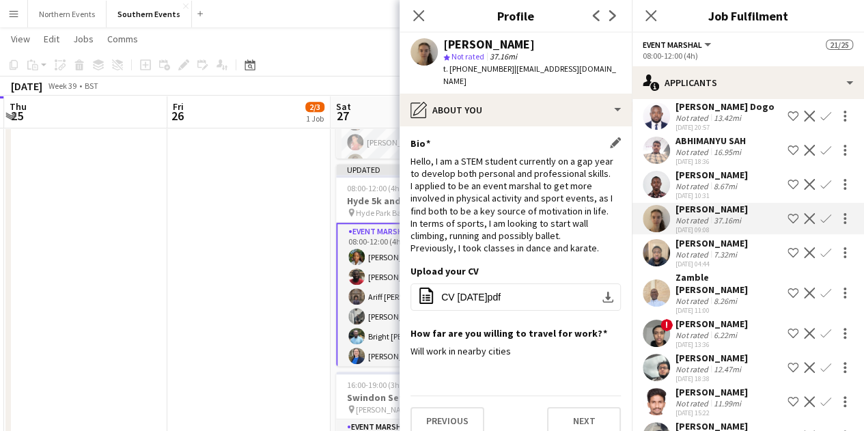
scroll to position [421, 0]
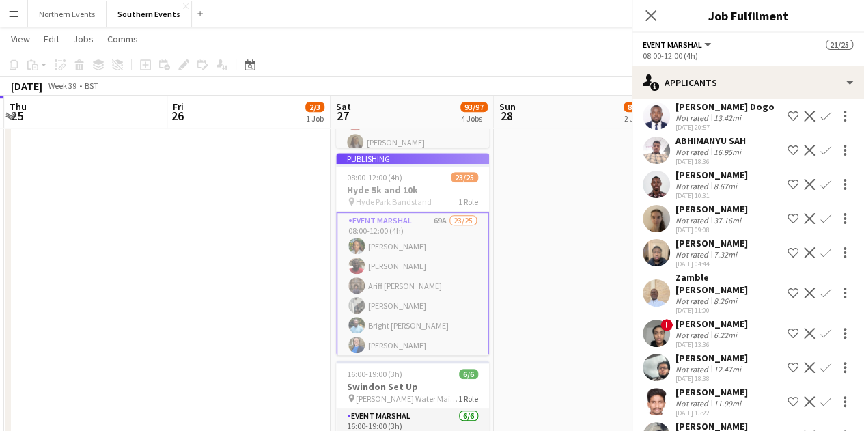
scroll to position [410, 0]
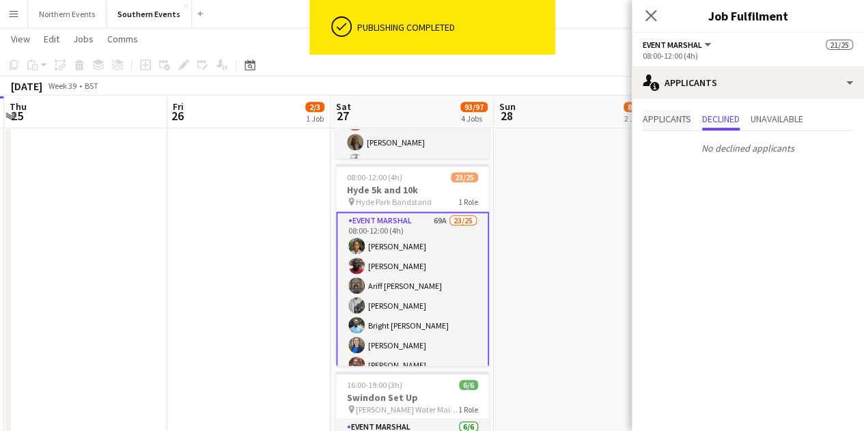
click at [672, 121] on span "Applicants" at bounding box center [667, 119] width 49 height 10
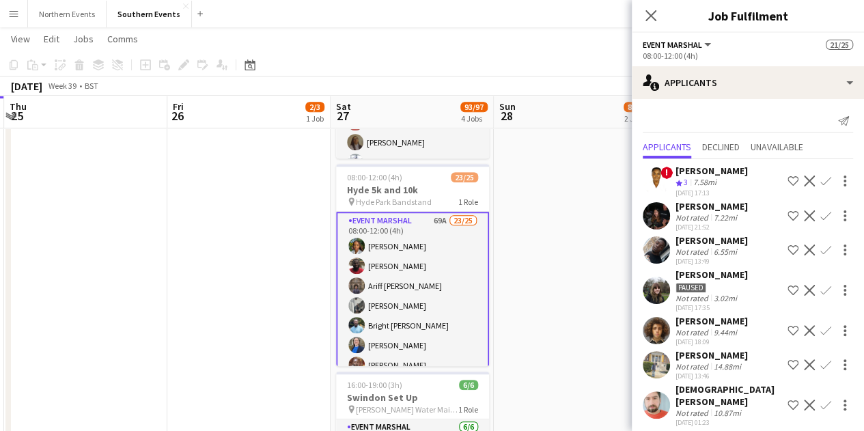
click at [731, 213] on div "7.22mi" at bounding box center [725, 218] width 29 height 10
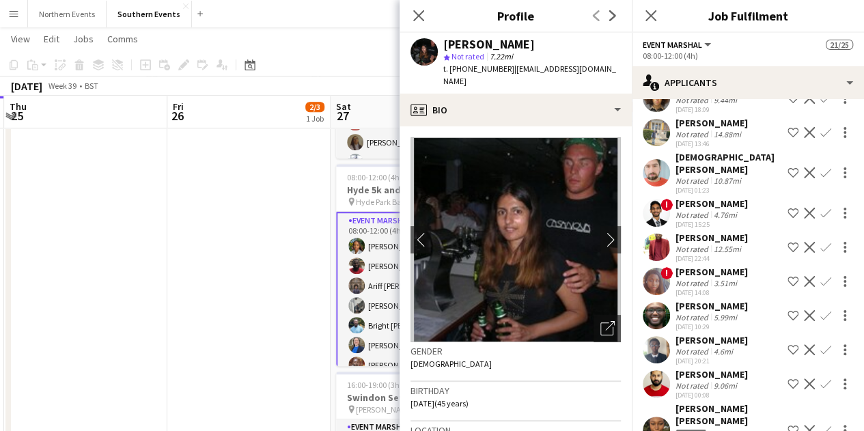
scroll to position [273, 0]
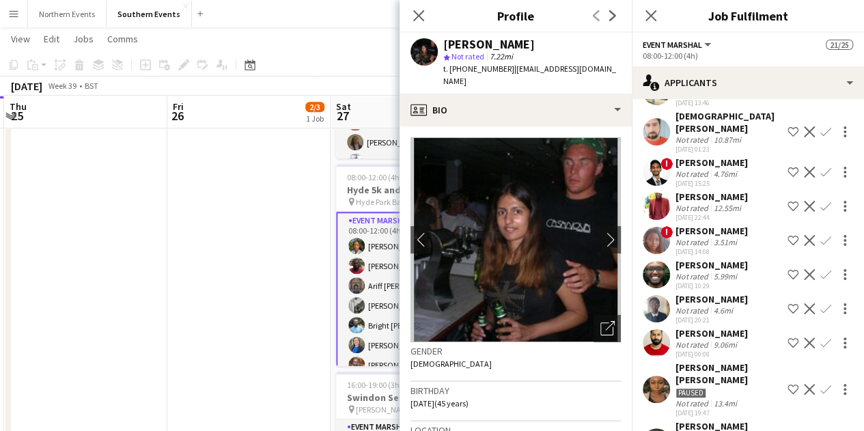
click at [718, 194] on div "Uthman Kabba" at bounding box center [712, 197] width 72 height 12
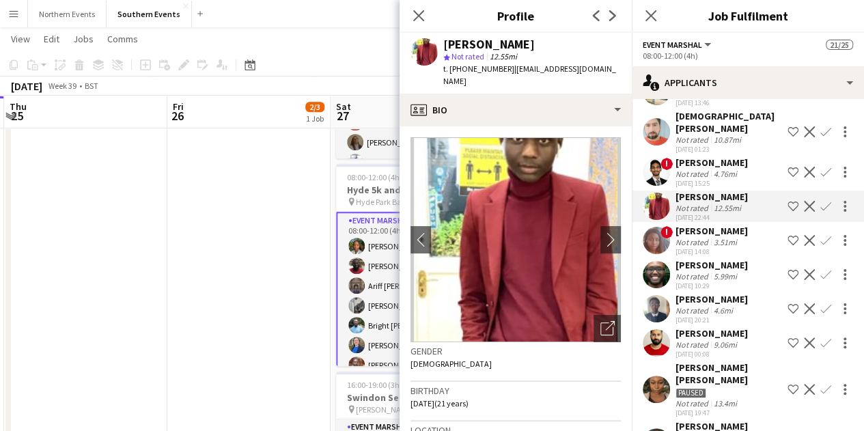
click at [727, 237] on div "3.51mi" at bounding box center [725, 242] width 29 height 10
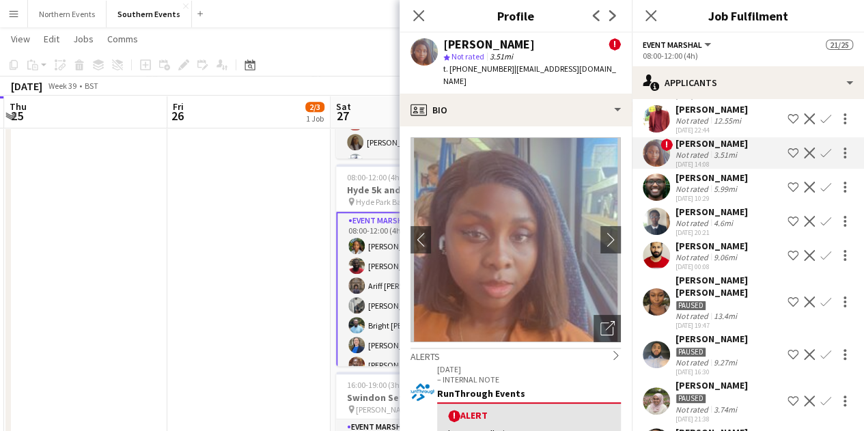
scroll to position [410, 0]
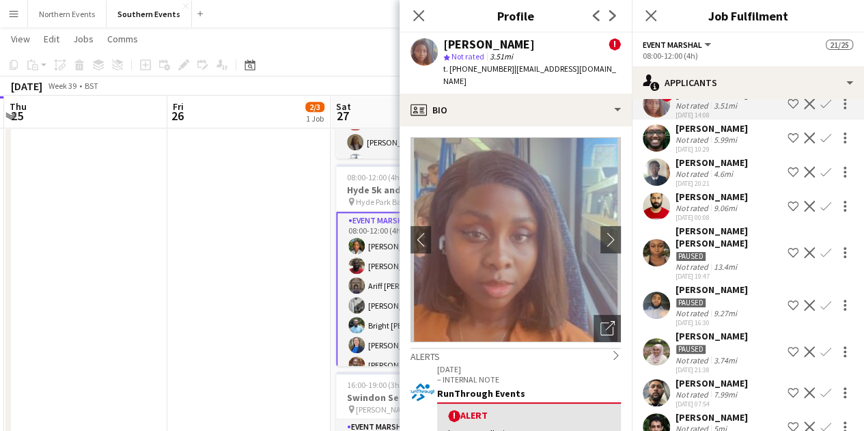
click at [733, 249] on div "Paused" at bounding box center [729, 255] width 107 height 12
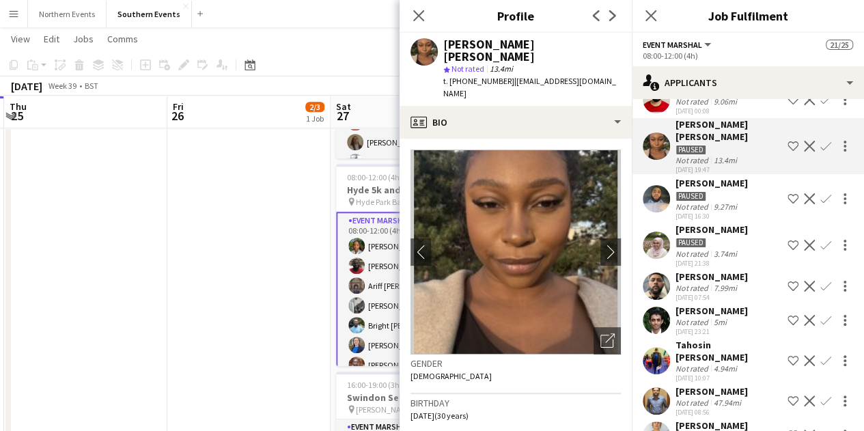
scroll to position [547, 0]
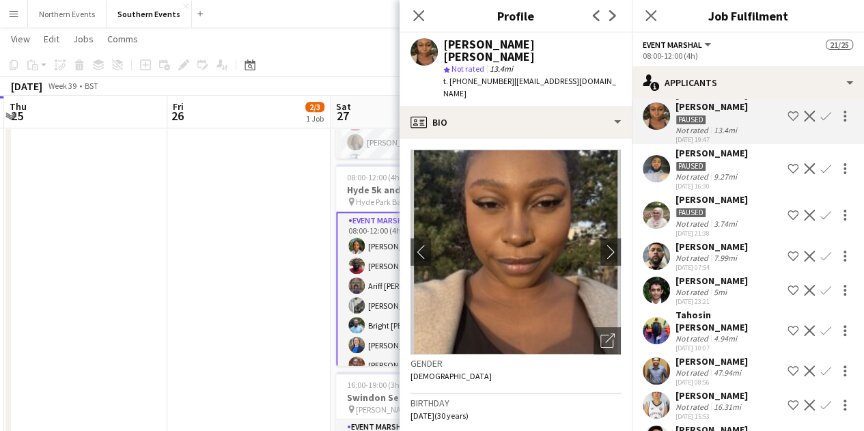
click at [722, 253] on div "7.99mi" at bounding box center [725, 258] width 29 height 10
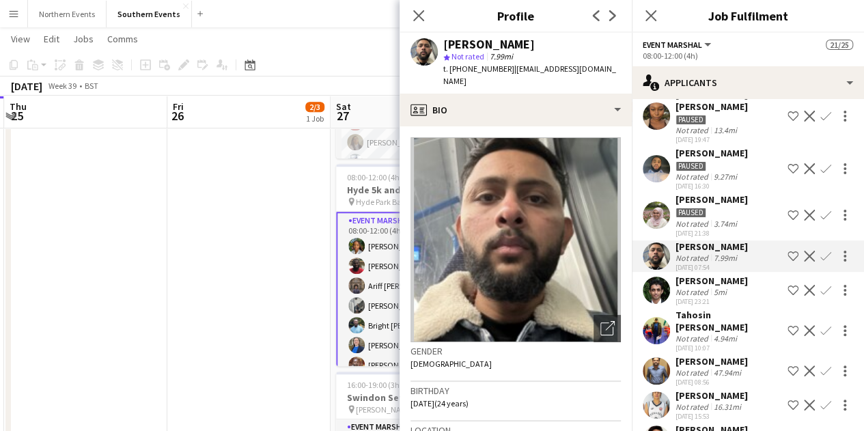
click at [726, 275] on div "[PERSON_NAME]" at bounding box center [712, 281] width 72 height 12
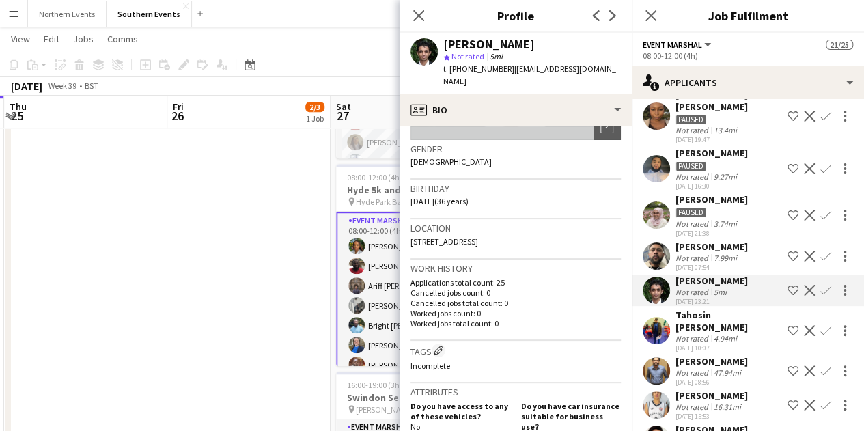
scroll to position [205, 0]
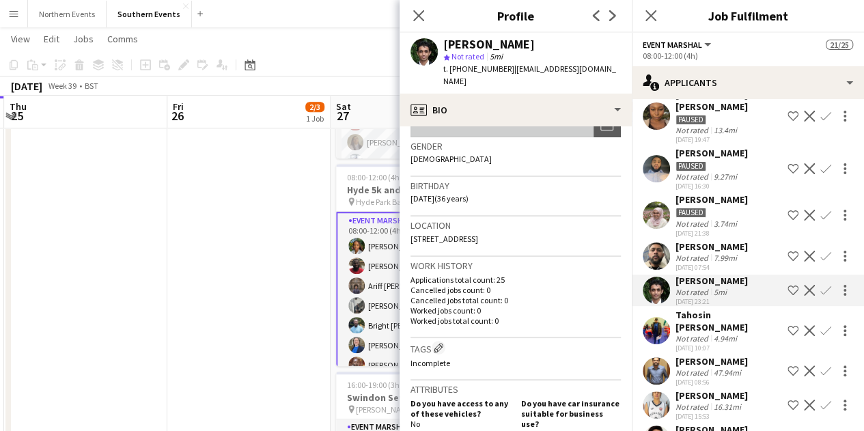
click at [737, 309] on div "Tahosin Dewan Dalim" at bounding box center [729, 321] width 107 height 25
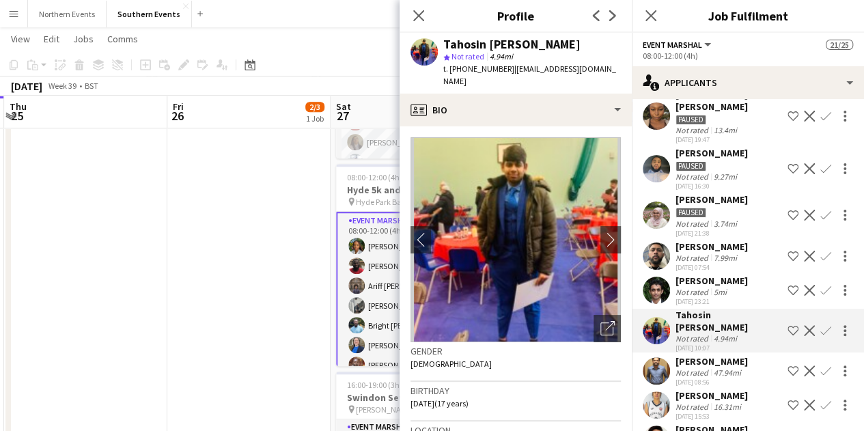
click at [727, 368] on div "47.94mi" at bounding box center [727, 373] width 33 height 10
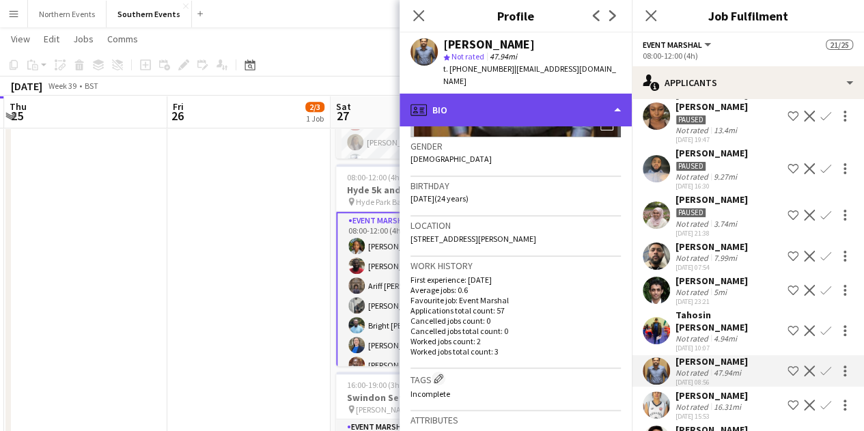
click at [519, 103] on div "profile Bio" at bounding box center [516, 110] width 232 height 33
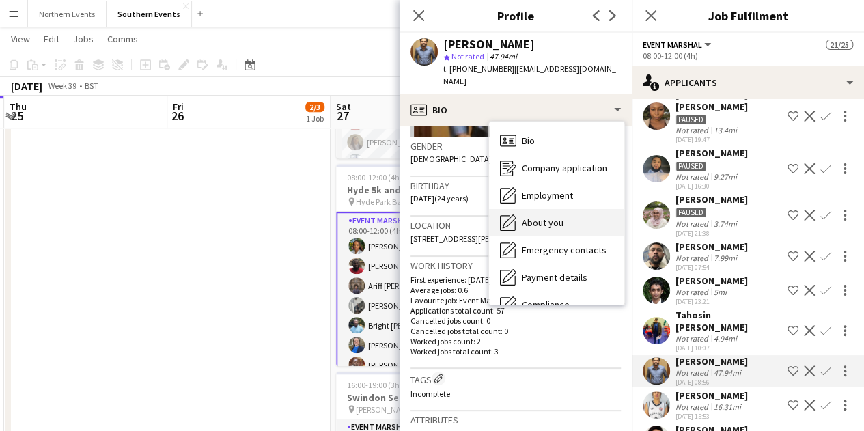
click at [570, 209] on div "About you About you" at bounding box center [556, 222] width 135 height 27
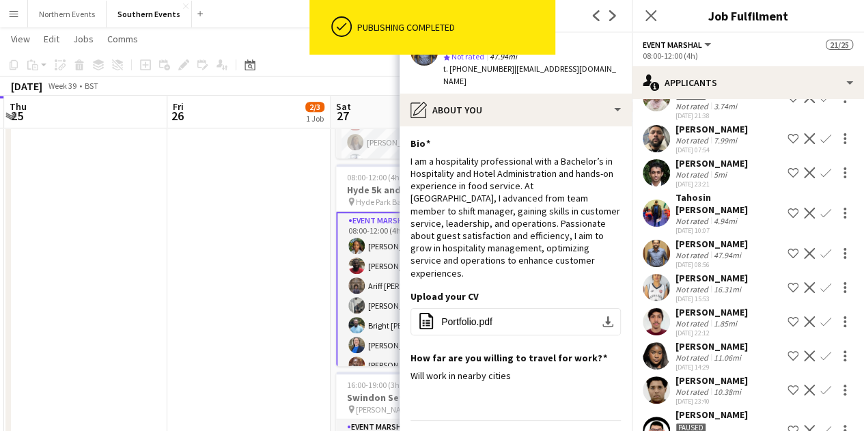
scroll to position [683, 0]
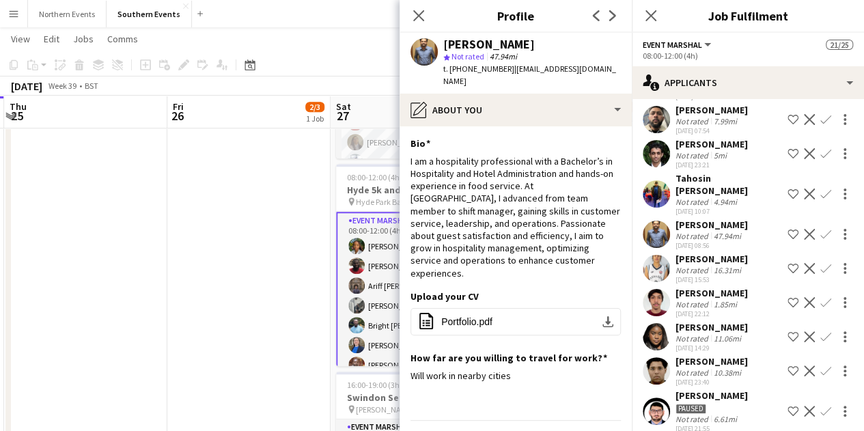
click at [730, 265] on div "16.31mi" at bounding box center [727, 270] width 33 height 10
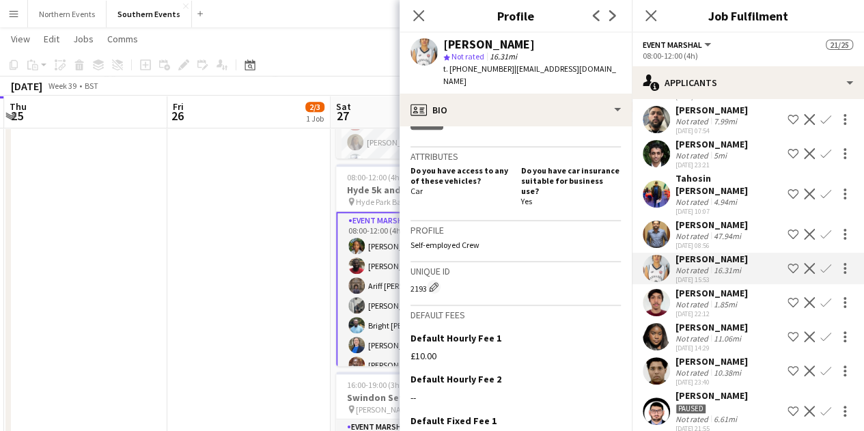
scroll to position [273, 0]
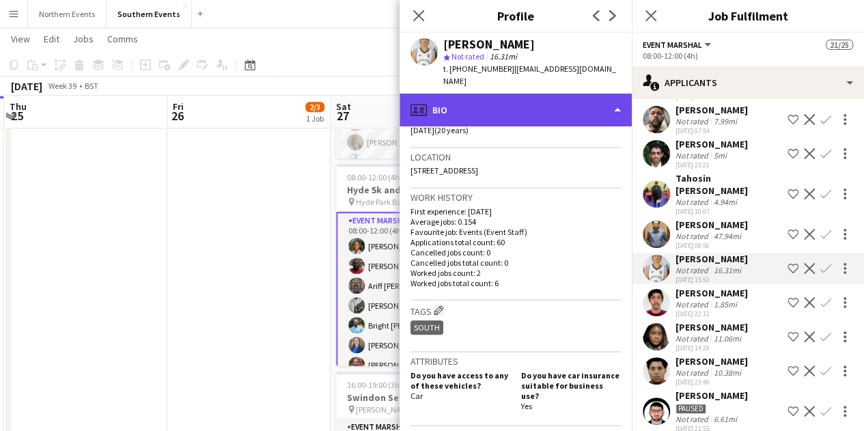
click at [539, 110] on div "profile Bio" at bounding box center [516, 110] width 232 height 33
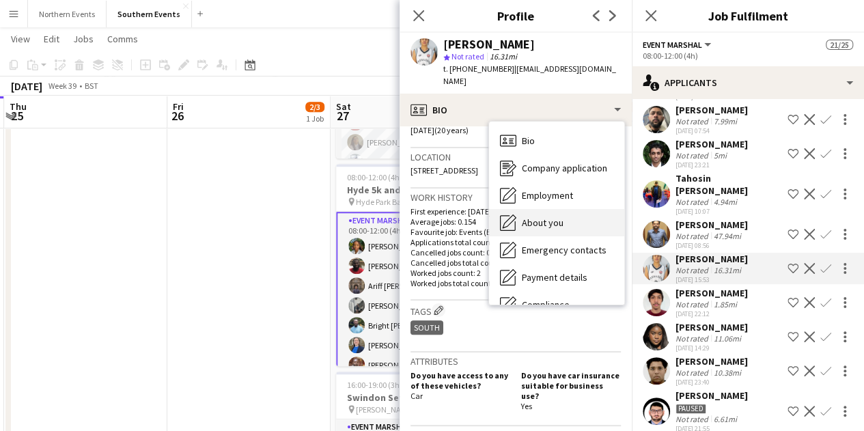
click at [570, 209] on div "About you About you" at bounding box center [556, 222] width 135 height 27
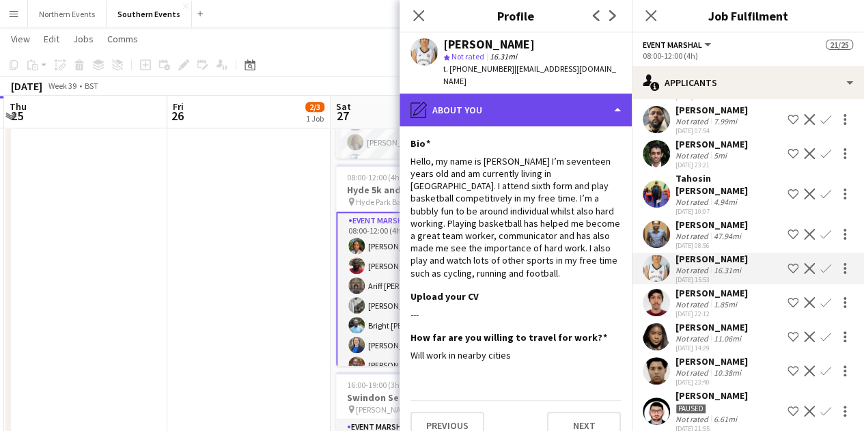
click at [525, 94] on div "pencil4 About you" at bounding box center [516, 110] width 232 height 33
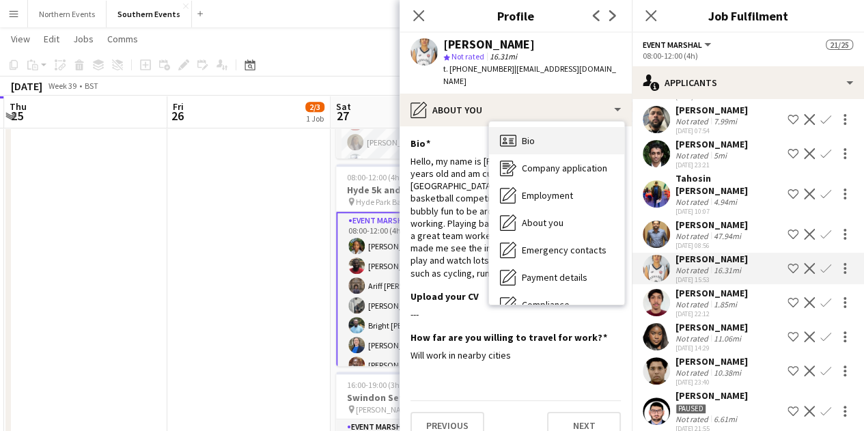
click at [541, 127] on div "Bio Bio" at bounding box center [556, 140] width 135 height 27
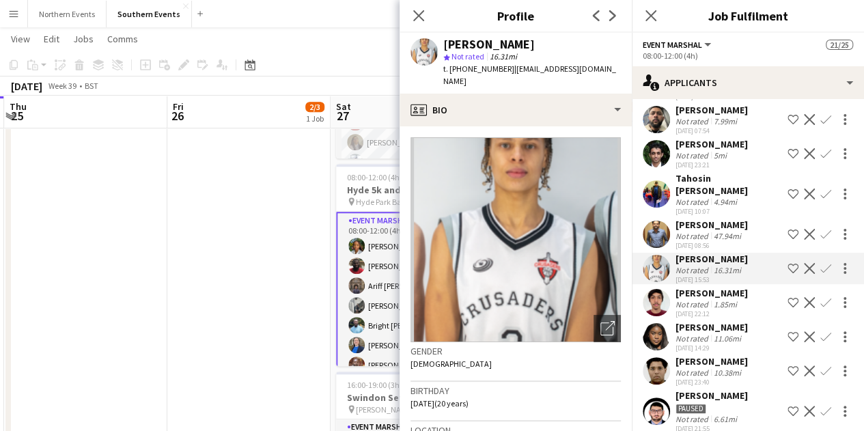
click at [821, 263] on app-icon "Confirm" at bounding box center [826, 268] width 11 height 11
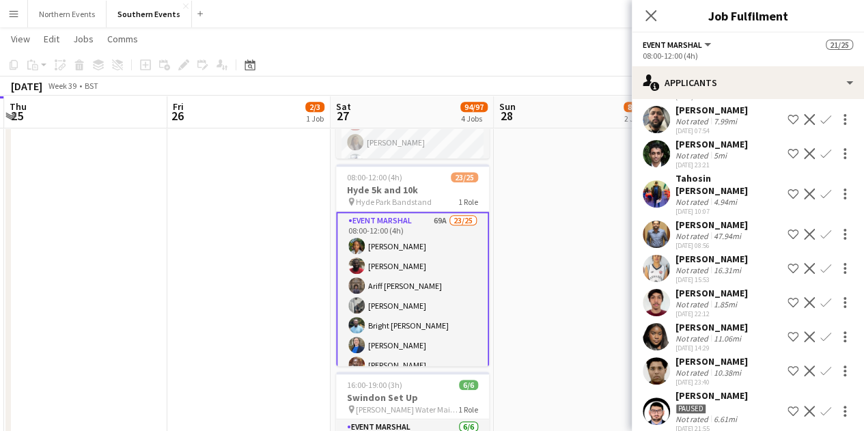
click at [691, 265] on div "Not rated" at bounding box center [694, 270] width 36 height 10
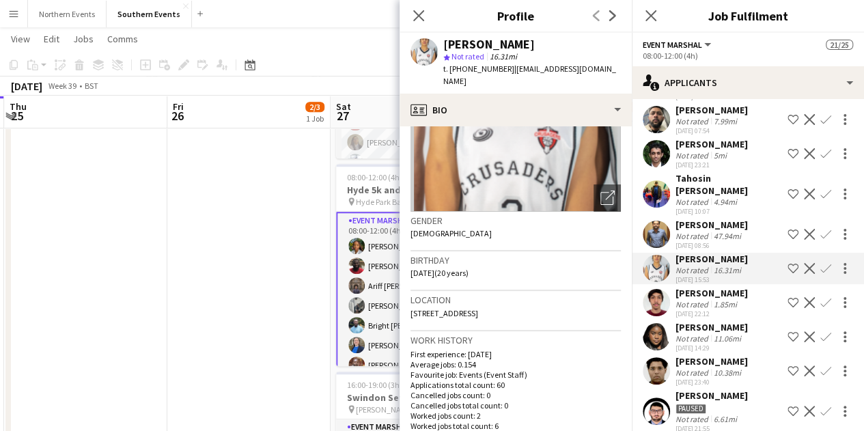
scroll to position [137, 0]
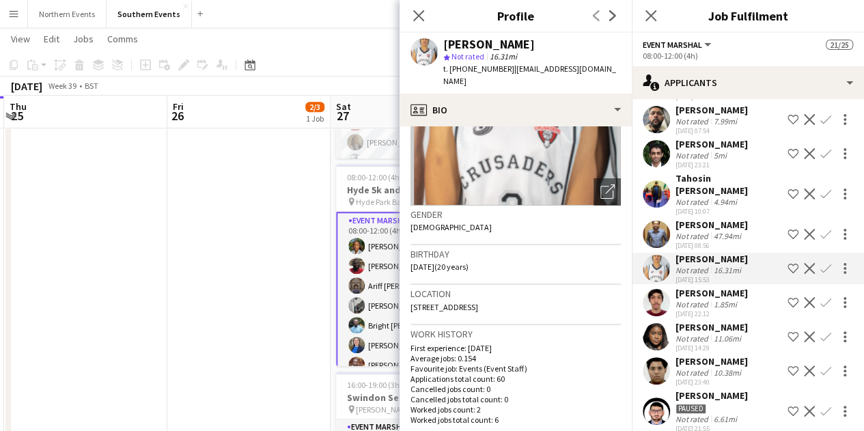
click at [733, 265] on div "16.31mi" at bounding box center [727, 270] width 33 height 10
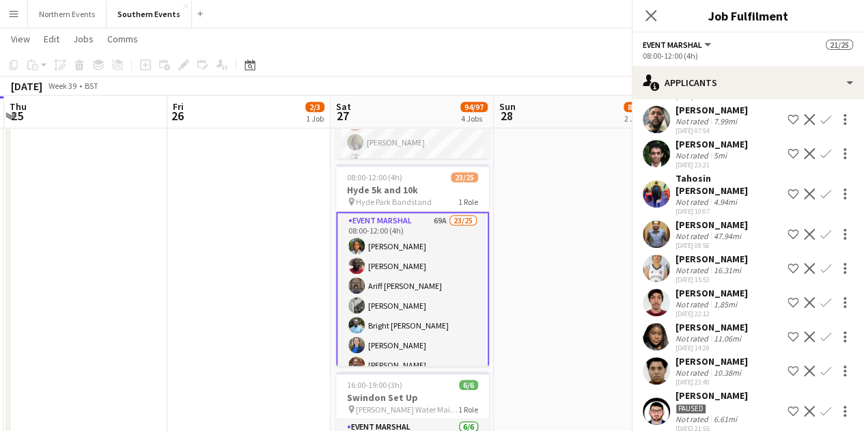
click at [733, 265] on div "16.31mi" at bounding box center [727, 270] width 33 height 10
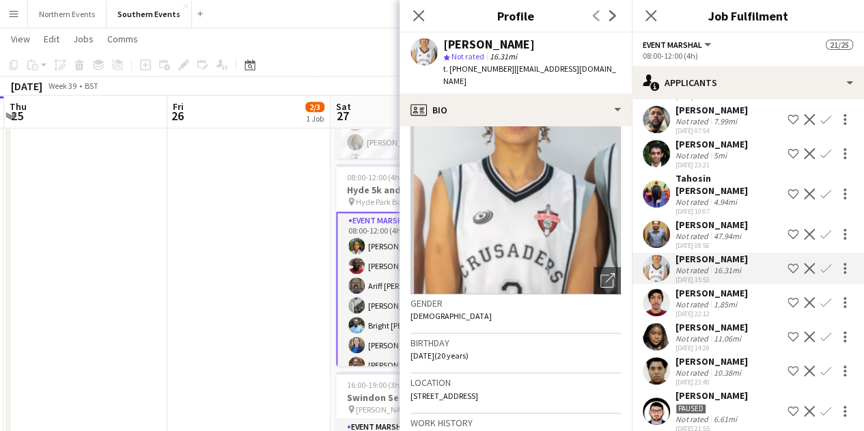
scroll to position [68, 0]
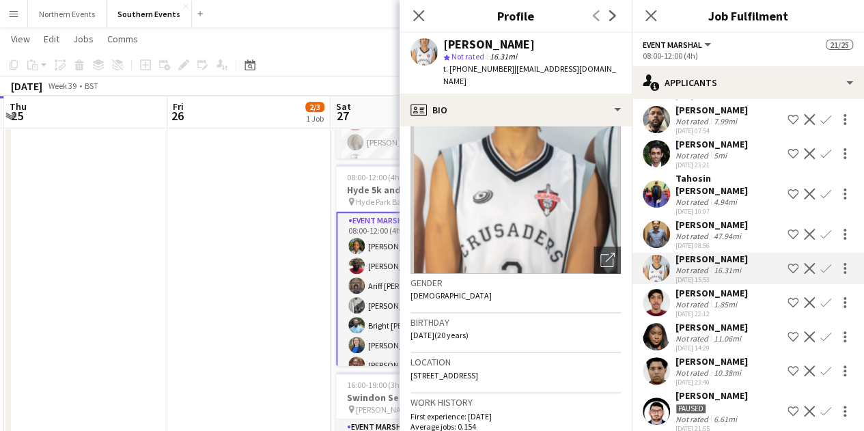
click at [823, 260] on button "Confirm" at bounding box center [826, 268] width 16 height 16
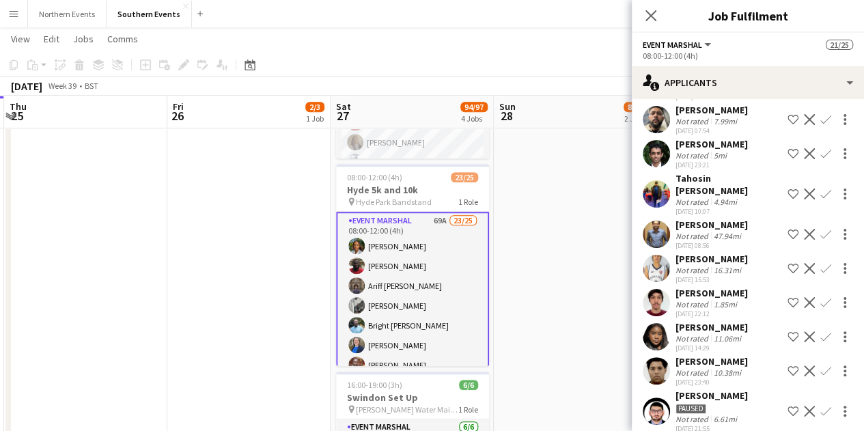
click at [821, 263] on app-icon "Confirm" at bounding box center [826, 268] width 11 height 11
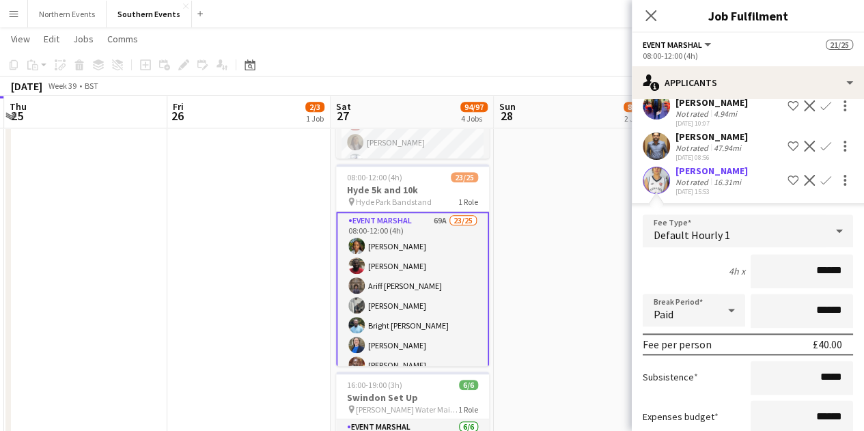
scroll to position [752, 0]
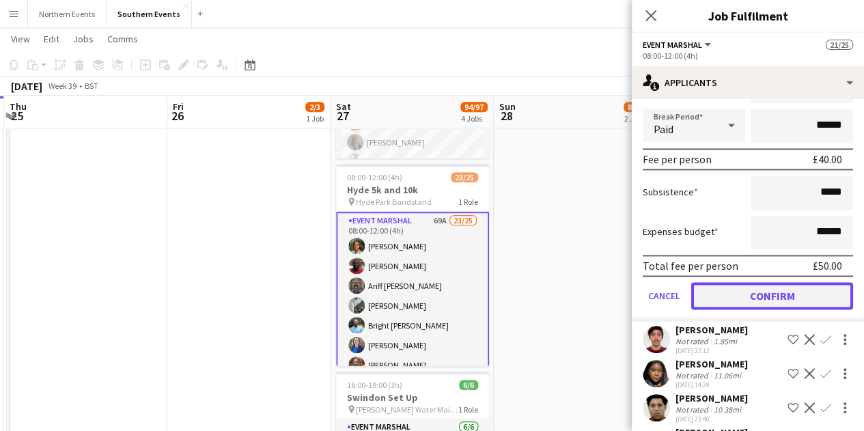
click at [749, 282] on button "Confirm" at bounding box center [773, 295] width 162 height 27
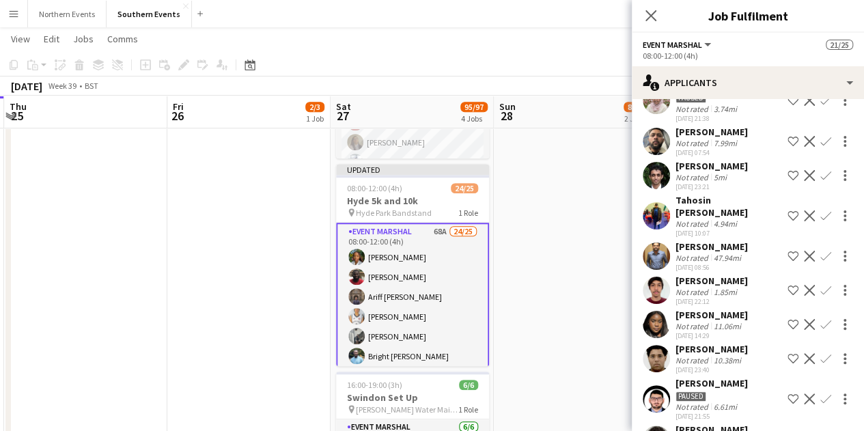
scroll to position [681, 0]
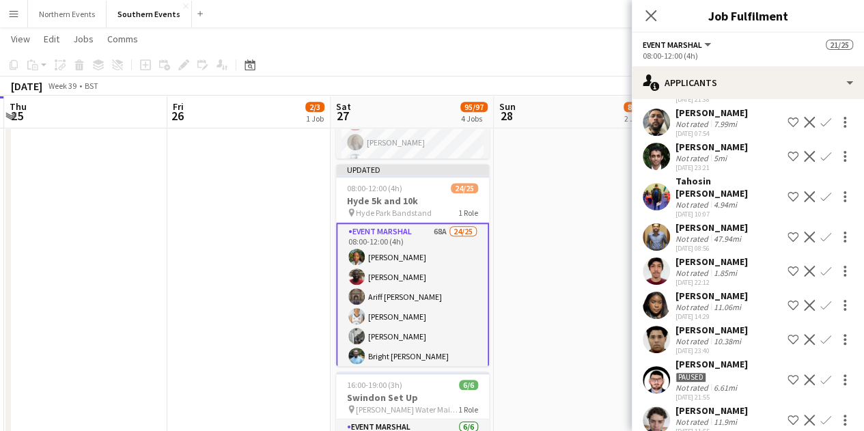
click at [718, 256] on div "[PERSON_NAME]" at bounding box center [712, 262] width 72 height 12
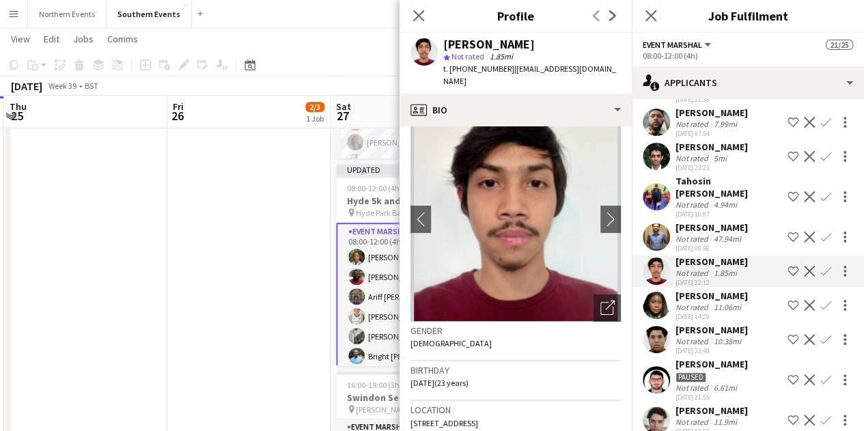
scroll to position [0, 0]
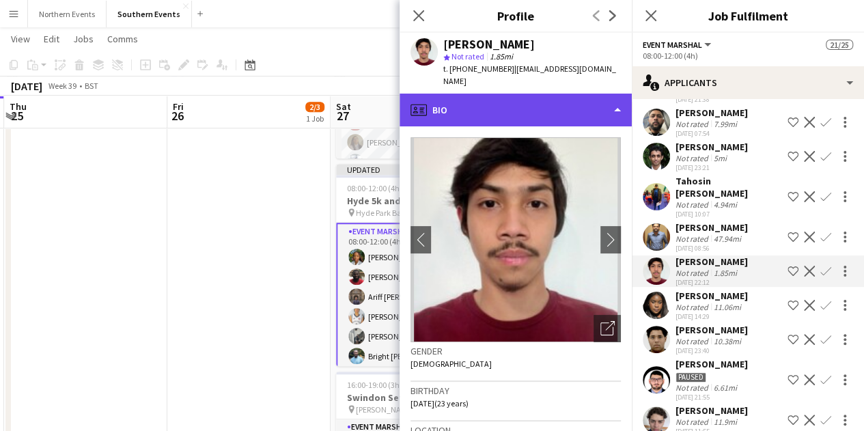
click at [540, 94] on div "profile Bio" at bounding box center [516, 110] width 232 height 33
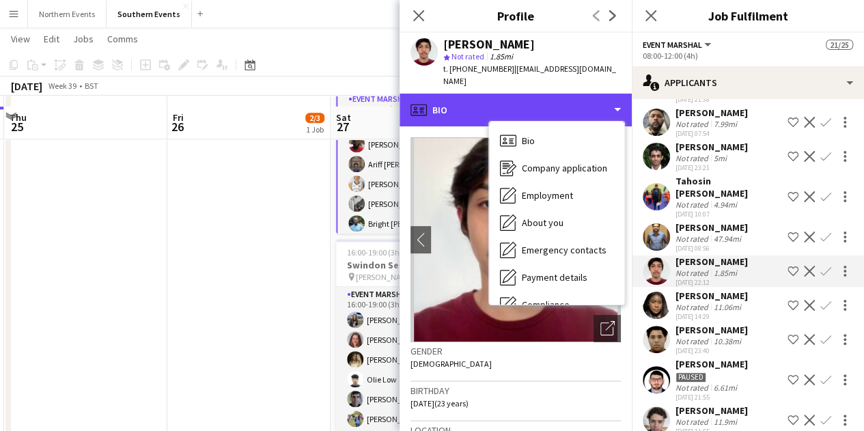
scroll to position [615, 0]
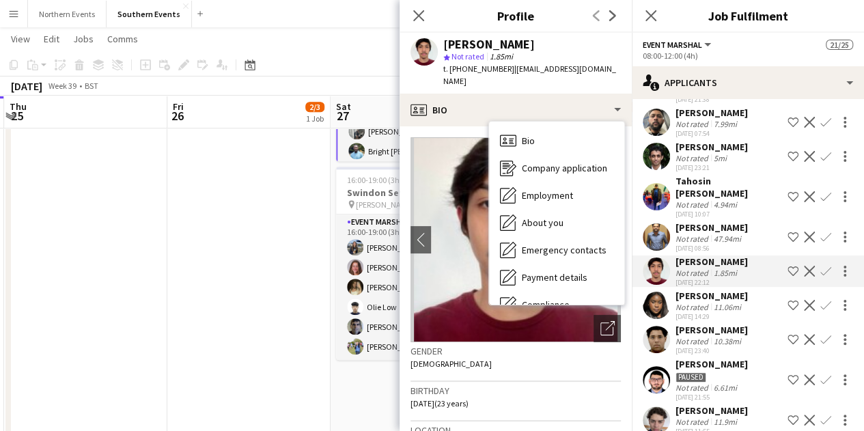
click at [443, 345] on h3 "Gender" at bounding box center [516, 351] width 210 height 12
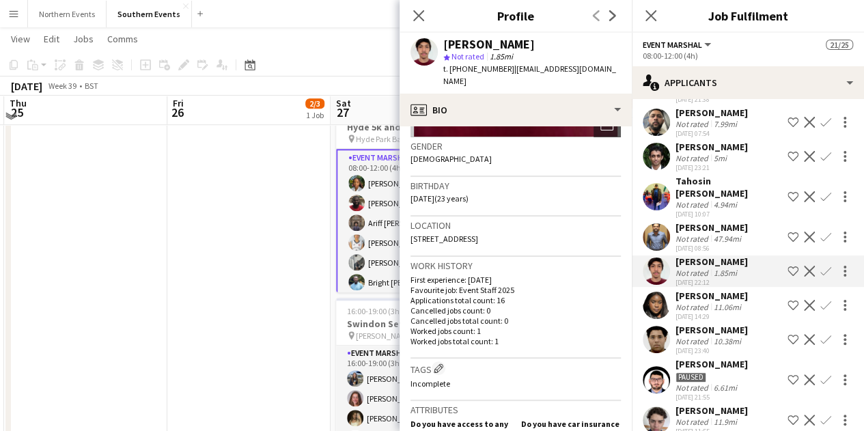
scroll to position [478, 0]
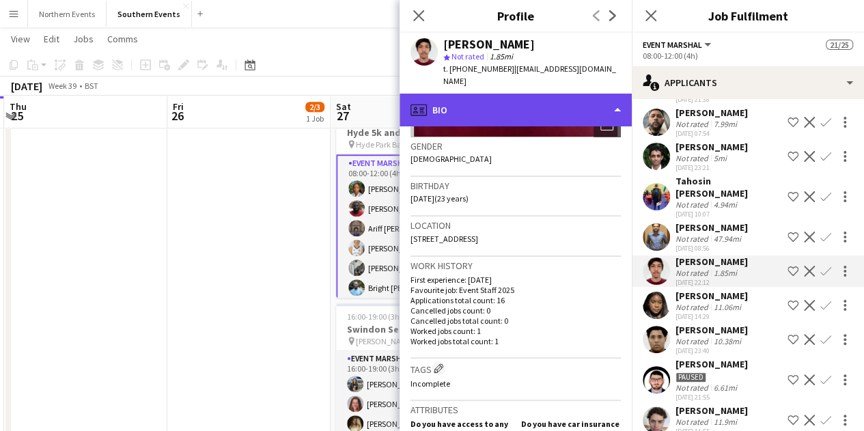
click at [513, 101] on div "profile Bio" at bounding box center [516, 110] width 232 height 33
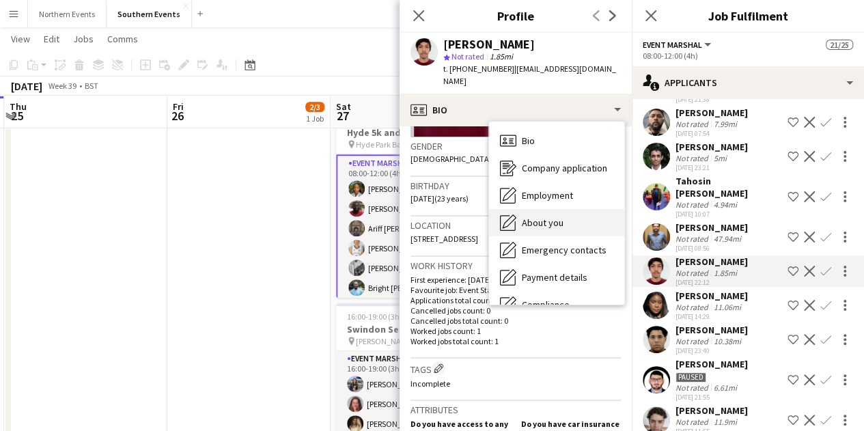
click at [546, 217] on span "About you" at bounding box center [543, 223] width 42 height 12
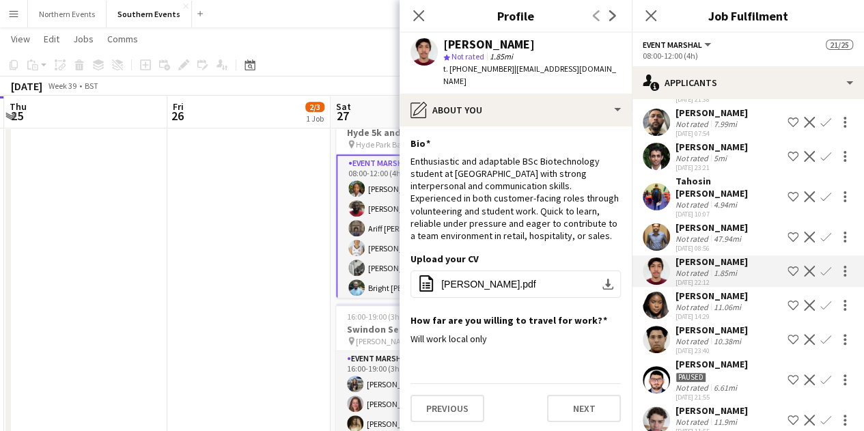
click at [733, 268] on div "1.85mi" at bounding box center [725, 273] width 29 height 10
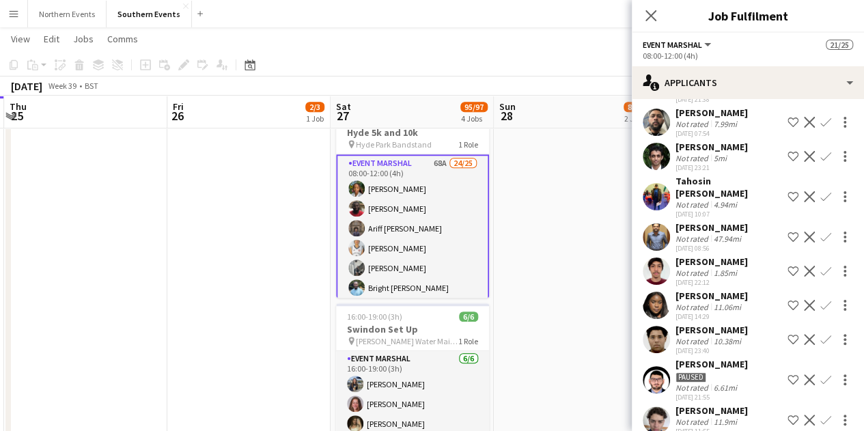
click at [733, 268] on div "1.85mi" at bounding box center [725, 273] width 29 height 10
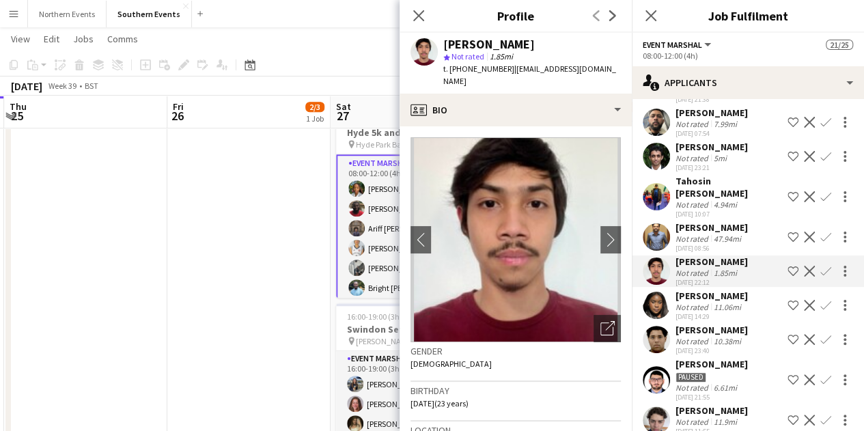
click at [821, 266] on app-icon "Confirm" at bounding box center [826, 271] width 11 height 11
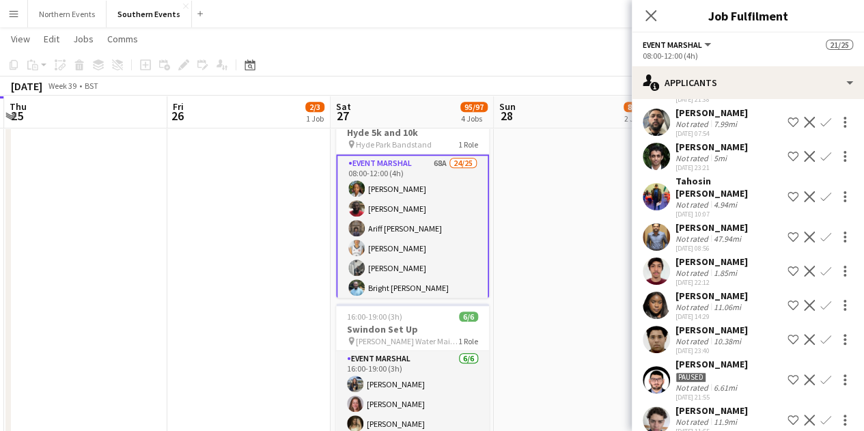
click at [821, 266] on app-icon "Confirm" at bounding box center [826, 271] width 11 height 11
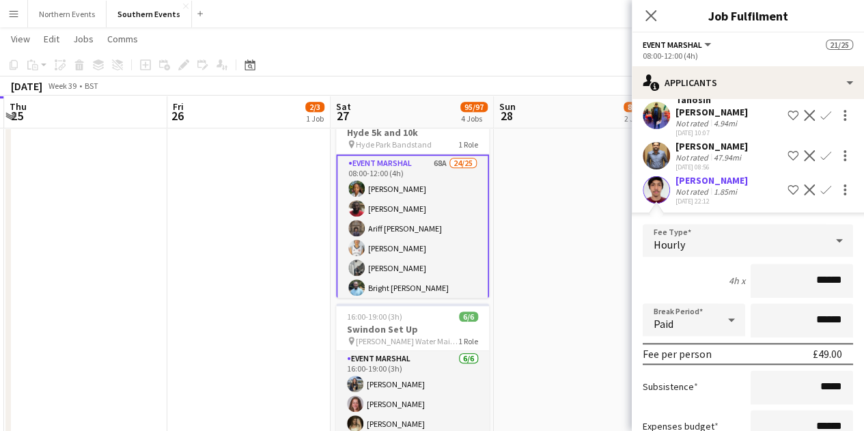
scroll to position [817, 0]
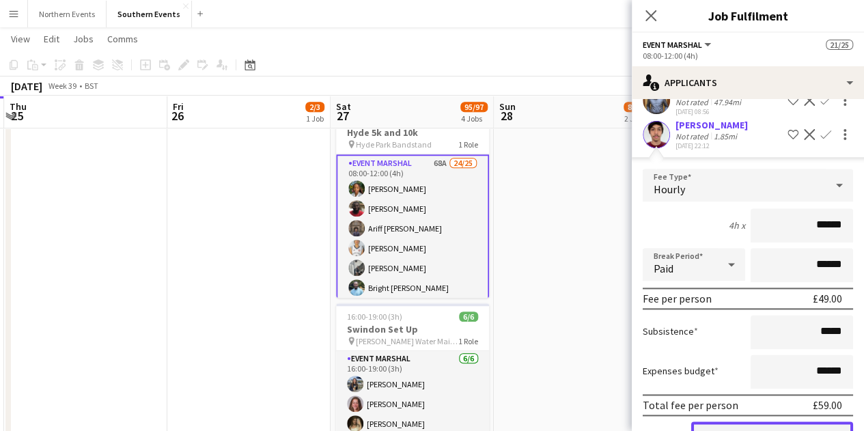
click at [764, 422] on button "Confirm" at bounding box center [773, 435] width 162 height 27
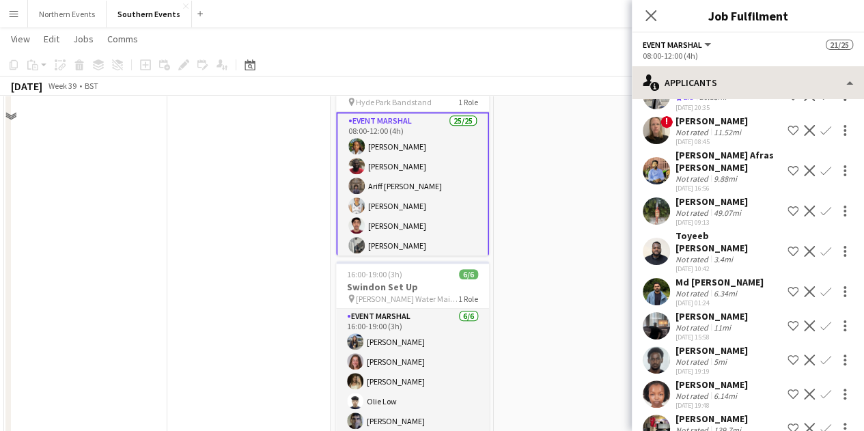
scroll to position [820, 0]
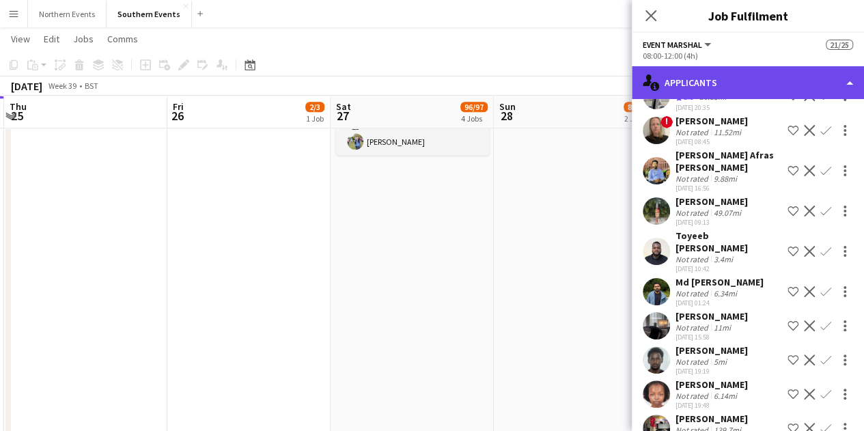
click at [729, 84] on div "single-neutral-actions-information Applicants" at bounding box center [748, 82] width 232 height 33
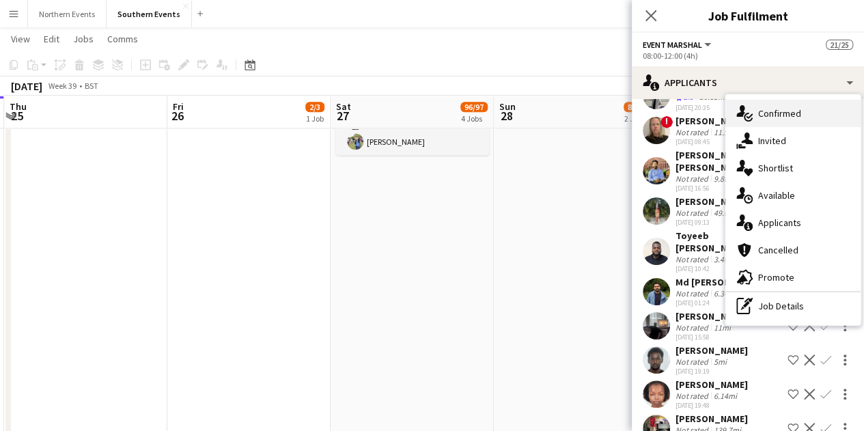
click at [739, 118] on icon "single-neutral-actions-check-2" at bounding box center [745, 113] width 16 height 16
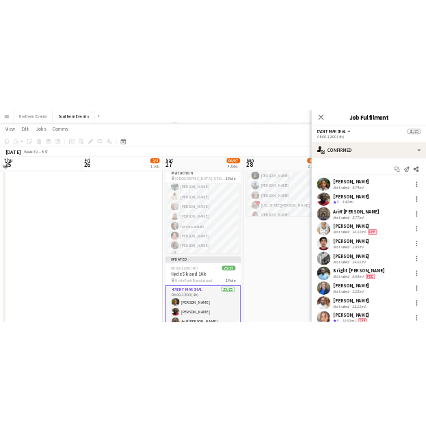
scroll to position [273, 0]
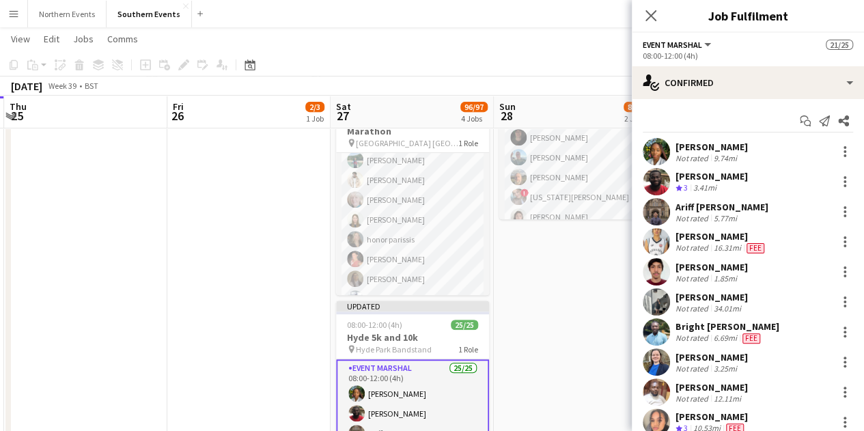
drag, startPoint x: 679, startPoint y: 145, endPoint x: 781, endPoint y: 364, distance: 242.1
copy div "Onome Ogwuda Not rated 9.74mi Samuel Oppong-Nkrumah Crew rating 3 3.41mi Ariff …"
click at [794, 241] on div "Thulani Mlambo Not rated 16.31mi Fee" at bounding box center [748, 241] width 232 height 27
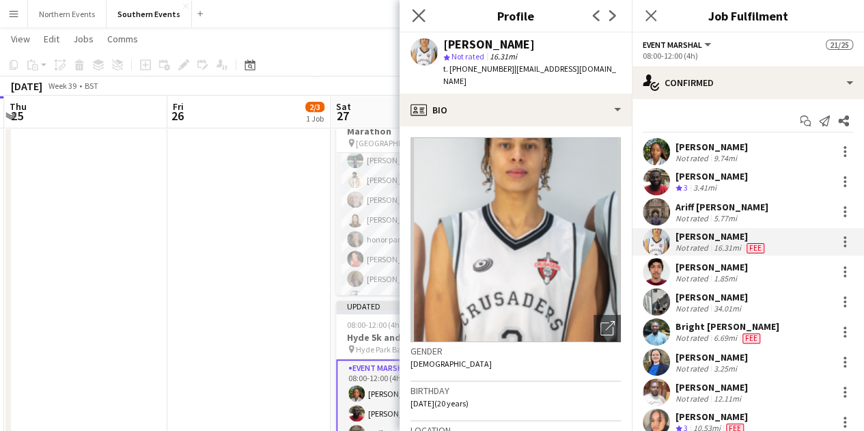
click at [425, 18] on app-icon "Close pop-in" at bounding box center [419, 16] width 20 height 20
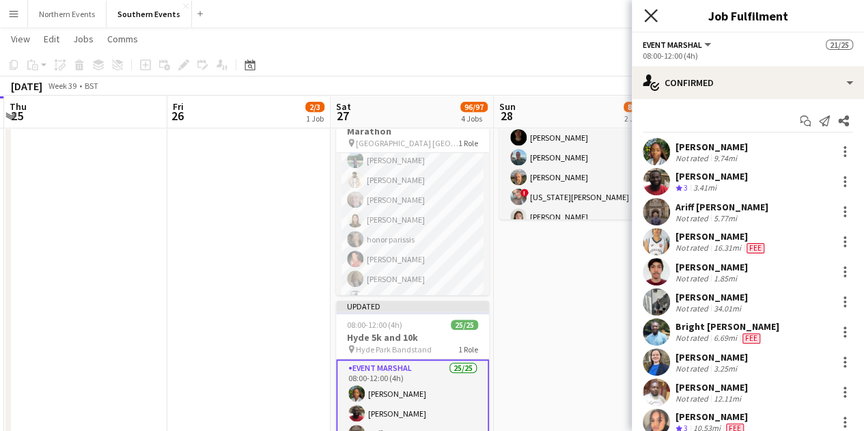
click at [645, 15] on icon "Close pop-in" at bounding box center [650, 15] width 13 height 13
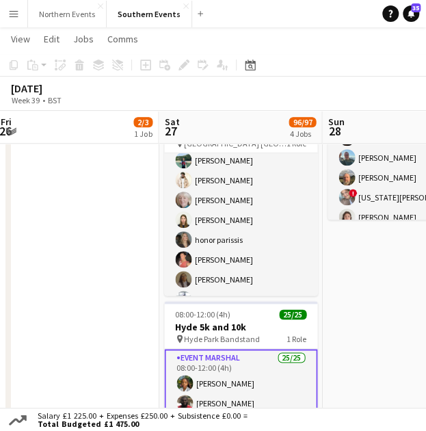
drag, startPoint x: 368, startPoint y: 286, endPoint x: 83, endPoint y: 282, distance: 285.0
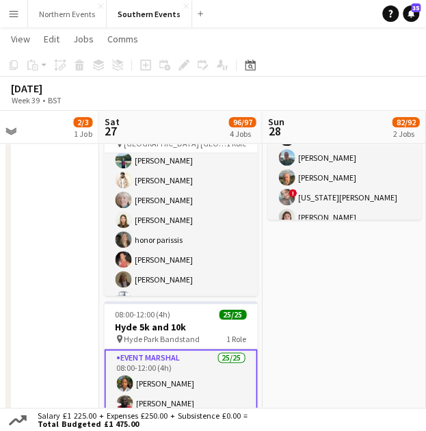
drag, startPoint x: 361, startPoint y: 300, endPoint x: 303, endPoint y: 297, distance: 58.2
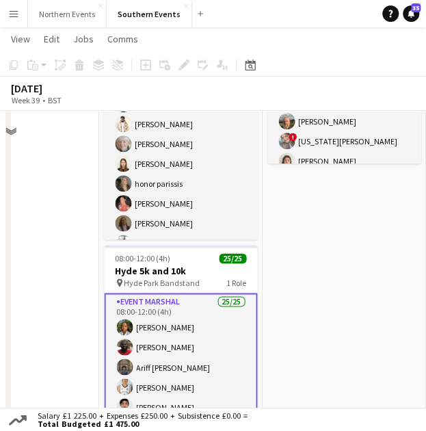
scroll to position [410, 0]
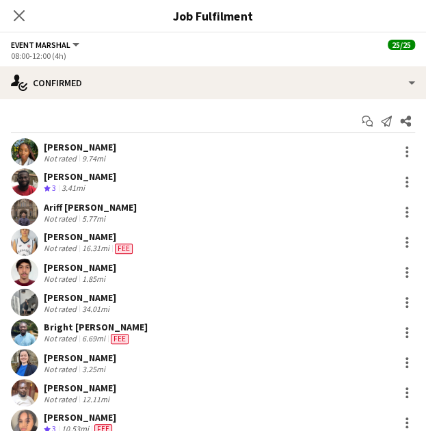
click at [126, 143] on div "Onome Ogwuda Not rated 9.74mi" at bounding box center [213, 151] width 426 height 27
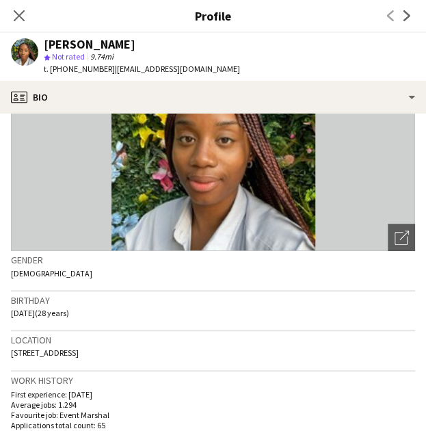
scroll to position [0, 0]
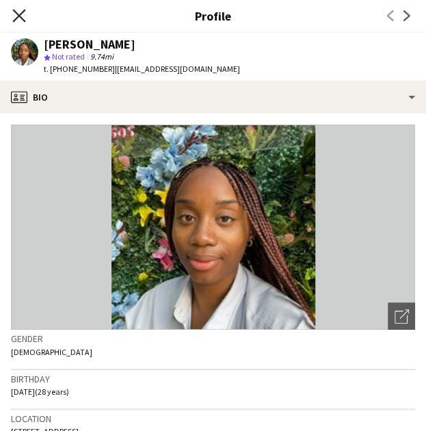
click at [20, 21] on icon "Close pop-in" at bounding box center [18, 15] width 13 height 13
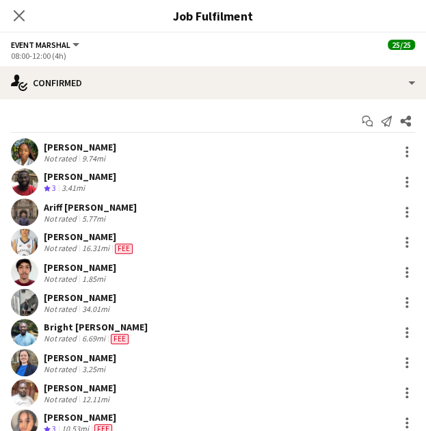
click at [88, 179] on div "[PERSON_NAME]" at bounding box center [80, 176] width 72 height 12
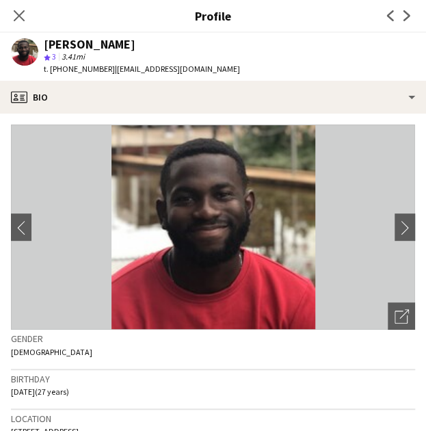
scroll to position [205, 0]
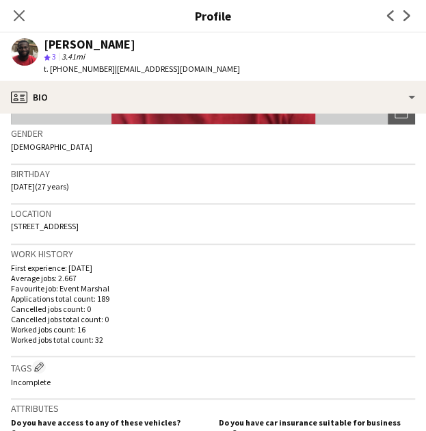
click at [23, 16] on icon "Close pop-in" at bounding box center [19, 15] width 11 height 11
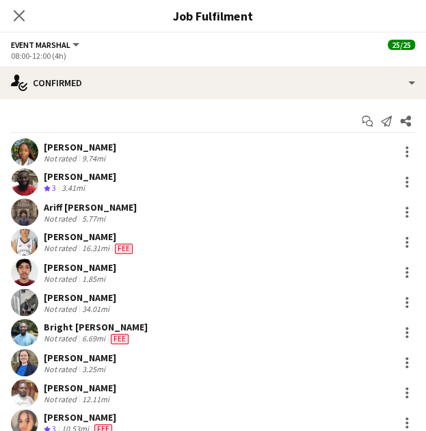
click at [122, 205] on div "Ariff [PERSON_NAME]" at bounding box center [90, 207] width 93 height 12
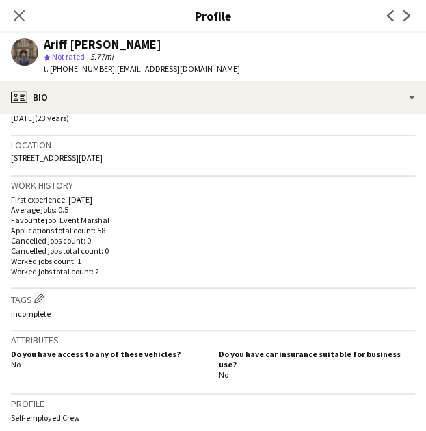
scroll to position [0, 0]
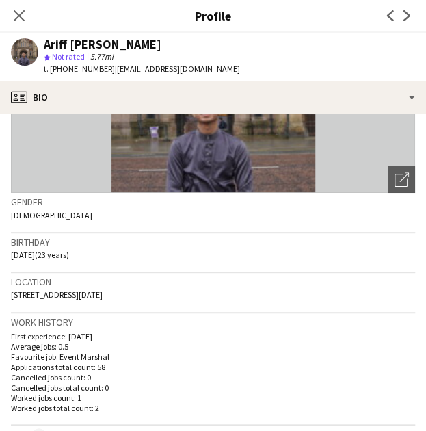
click at [152, 298] on div "Location 96 Natal Road, London, N112HY" at bounding box center [213, 293] width 404 height 40
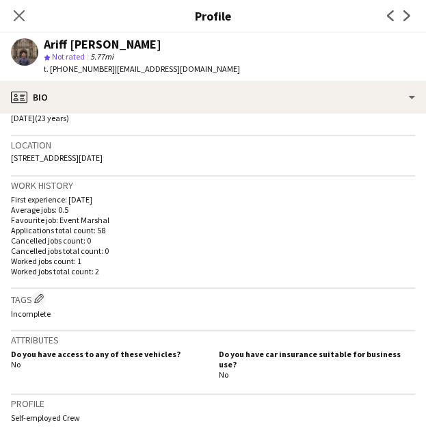
scroll to position [68, 0]
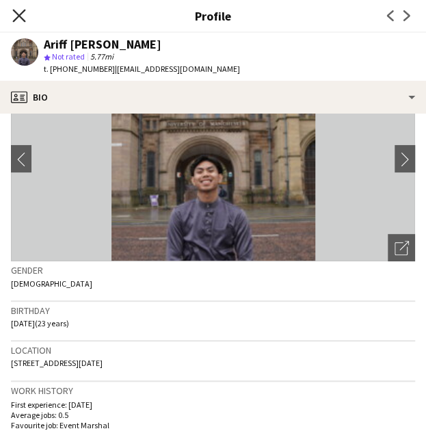
click at [20, 16] on icon at bounding box center [18, 15] width 13 height 13
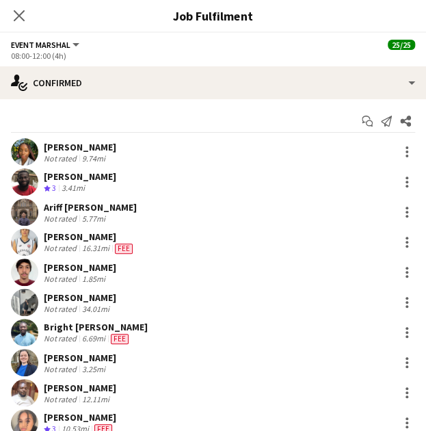
click at [59, 239] on div "[PERSON_NAME]" at bounding box center [90, 236] width 92 height 12
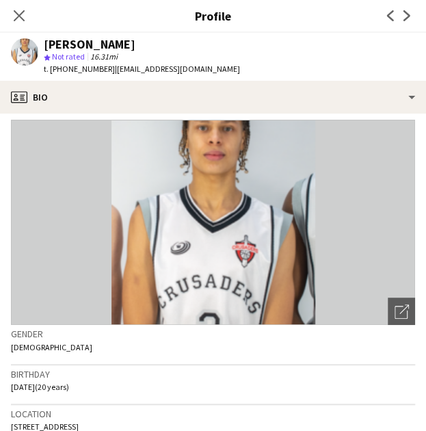
scroll to position [0, 0]
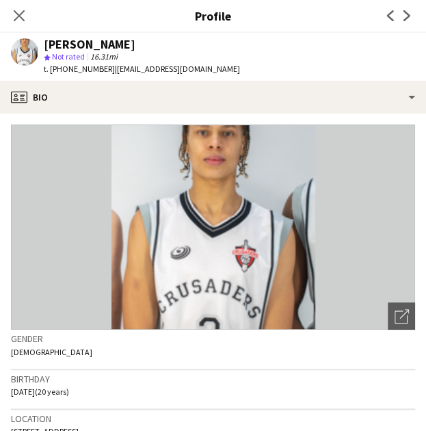
click at [14, 11] on icon "Close pop-in" at bounding box center [19, 15] width 11 height 11
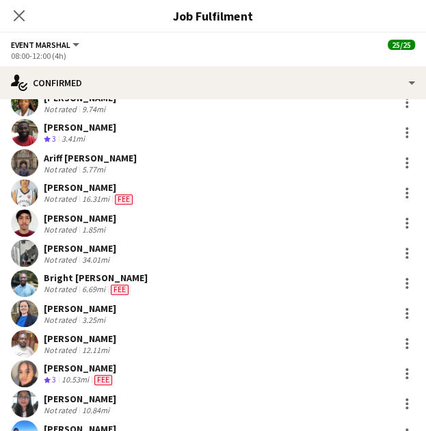
scroll to position [68, 0]
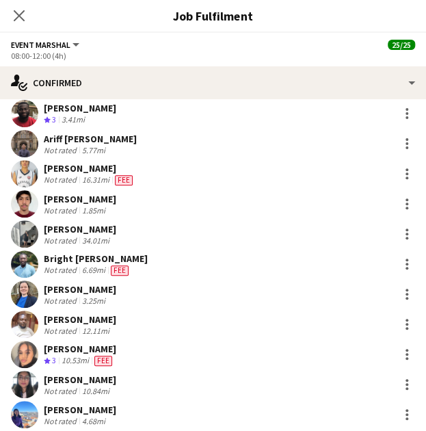
click at [113, 200] on div "[PERSON_NAME]" at bounding box center [80, 199] width 72 height 12
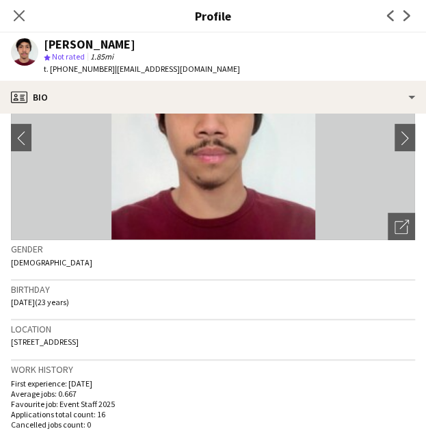
scroll to position [0, 0]
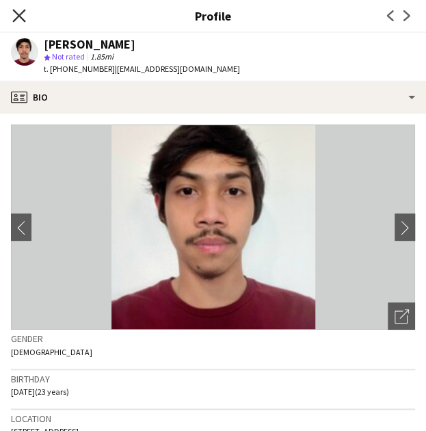
click at [23, 21] on app-icon "Close pop-in" at bounding box center [20, 16] width 20 height 20
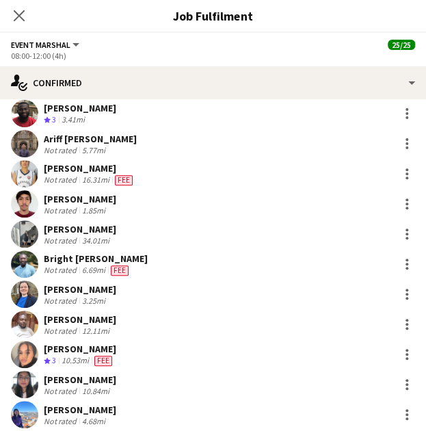
click at [97, 231] on div "[PERSON_NAME]" at bounding box center [80, 229] width 72 height 12
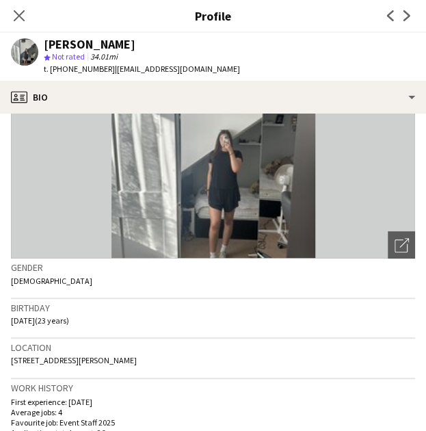
scroll to position [68, 0]
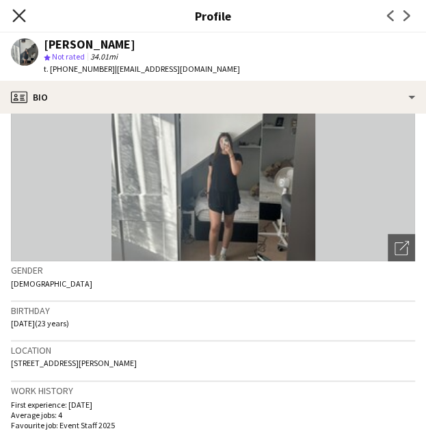
click at [21, 14] on icon at bounding box center [18, 15] width 13 height 13
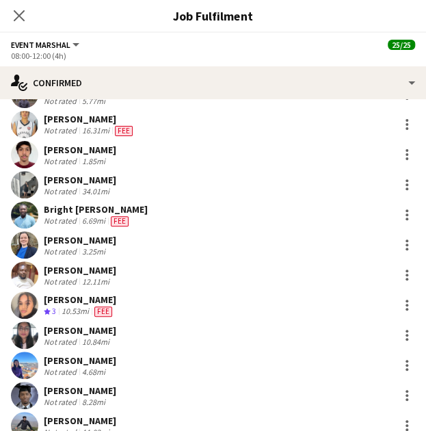
scroll to position [137, 0]
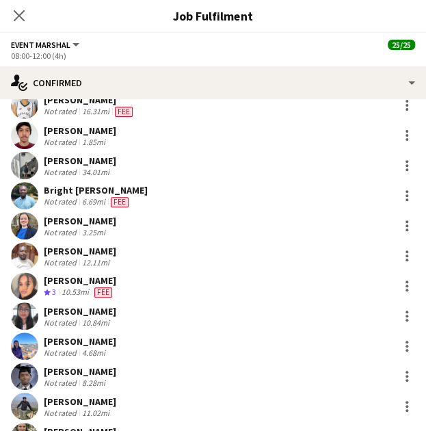
click at [97, 191] on div "Bright [PERSON_NAME]" at bounding box center [96, 190] width 104 height 12
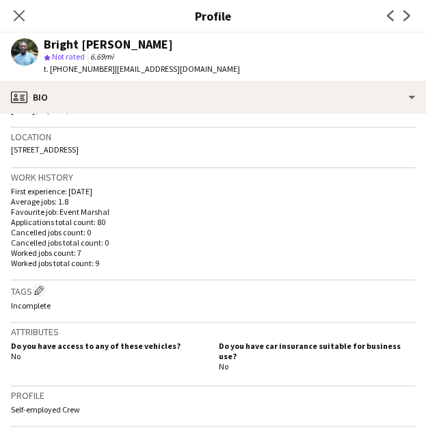
scroll to position [342, 0]
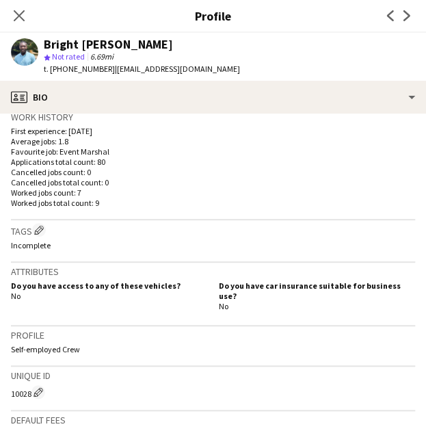
click at [33, 16] on div "Close pop-in" at bounding box center [19, 15] width 38 height 31
click at [10, 20] on div "Close pop-in" at bounding box center [19, 15] width 38 height 31
click at [26, 15] on app-icon "Close pop-in" at bounding box center [20, 16] width 20 height 20
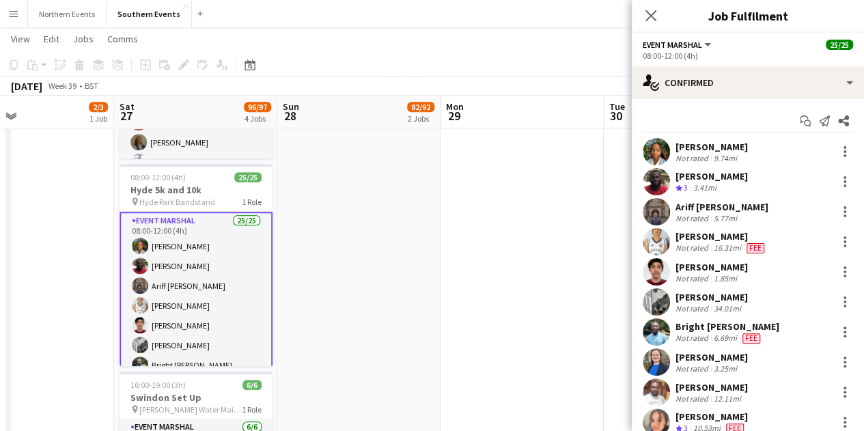
scroll to position [0, 345]
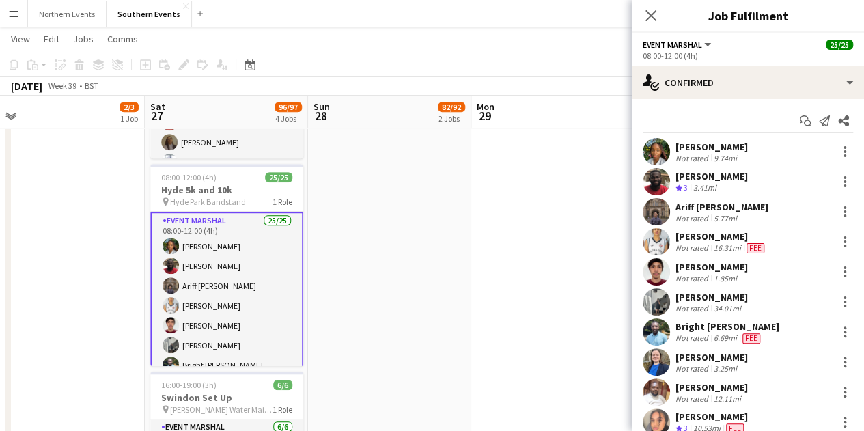
drag, startPoint x: 413, startPoint y: 282, endPoint x: 622, endPoint y: 273, distance: 209.3
click at [623, 273] on app-calendar-viewport "Wed 24 35/35 1 Job Thu 25 Fri 26 2/3 1 Job Sat 27 96/97 4 Jobs Sun 28 82/92 2 J…" at bounding box center [432, 341] width 864 height 1397
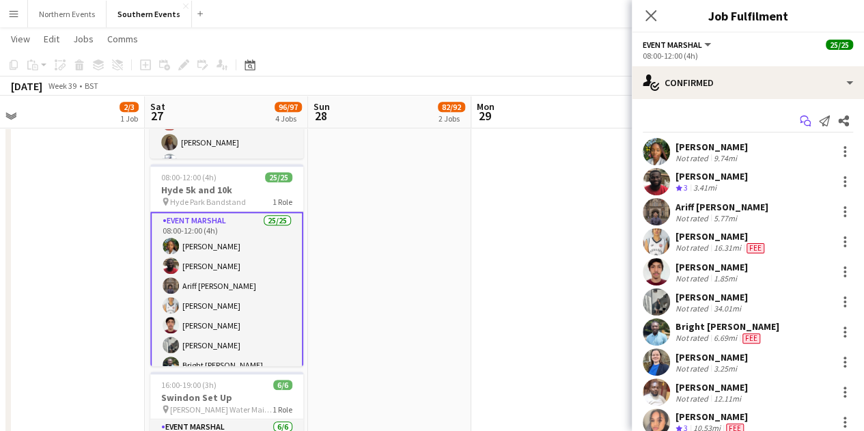
click at [800, 119] on icon at bounding box center [804, 119] width 8 height 8
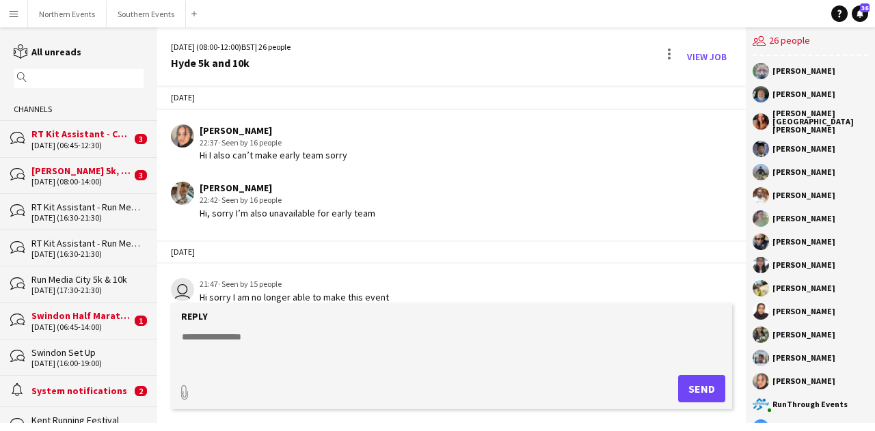
scroll to position [1215, 0]
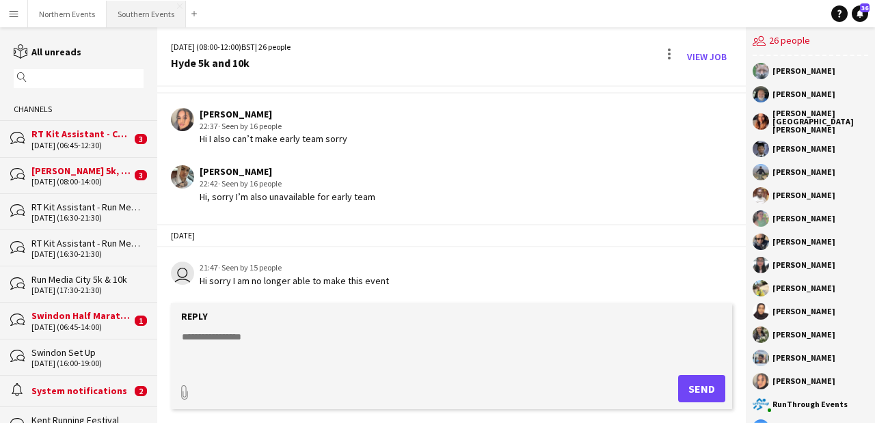
drag, startPoint x: 134, startPoint y: 12, endPoint x: 161, endPoint y: 21, distance: 28.7
click at [134, 12] on button "Southern Events Close" at bounding box center [146, 14] width 79 height 27
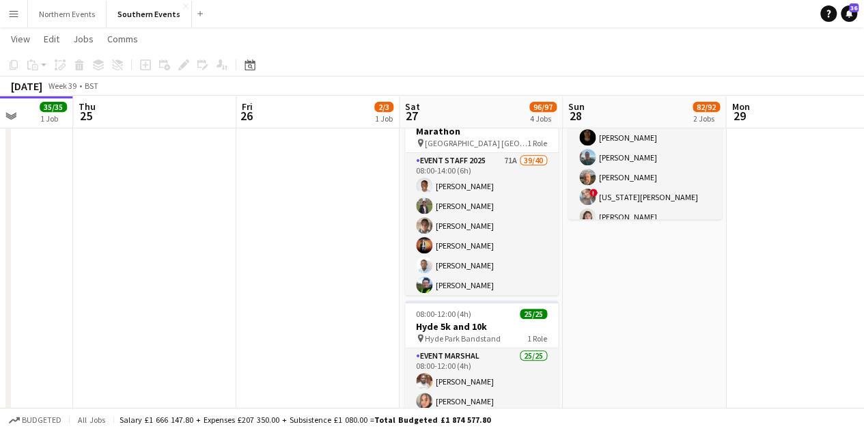
scroll to position [0, 632]
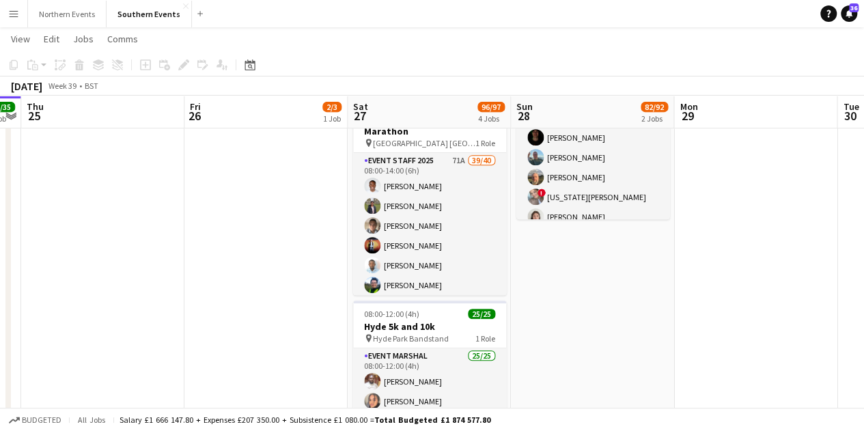
drag, startPoint x: 520, startPoint y: 314, endPoint x: 236, endPoint y: 292, distance: 284.5
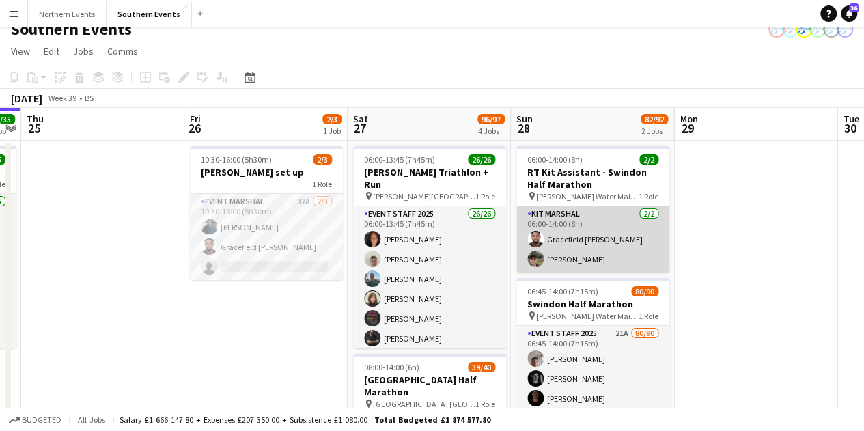
scroll to position [0, 0]
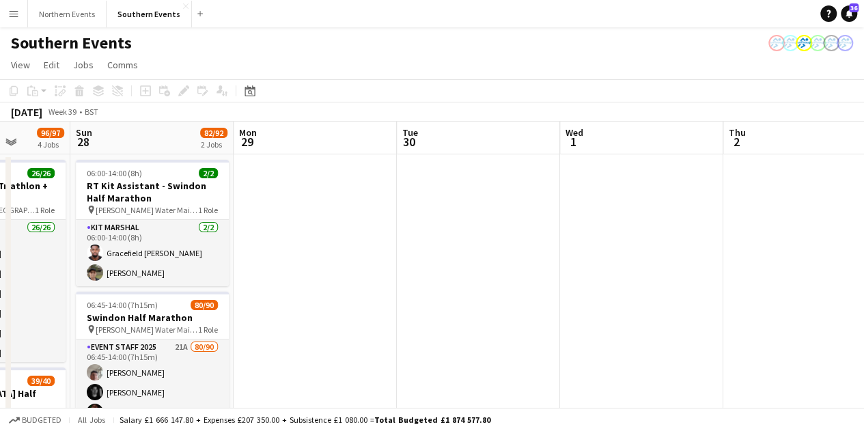
drag, startPoint x: 637, startPoint y: 265, endPoint x: 296, endPoint y: 249, distance: 341.4
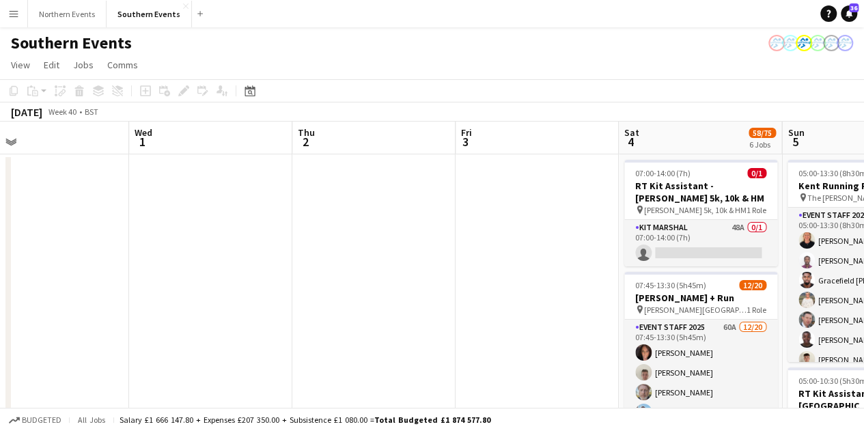
drag, startPoint x: 577, startPoint y: 255, endPoint x: 227, endPoint y: 249, distance: 349.9
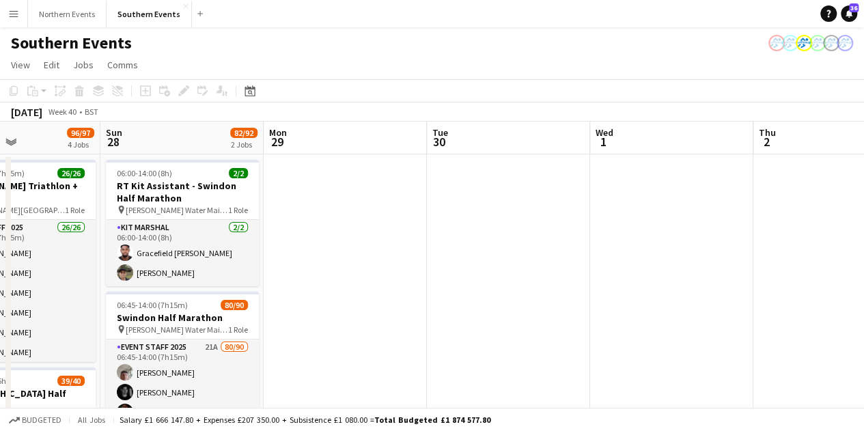
drag, startPoint x: 457, startPoint y: 247, endPoint x: 845, endPoint y: 234, distance: 387.7
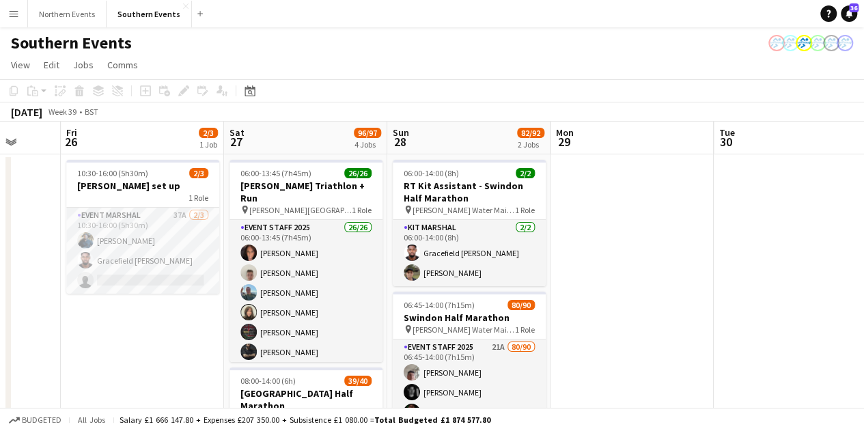
scroll to position [0, 474]
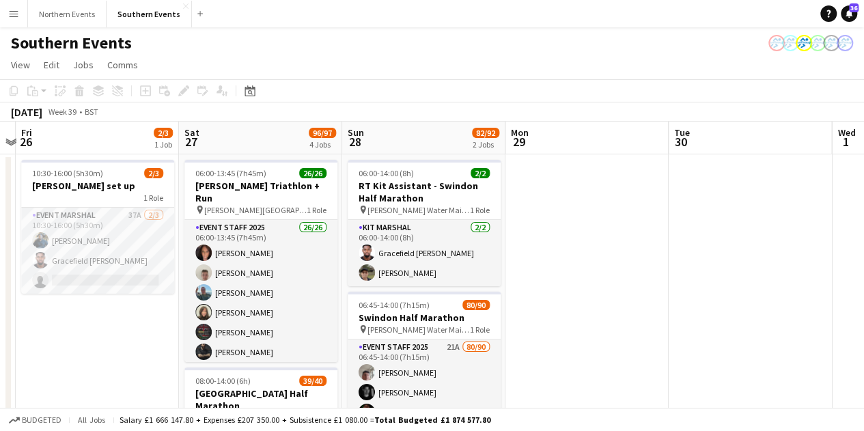
drag, startPoint x: 493, startPoint y: 228, endPoint x: 572, endPoint y: 228, distance: 78.6
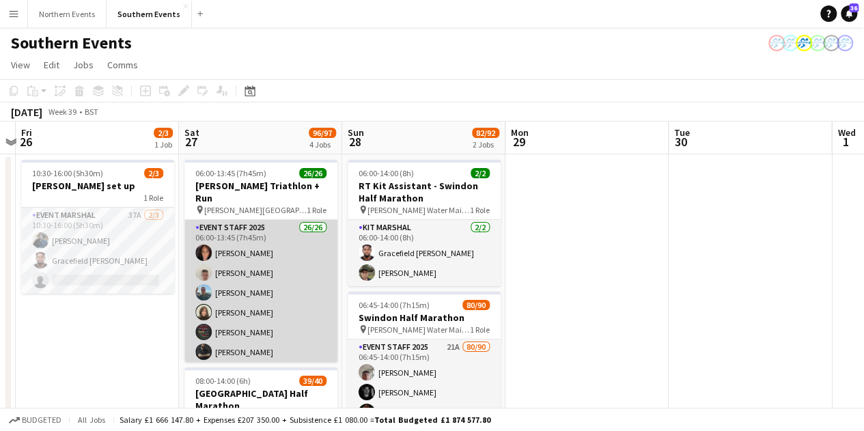
scroll to position [68, 0]
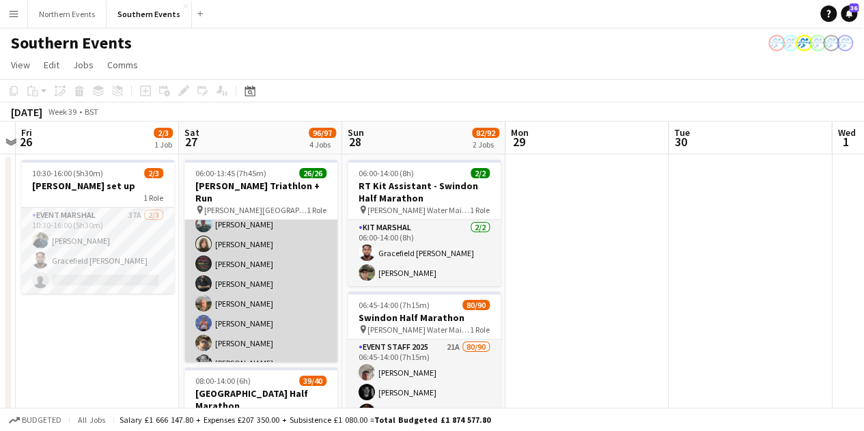
click at [246, 260] on app-card-role "Event Staff 2025 26/26 06:00-13:45 (7h45m) Cheryl Boshier Jem McAllister Nikki …" at bounding box center [261, 423] width 153 height 542
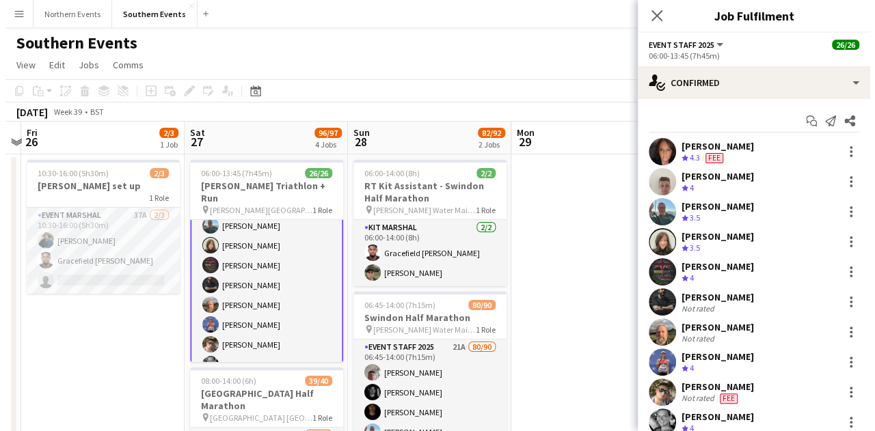
scroll to position [70, 0]
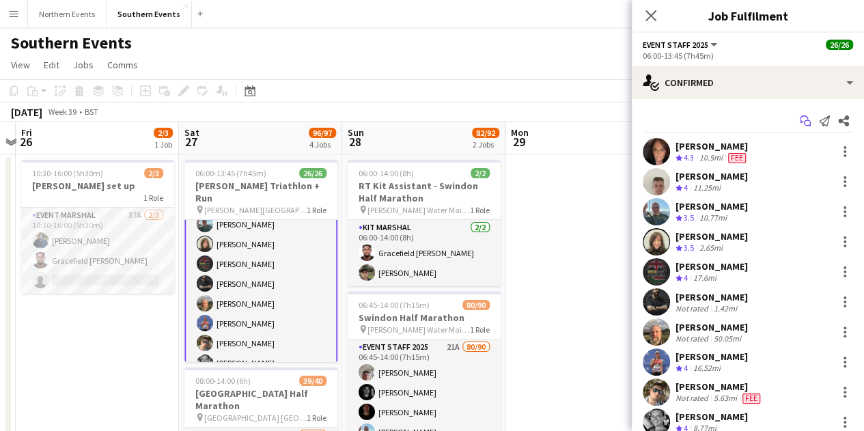
click at [800, 119] on icon "Start chat" at bounding box center [805, 120] width 11 height 11
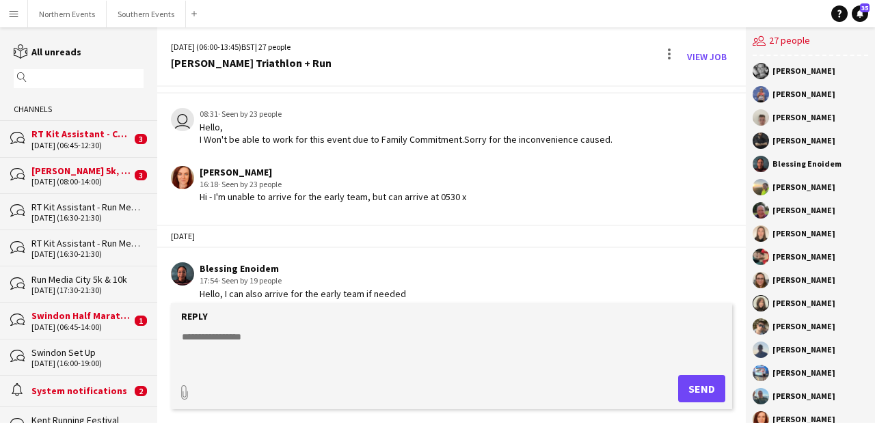
scroll to position [1052, 0]
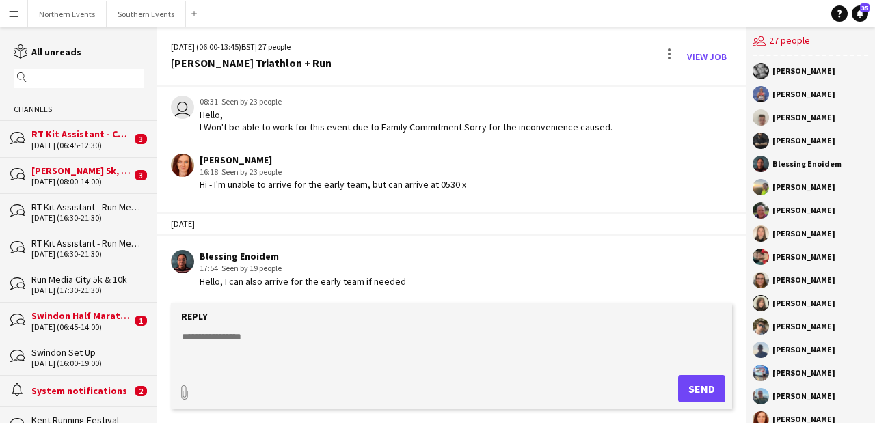
click at [180, 260] on app-user-avatar at bounding box center [182, 261] width 23 height 23
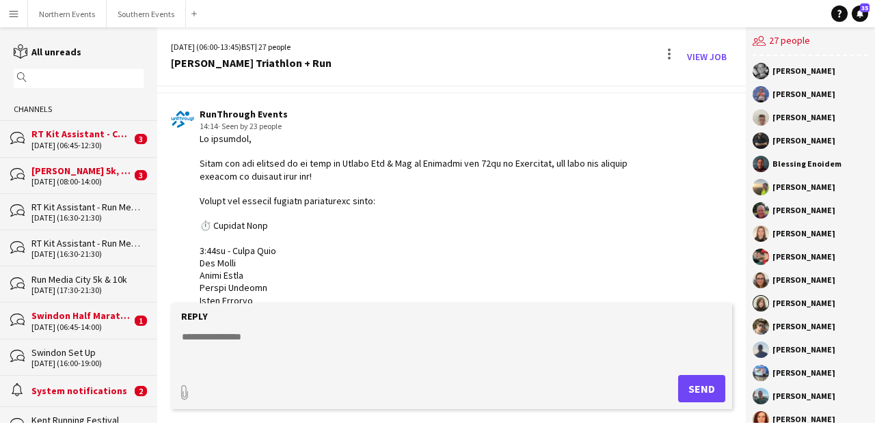
scroll to position [0, 0]
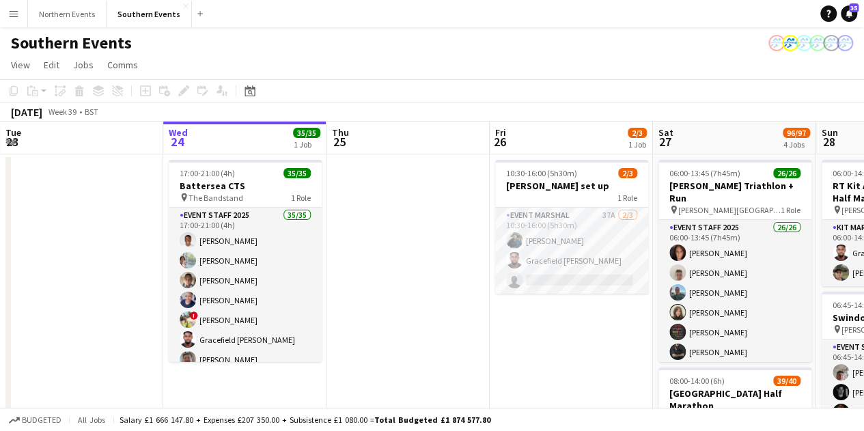
scroll to position [0, 548]
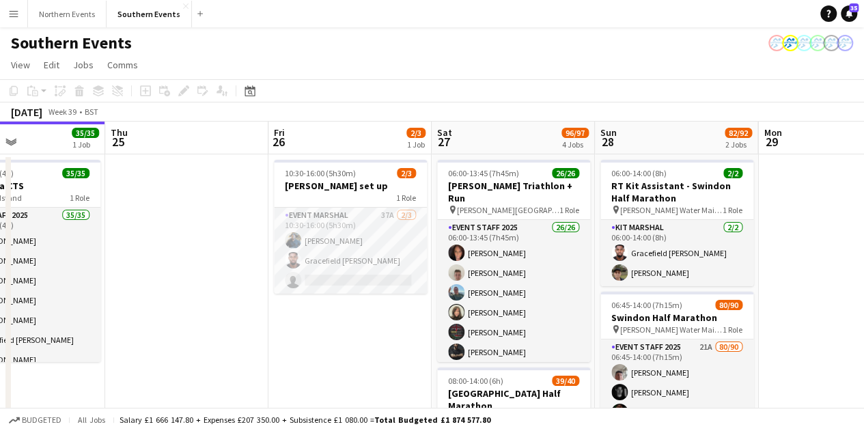
drag, startPoint x: 493, startPoint y: 318, endPoint x: 272, endPoint y: 269, distance: 226.8
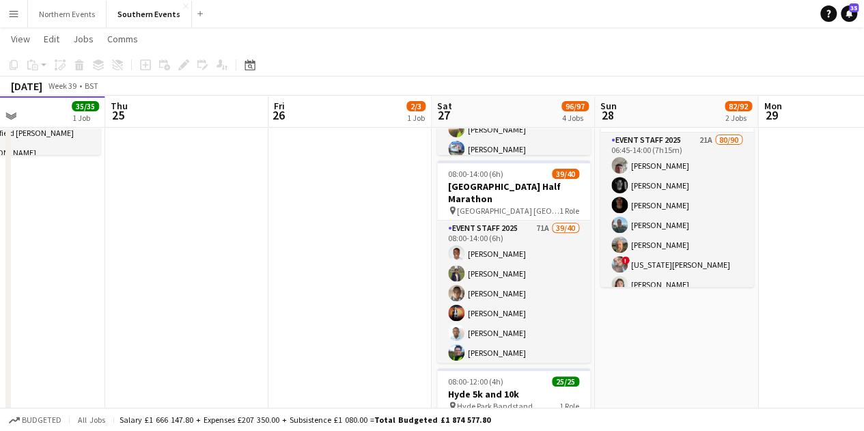
scroll to position [410, 0]
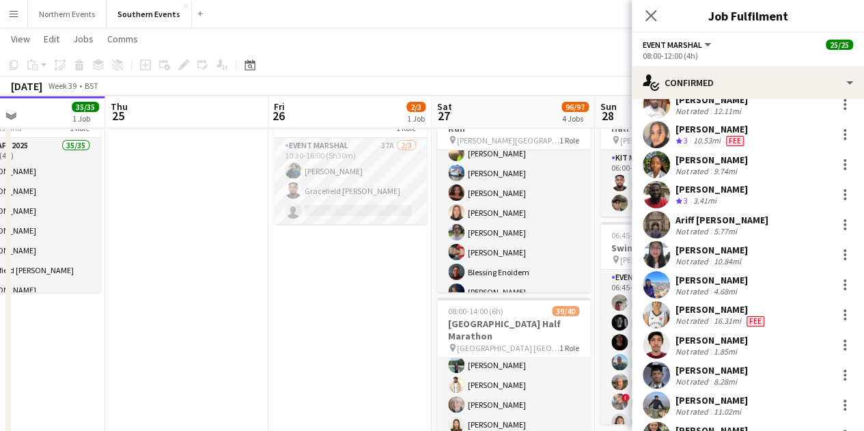
scroll to position [16, 0]
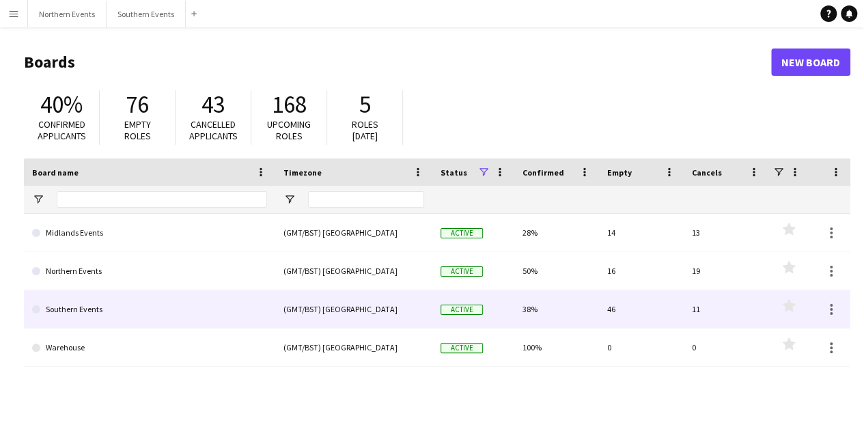
click at [118, 307] on link "Southern Events" at bounding box center [149, 309] width 235 height 38
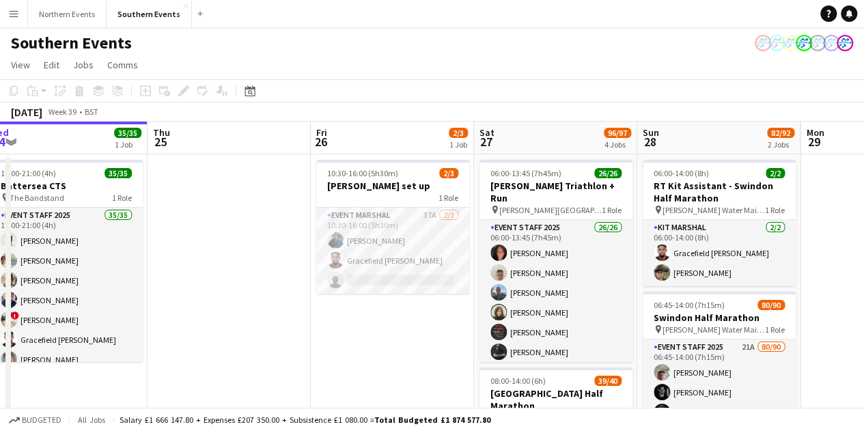
drag, startPoint x: 446, startPoint y: 314, endPoint x: 543, endPoint y: 276, distance: 104.7
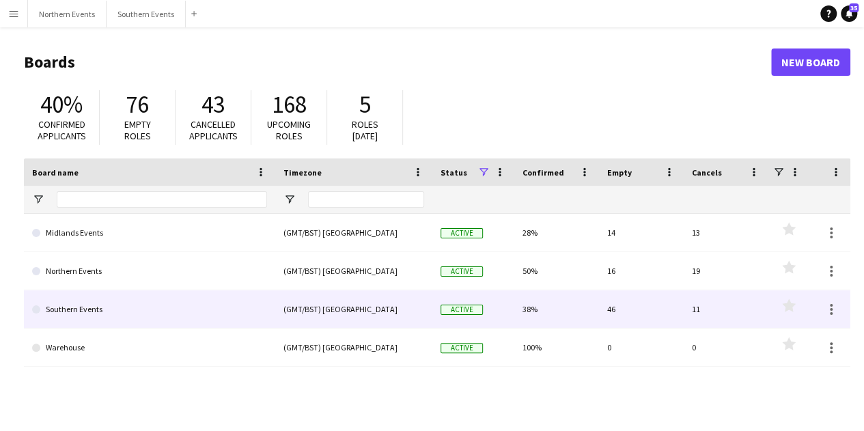
click at [163, 300] on link "Southern Events" at bounding box center [149, 309] width 235 height 38
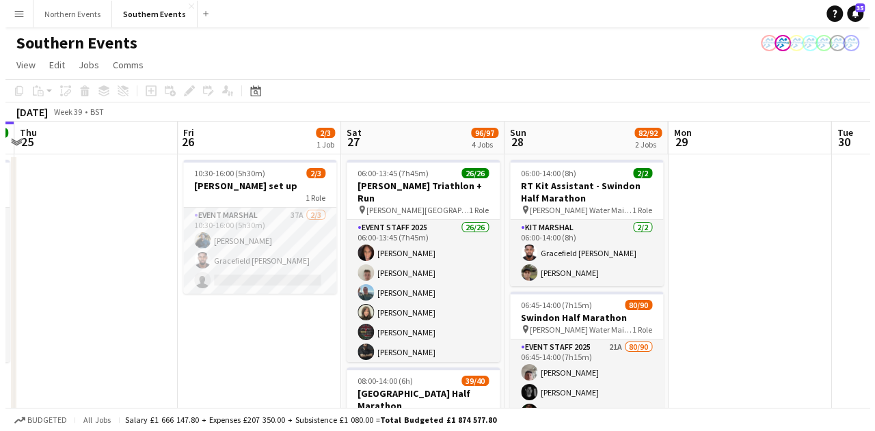
scroll to position [0, 596]
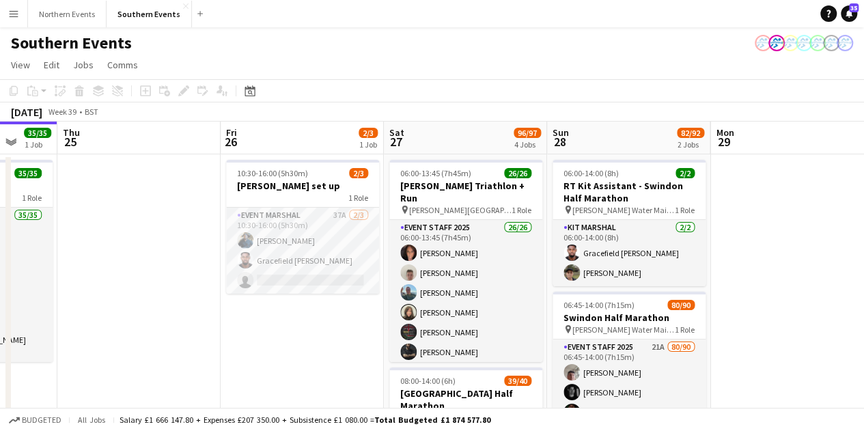
drag, startPoint x: 553, startPoint y: 317, endPoint x: 284, endPoint y: 289, distance: 270.7
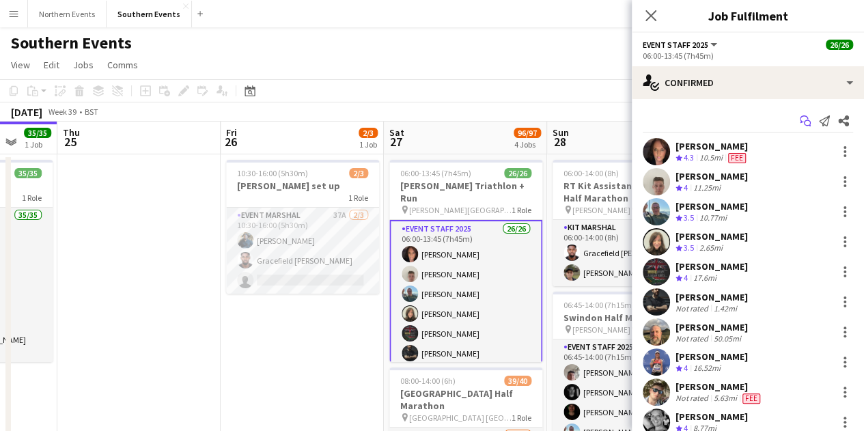
click at [804, 124] on icon at bounding box center [807, 123] width 7 height 7
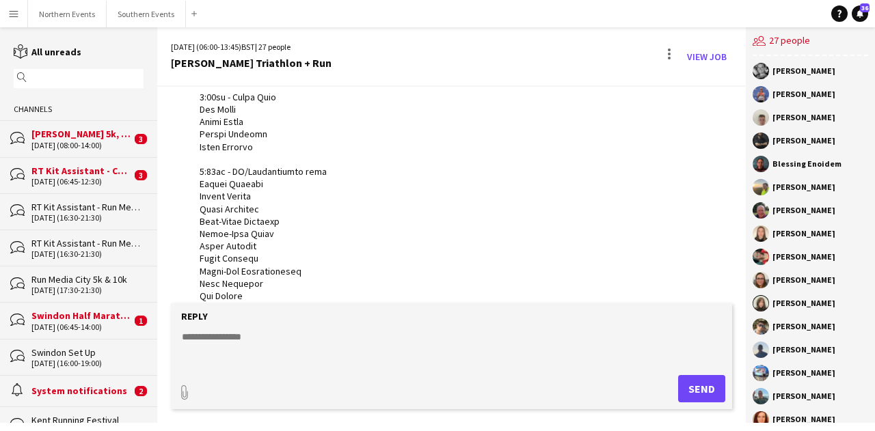
scroll to position [96, 0]
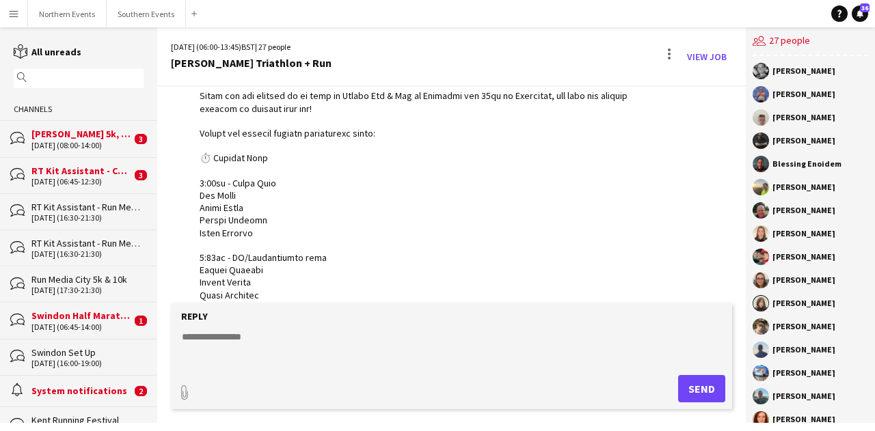
click at [316, 339] on textarea at bounding box center [453, 348] width 547 height 36
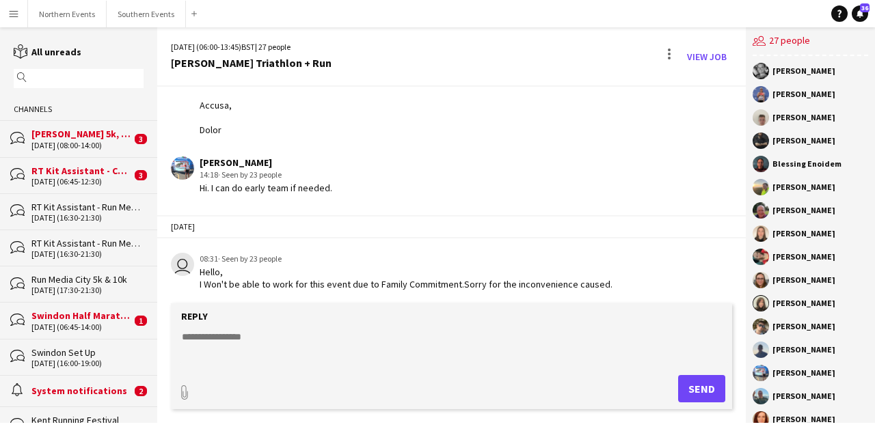
scroll to position [1052, 0]
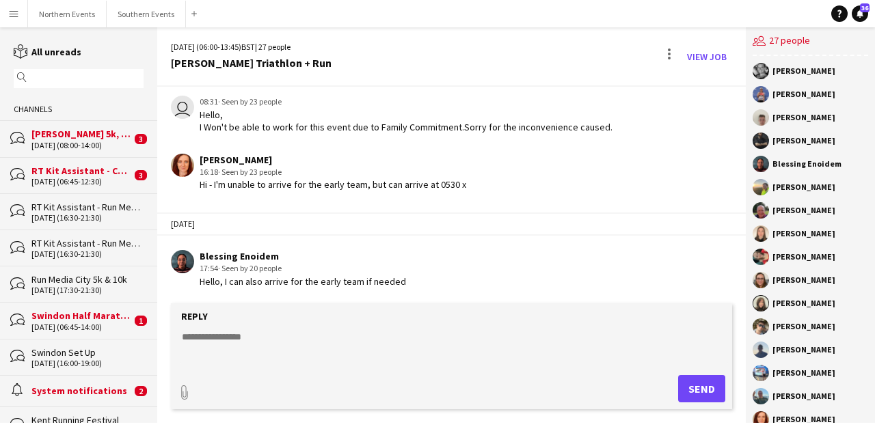
click at [236, 331] on textarea at bounding box center [453, 348] width 547 height 36
paste textarea "**********"
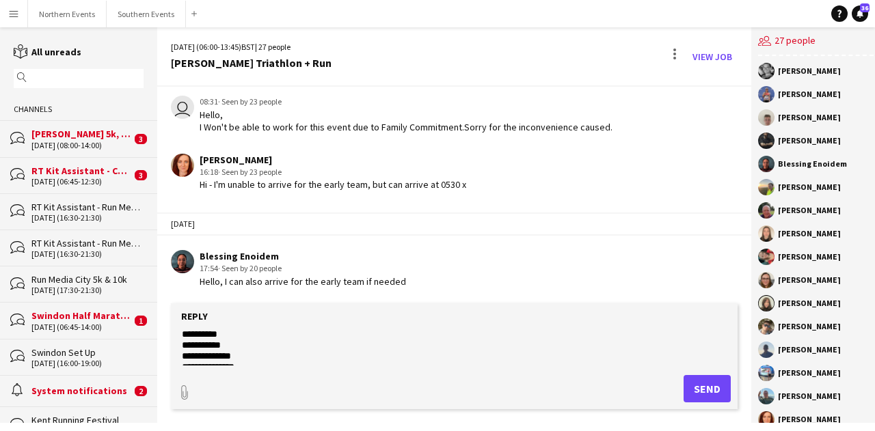
scroll to position [137, 0]
click at [231, 334] on textarea at bounding box center [453, 348] width 547 height 36
click at [390, 364] on textarea at bounding box center [453, 348] width 547 height 36
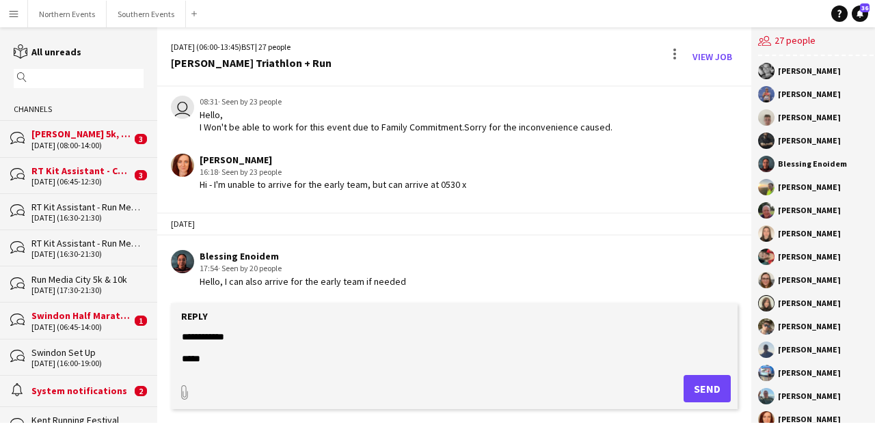
type textarea "**********"
click at [689, 385] on button "Send" at bounding box center [706, 388] width 47 height 27
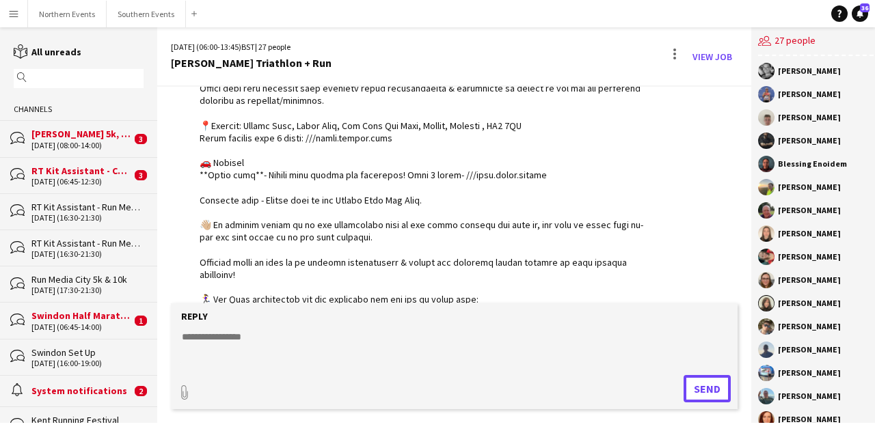
scroll to position [2082, 0]
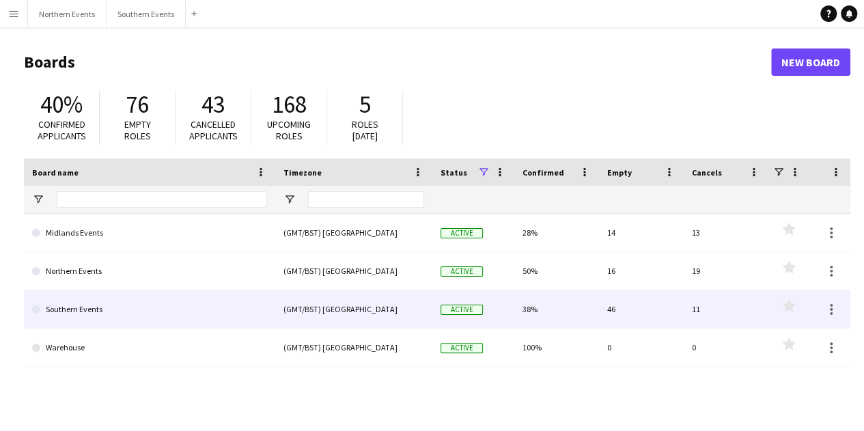
click at [157, 325] on link "Southern Events" at bounding box center [149, 309] width 235 height 38
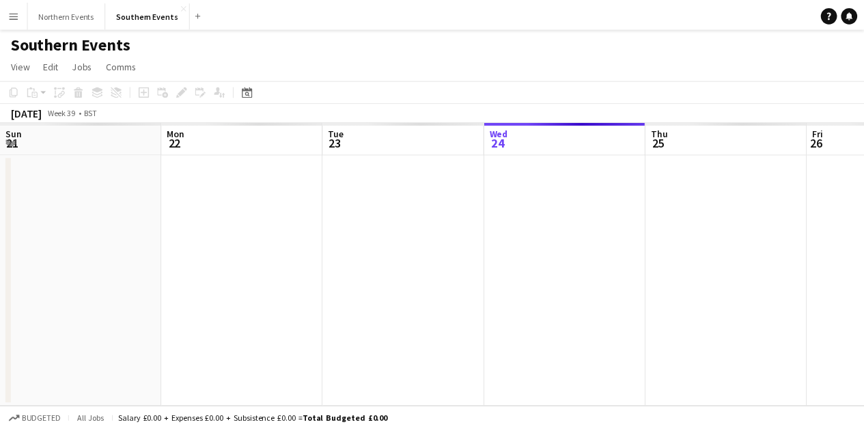
scroll to position [0, 327]
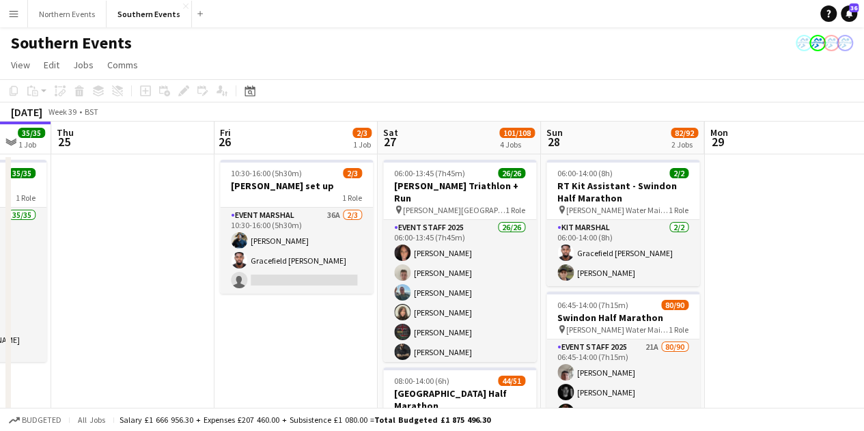
drag, startPoint x: 408, startPoint y: 367, endPoint x: 133, endPoint y: 381, distance: 275.7
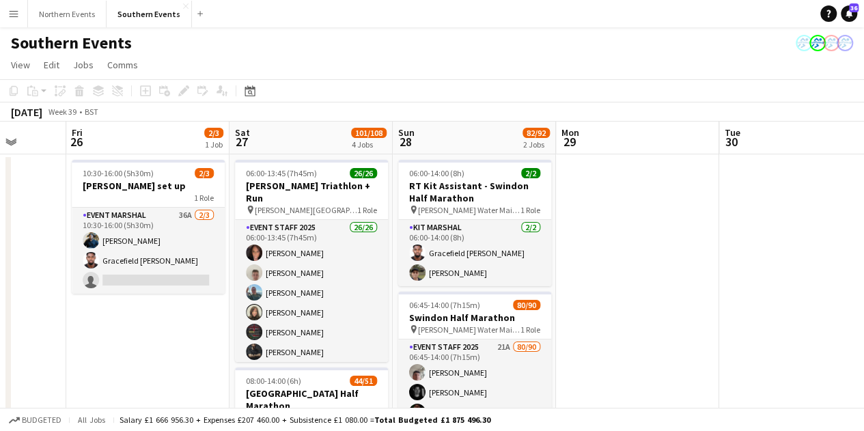
scroll to position [0, 437]
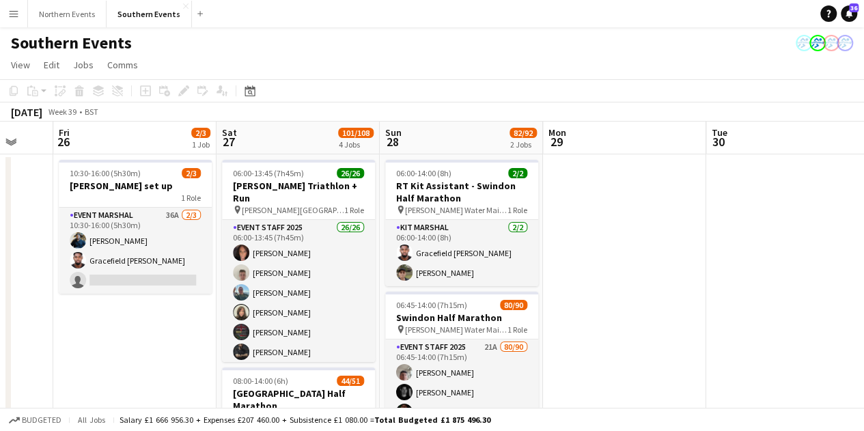
drag, startPoint x: 262, startPoint y: 370, endPoint x: 100, endPoint y: 358, distance: 161.7
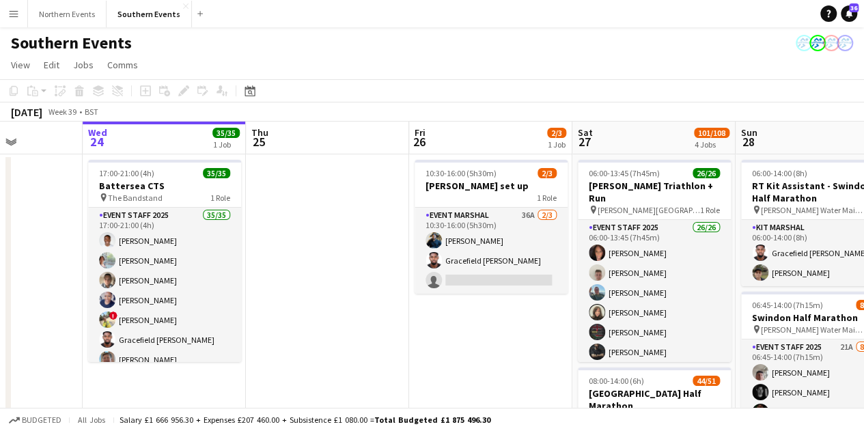
drag, startPoint x: 134, startPoint y: 357, endPoint x: 695, endPoint y: 356, distance: 561.1
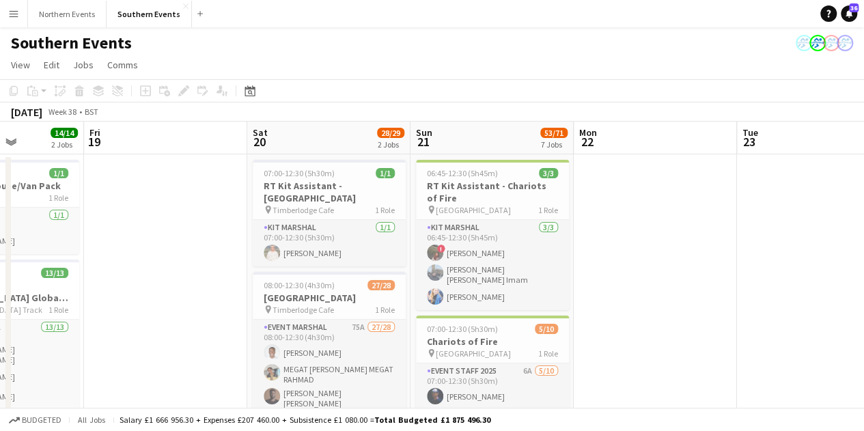
drag, startPoint x: 187, startPoint y: 297, endPoint x: 860, endPoint y: 263, distance: 674.7
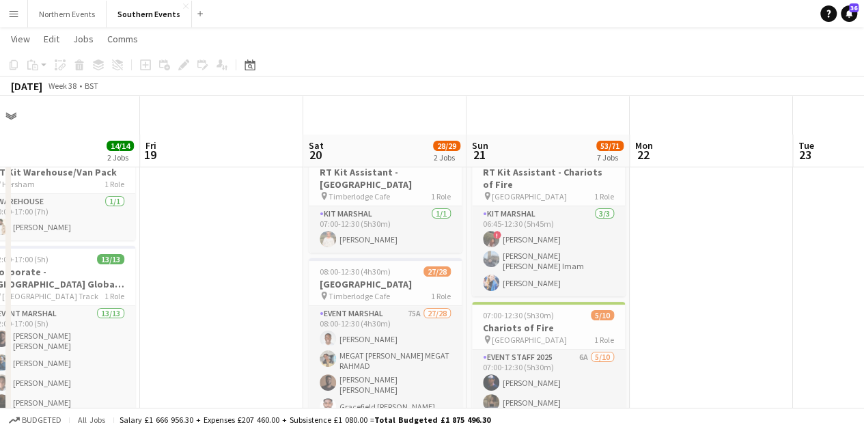
scroll to position [0, 0]
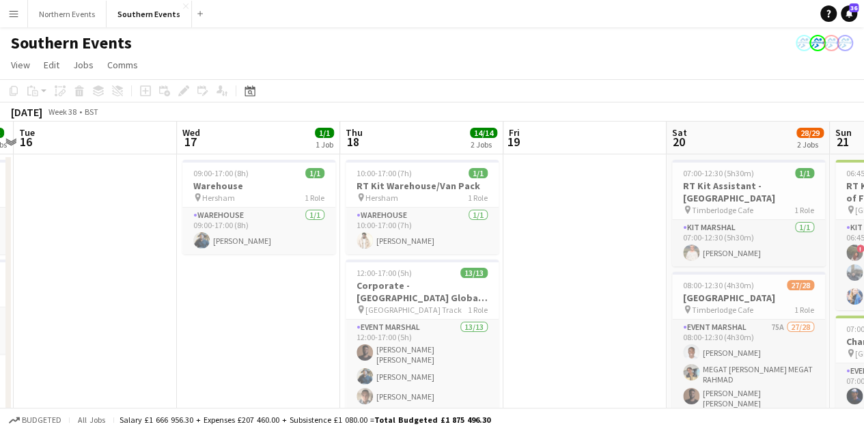
drag, startPoint x: 218, startPoint y: 273, endPoint x: 574, endPoint y: 263, distance: 356.2
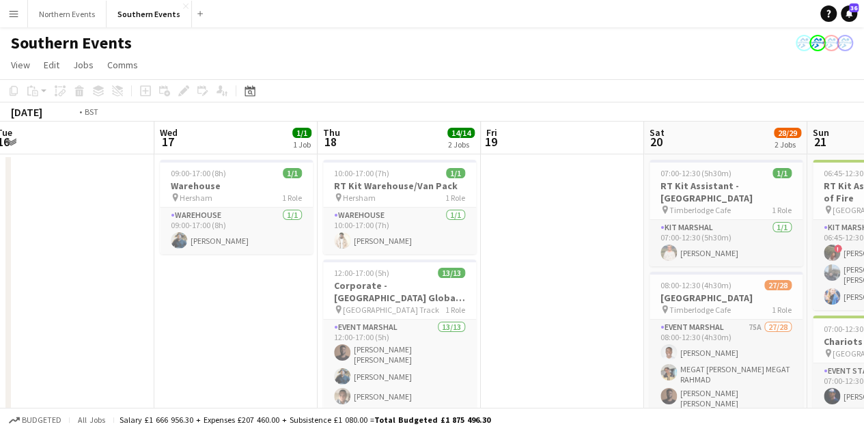
drag, startPoint x: 160, startPoint y: 321, endPoint x: 569, endPoint y: 325, distance: 409.4
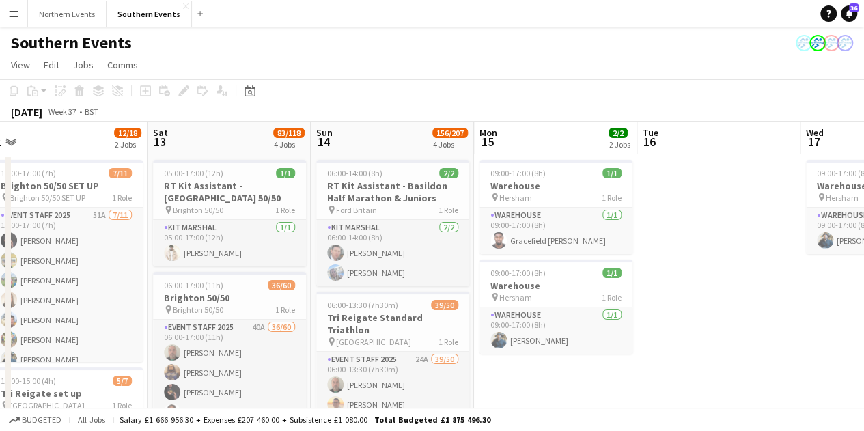
scroll to position [0, 344]
drag, startPoint x: 318, startPoint y: 396, endPoint x: 532, endPoint y: 372, distance: 214.6
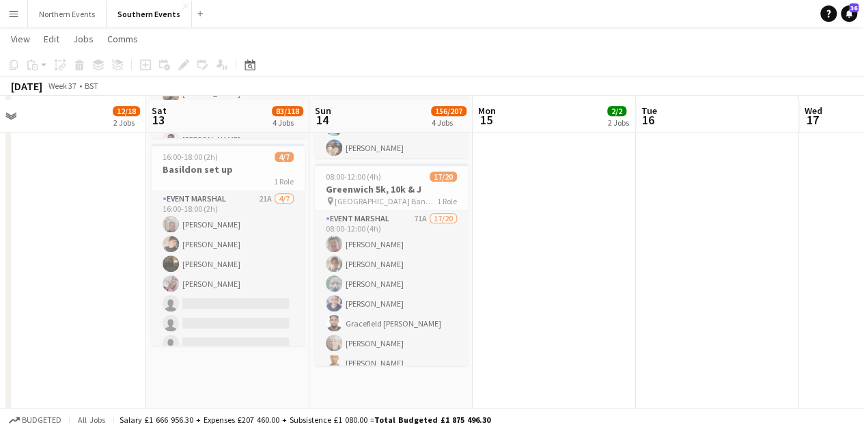
scroll to position [547, 0]
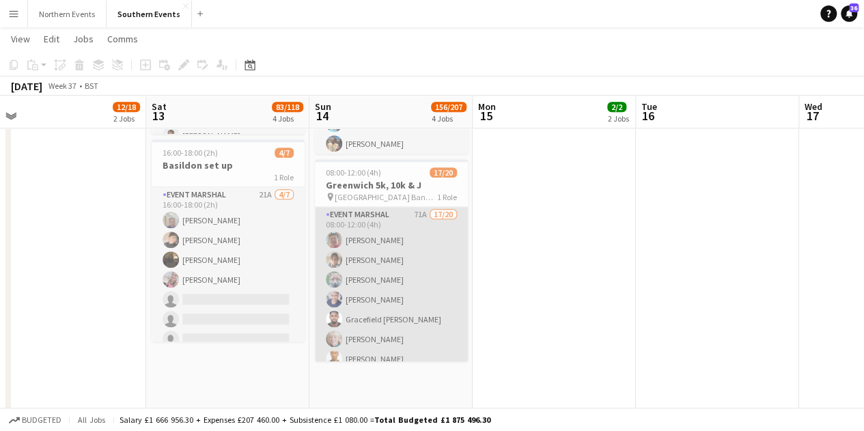
click at [411, 332] on app-card-role "Event Marshal 71A 17/20 08:00-12:00 (4h) [PERSON_NAME] [PERSON_NAME] [PERSON_NA…" at bounding box center [391, 418] width 153 height 423
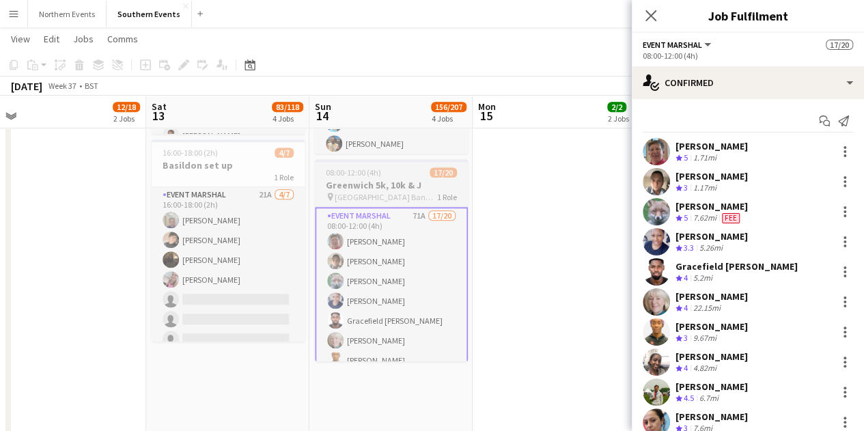
click at [411, 189] on h3 "Greenwich 5k, 10k & J" at bounding box center [391, 185] width 153 height 12
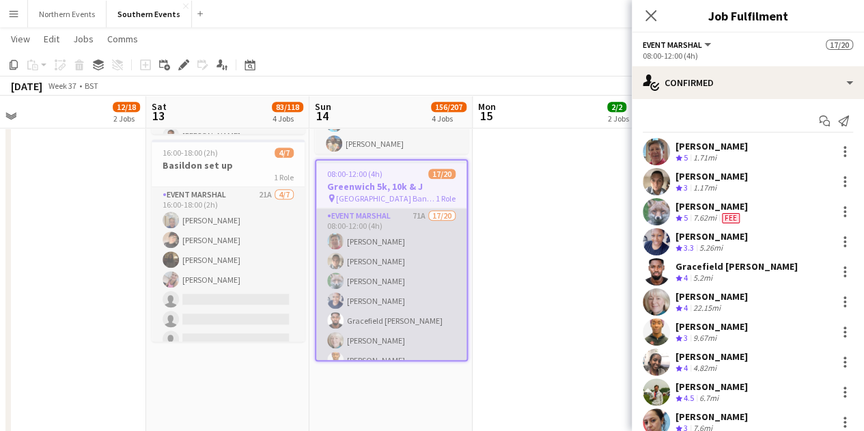
click at [429, 252] on app-card-role "Event Marshal 71A 17/20 08:00-12:00 (4h) [PERSON_NAME] [PERSON_NAME] [PERSON_NA…" at bounding box center [391, 419] width 150 height 423
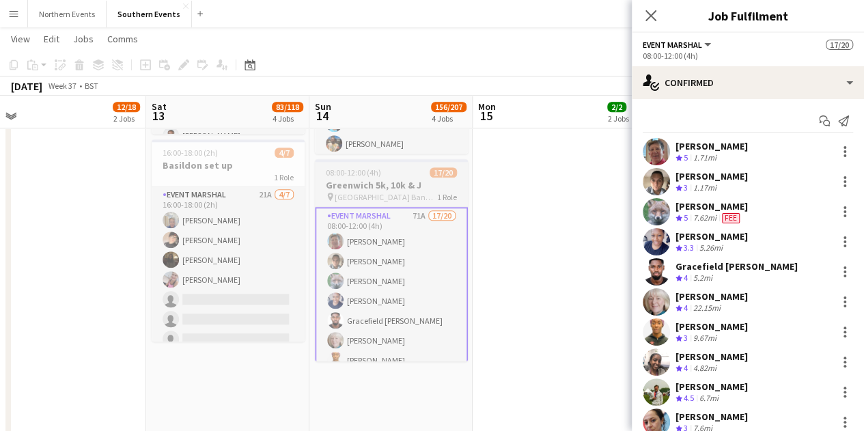
click at [400, 200] on span "[GEOGRAPHIC_DATA] Bandstand" at bounding box center [386, 197] width 103 height 10
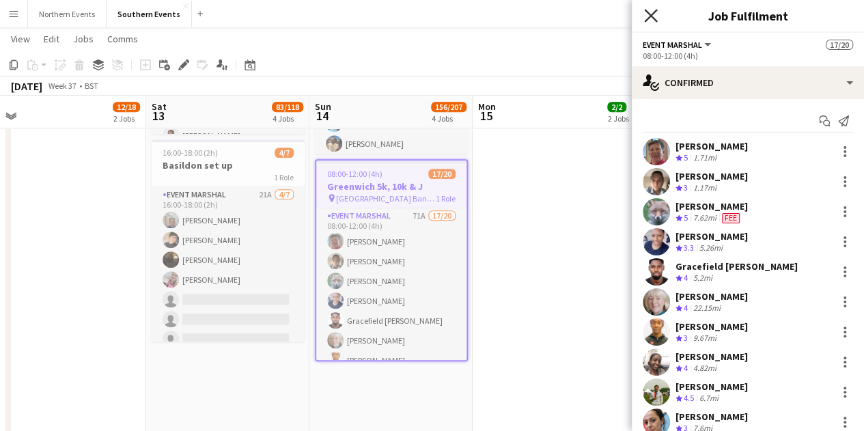
click at [646, 14] on icon "Close pop-in" at bounding box center [650, 15] width 13 height 13
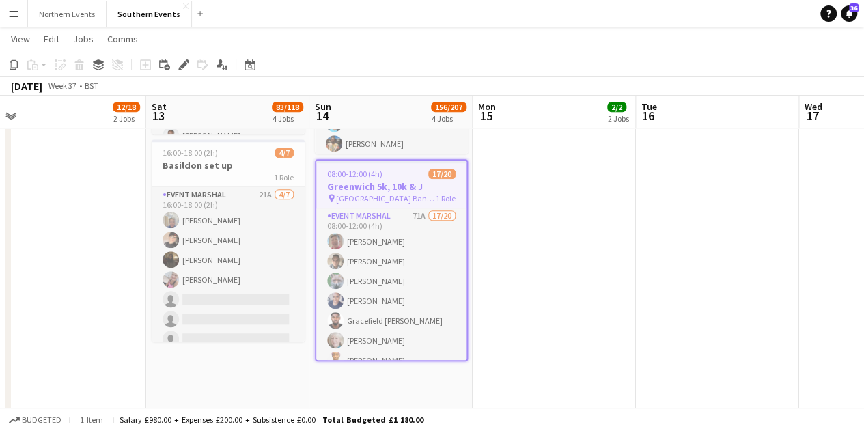
click at [21, 21] on button "Menu" at bounding box center [13, 13] width 27 height 27
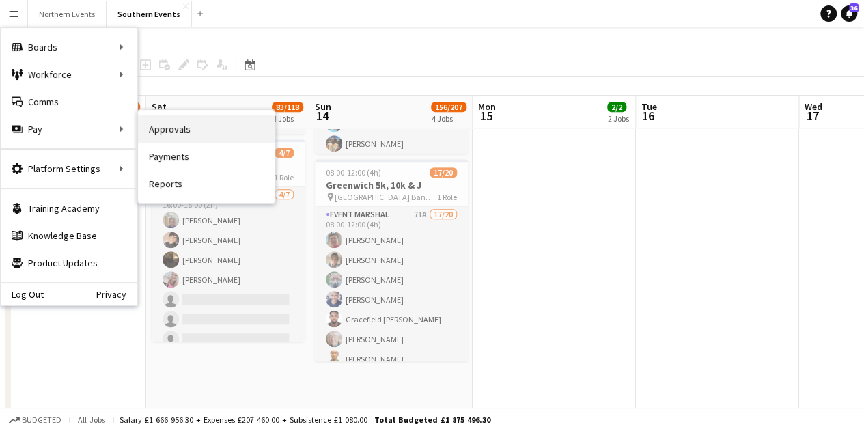
click at [154, 117] on link "Approvals" at bounding box center [206, 128] width 137 height 27
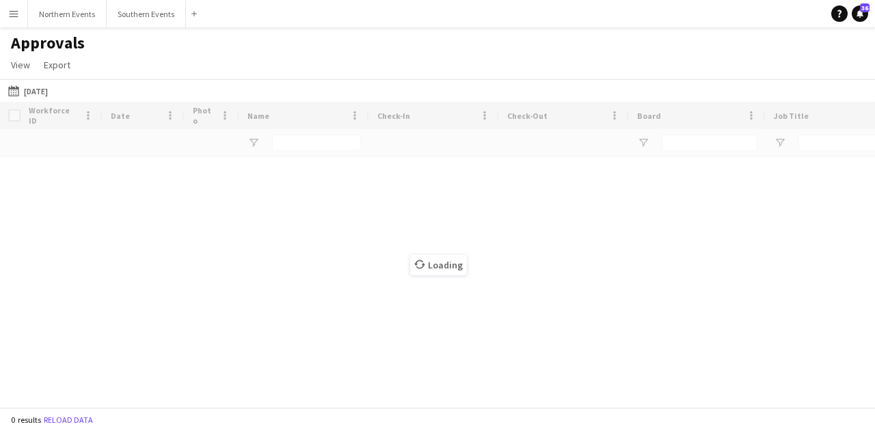
type input "**********"
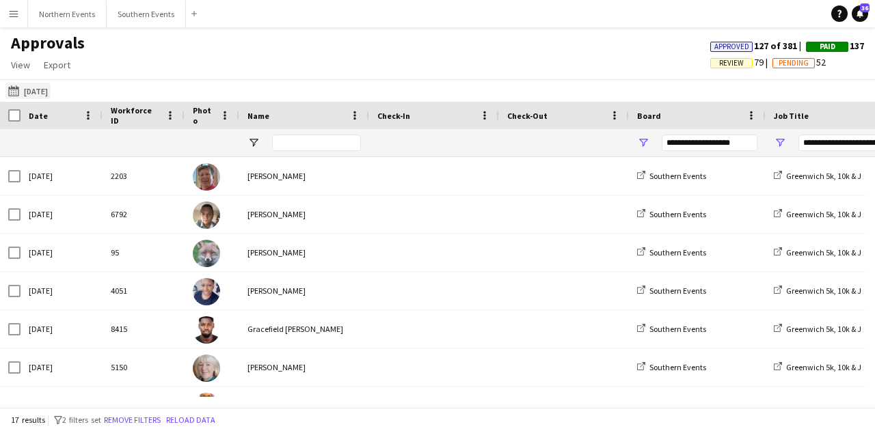
click at [38, 93] on button "[DATE] [DATE]" at bounding box center [27, 91] width 45 height 16
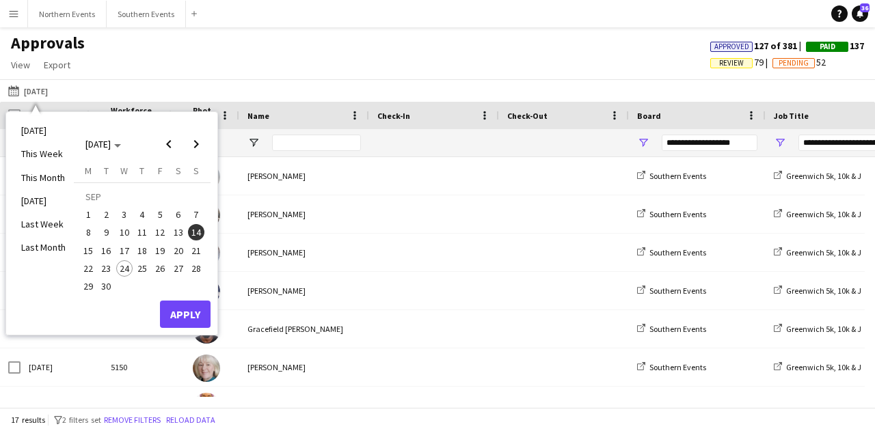
click at [197, 232] on span "14" at bounding box center [196, 232] width 16 height 16
click at [191, 312] on button "Apply" at bounding box center [185, 314] width 51 height 27
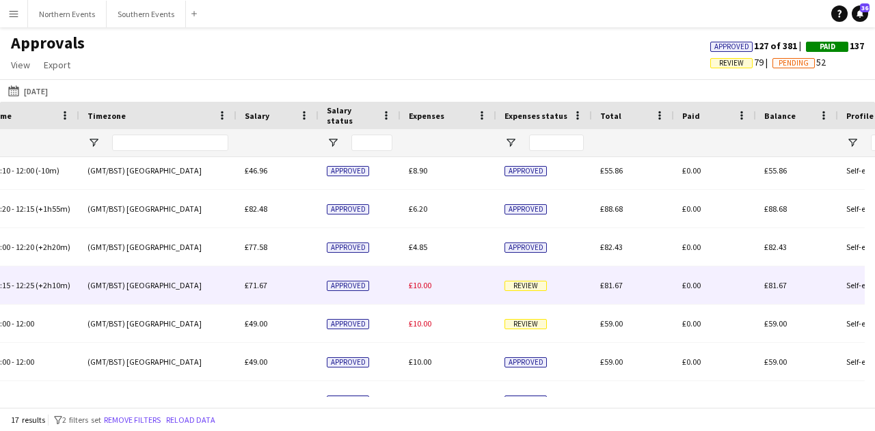
click at [403, 295] on div "£10.00" at bounding box center [448, 286] width 96 height 38
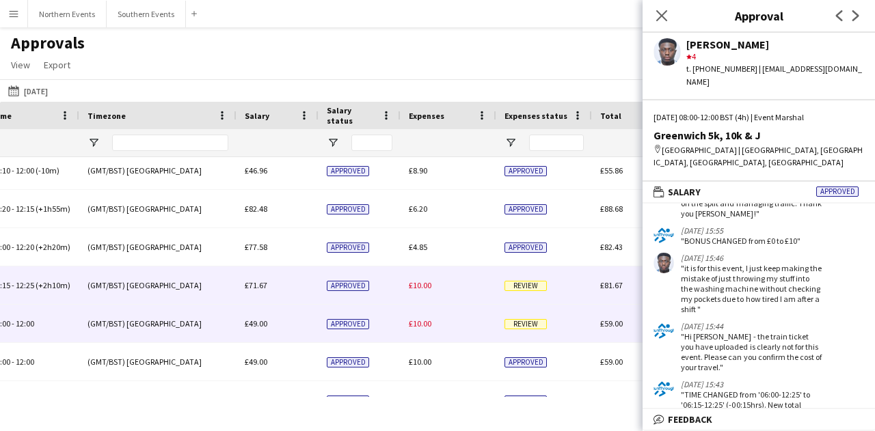
click at [481, 327] on div "£10.00" at bounding box center [448, 324] width 96 height 38
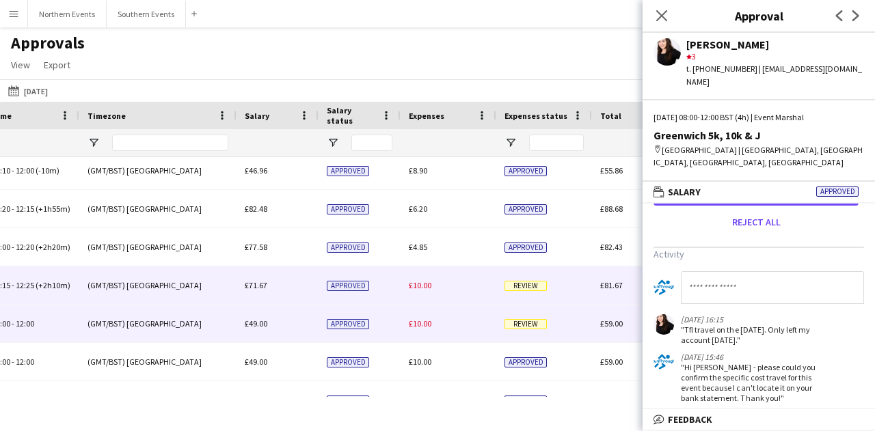
click at [491, 299] on div "£10.00" at bounding box center [448, 286] width 96 height 38
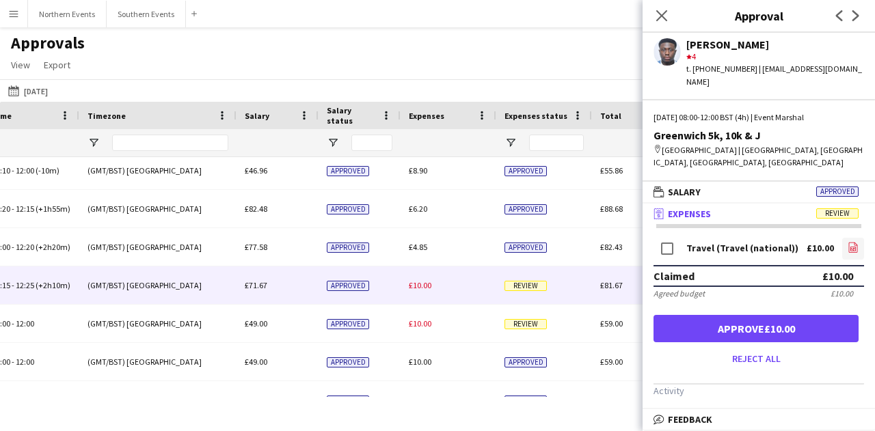
click at [847, 242] on app-icon "file-image" at bounding box center [852, 249] width 11 height 14
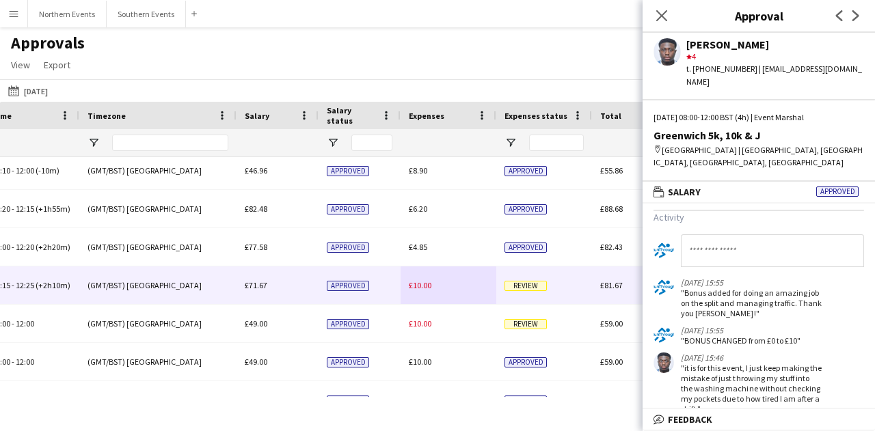
scroll to position [174, 0]
drag, startPoint x: 679, startPoint y: 275, endPoint x: 787, endPoint y: 304, distance: 111.7
click at [787, 304] on div "[DATE] 15:55 "Bonus added for doing an amazing job on the split and managing tr…" at bounding box center [737, 297] width 168 height 41
click at [767, 299] on div ""Bonus added for doing an amazing job on the split and managing traffic. Thank …" at bounding box center [751, 302] width 141 height 31
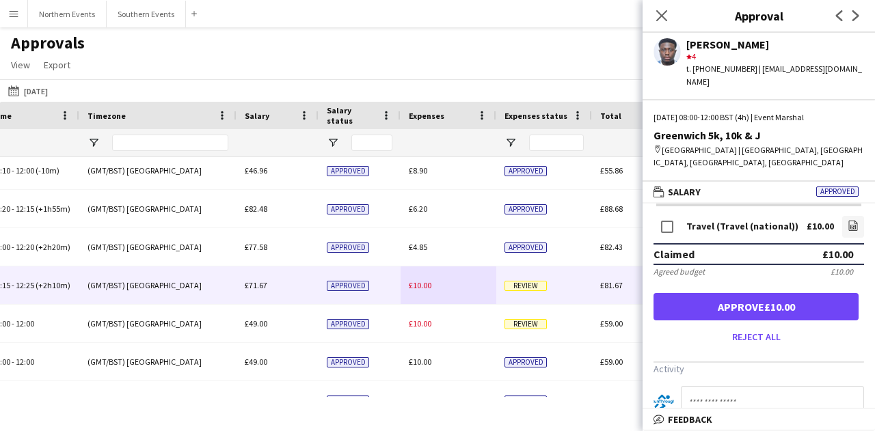
scroll to position [21, 0]
click at [847, 221] on icon "file-image" at bounding box center [852, 226] width 11 height 11
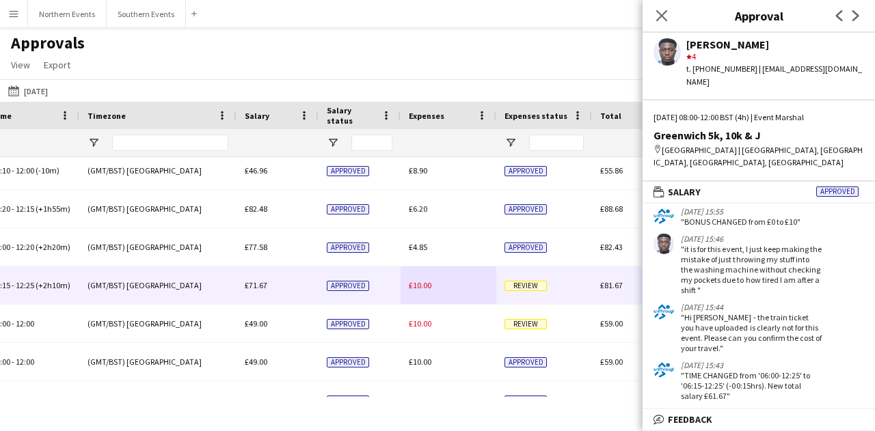
scroll to position [293, 0]
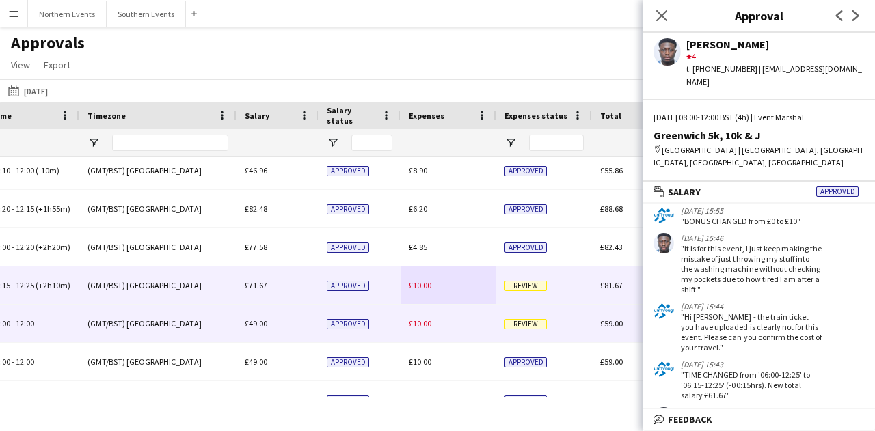
click at [536, 333] on div "Review" at bounding box center [544, 324] width 96 height 38
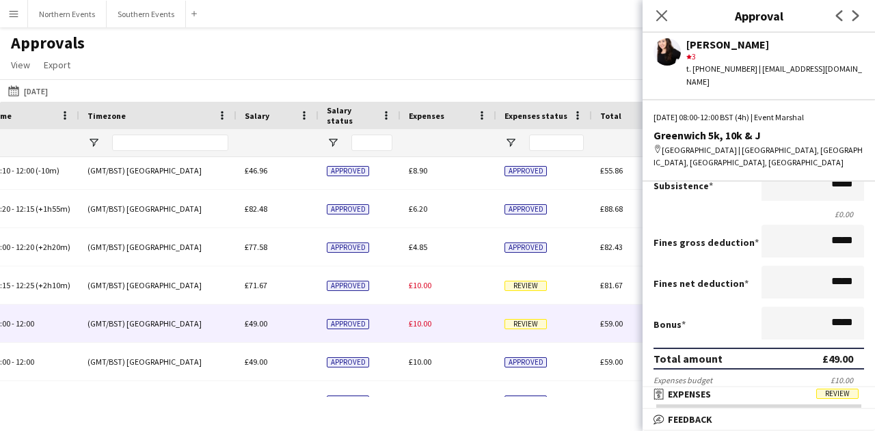
scroll to position [504, 0]
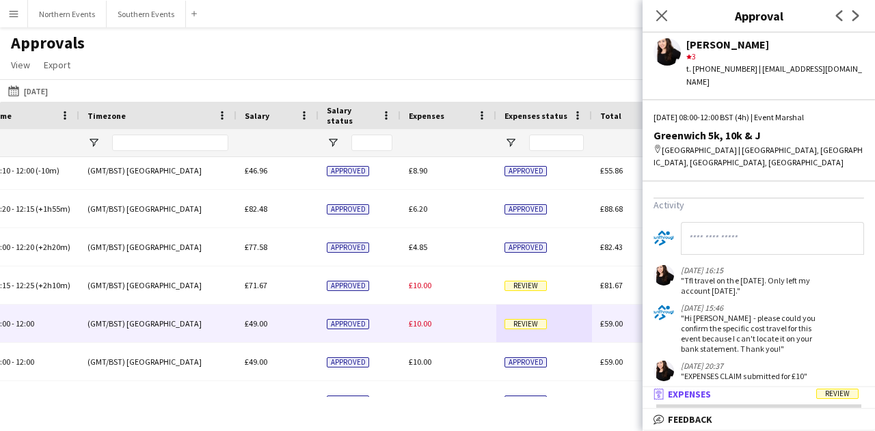
click at [721, 394] on mat-panel-title "receipt Expenses Review" at bounding box center [755, 394] width 227 height 12
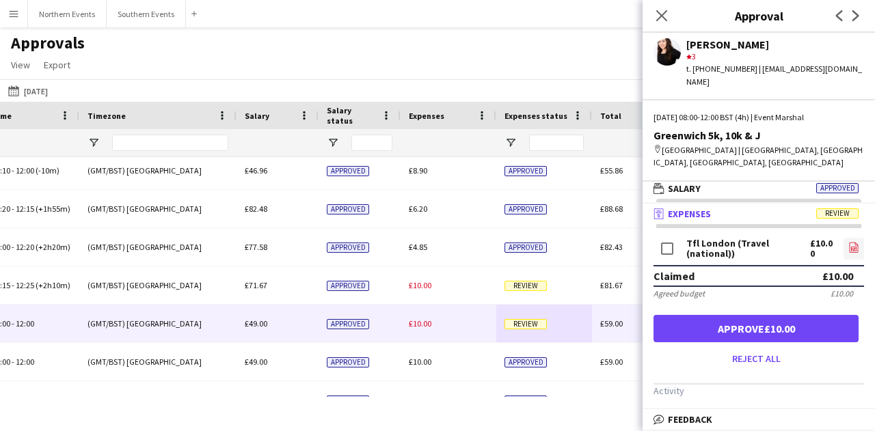
click at [848, 242] on app-icon "file-image" at bounding box center [853, 249] width 11 height 14
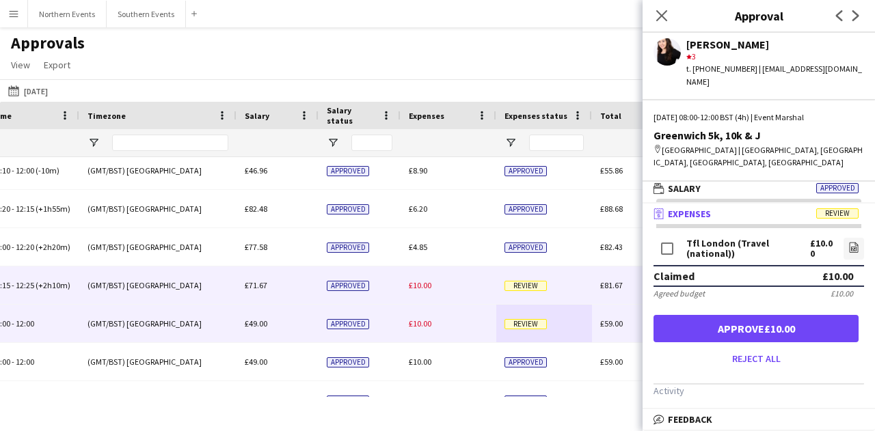
click at [542, 288] on span "Review" at bounding box center [525, 286] width 42 height 10
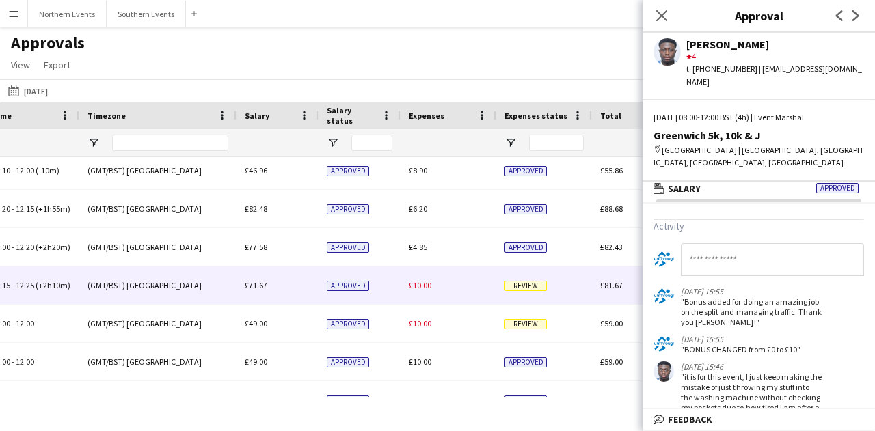
scroll to position [137, 0]
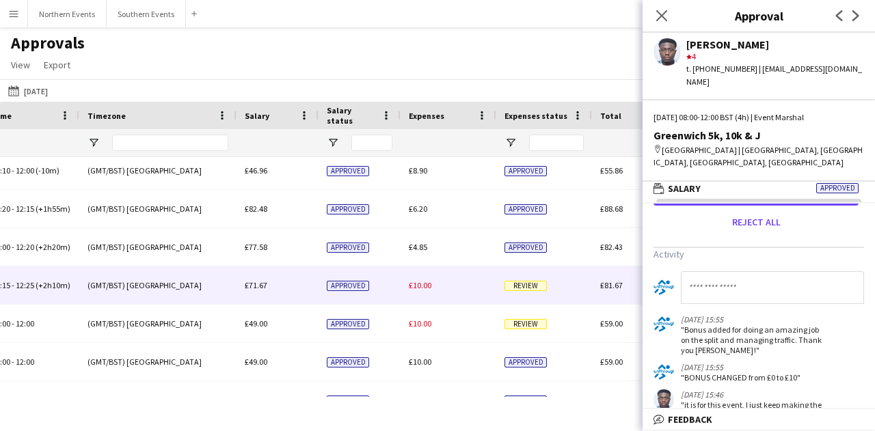
click at [764, 283] on input at bounding box center [772, 287] width 183 height 33
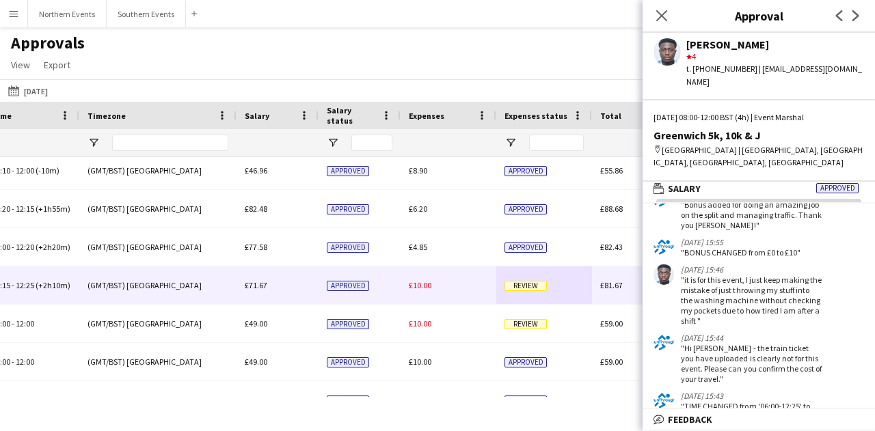
scroll to position [273, 0]
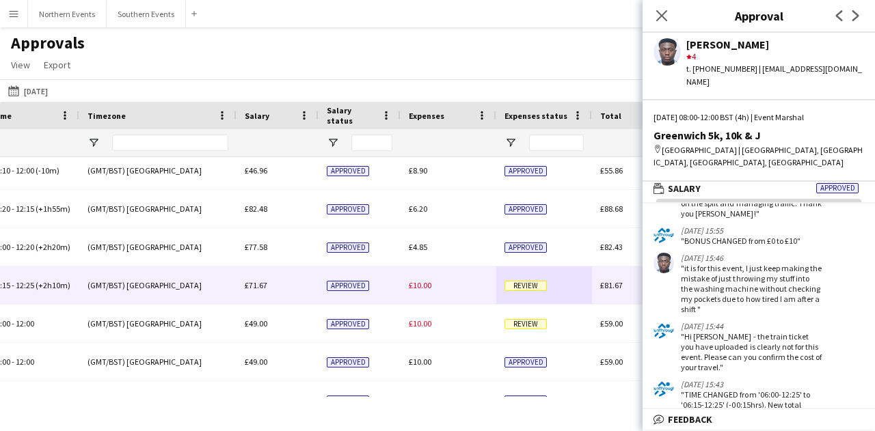
click at [735, 334] on div ""Hi [PERSON_NAME] - the train ticket you have uploaded is clearly not for this …" at bounding box center [751, 351] width 141 height 41
click at [733, 280] on div ""it is for this event, I just keep making the mistake of just throwing my stuff…" at bounding box center [751, 288] width 141 height 51
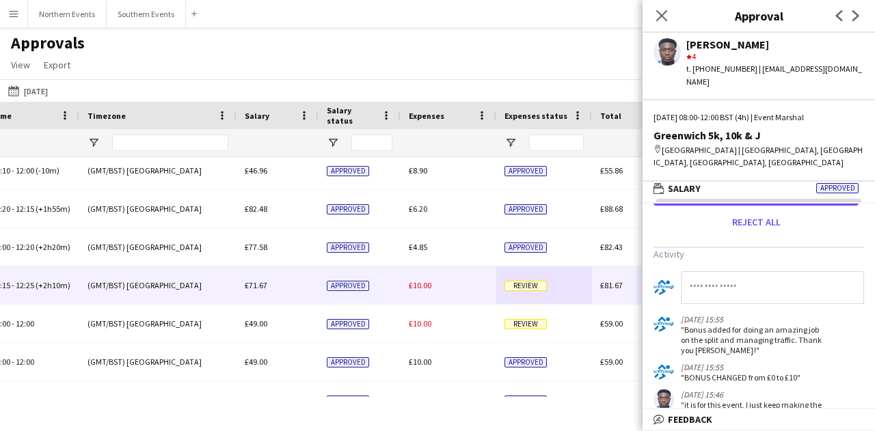
click at [736, 286] on input at bounding box center [772, 287] width 183 height 33
click at [756, 282] on input "**********" at bounding box center [767, 287] width 173 height 33
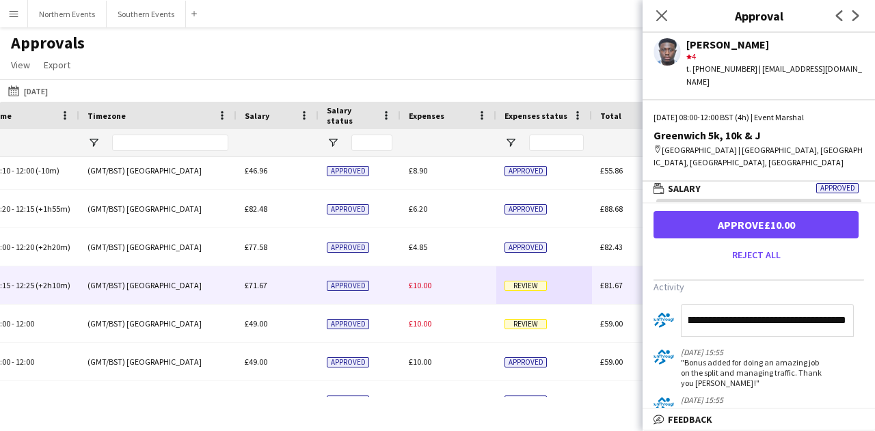
scroll to position [92, 0]
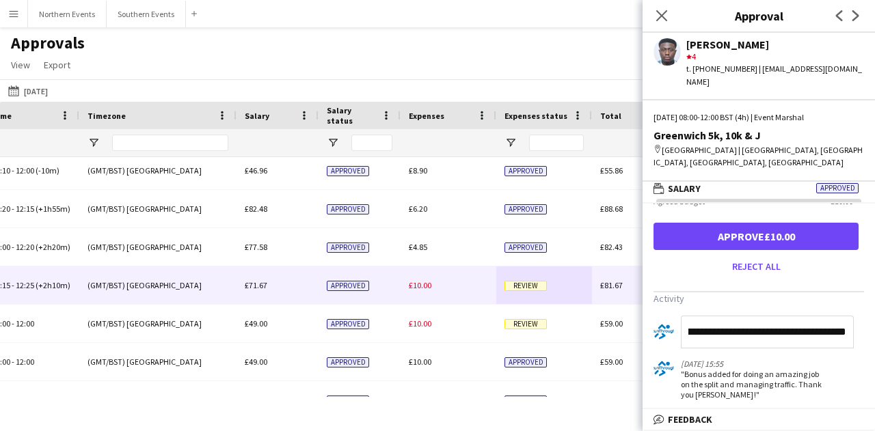
type input "**********"
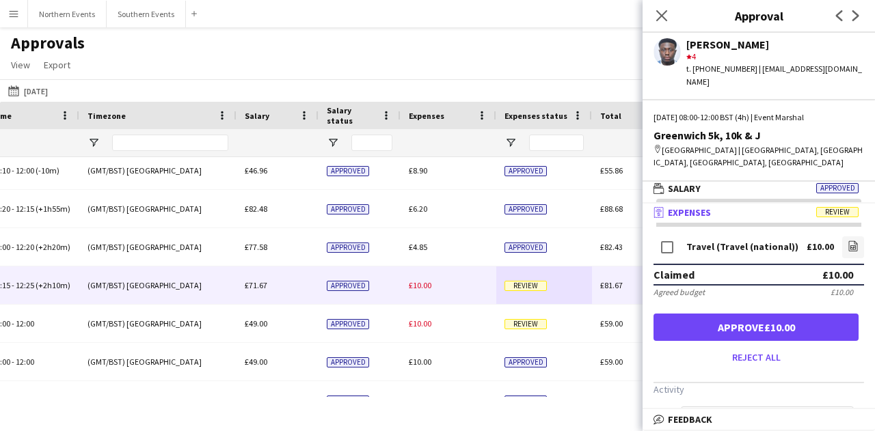
scroll to position [0, 0]
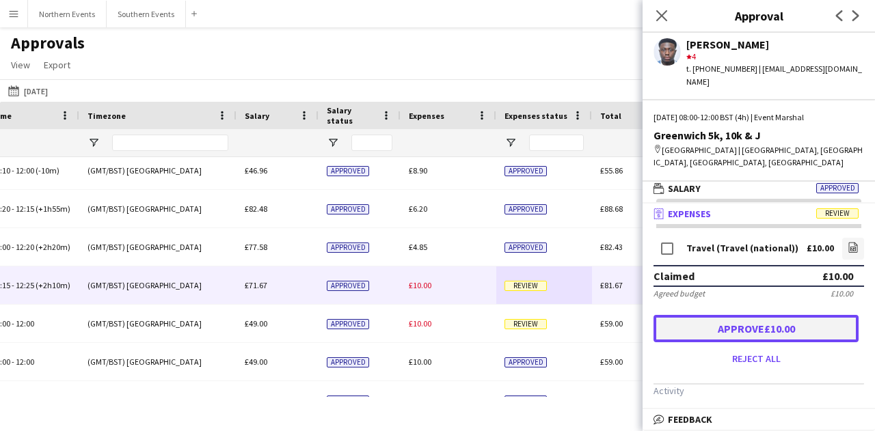
click at [763, 316] on button "Approve £10.00" at bounding box center [755, 328] width 205 height 27
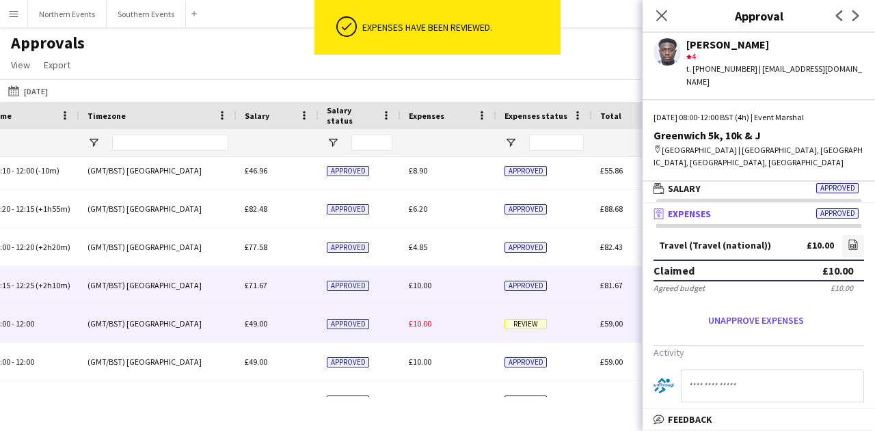
click at [523, 323] on span "Review" at bounding box center [525, 324] width 42 height 10
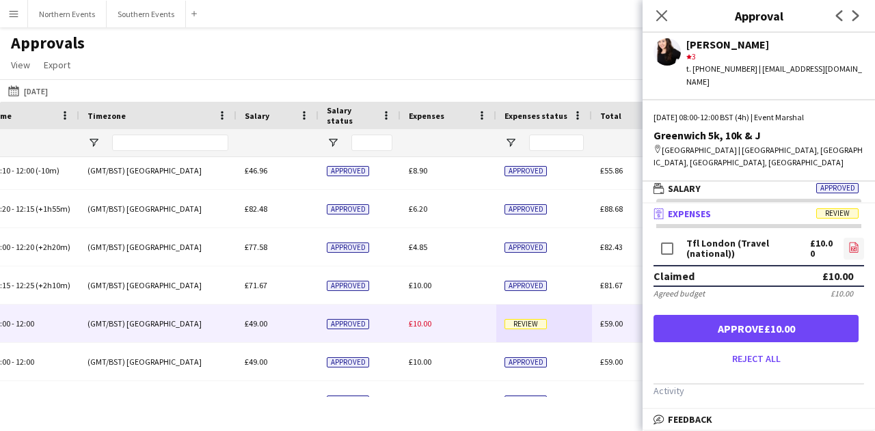
click at [843, 238] on link "file-image" at bounding box center [853, 249] width 21 height 22
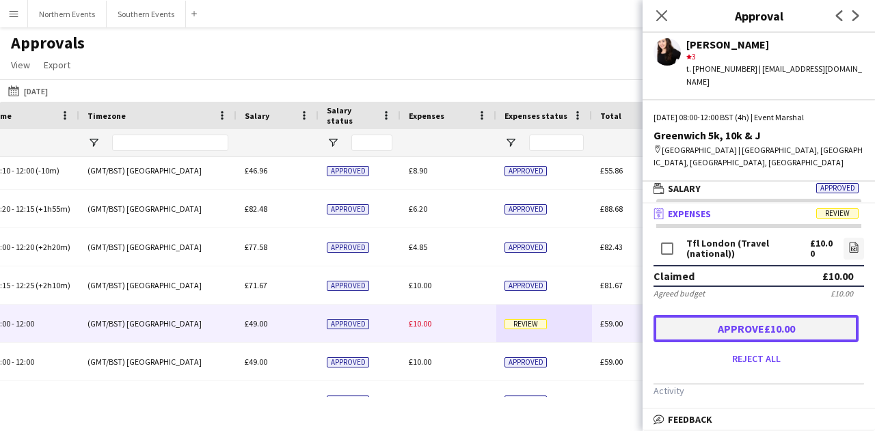
click at [786, 319] on button "Approve £10.00" at bounding box center [755, 328] width 205 height 27
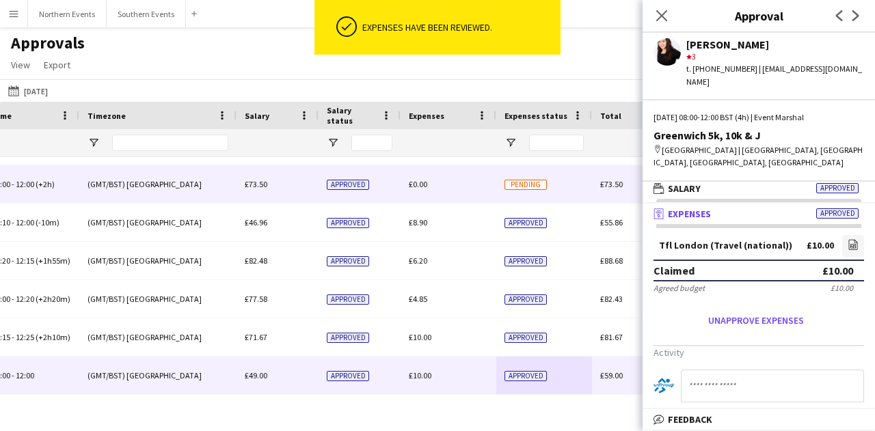
scroll to position [410, 0]
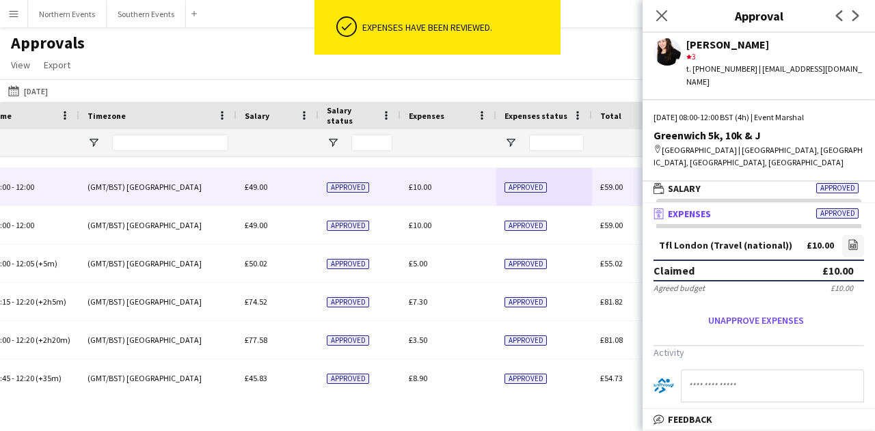
click at [672, 16] on div "Close pop-in" at bounding box center [661, 15] width 38 height 31
click at [661, 17] on icon at bounding box center [661, 15] width 13 height 13
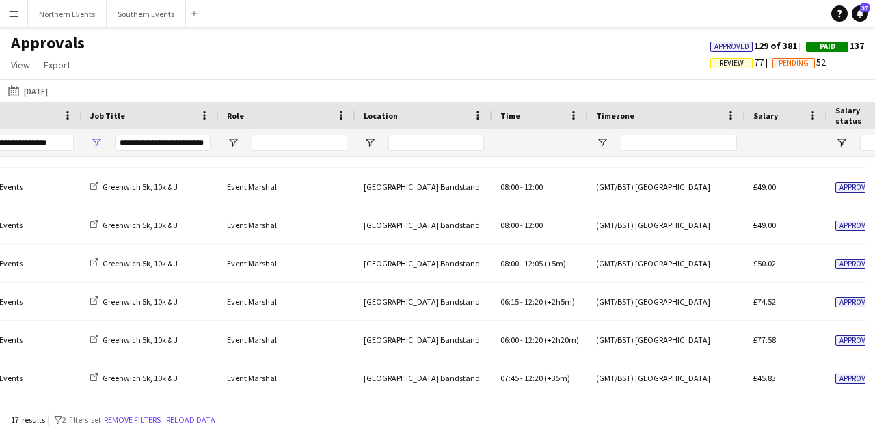
scroll to position [0, 461]
